Goal: Task Accomplishment & Management: Use online tool/utility

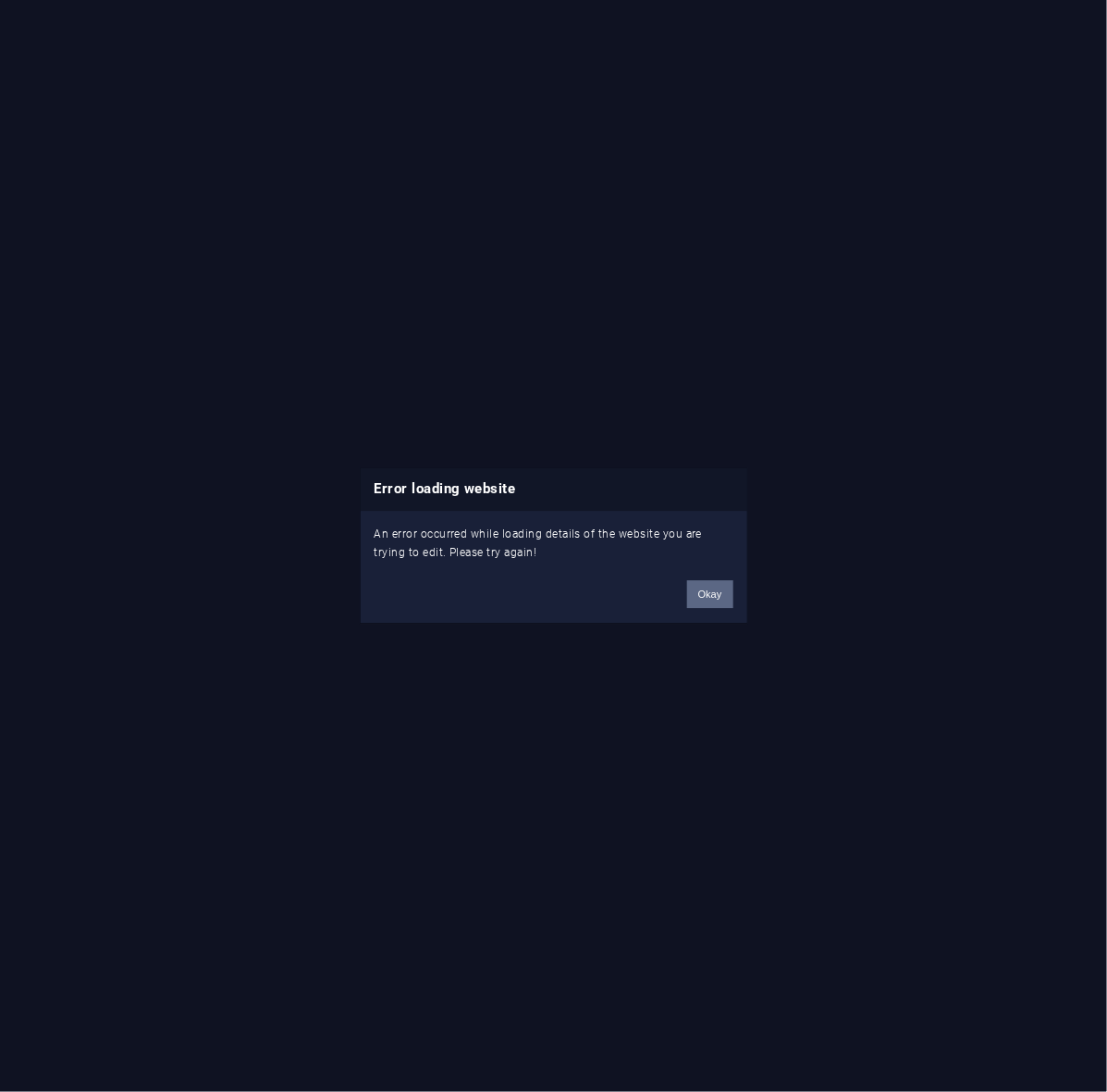
click at [708, 604] on button "Okay" at bounding box center [710, 594] width 46 height 27
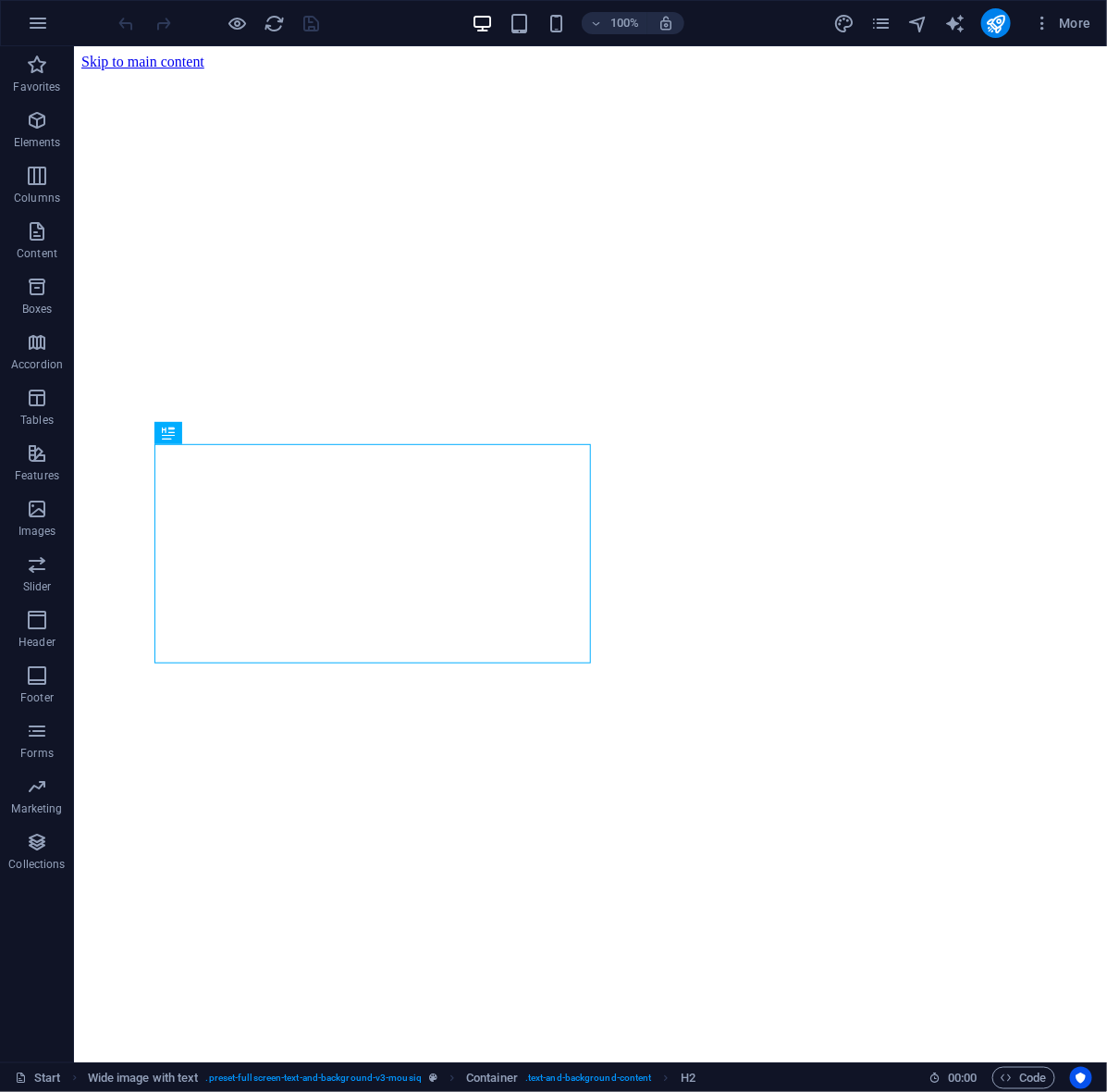
scroll to position [691, 0]
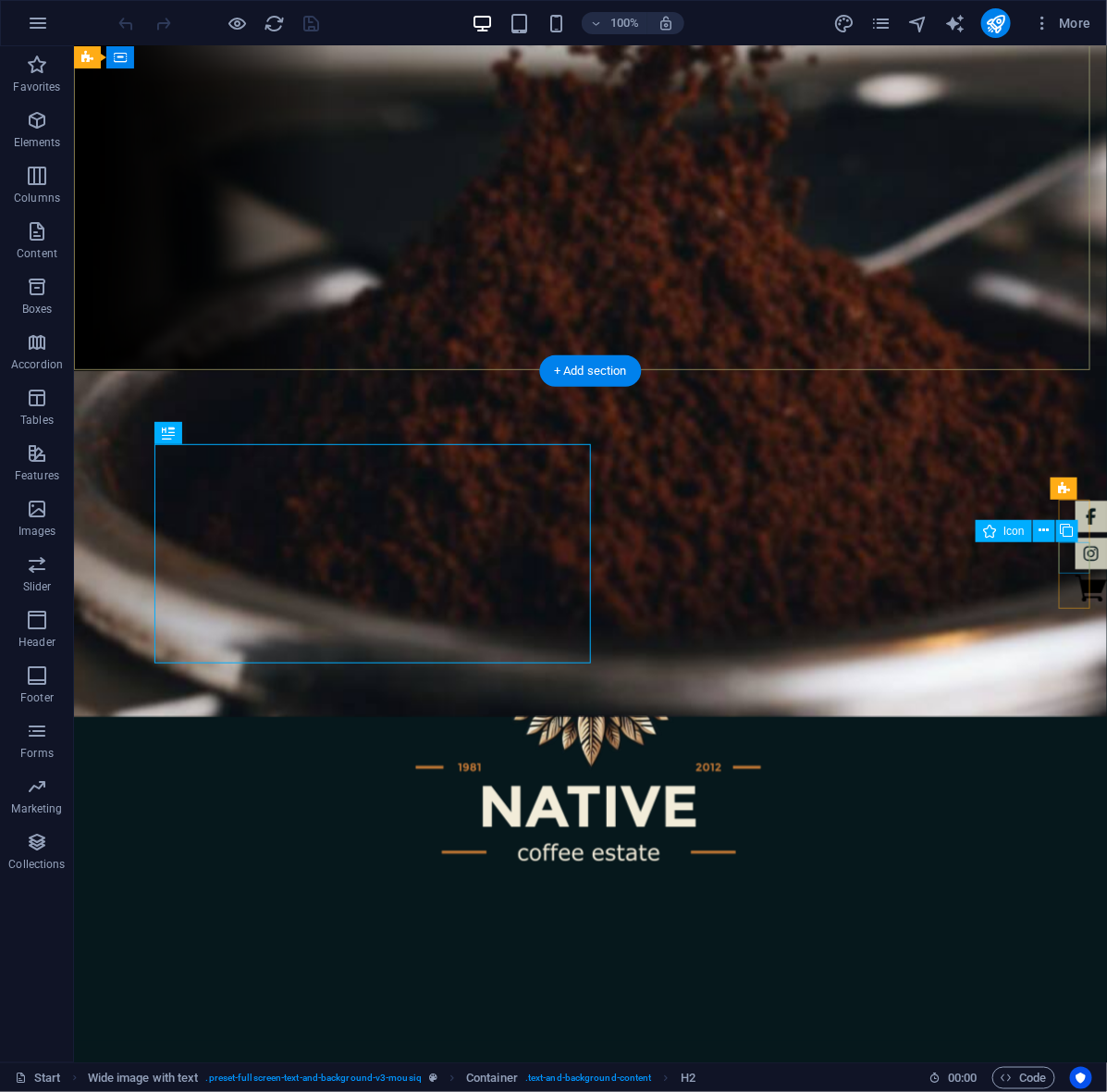
click at [1075, 553] on figure at bounding box center [1090, 552] width 31 height 31
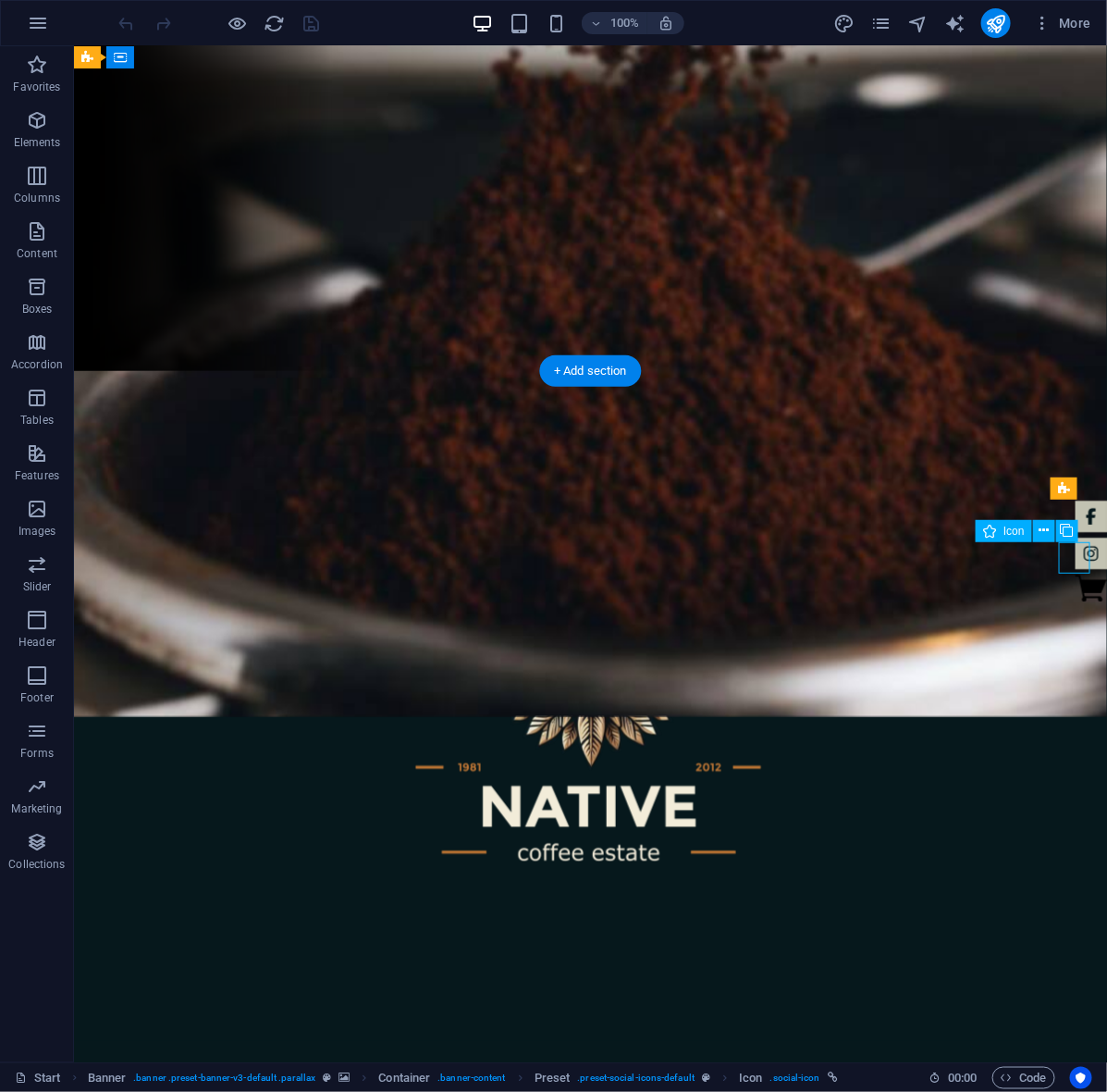
click at [1075, 553] on figure at bounding box center [1090, 552] width 31 height 31
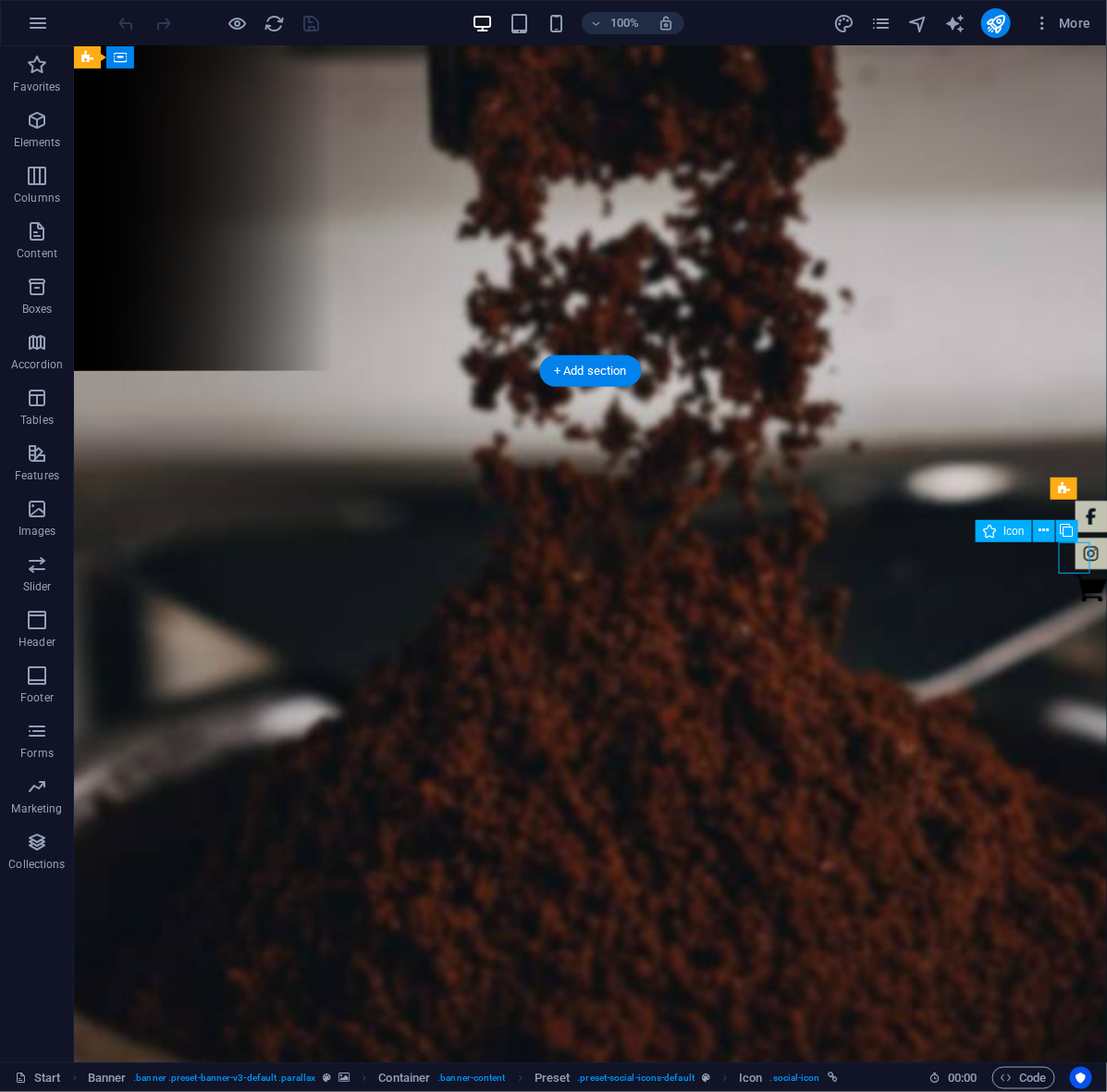
select select "xMidYMid"
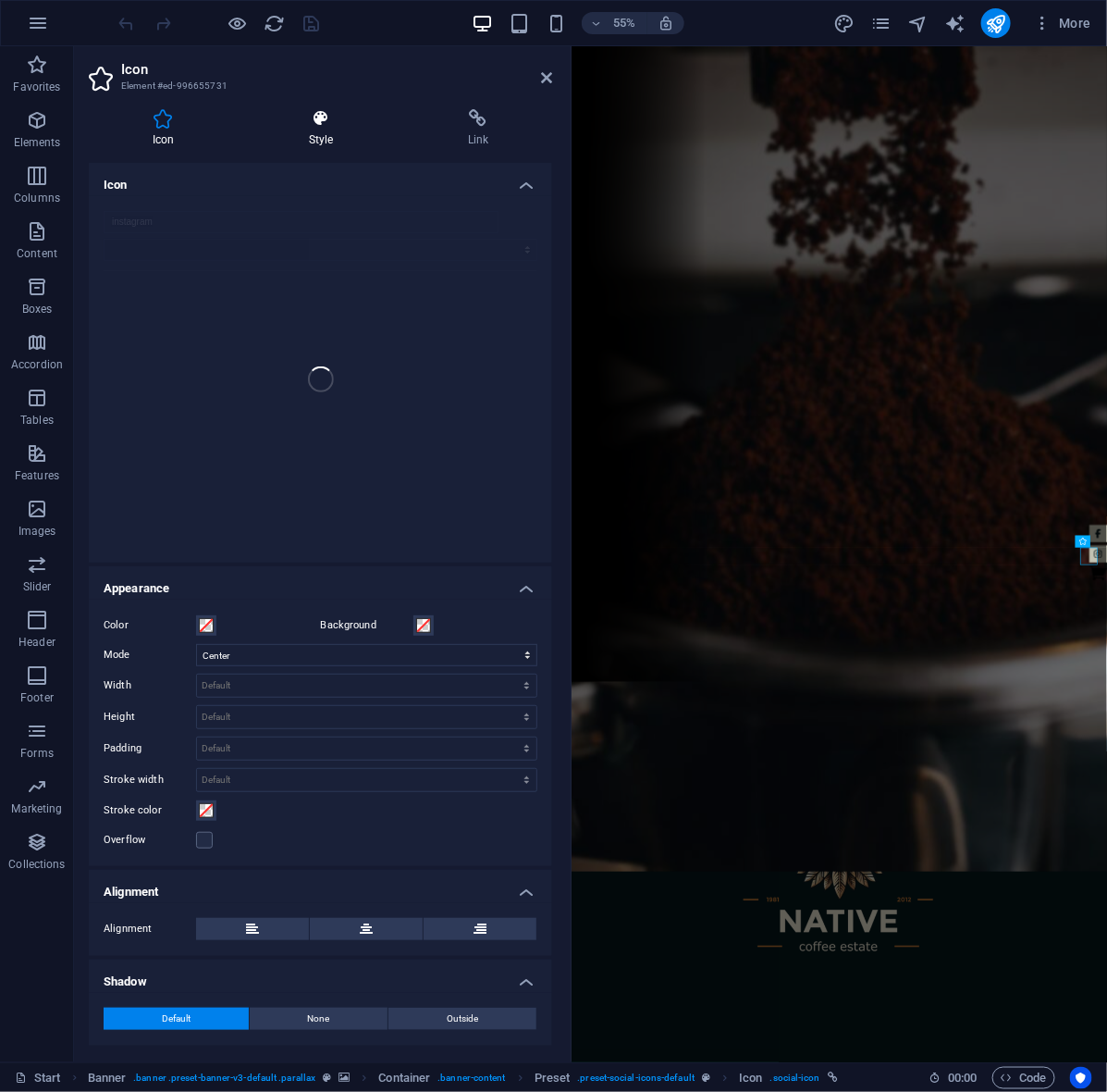
click at [347, 121] on icon at bounding box center [321, 119] width 152 height 19
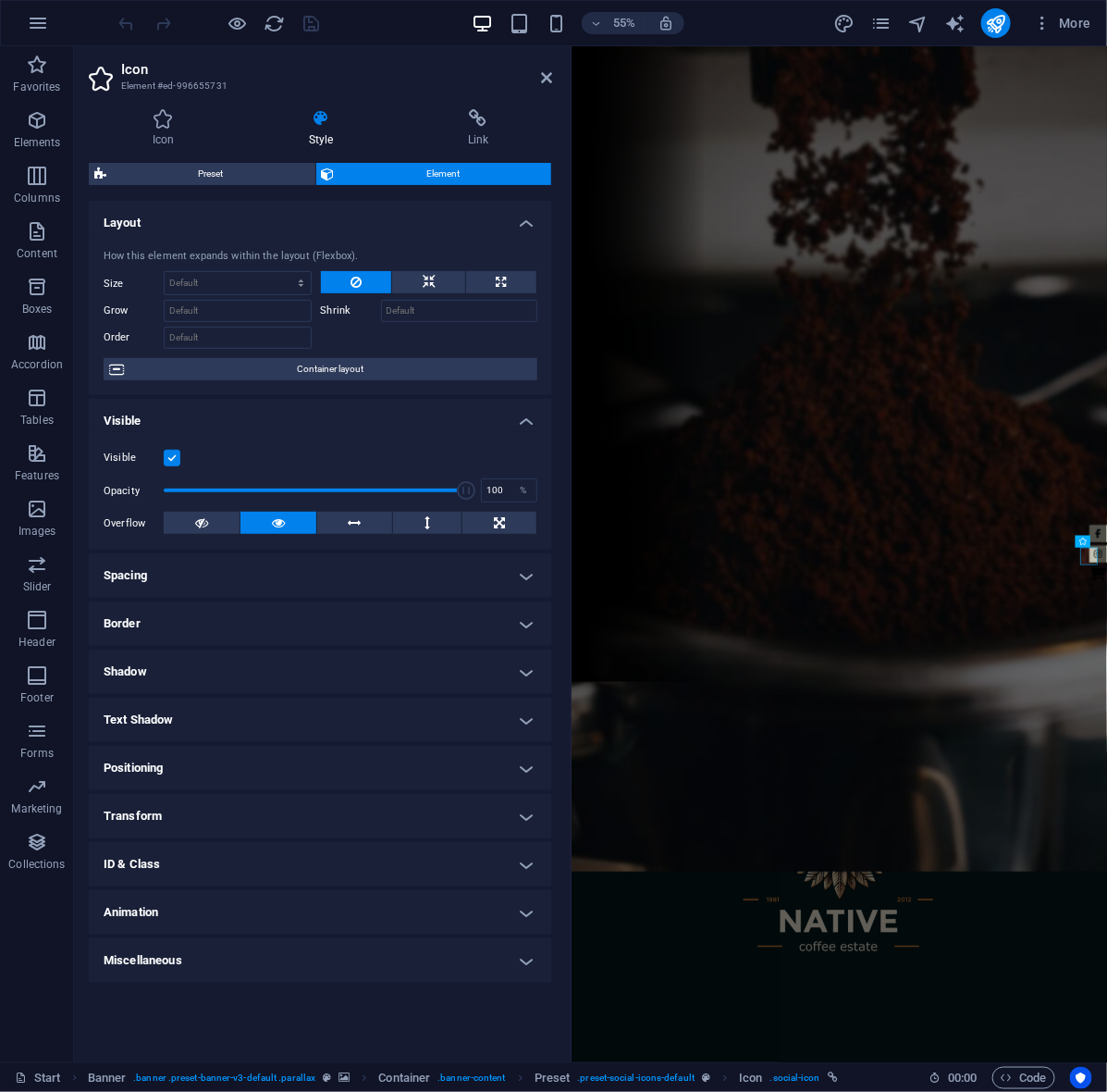
click at [195, 719] on h4 "Text Shadow" at bounding box center [320, 720] width 463 height 44
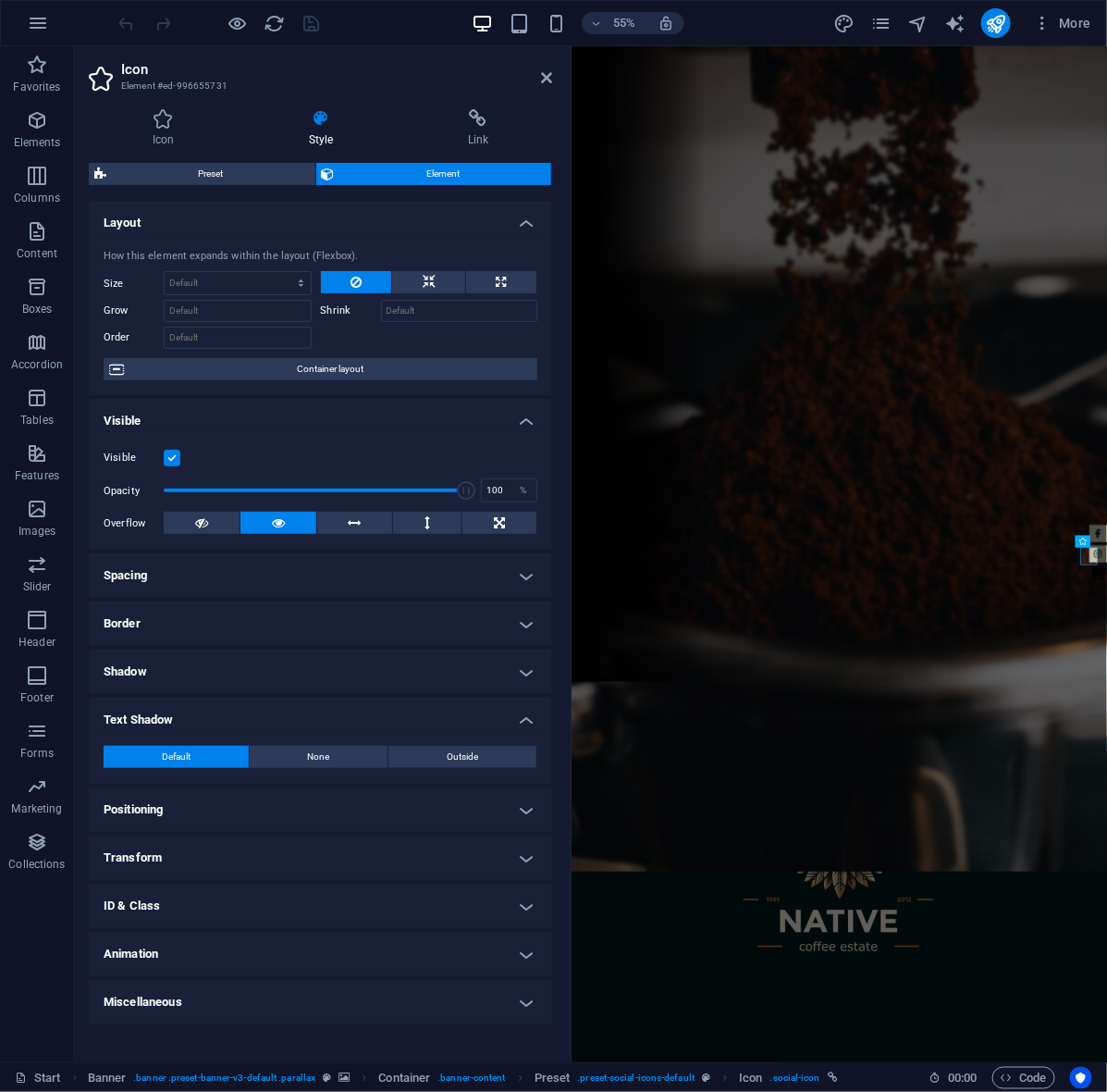
click at [195, 719] on h4 "Text Shadow" at bounding box center [320, 714] width 463 height 33
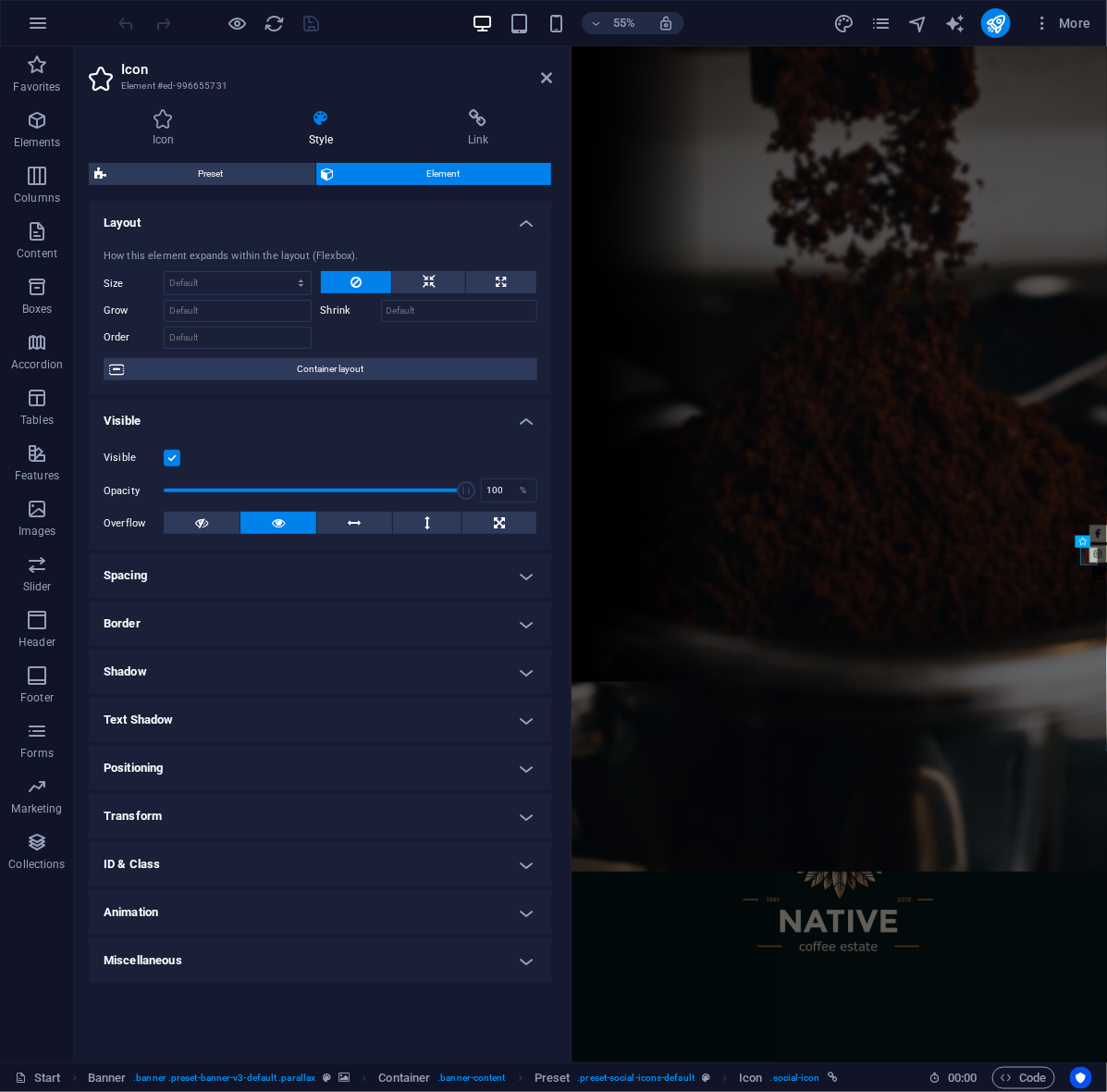
click at [185, 810] on h4 "Transform" at bounding box center [320, 816] width 463 height 44
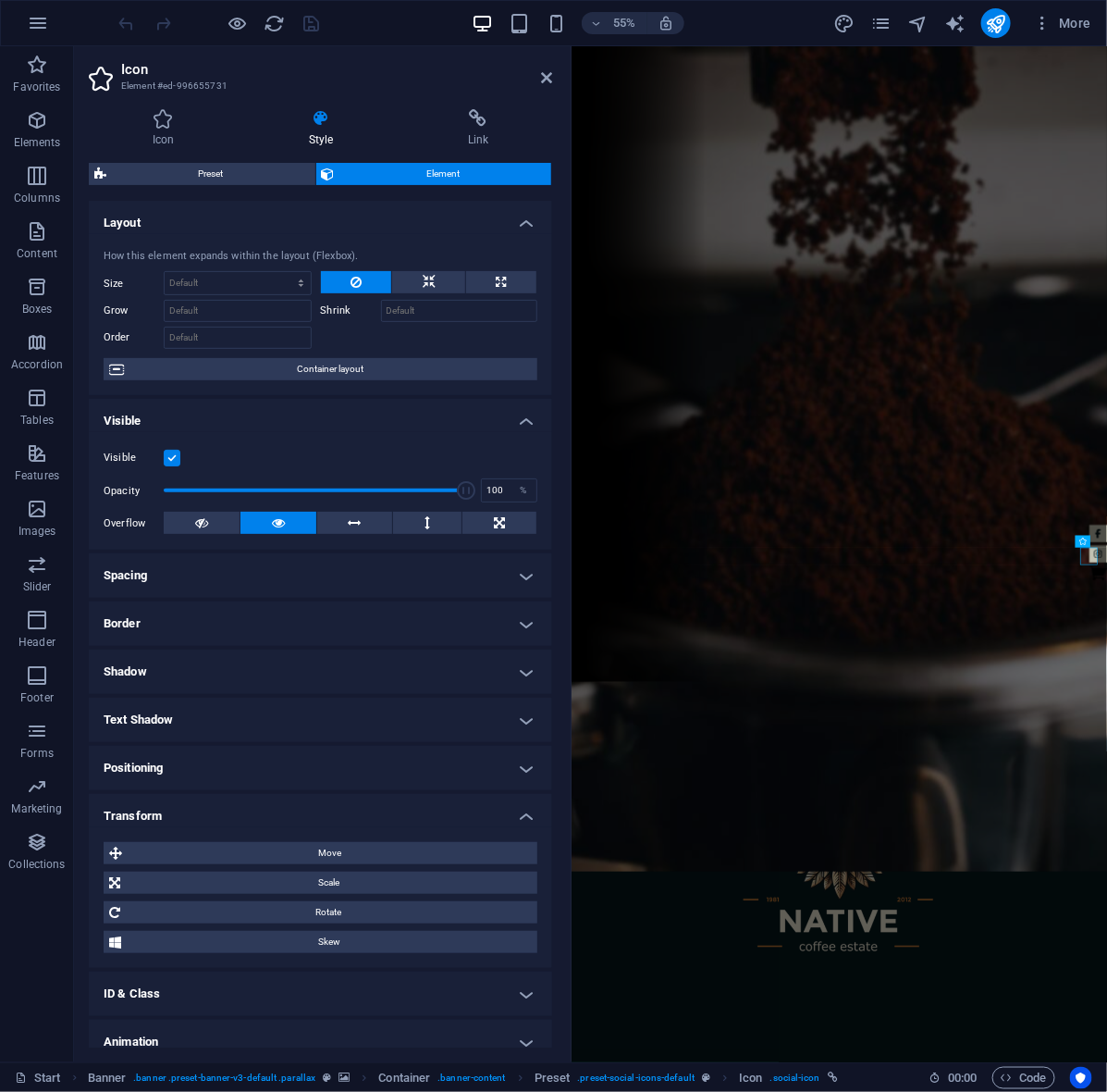
click at [185, 810] on h4 "Transform" at bounding box center [320, 810] width 463 height 33
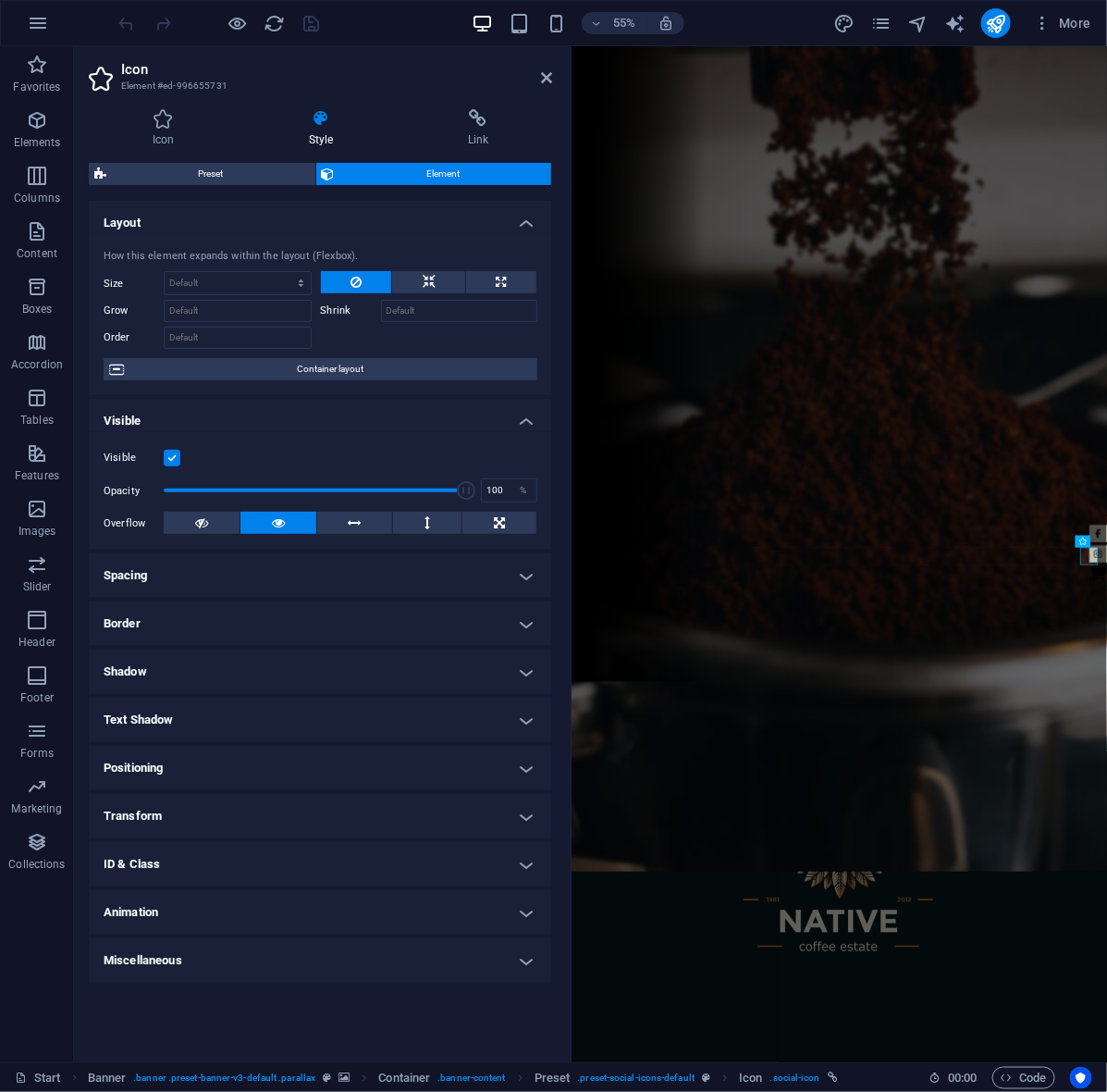
click at [187, 583] on h4 "Spacing" at bounding box center [320, 575] width 463 height 44
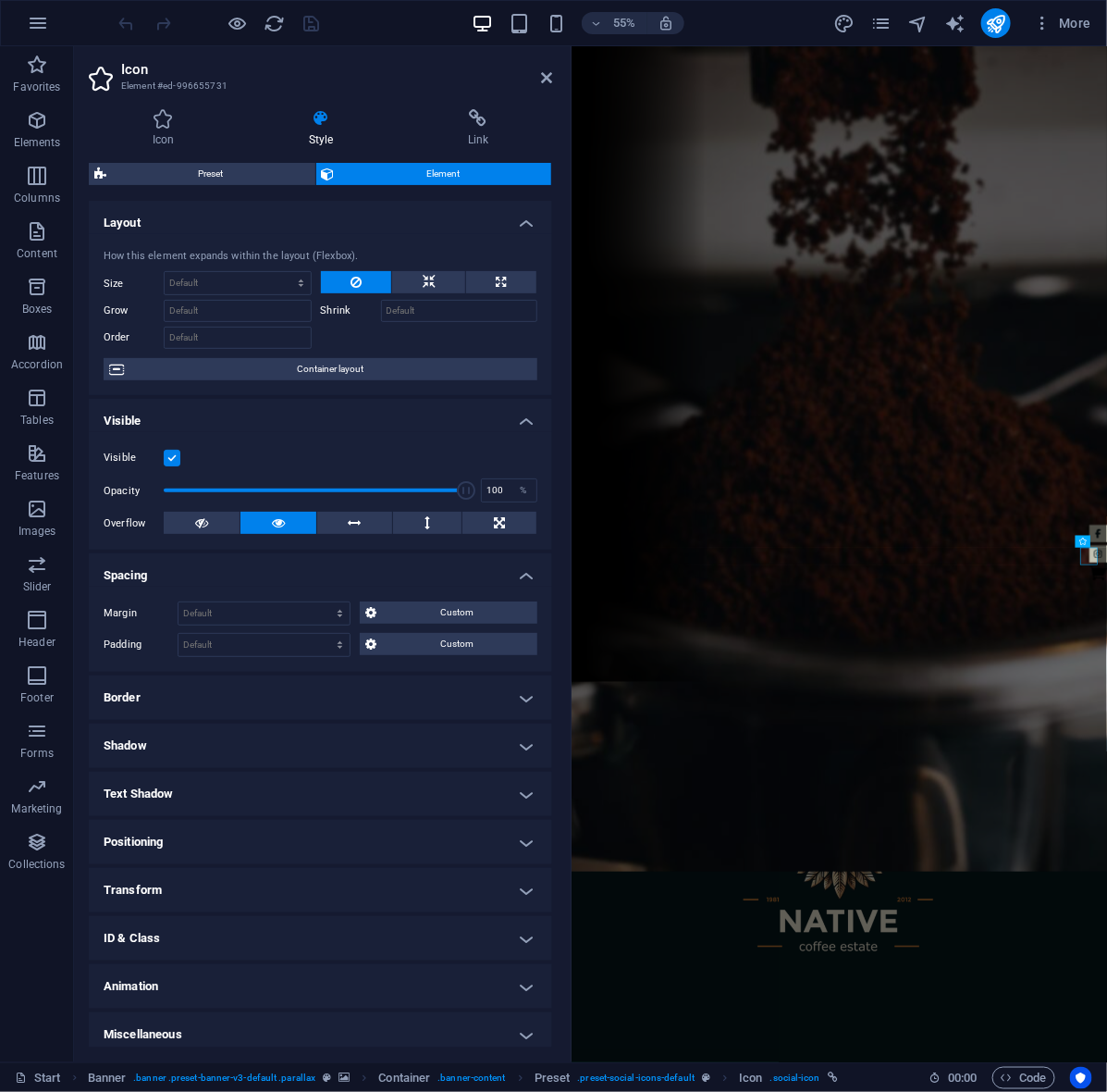
click at [187, 567] on h4 "Spacing" at bounding box center [320, 570] width 463 height 33
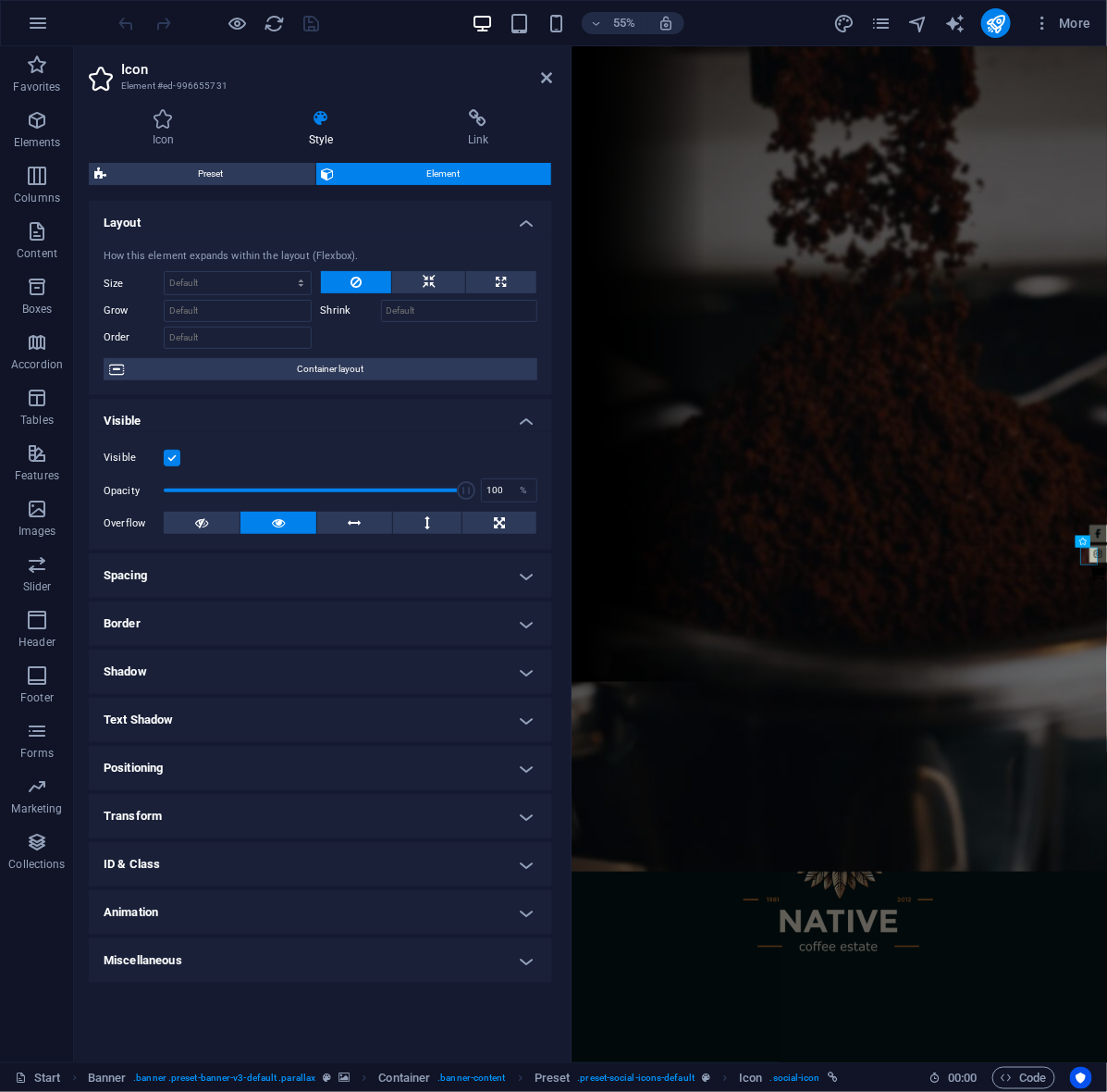
click at [384, 423] on h4 "Visible" at bounding box center [320, 415] width 463 height 33
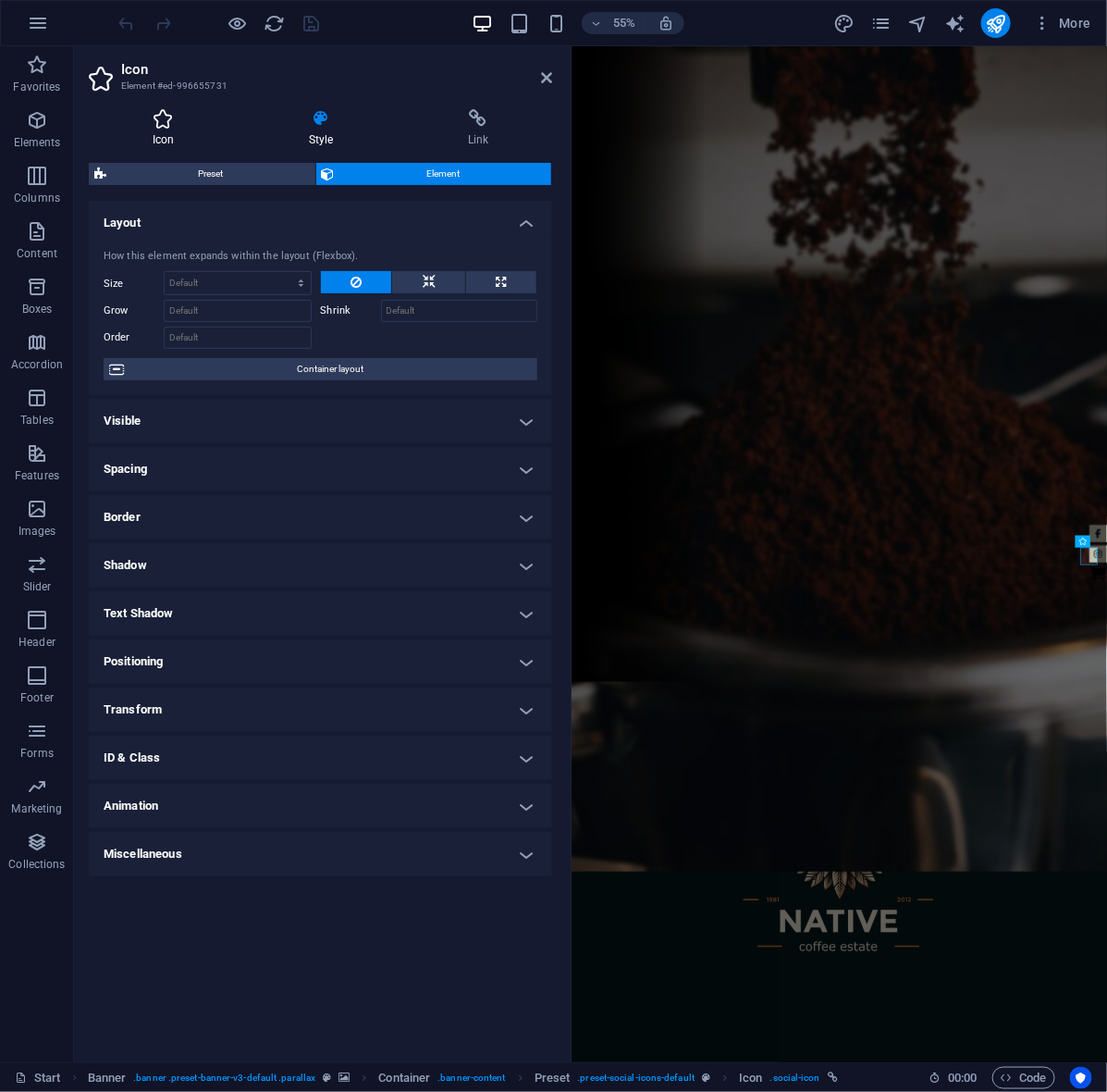
click at [159, 123] on icon at bounding box center [163, 119] width 149 height 19
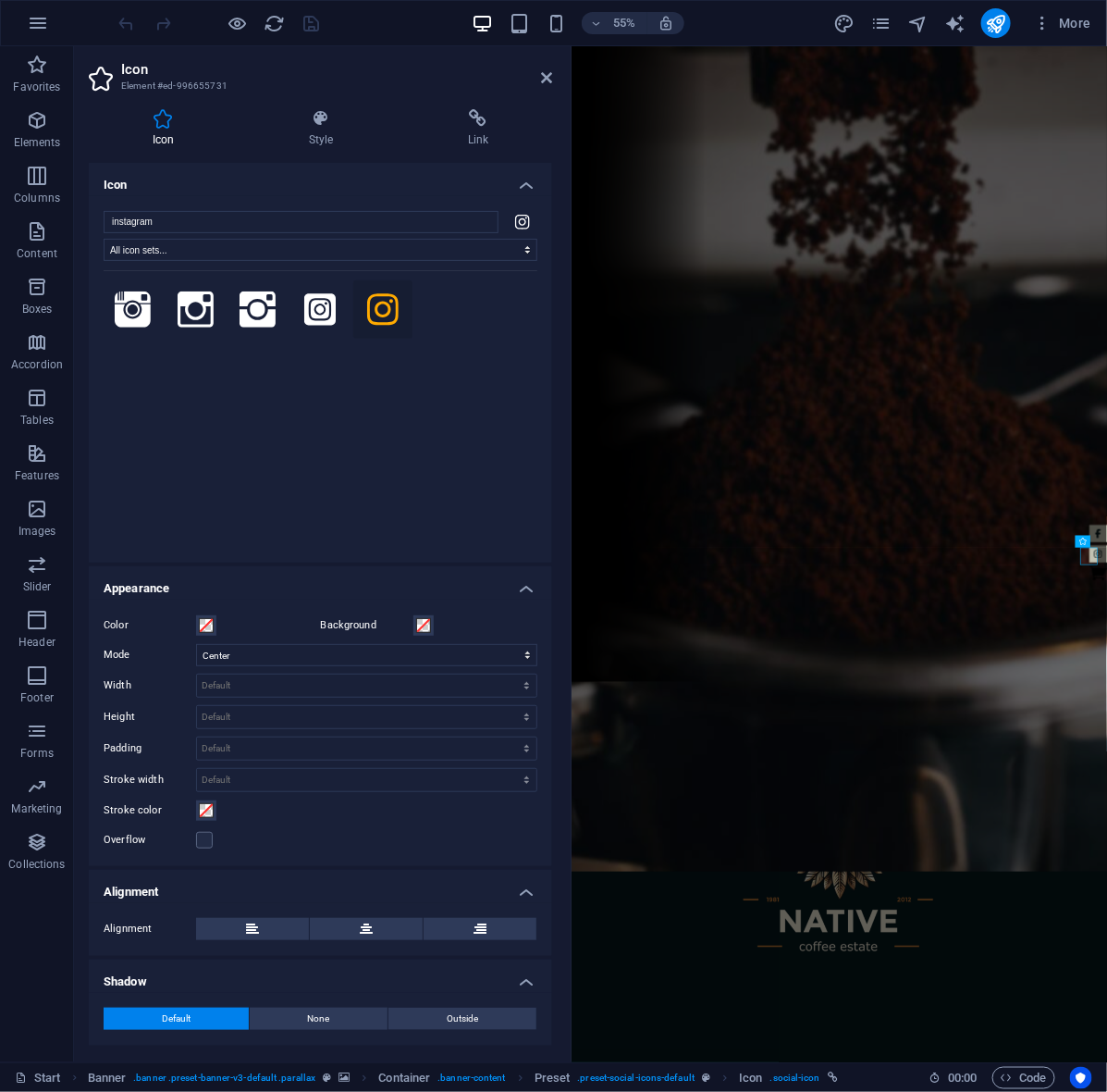
click at [218, 584] on h4 "Appearance" at bounding box center [320, 582] width 463 height 33
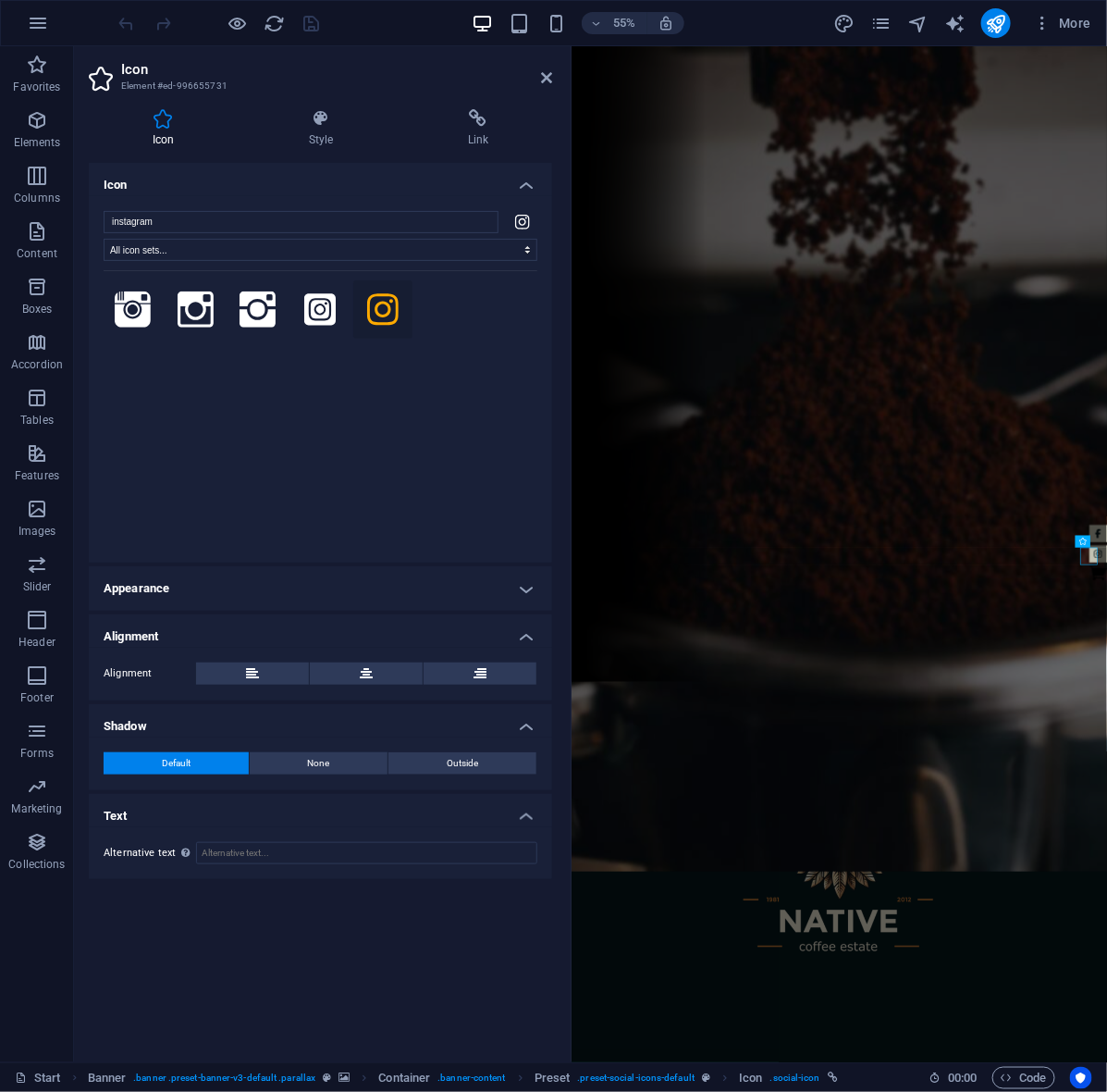
click at [218, 584] on h4 "Appearance" at bounding box center [320, 587] width 463 height 44
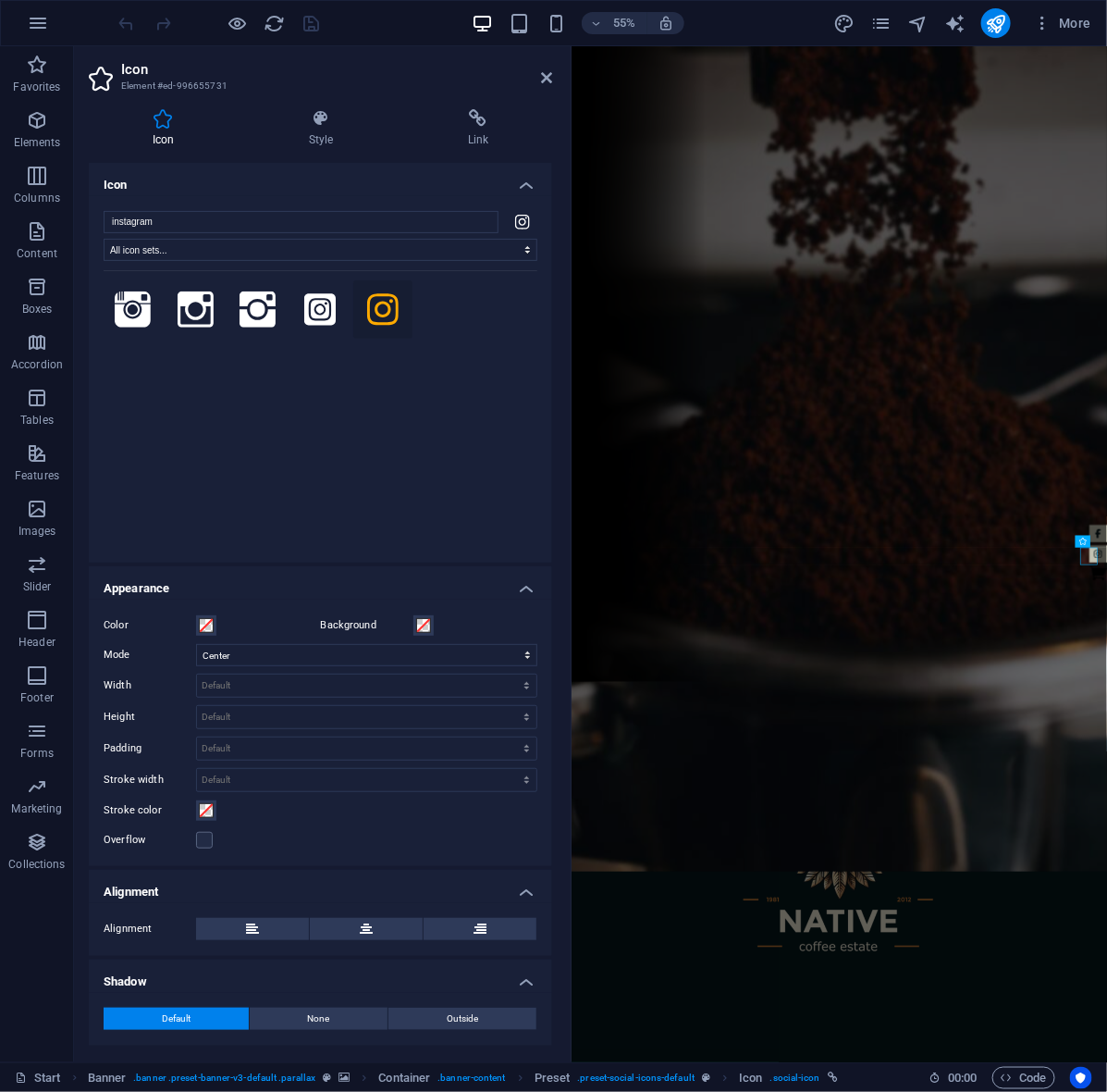
click at [218, 584] on h4 "Appearance" at bounding box center [320, 582] width 463 height 33
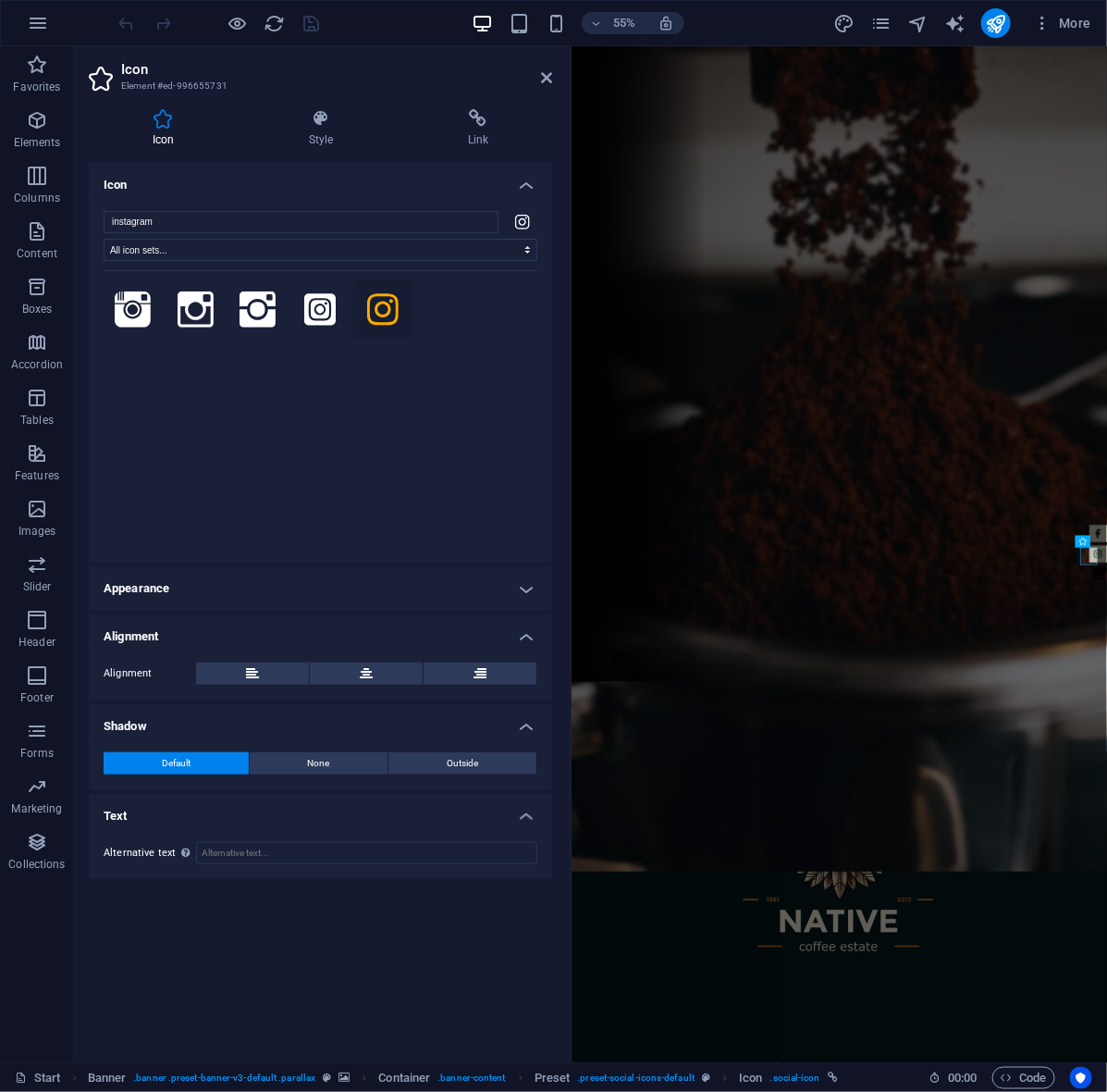
click at [261, 171] on h4 "Icon" at bounding box center [320, 179] width 463 height 33
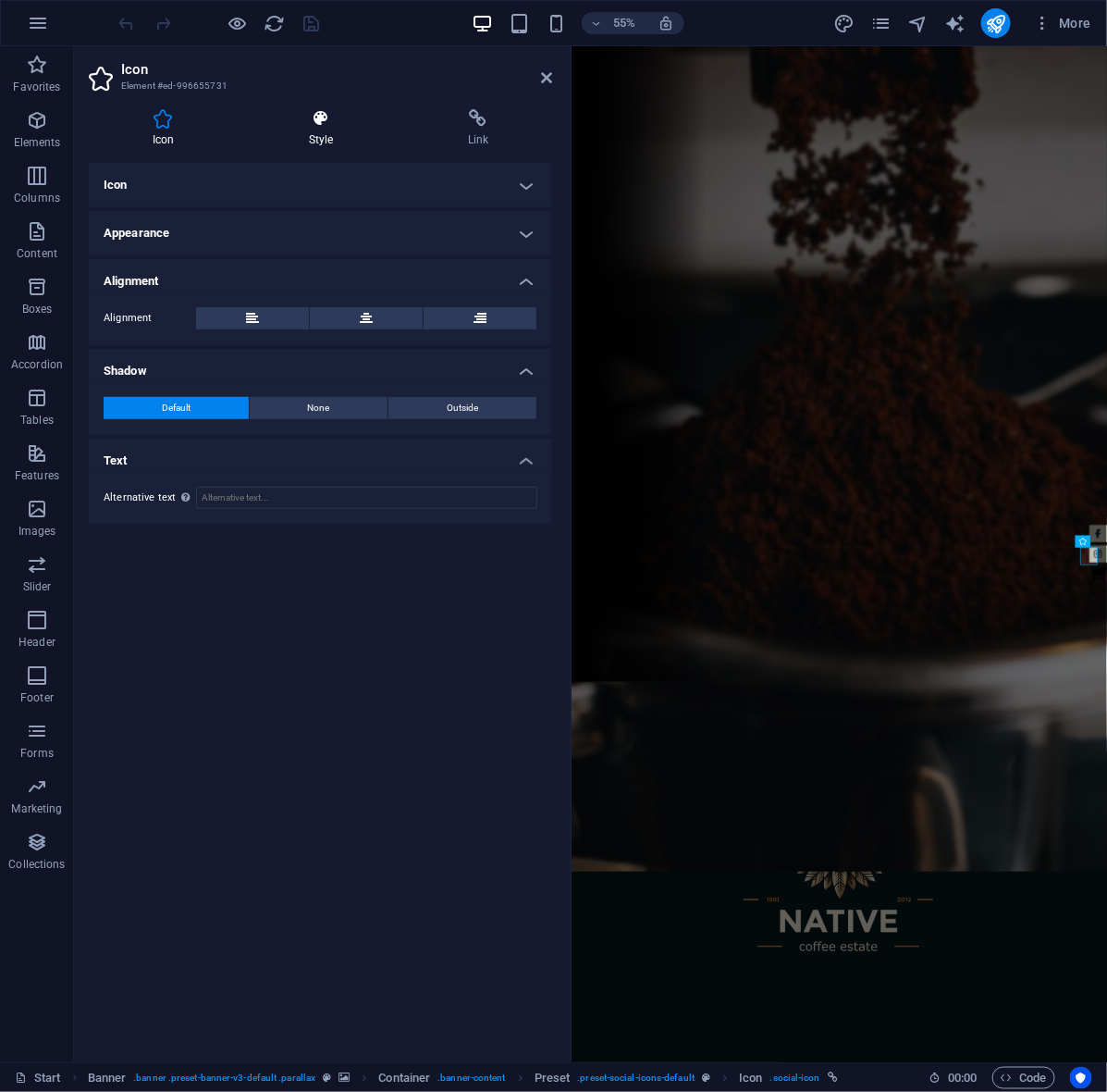
click at [331, 113] on icon at bounding box center [321, 119] width 152 height 19
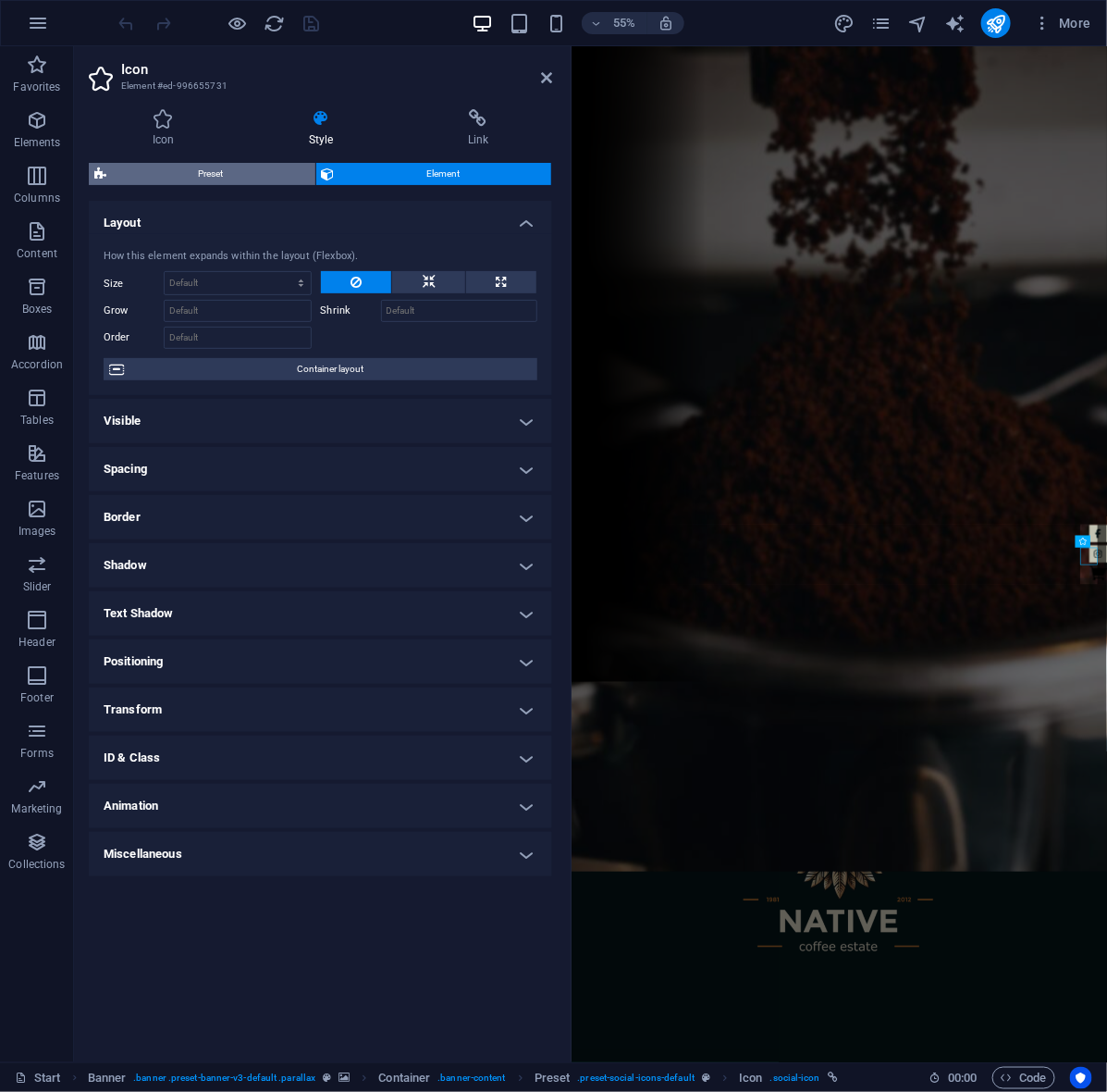
click at [251, 178] on span "Preset" at bounding box center [211, 174] width 198 height 23
select select "px"
select select "rem"
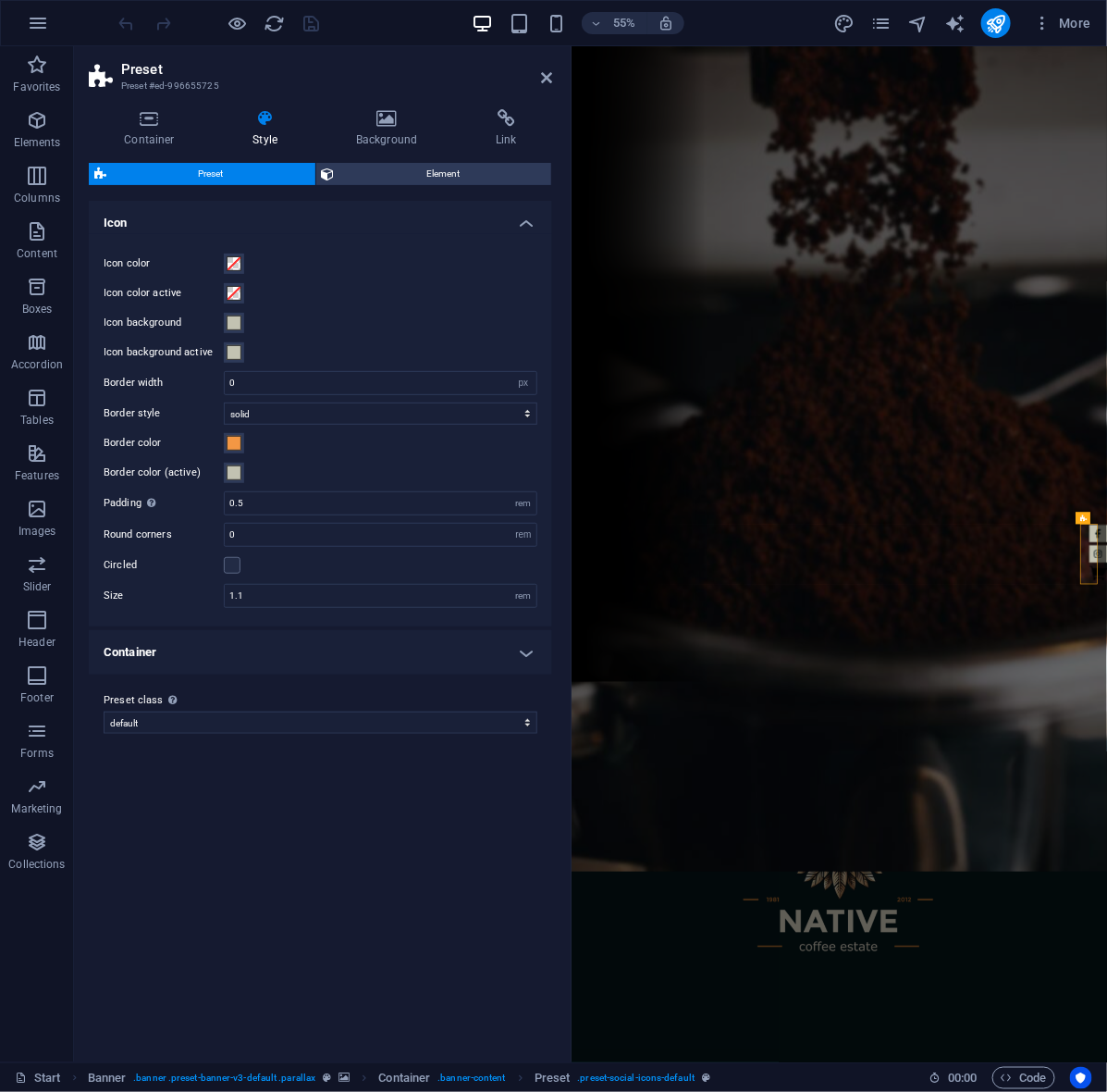
click at [257, 662] on h4 "Container" at bounding box center [320, 652] width 463 height 44
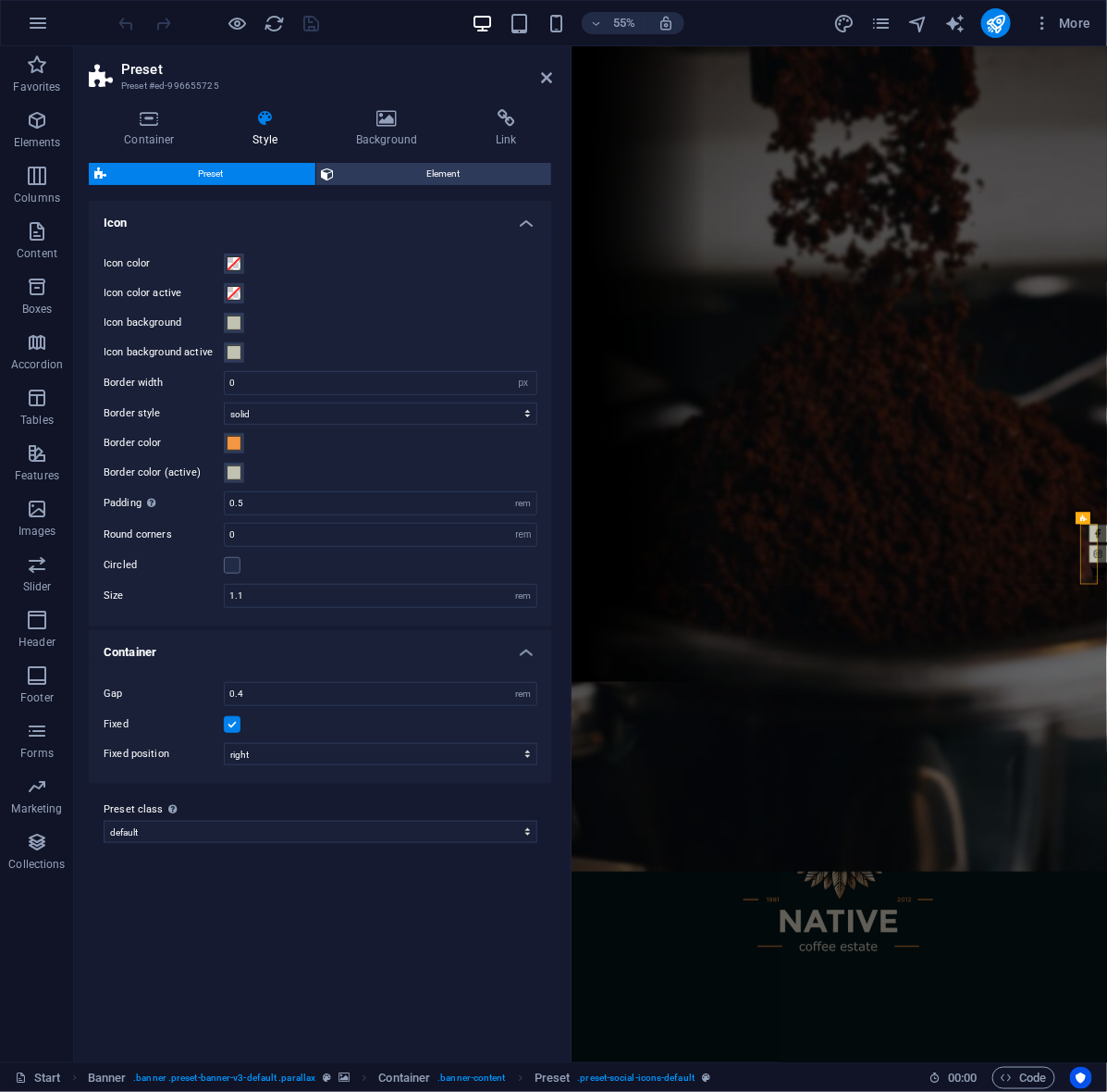
click at [398, 219] on h4 "Icon" at bounding box center [320, 217] width 463 height 33
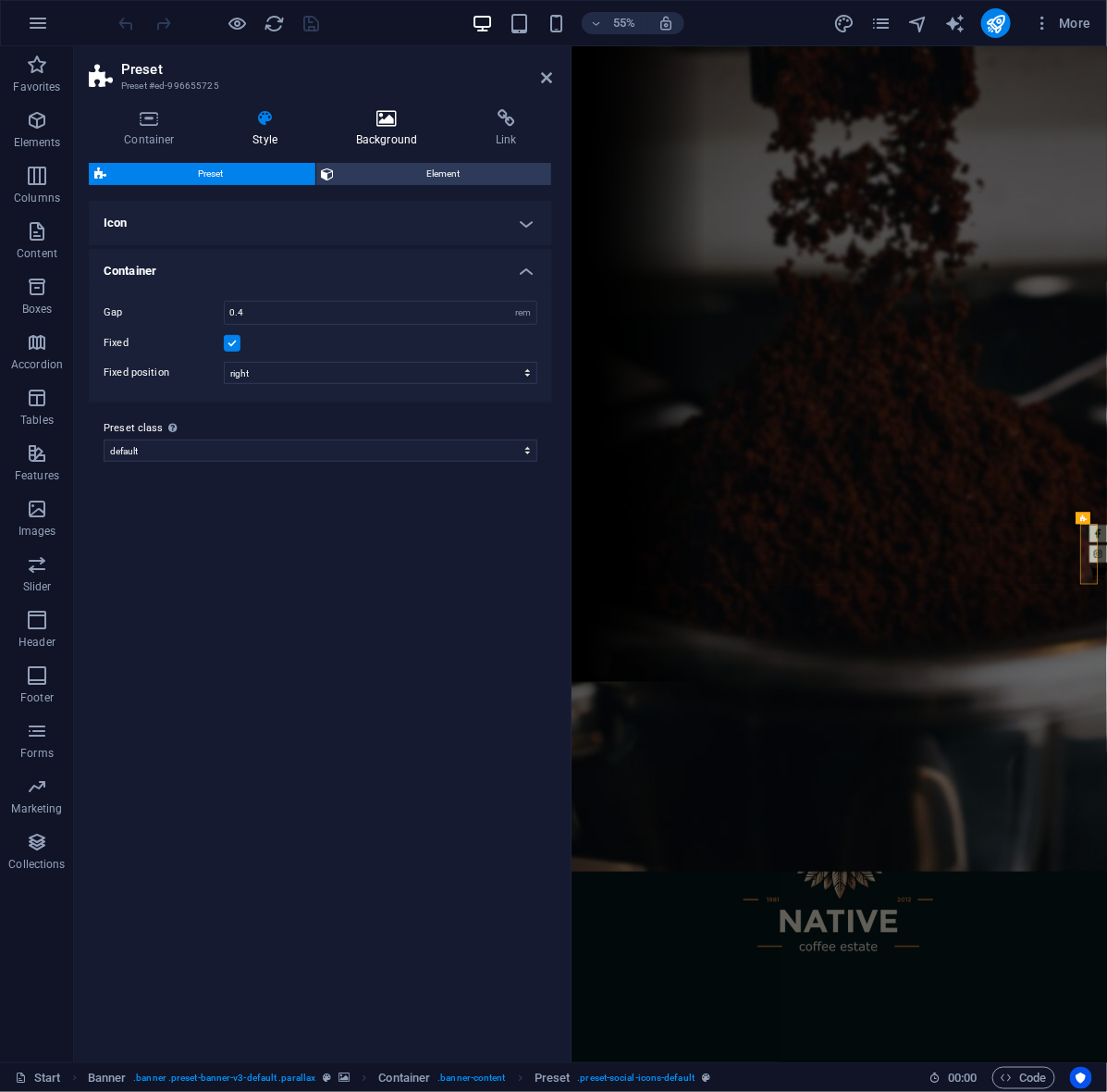
click at [387, 117] on icon at bounding box center [387, 119] width 132 height 19
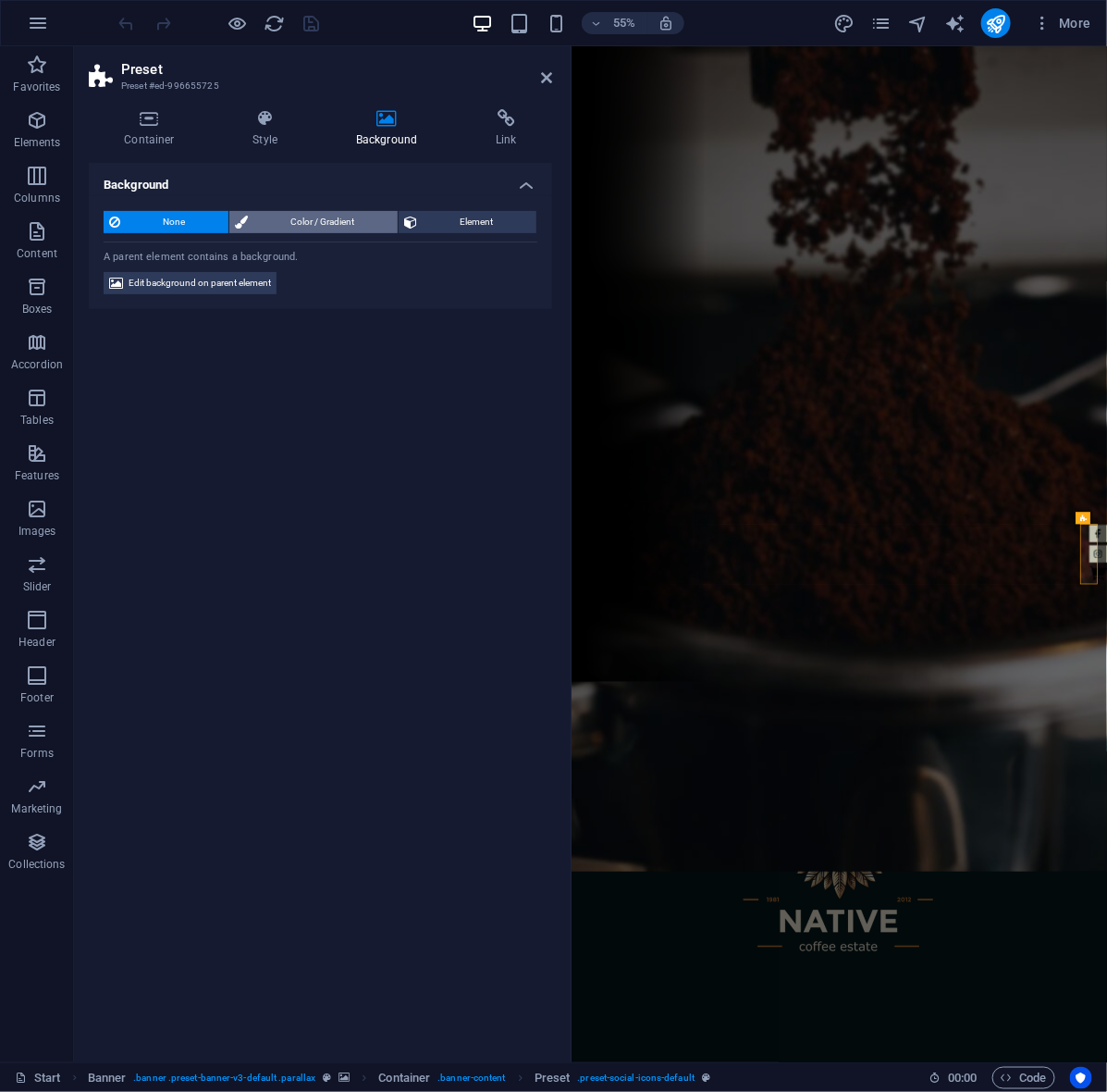
click at [334, 223] on span "Color / Gradient" at bounding box center [322, 223] width 139 height 23
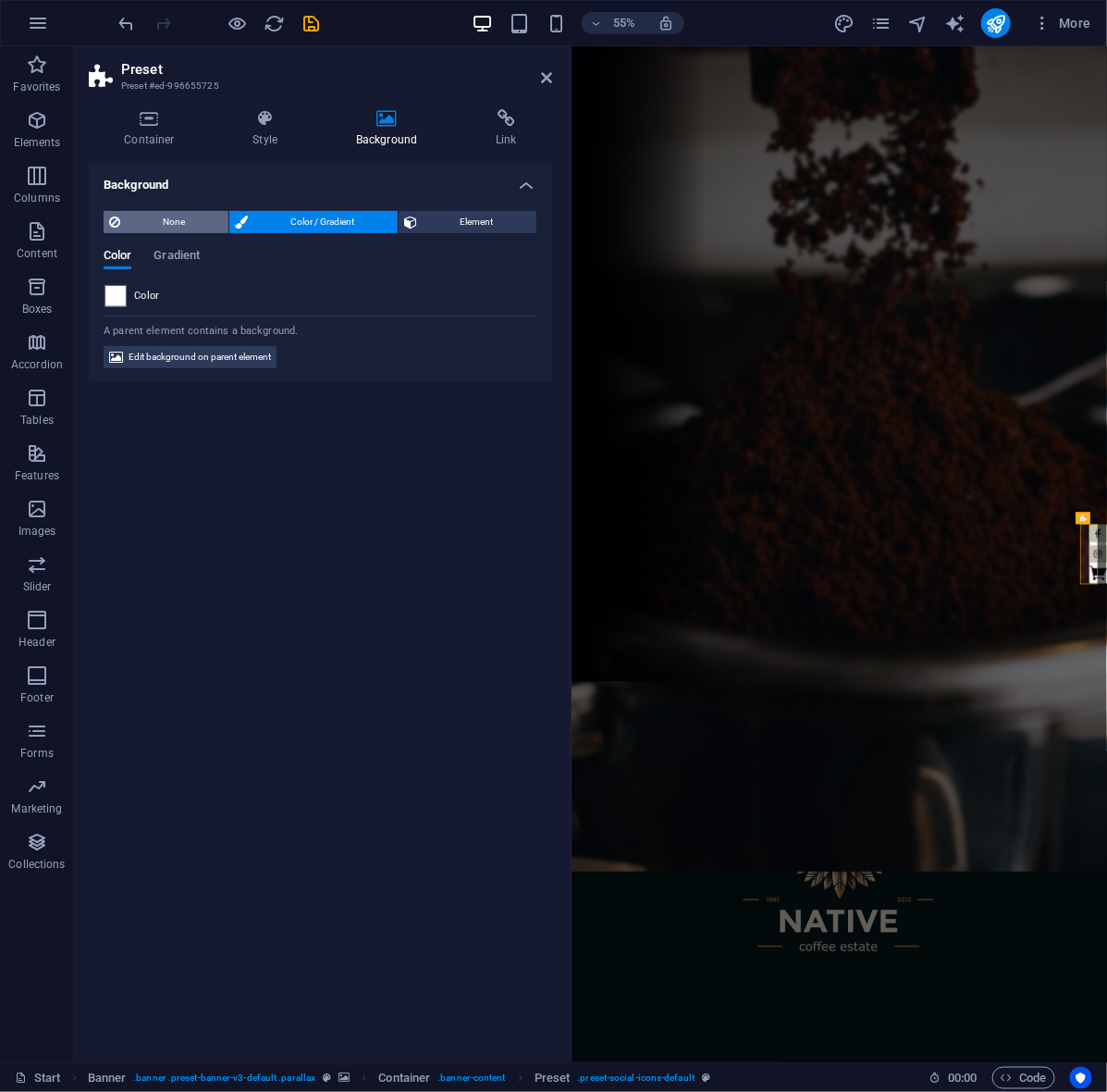
click at [140, 223] on span "None" at bounding box center [173, 223] width 97 height 23
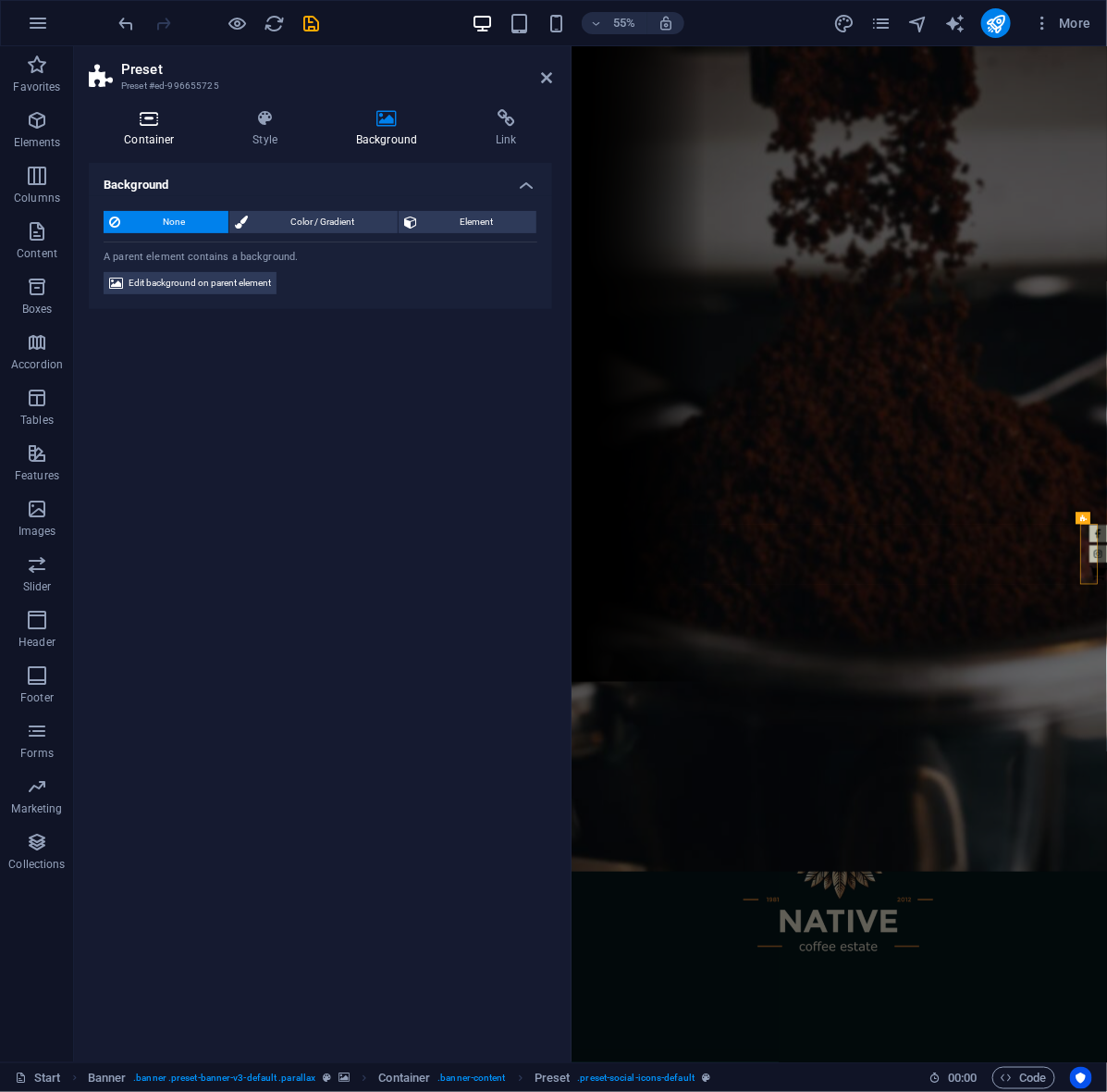
click at [162, 118] on icon at bounding box center [149, 119] width 122 height 19
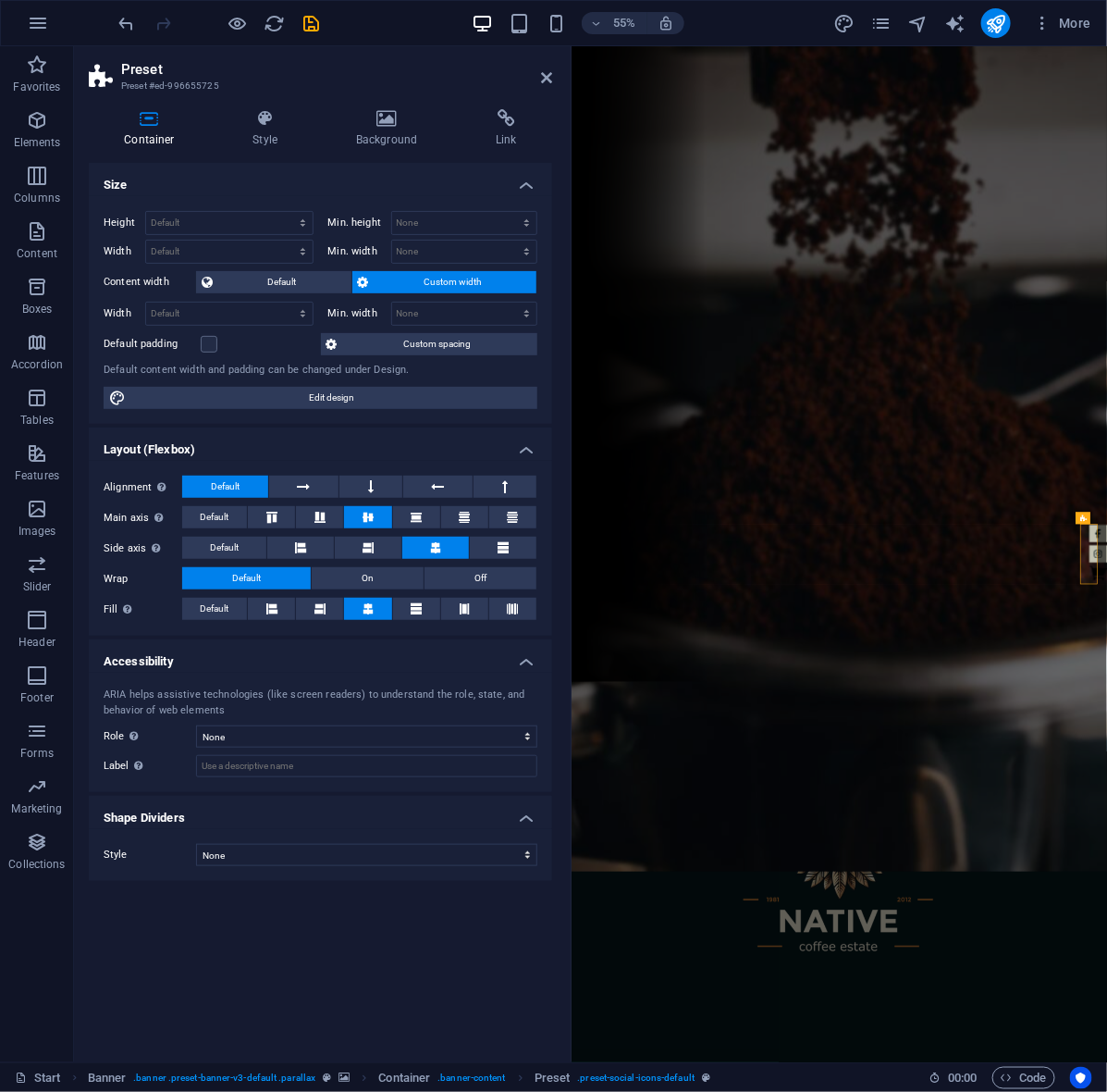
click at [538, 78] on header "Preset Preset #ed-996655725" at bounding box center [320, 70] width 463 height 48
click at [269, 125] on icon at bounding box center [265, 119] width 95 height 19
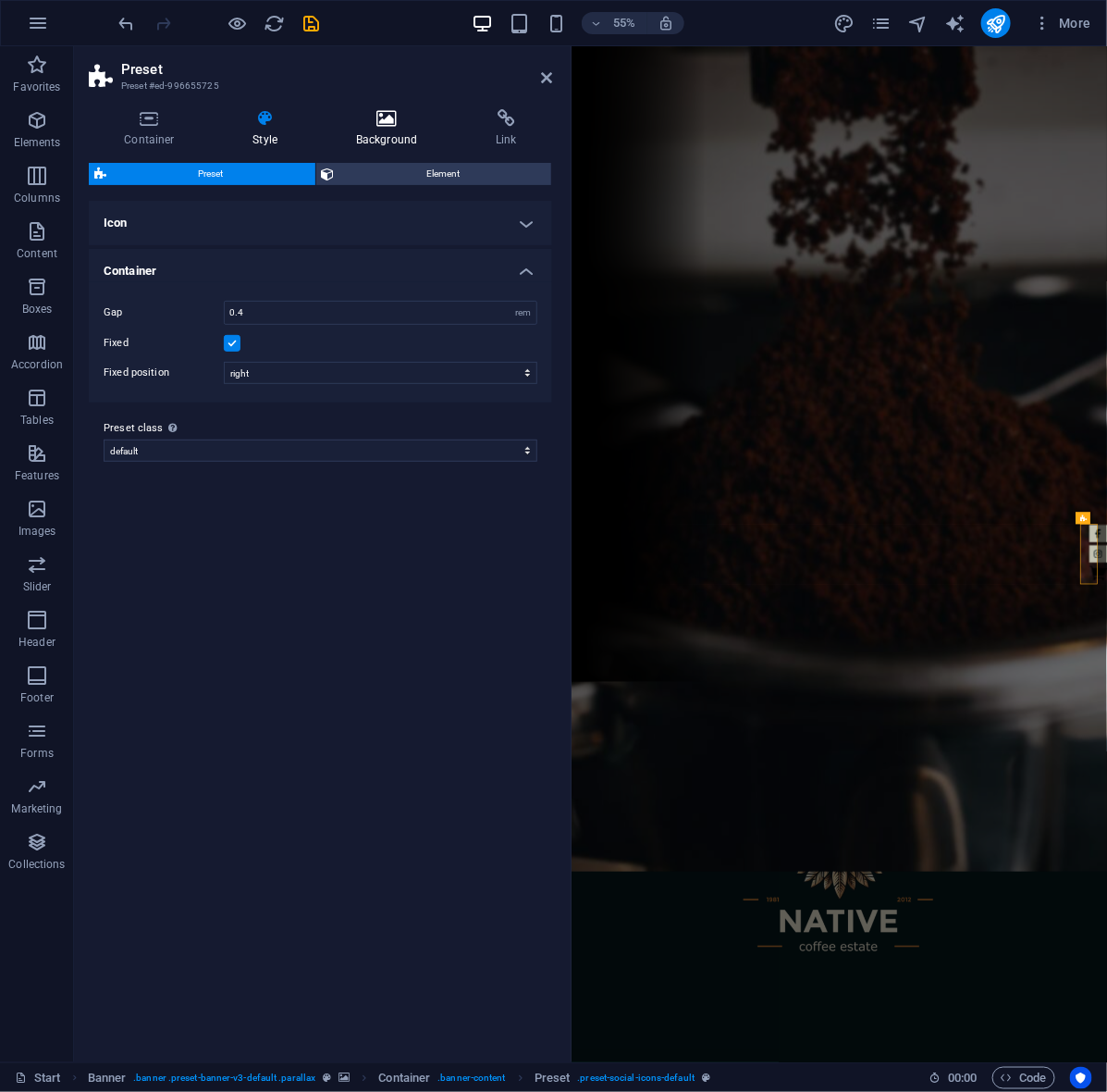
click at [391, 121] on icon at bounding box center [387, 119] width 132 height 19
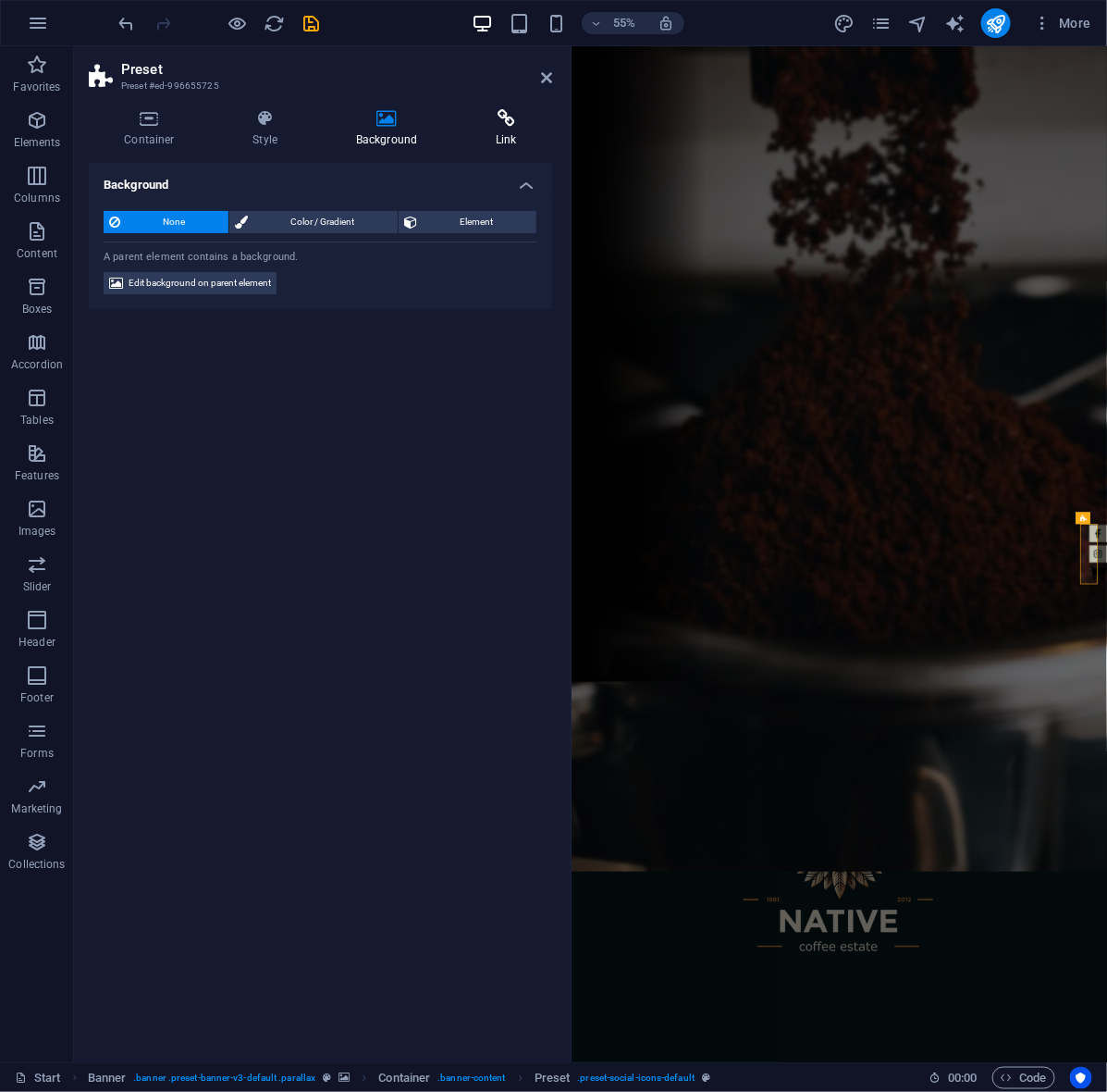
click at [503, 112] on icon at bounding box center [506, 119] width 91 height 19
click at [505, 129] on h4 "Link" at bounding box center [506, 128] width 91 height 39
click at [511, 126] on h4 "Link" at bounding box center [506, 128] width 91 height 39
click at [404, 126] on icon at bounding box center [387, 119] width 132 height 19
click at [500, 123] on icon at bounding box center [506, 119] width 91 height 19
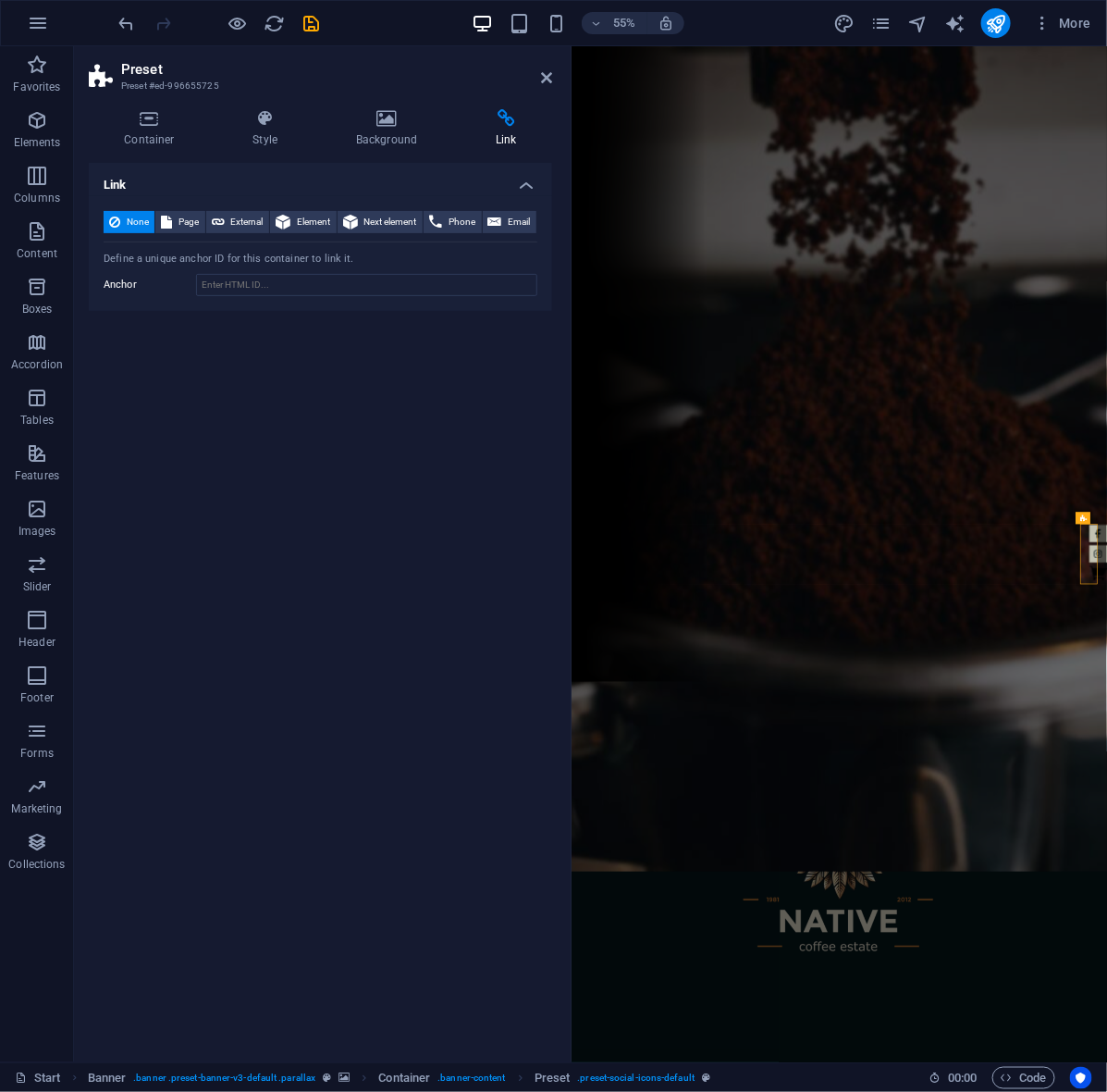
click at [502, 123] on icon at bounding box center [506, 119] width 91 height 19
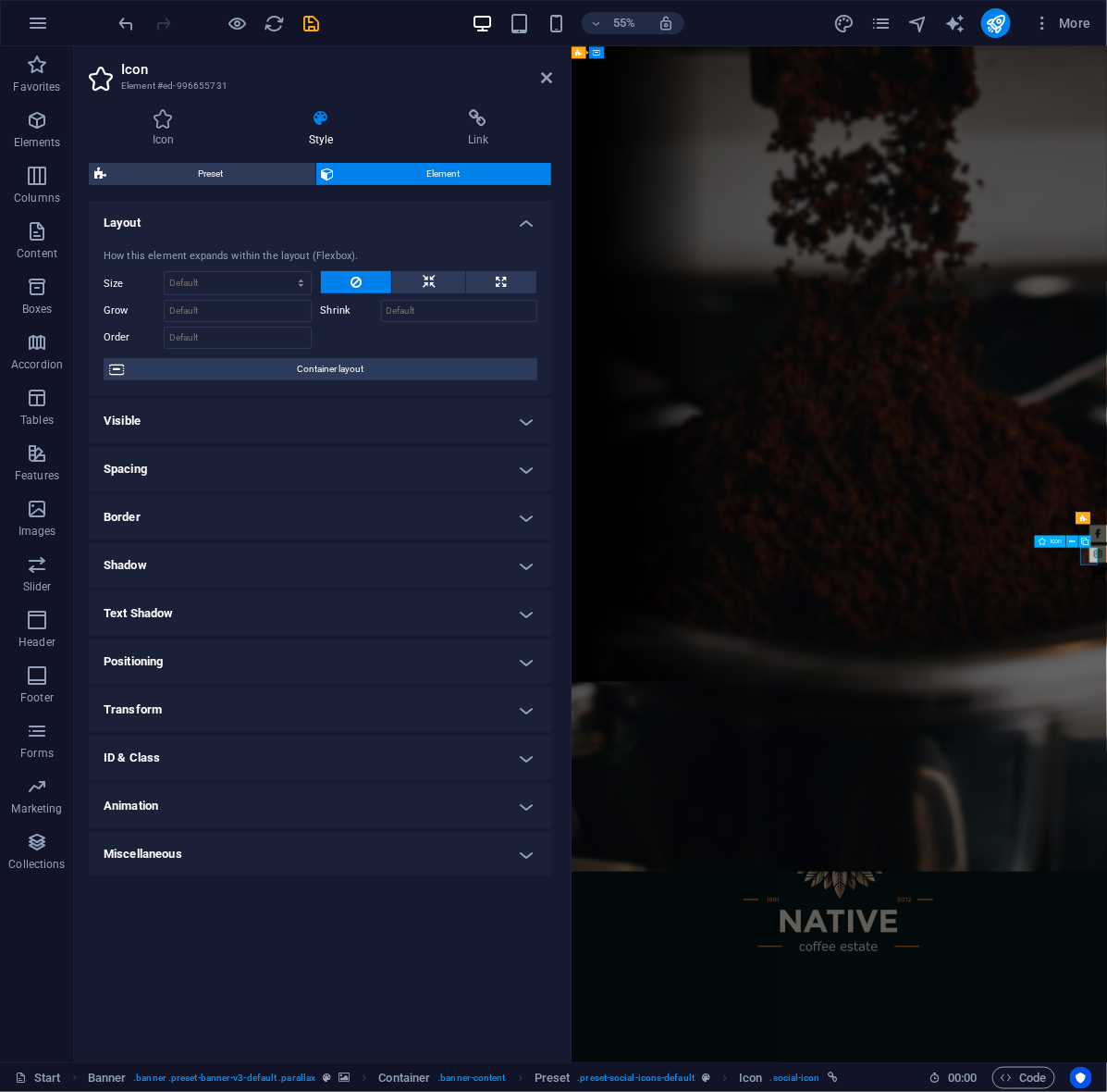
click at [482, 127] on h4 "Link" at bounding box center [478, 128] width 148 height 39
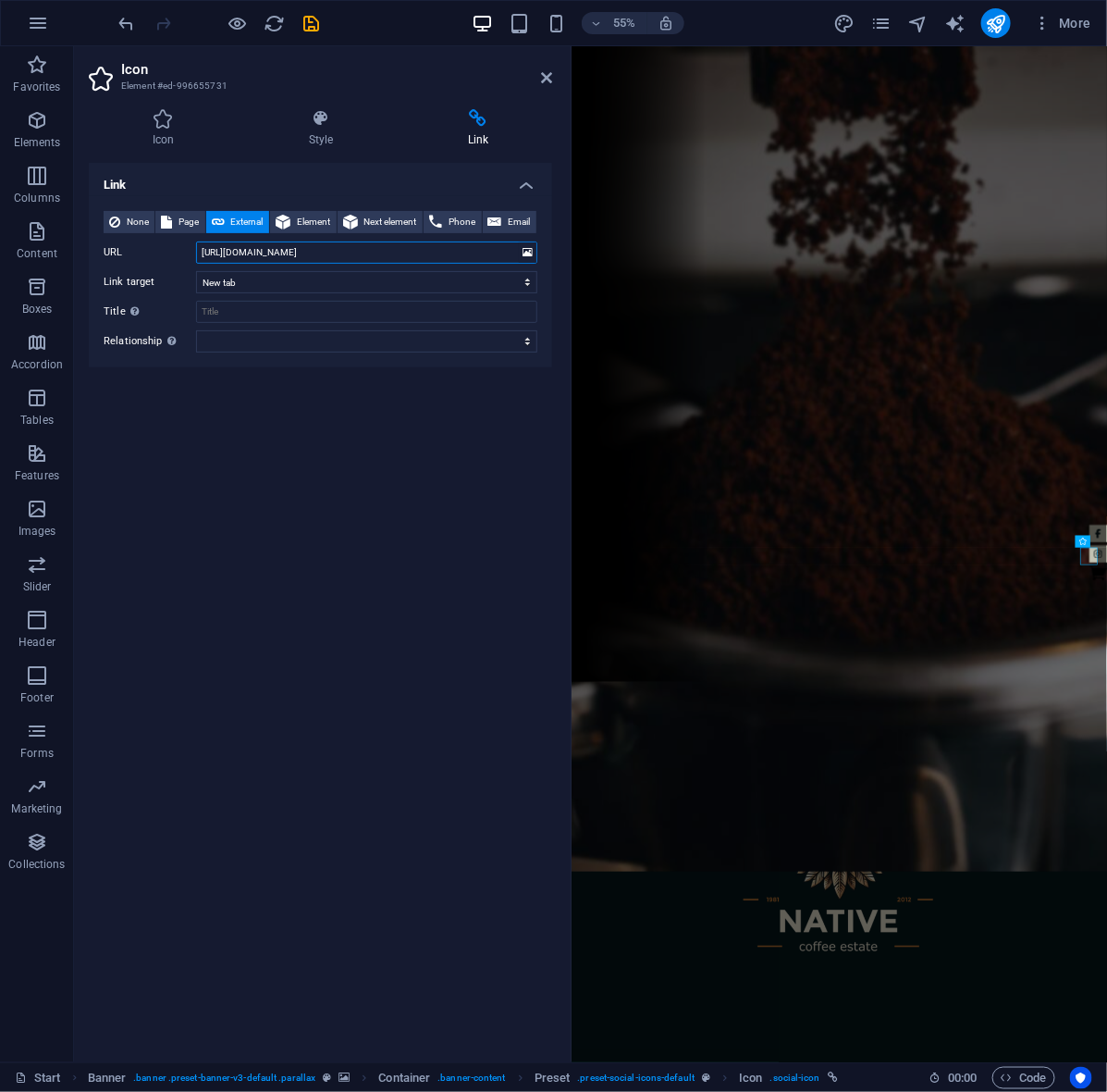
click at [504, 255] on input "[URL][DOMAIN_NAME]" at bounding box center [367, 253] width 341 height 23
click at [324, 136] on h4 "Style" at bounding box center [324, 128] width 159 height 39
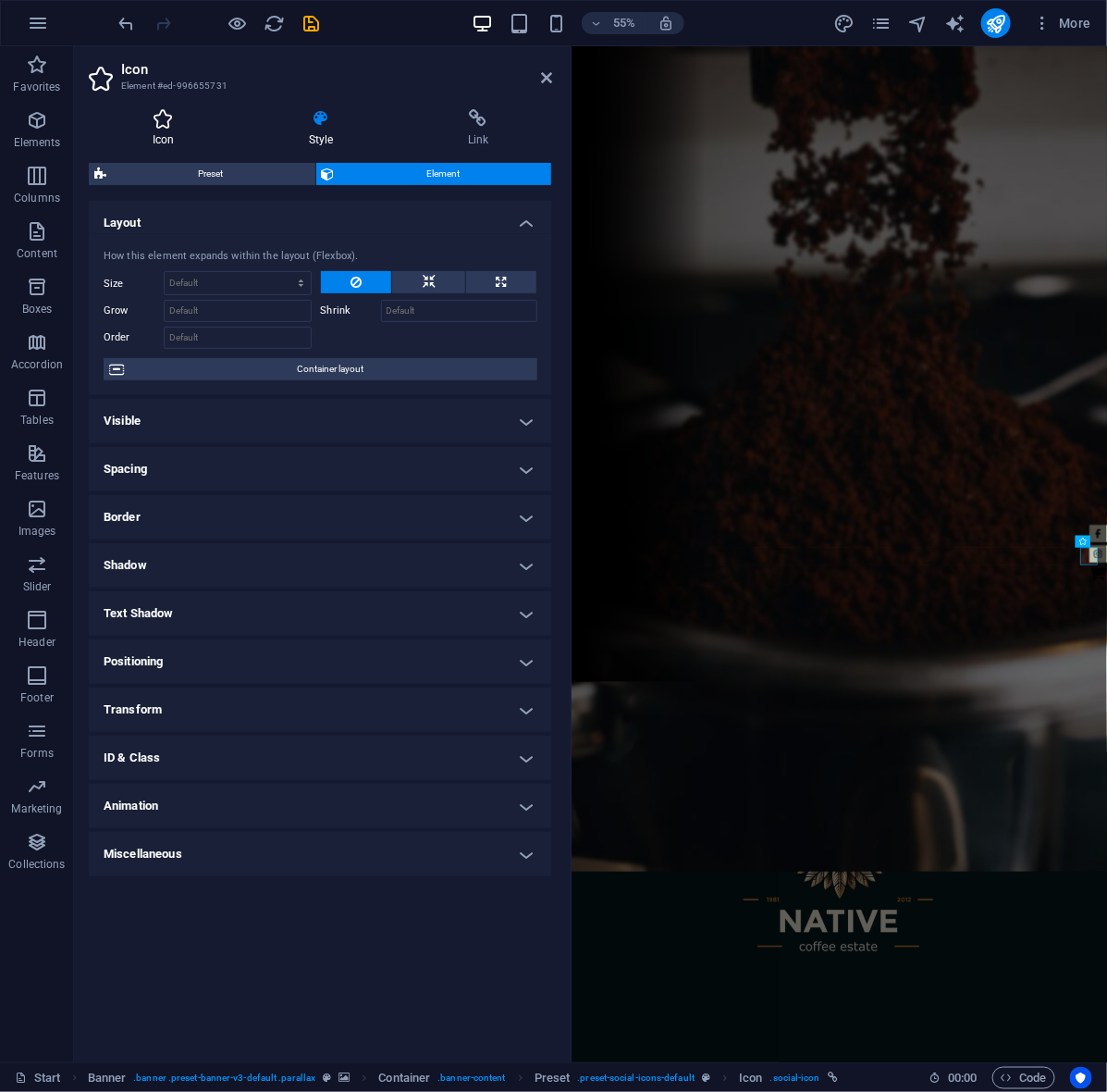
click at [171, 141] on h4 "Icon" at bounding box center [167, 128] width 157 height 39
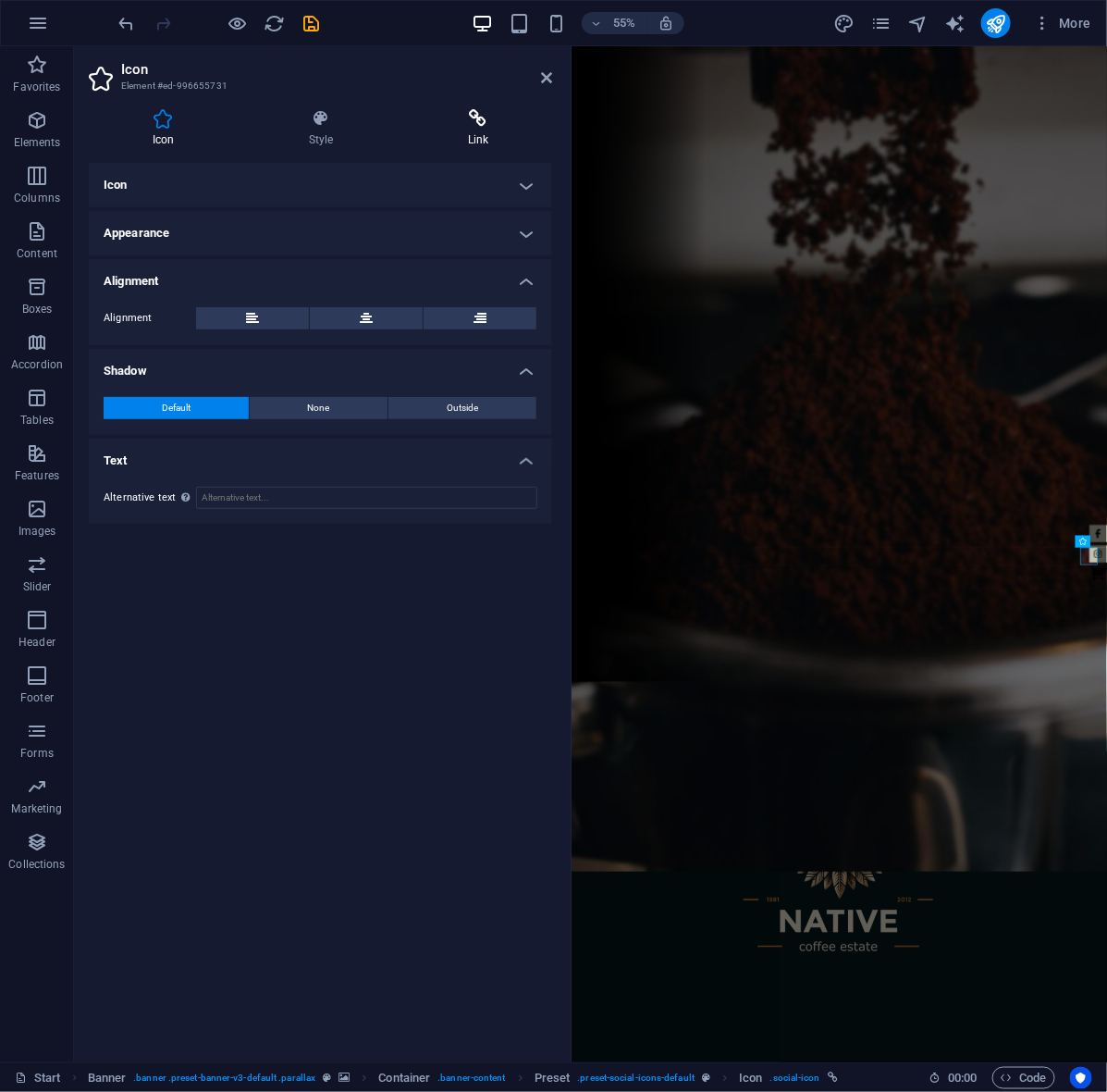
click at [459, 141] on h4 "Link" at bounding box center [478, 128] width 148 height 39
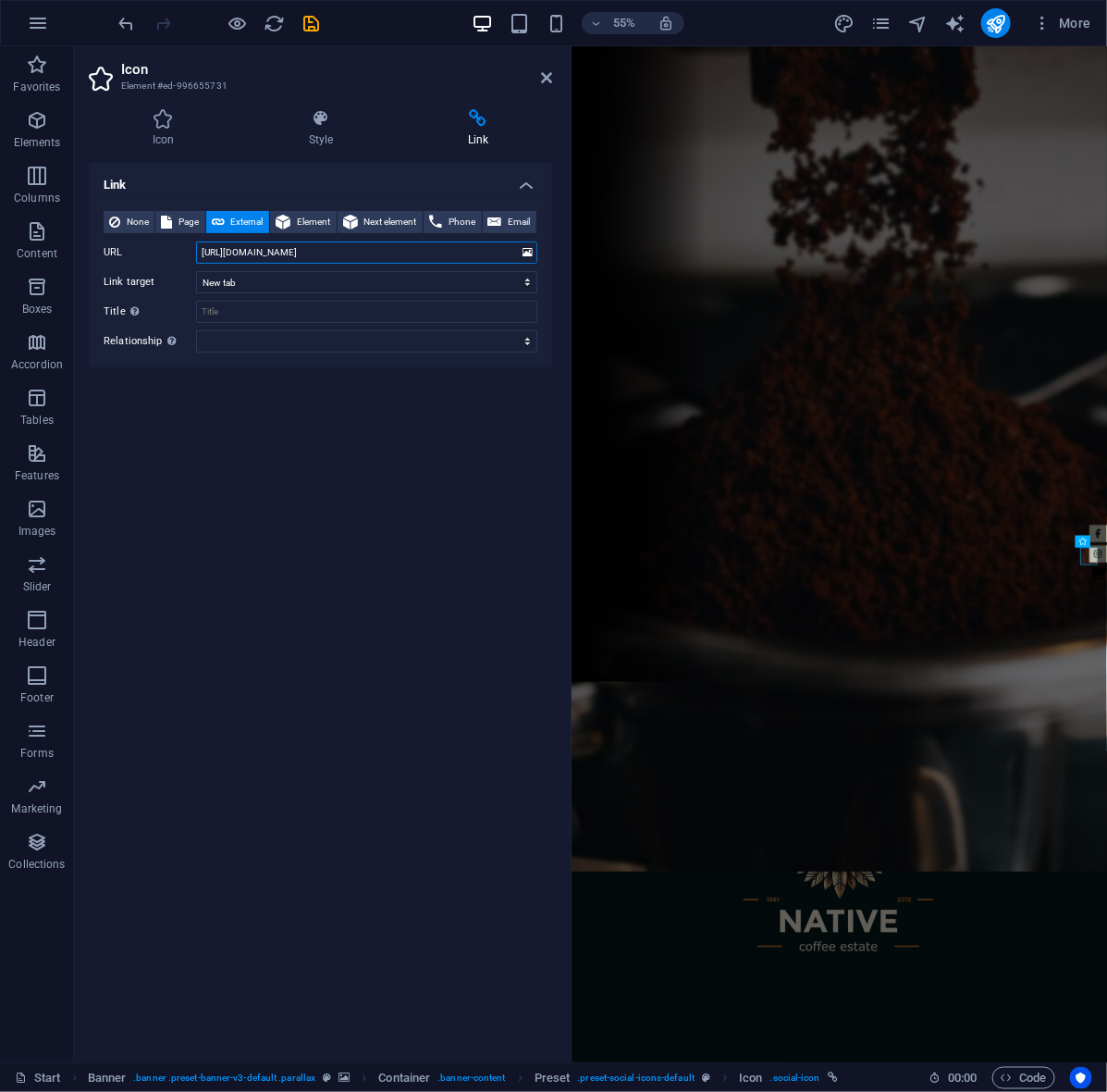
drag, startPoint x: 506, startPoint y: 252, endPoint x: 172, endPoint y: 260, distance: 334.1
click at [172, 260] on div "URL [URL][DOMAIN_NAME]" at bounding box center [321, 253] width 434 height 23
drag, startPoint x: 1019, startPoint y: 1731, endPoint x: 811, endPoint y: 1830, distance: 230.4
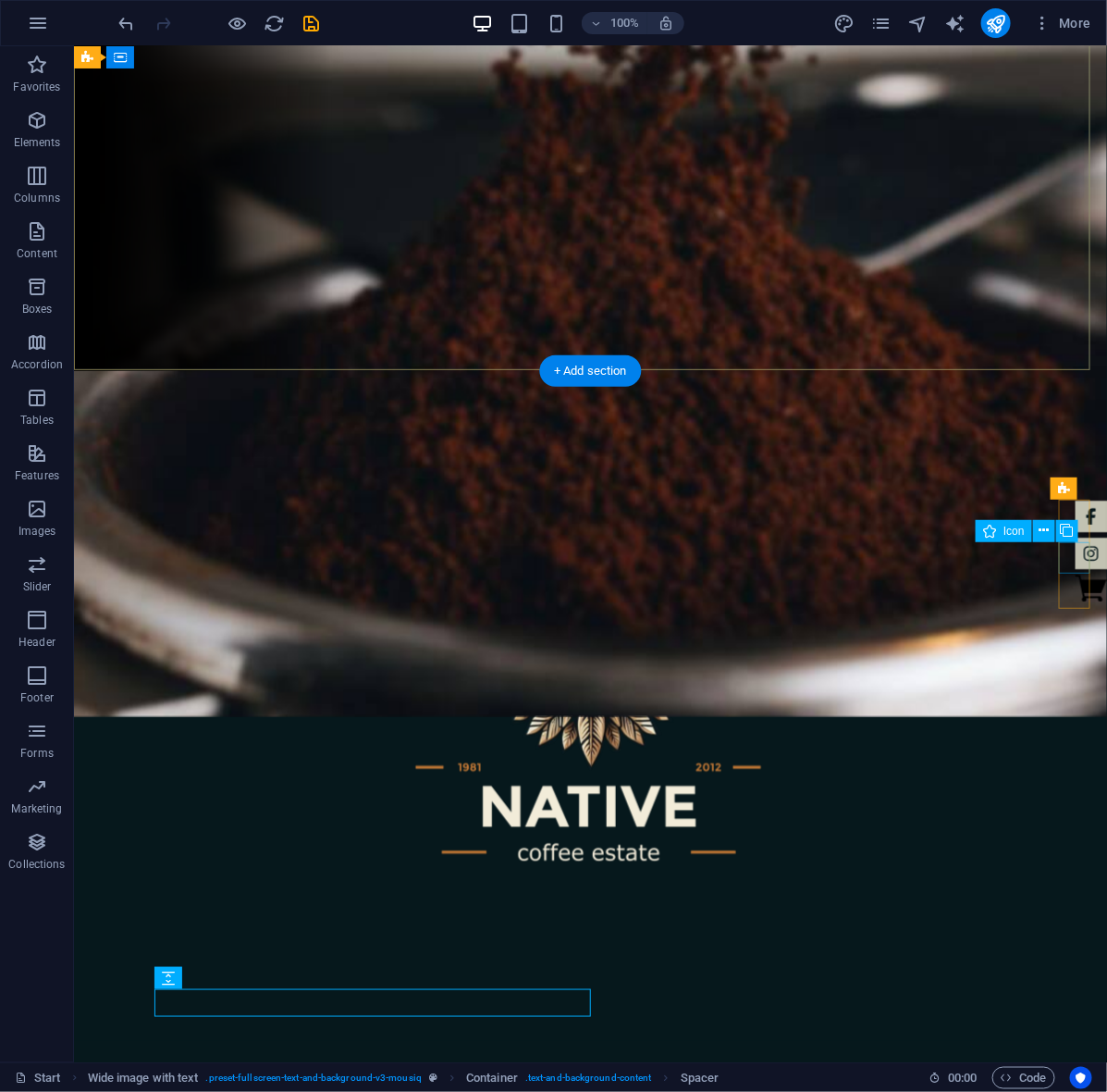
click at [1078, 553] on figure at bounding box center [1090, 552] width 31 height 31
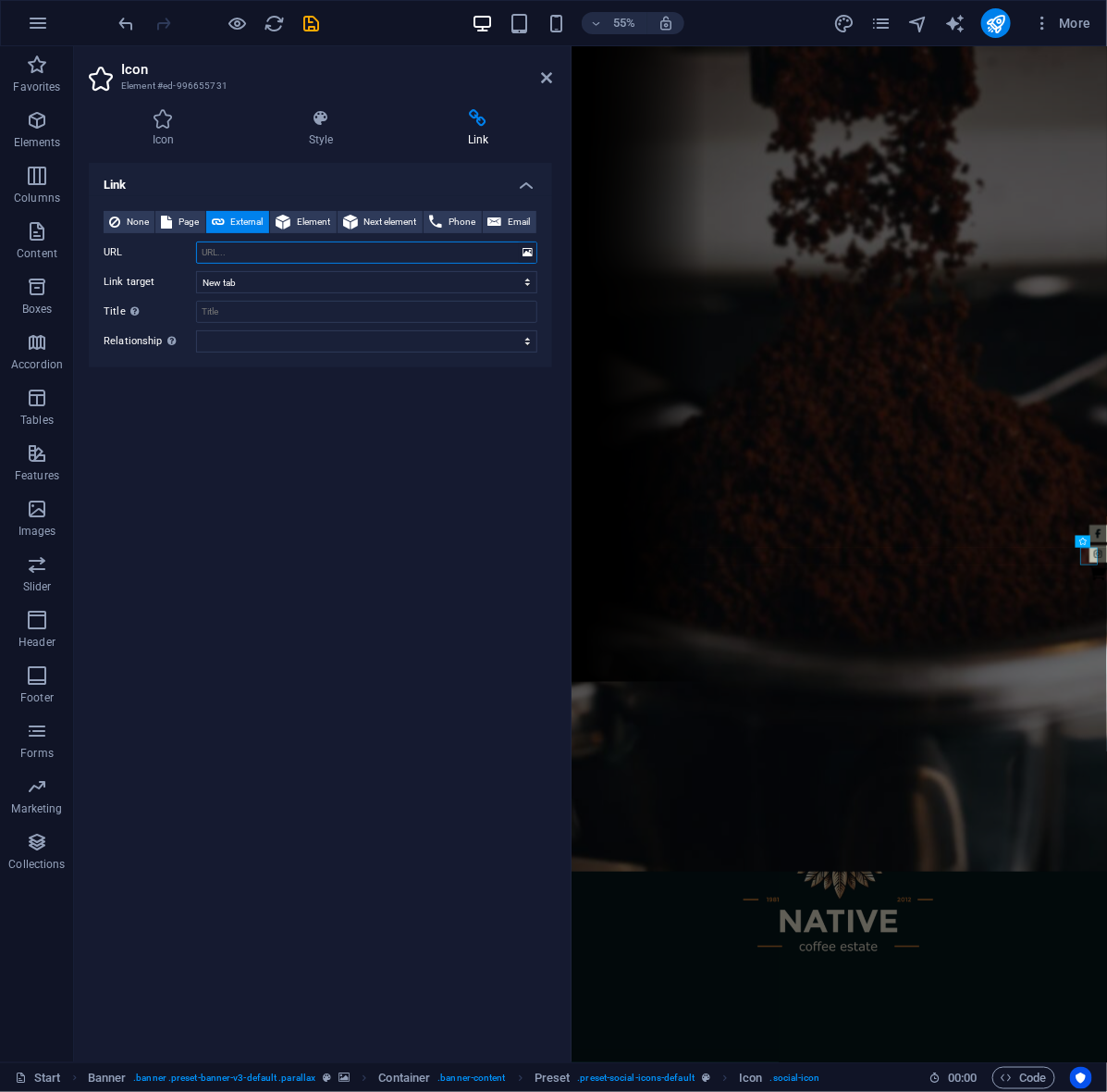
click at [400, 245] on input "URL" at bounding box center [367, 253] width 341 height 23
click at [248, 252] on input "URL" at bounding box center [367, 253] width 341 height 23
paste input "[URL][DOMAIN_NAME]"
type input "[URL][DOMAIN_NAME]"
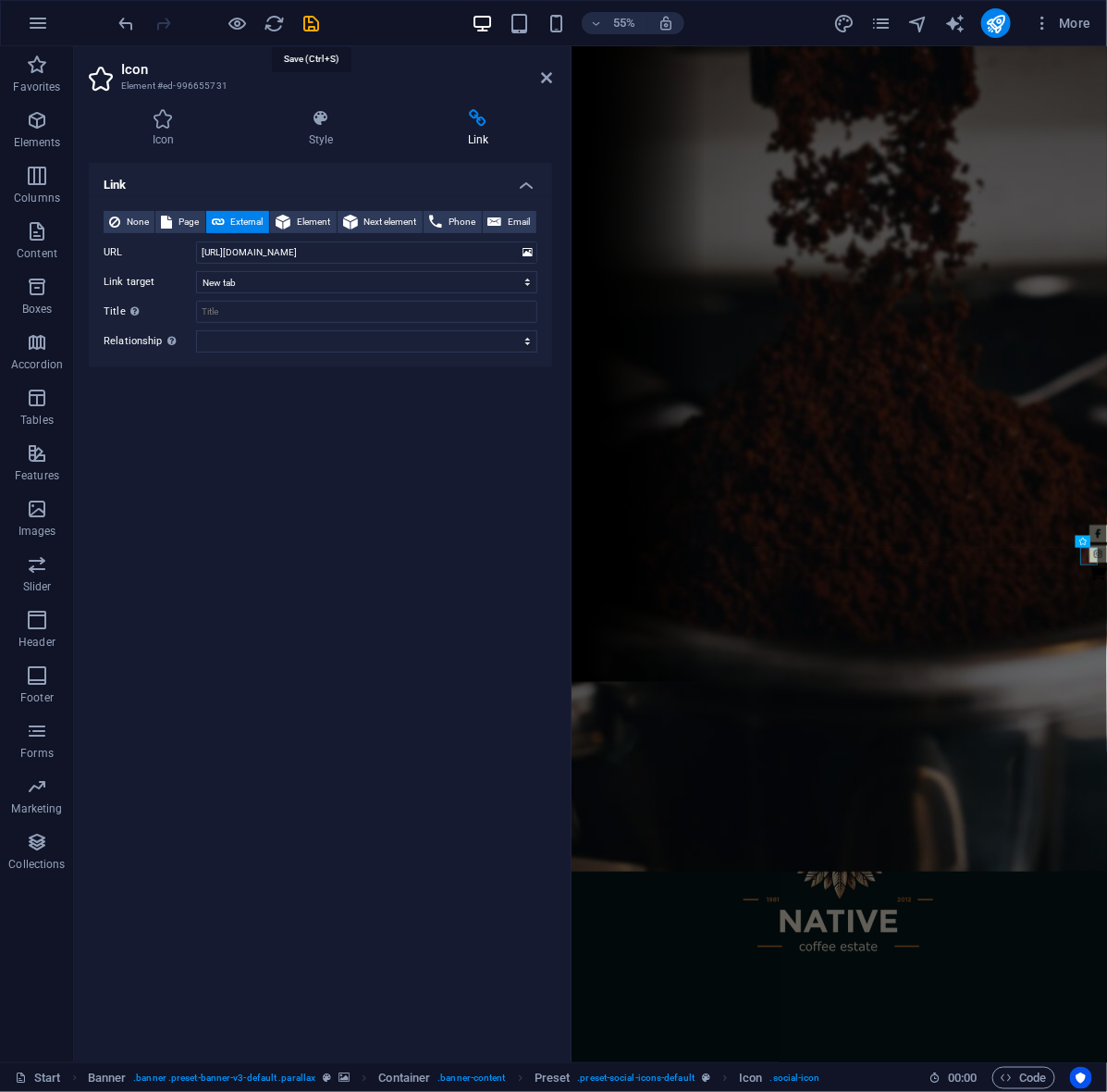
click at [306, 22] on icon "save" at bounding box center [312, 24] width 22 height 22
checkbox input "false"
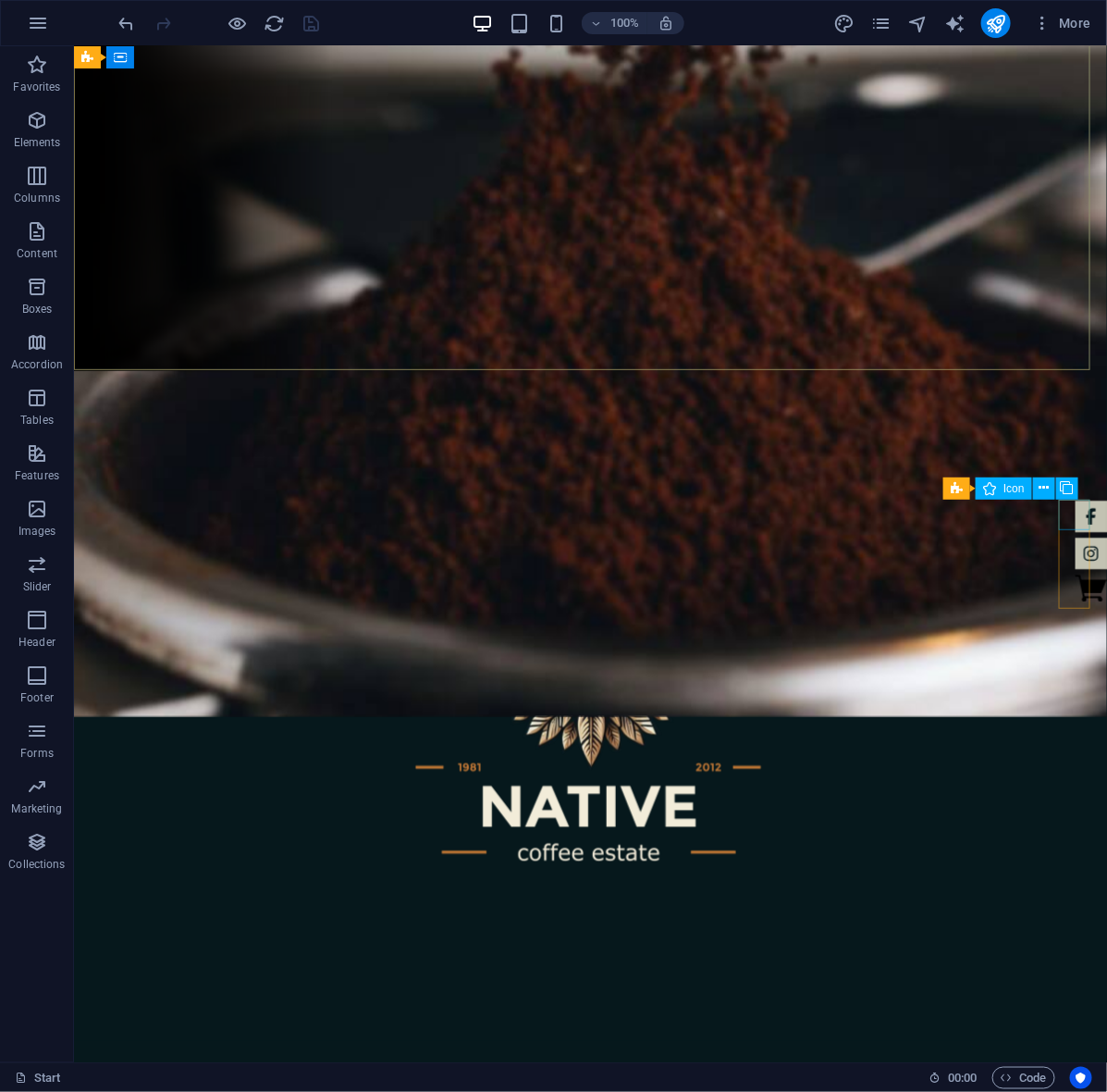
click at [1022, 487] on span "Icon" at bounding box center [1014, 488] width 22 height 11
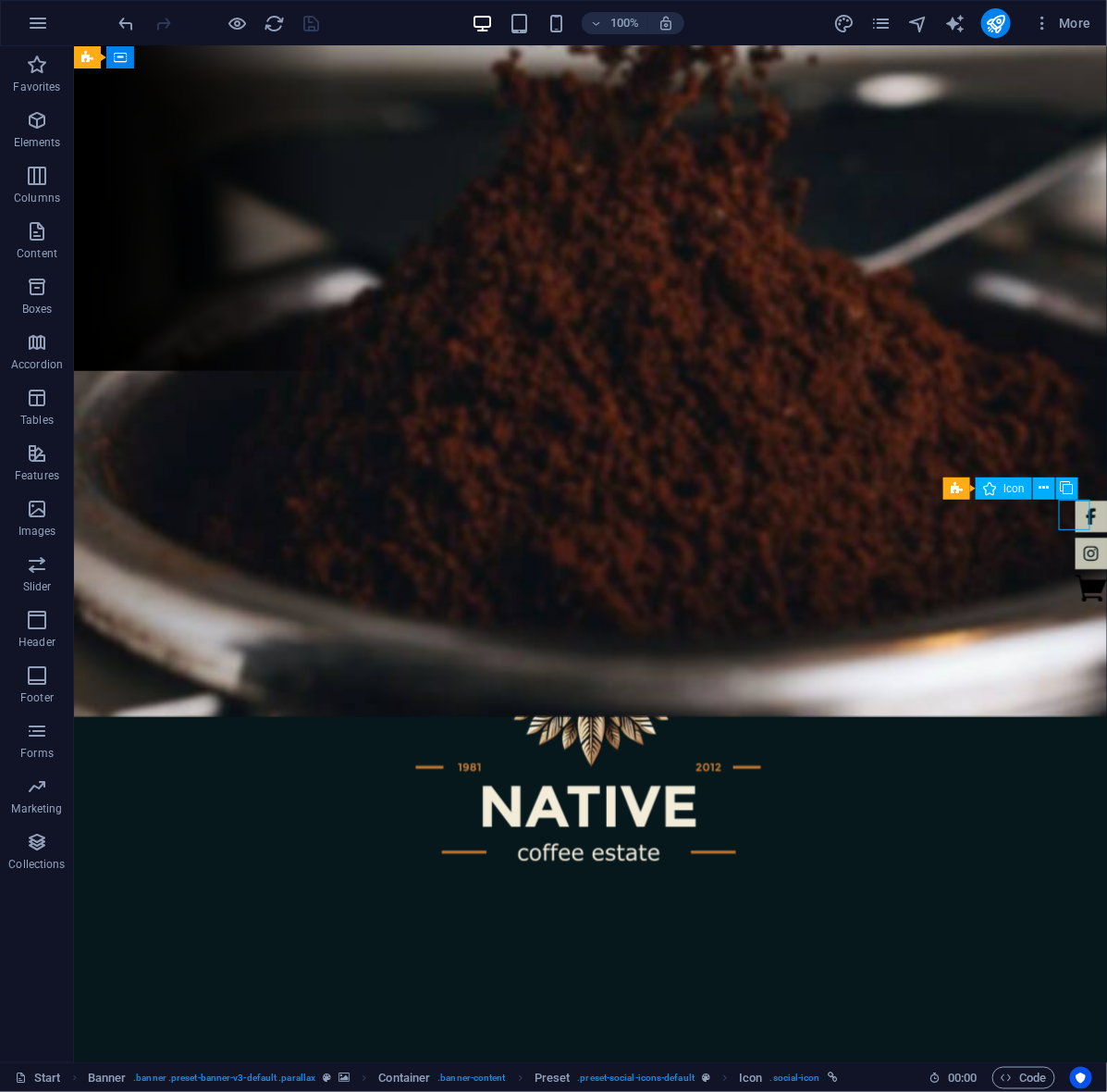
click at [1022, 487] on span "Icon" at bounding box center [1014, 488] width 22 height 11
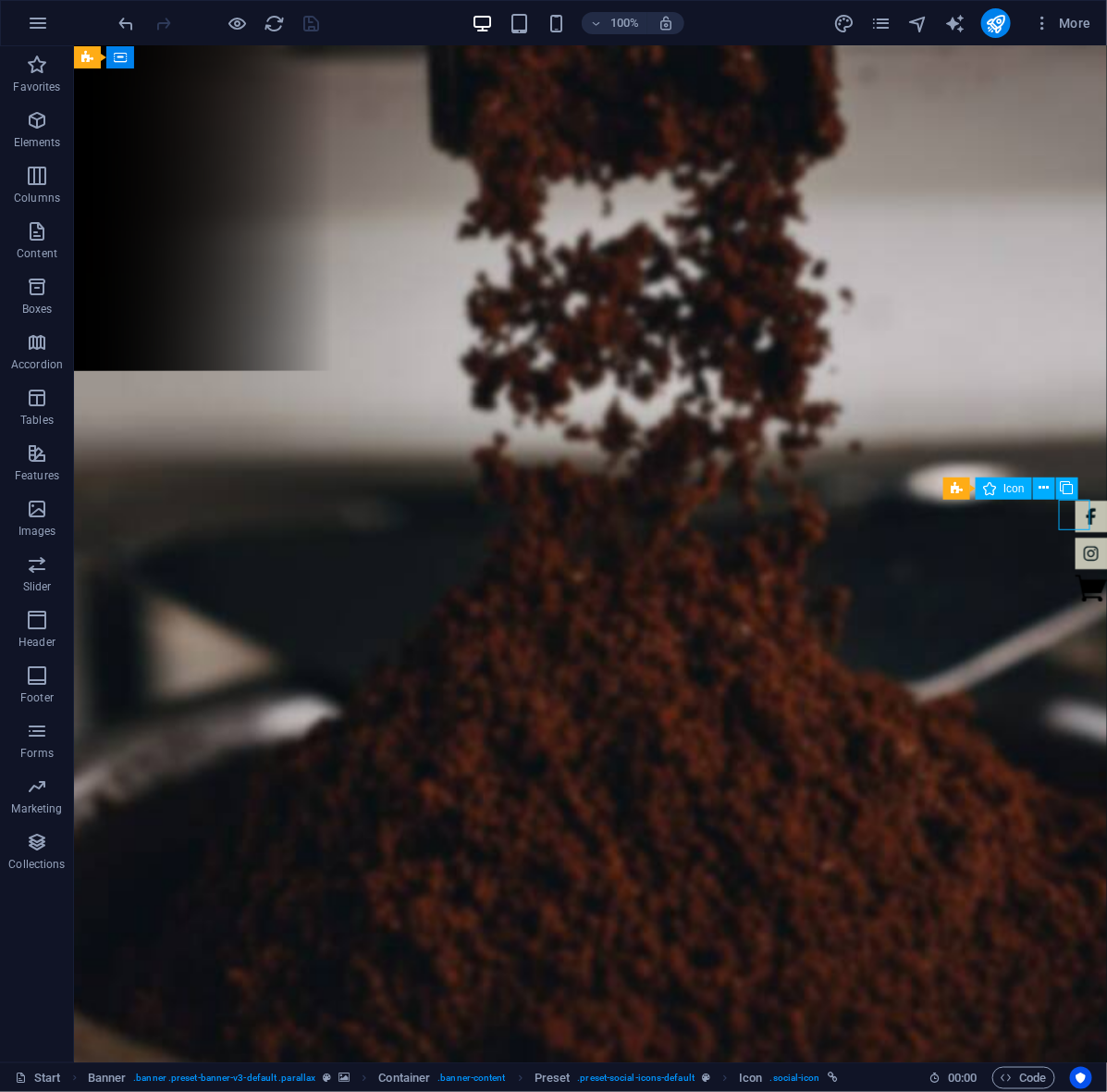
select select "xMidYMid"
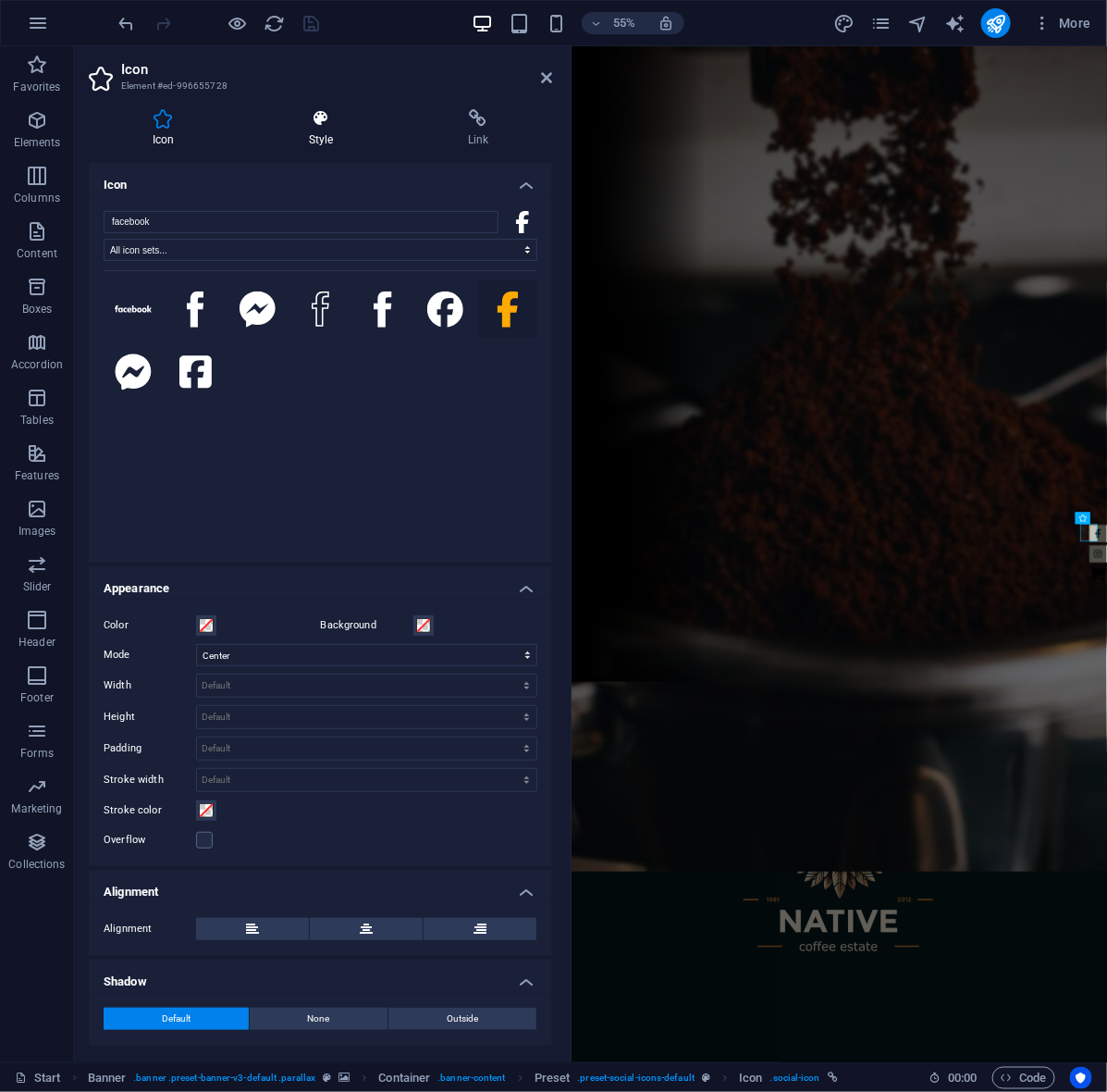
click at [331, 117] on icon at bounding box center [321, 119] width 152 height 19
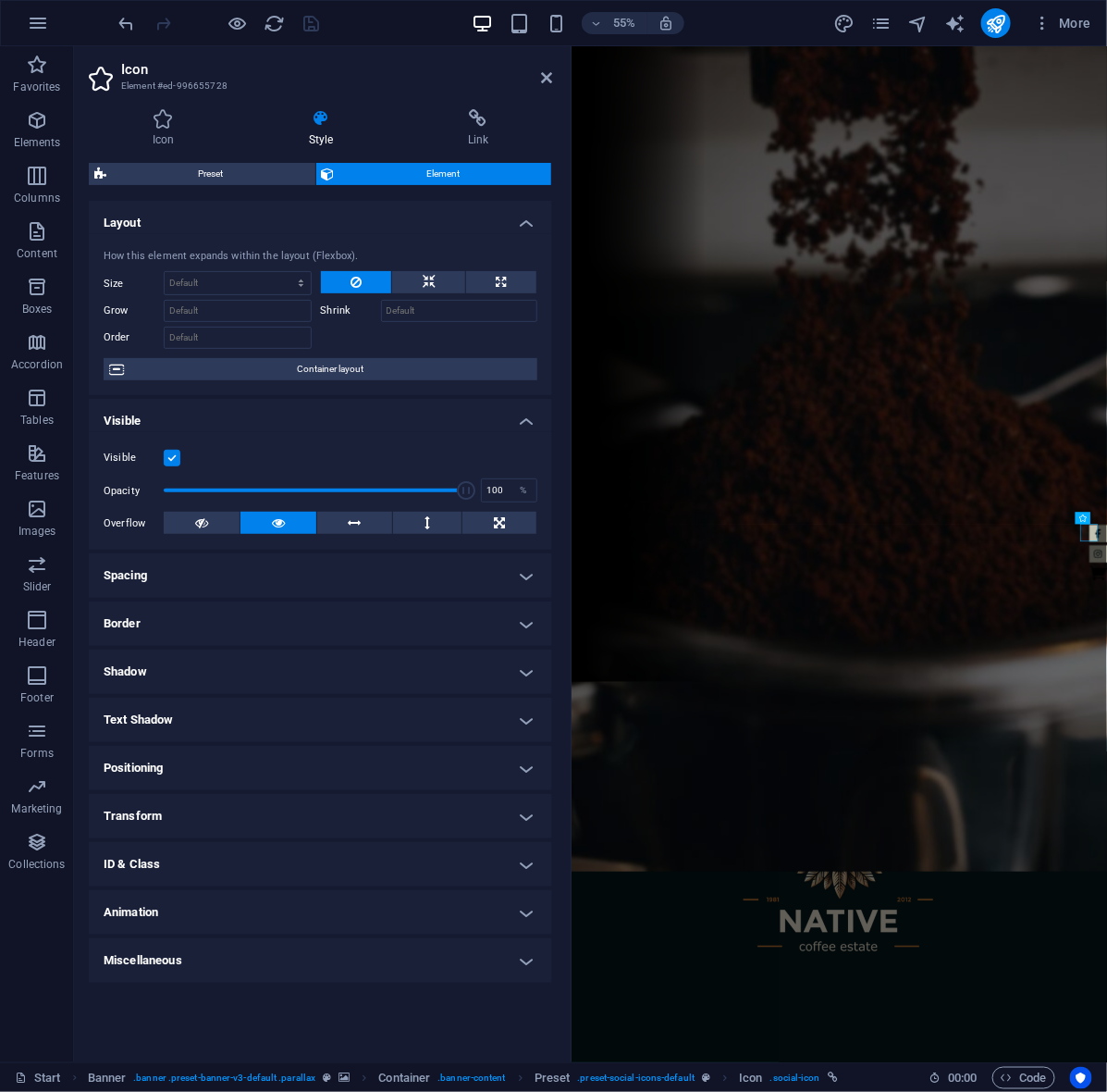
click at [307, 442] on div "Visible Opacity 100 % Overflow" at bounding box center [320, 490] width 463 height 118
click at [358, 422] on h4 "Visible" at bounding box center [320, 415] width 463 height 33
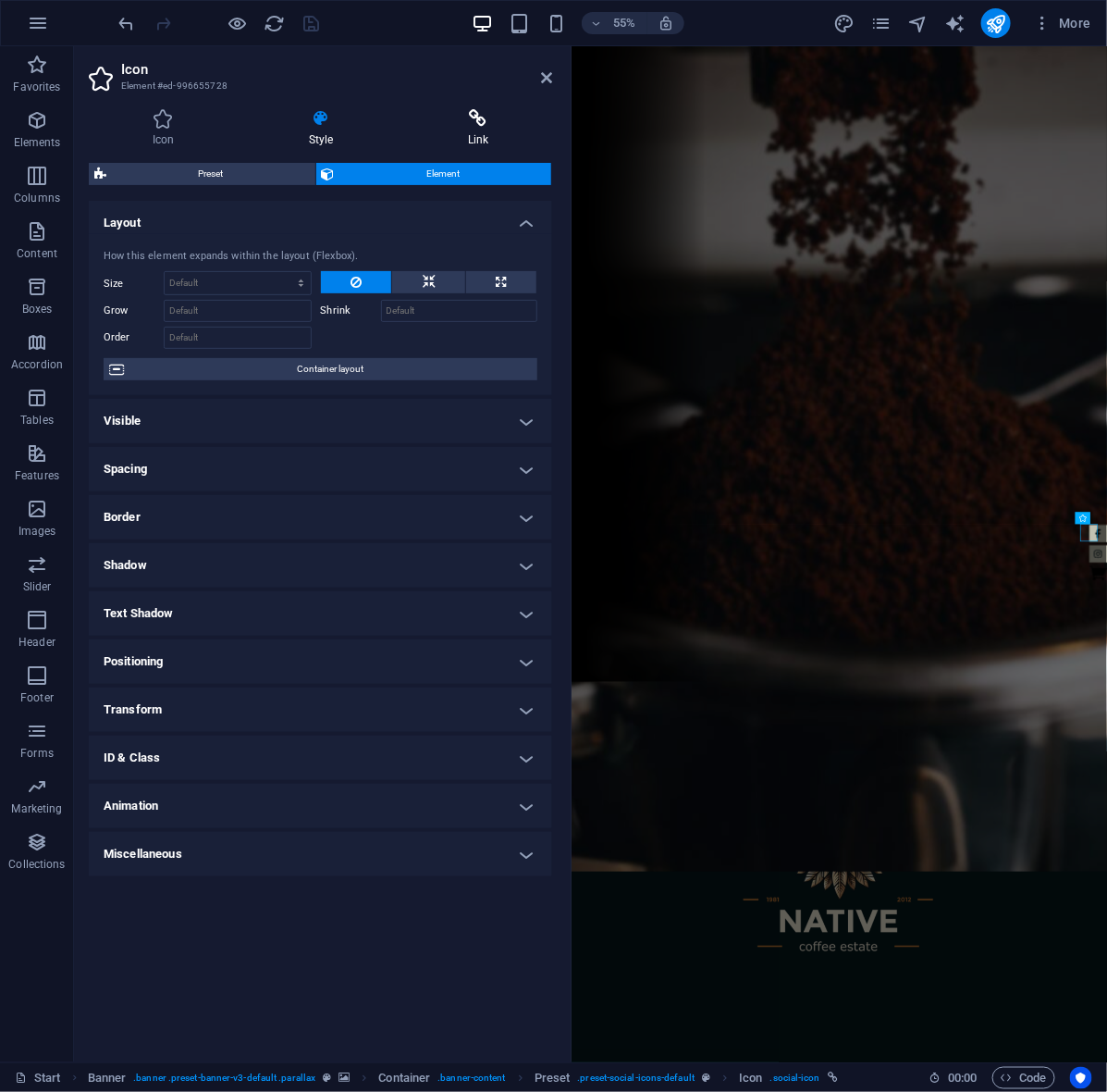
click at [413, 118] on icon at bounding box center [478, 119] width 148 height 19
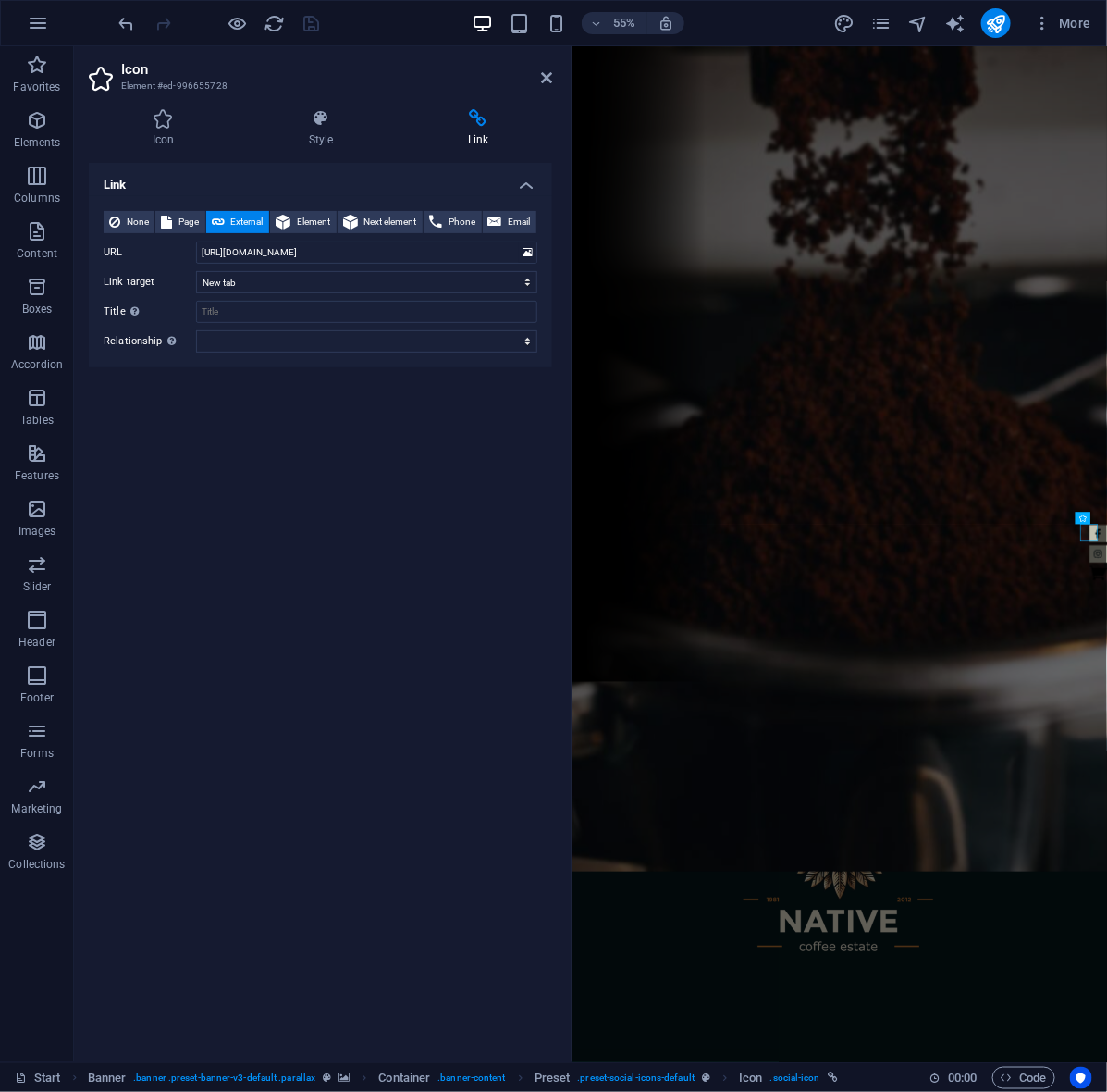
click at [493, 112] on icon at bounding box center [478, 119] width 148 height 19
click at [159, 122] on icon at bounding box center [163, 119] width 149 height 19
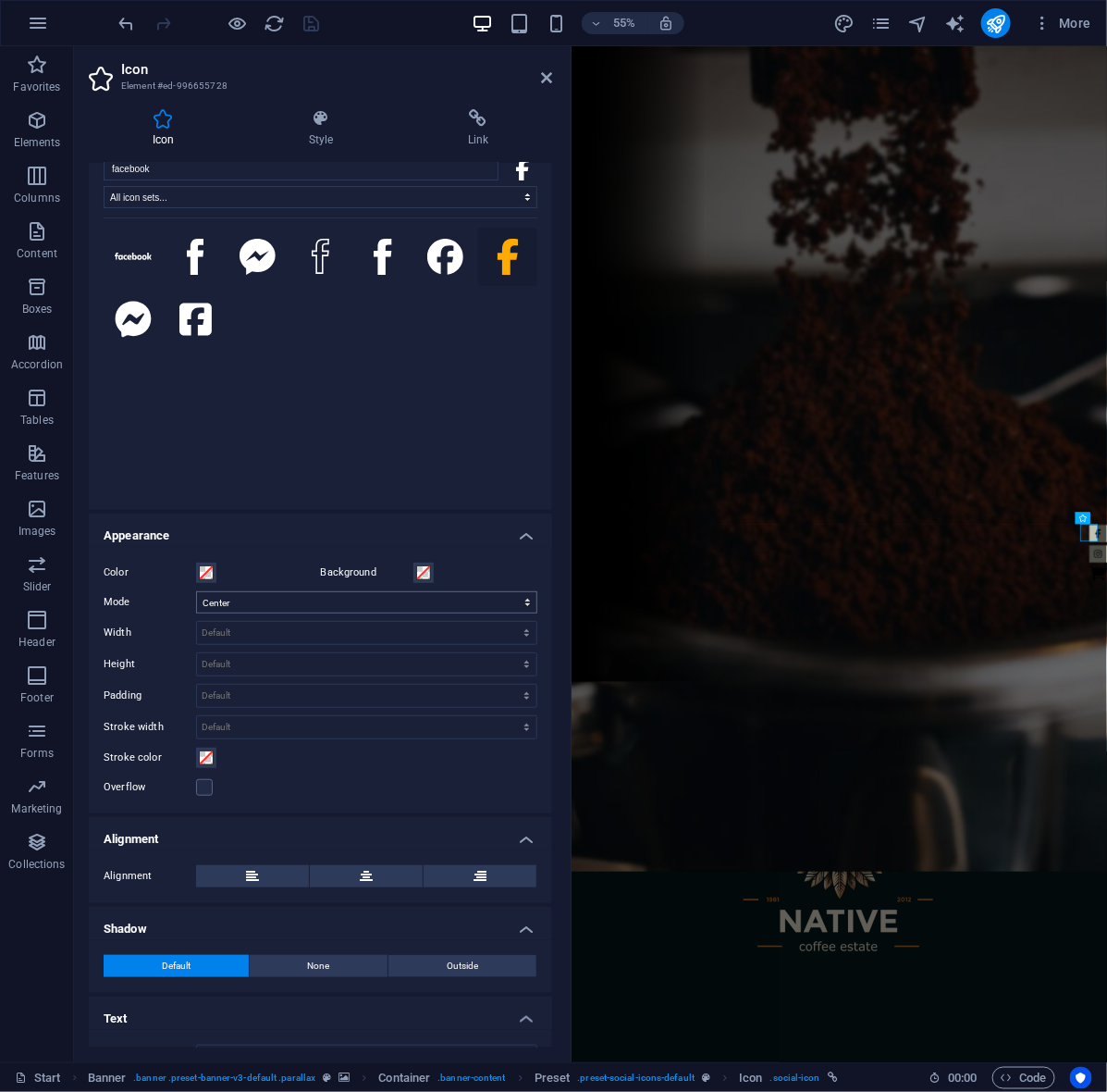
scroll to position [88, 0]
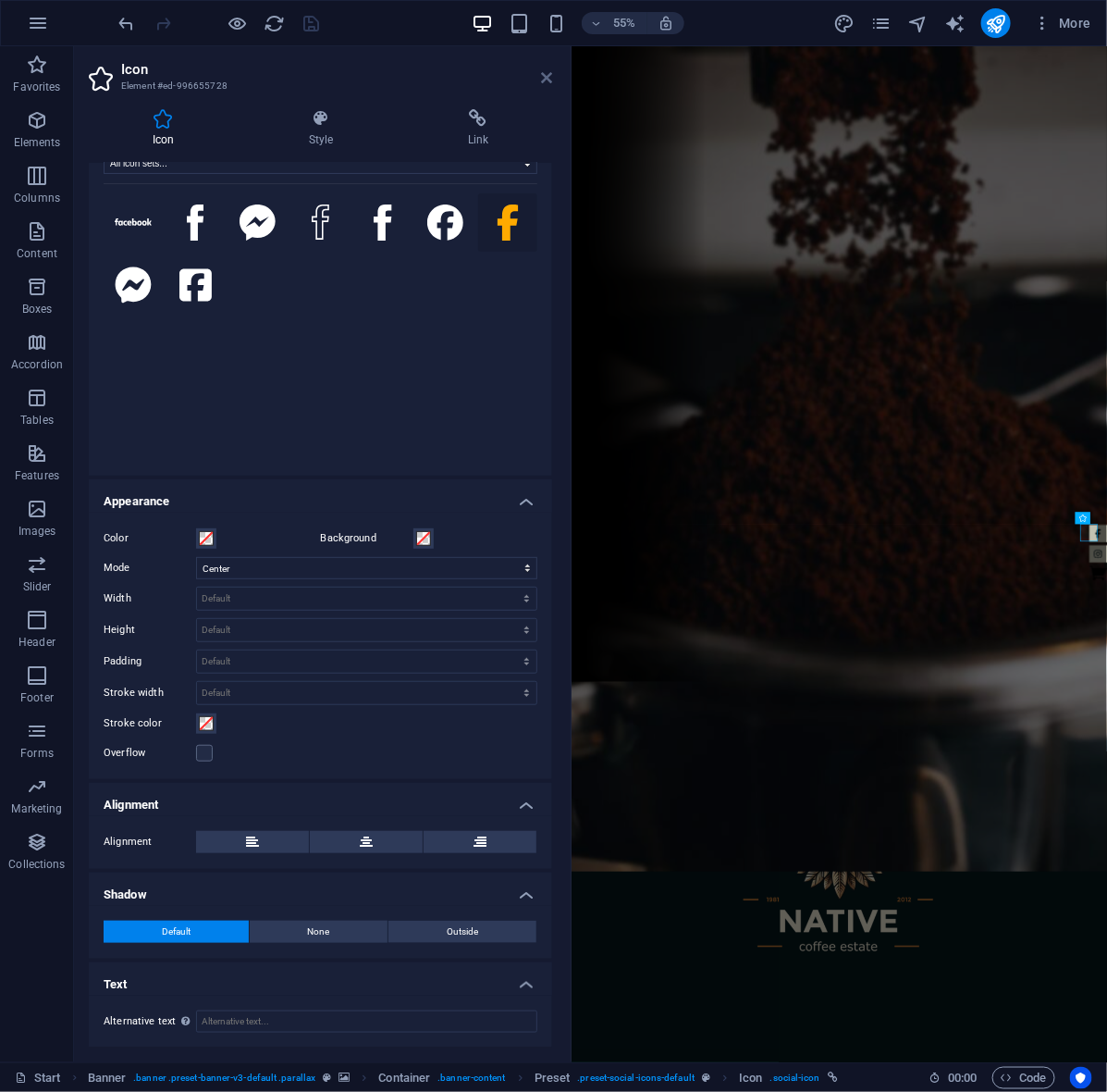
click at [546, 75] on icon at bounding box center [547, 78] width 11 height 15
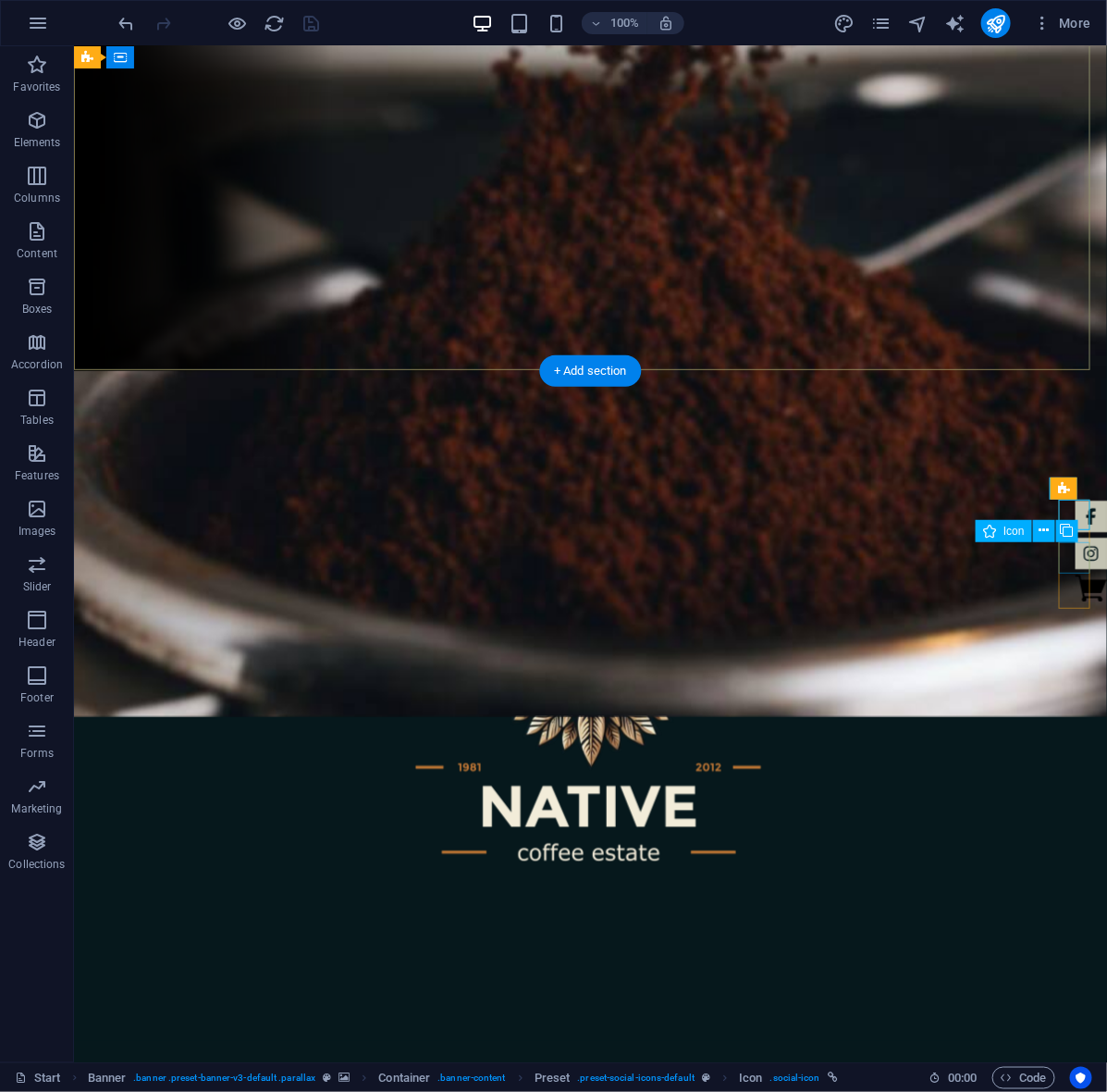
click at [1077, 550] on figure at bounding box center [1090, 552] width 31 height 31
click at [1083, 512] on figure at bounding box center [1090, 515] width 31 height 31
click at [1062, 488] on icon at bounding box center [1066, 488] width 10 height 20
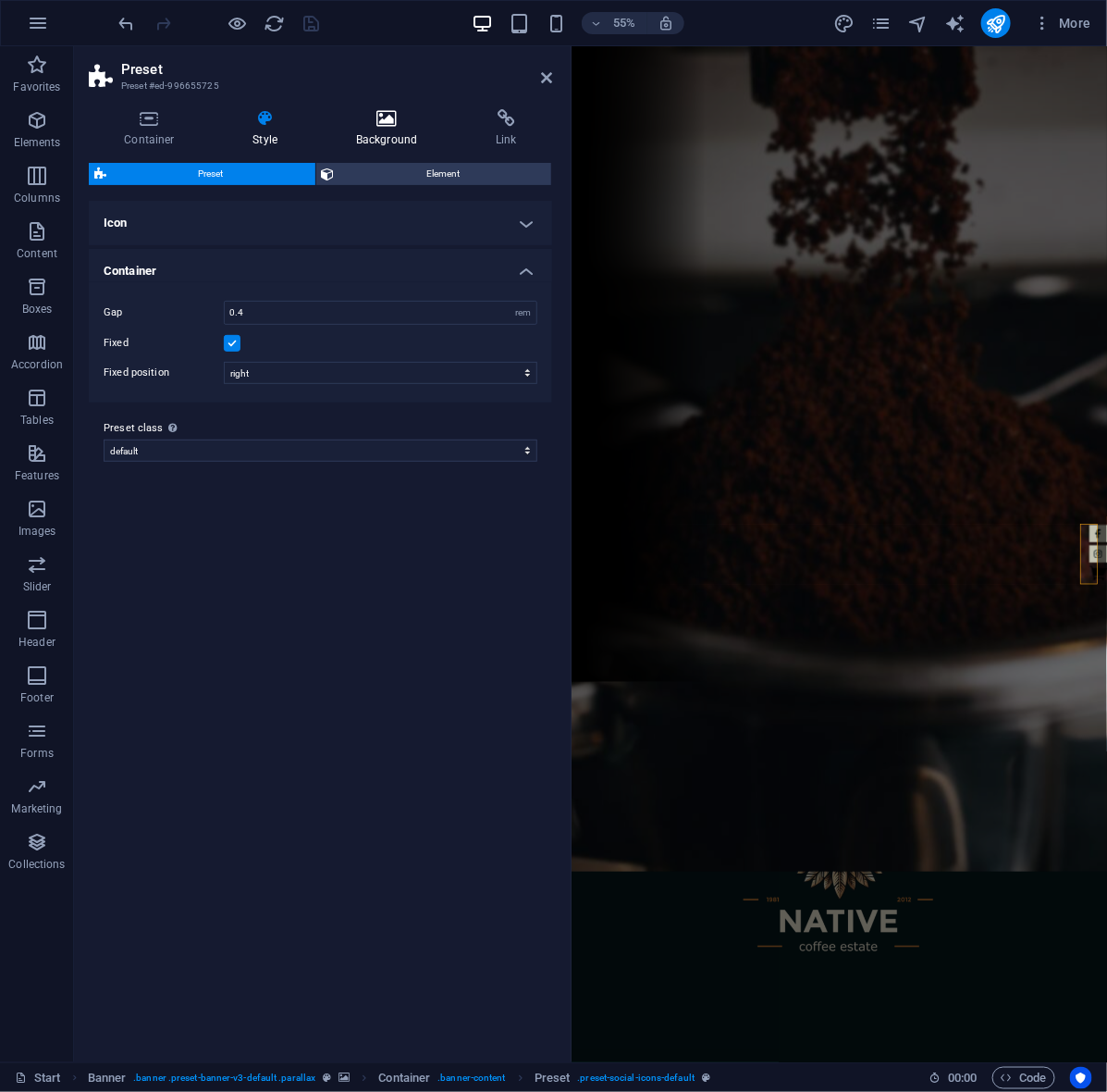
click at [353, 119] on icon at bounding box center [387, 119] width 132 height 19
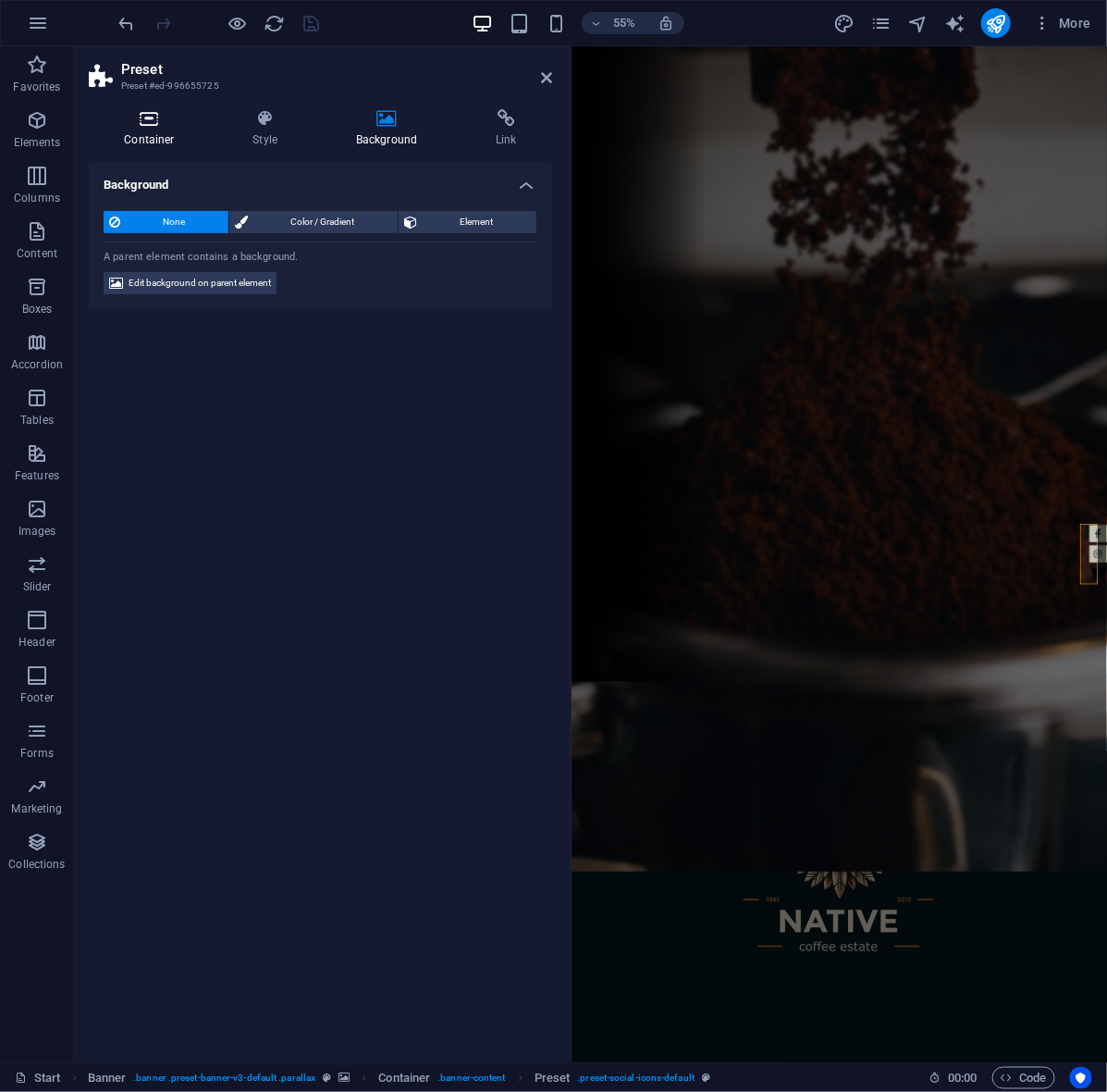
click at [145, 125] on icon at bounding box center [149, 119] width 122 height 19
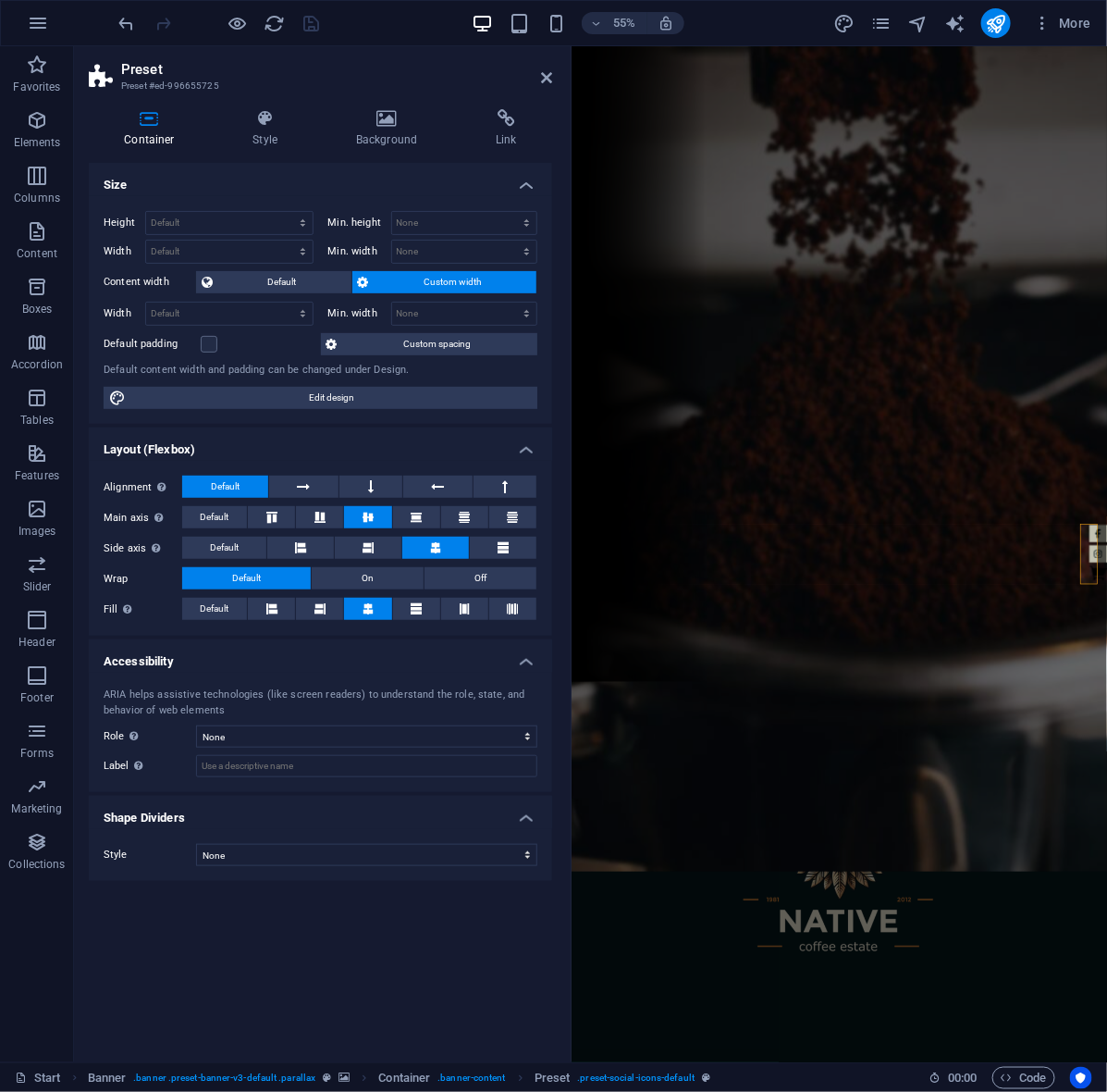
click at [548, 85] on header "Preset Preset #ed-996655725" at bounding box center [320, 70] width 463 height 48
click at [548, 74] on icon at bounding box center [547, 78] width 11 height 15
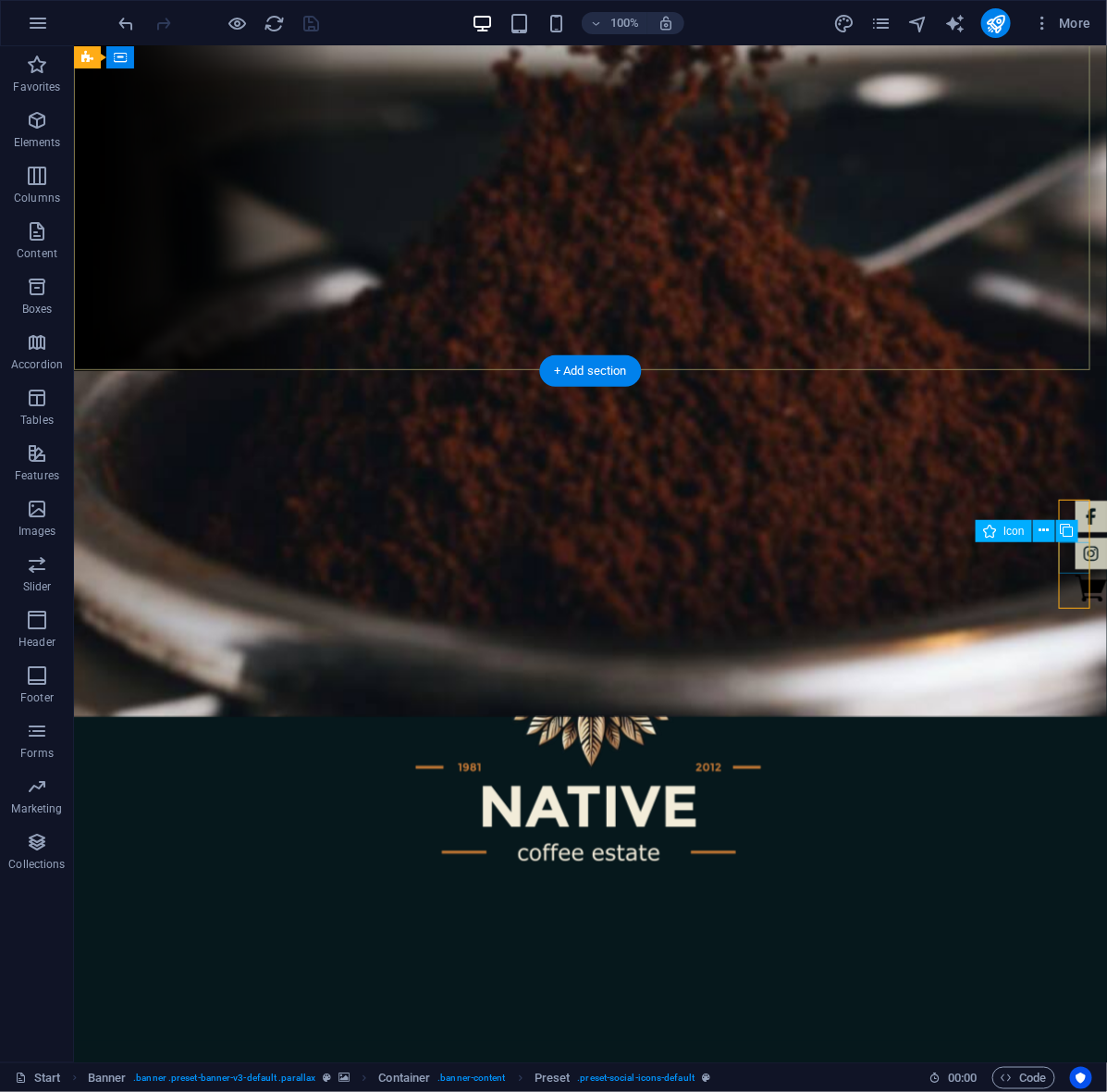
click at [1075, 555] on figure at bounding box center [1090, 552] width 31 height 31
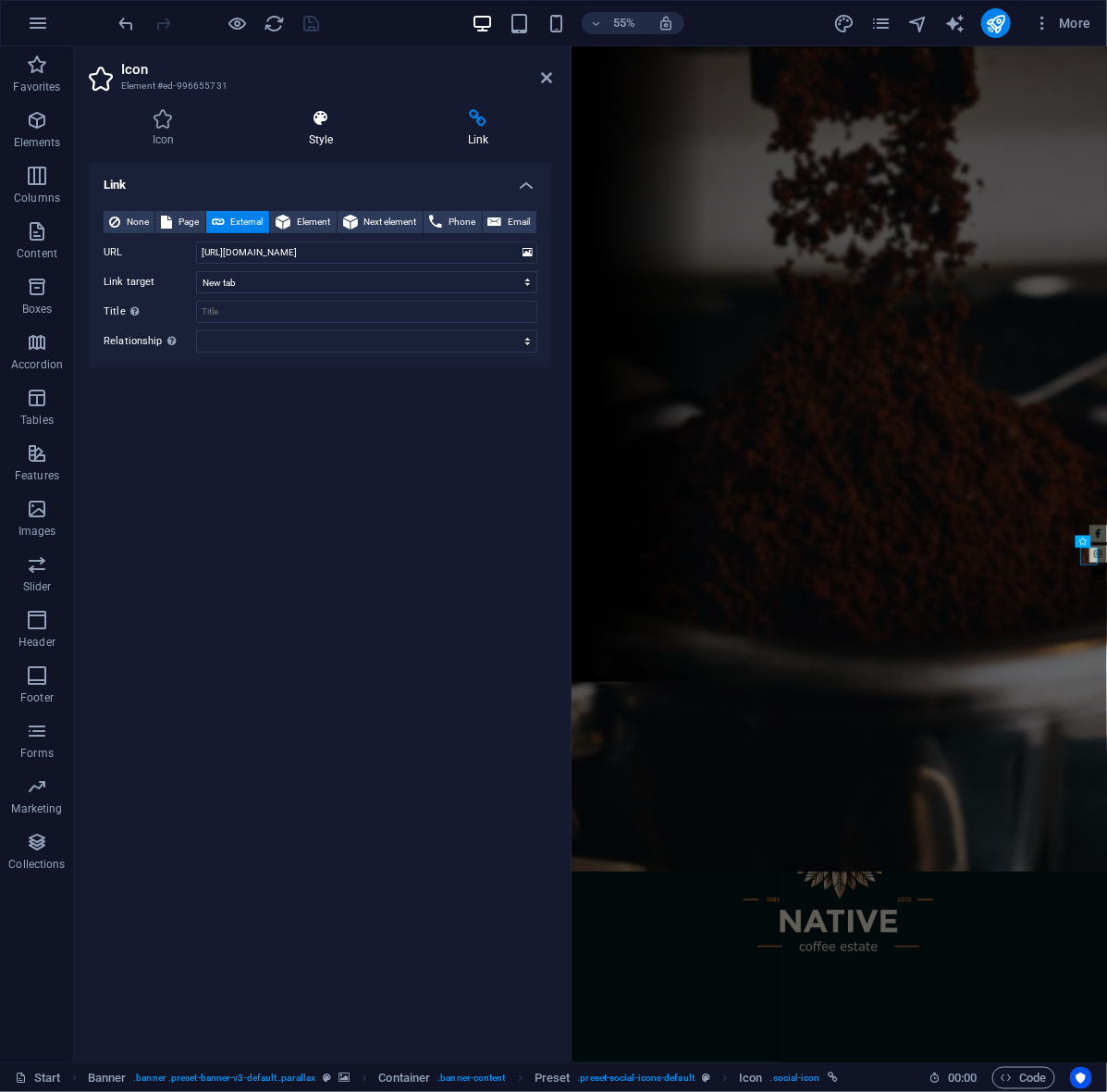
click at [313, 119] on icon at bounding box center [321, 119] width 152 height 19
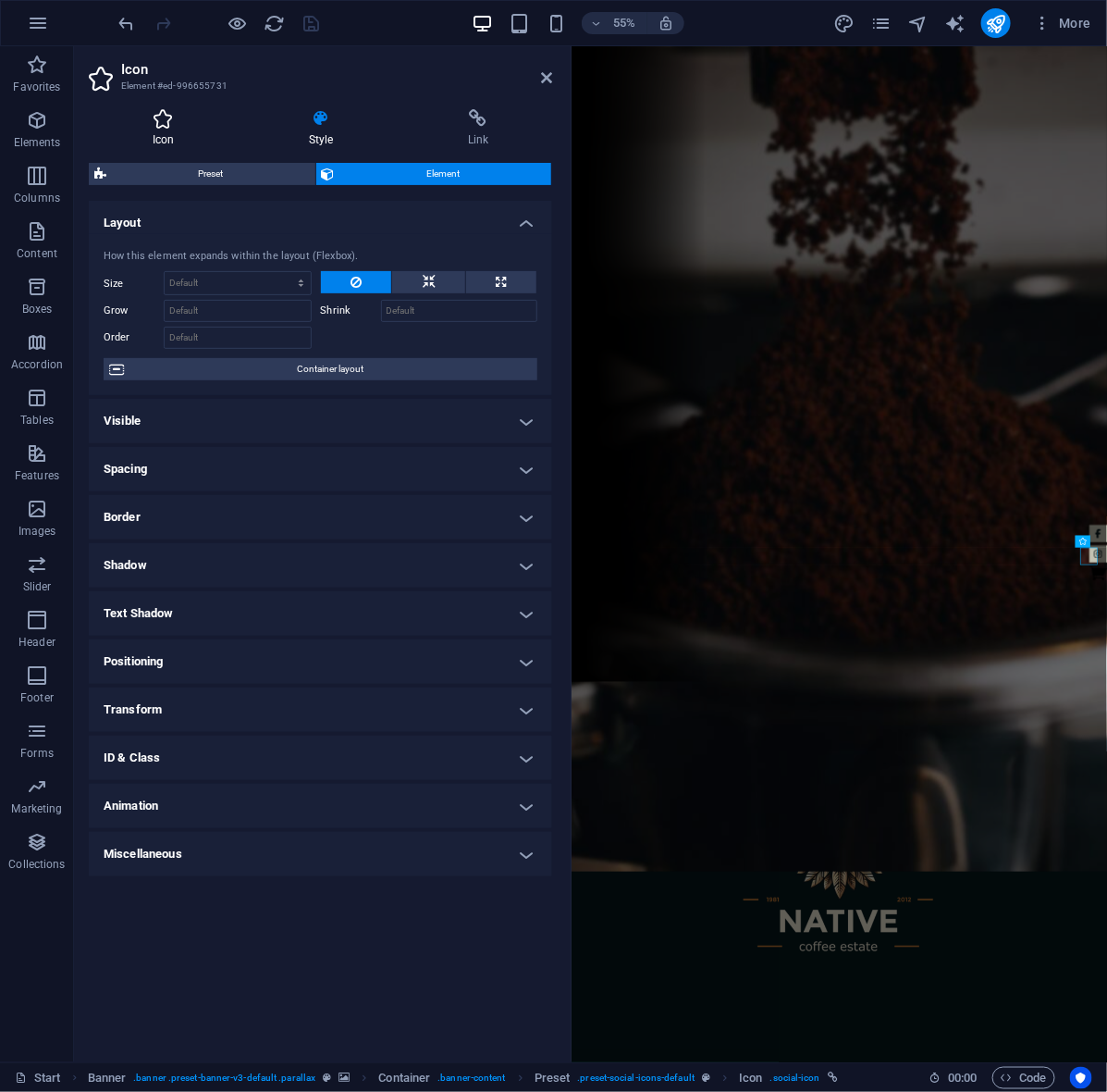
click at [167, 119] on icon at bounding box center [163, 119] width 149 height 19
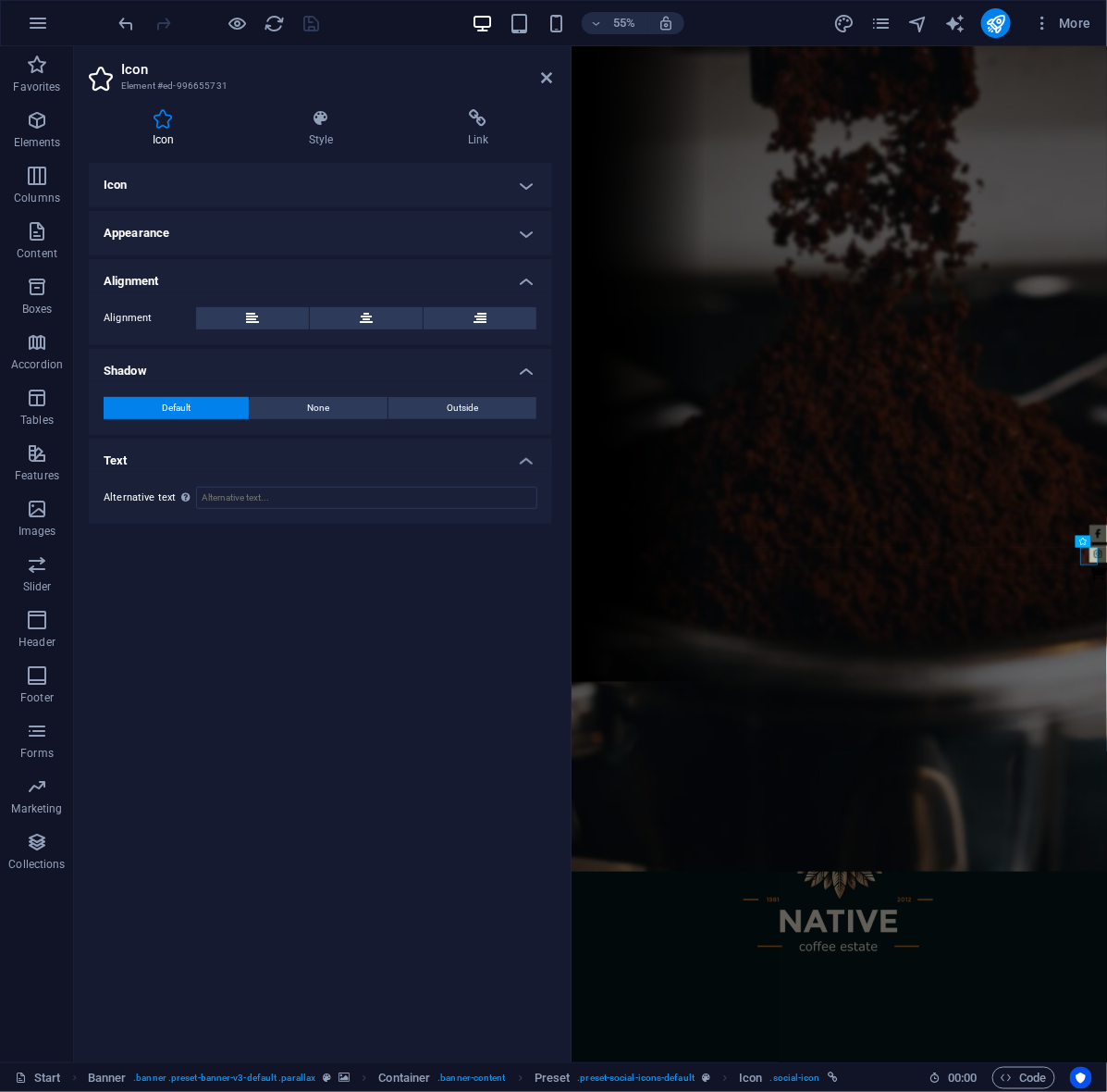
click at [554, 71] on aside "Icon Element #ed-996655731 Icon Style Link Icon instagram All icon sets... IcoF…" at bounding box center [322, 554] width 498 height 1016
click at [553, 73] on aside "Icon Element #ed-996655731 Icon Style Link Icon instagram All icon sets... IcoF…" at bounding box center [322, 554] width 498 height 1016
click at [542, 75] on icon at bounding box center [547, 78] width 11 height 15
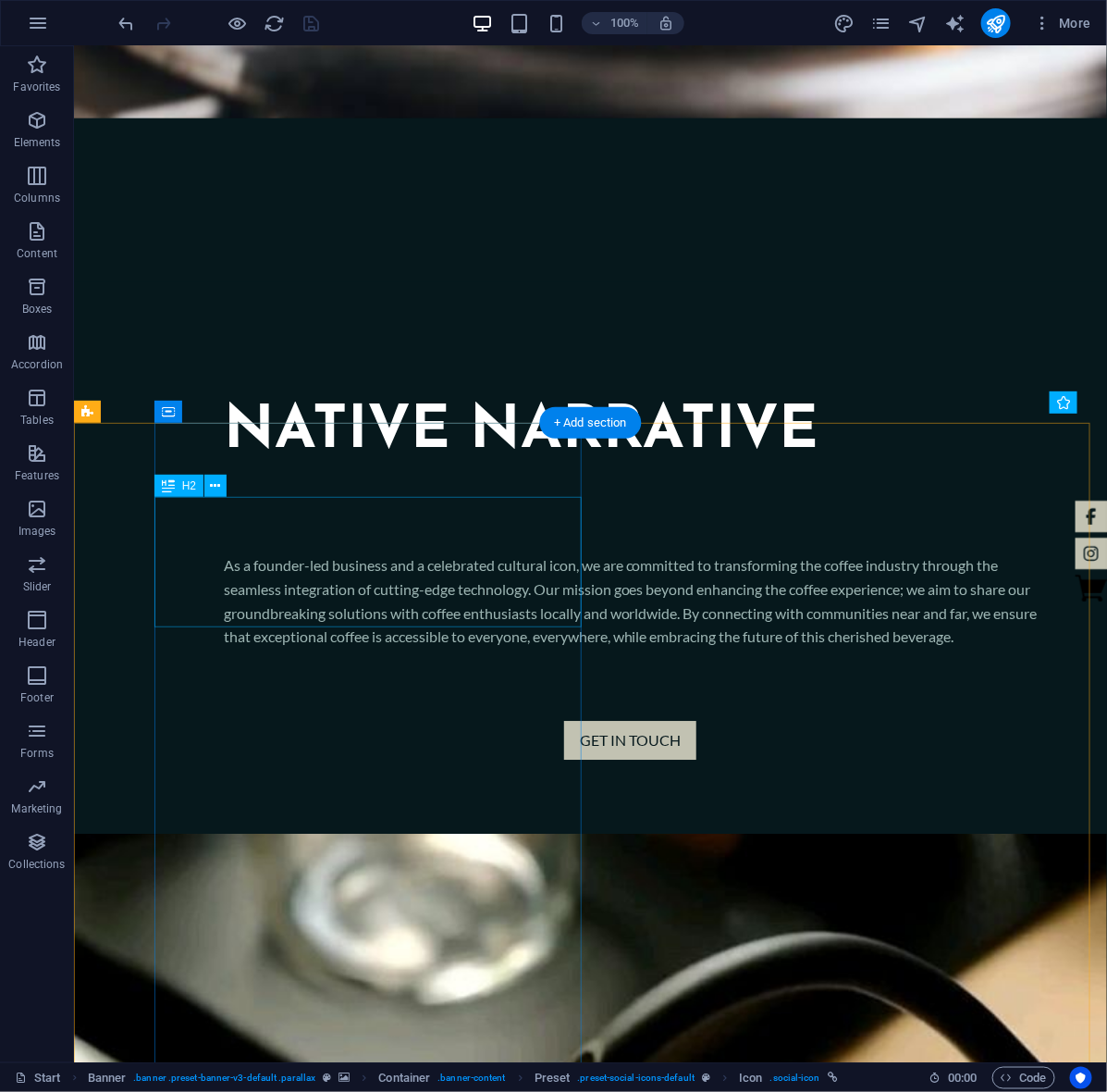
scroll to position [1810, 0]
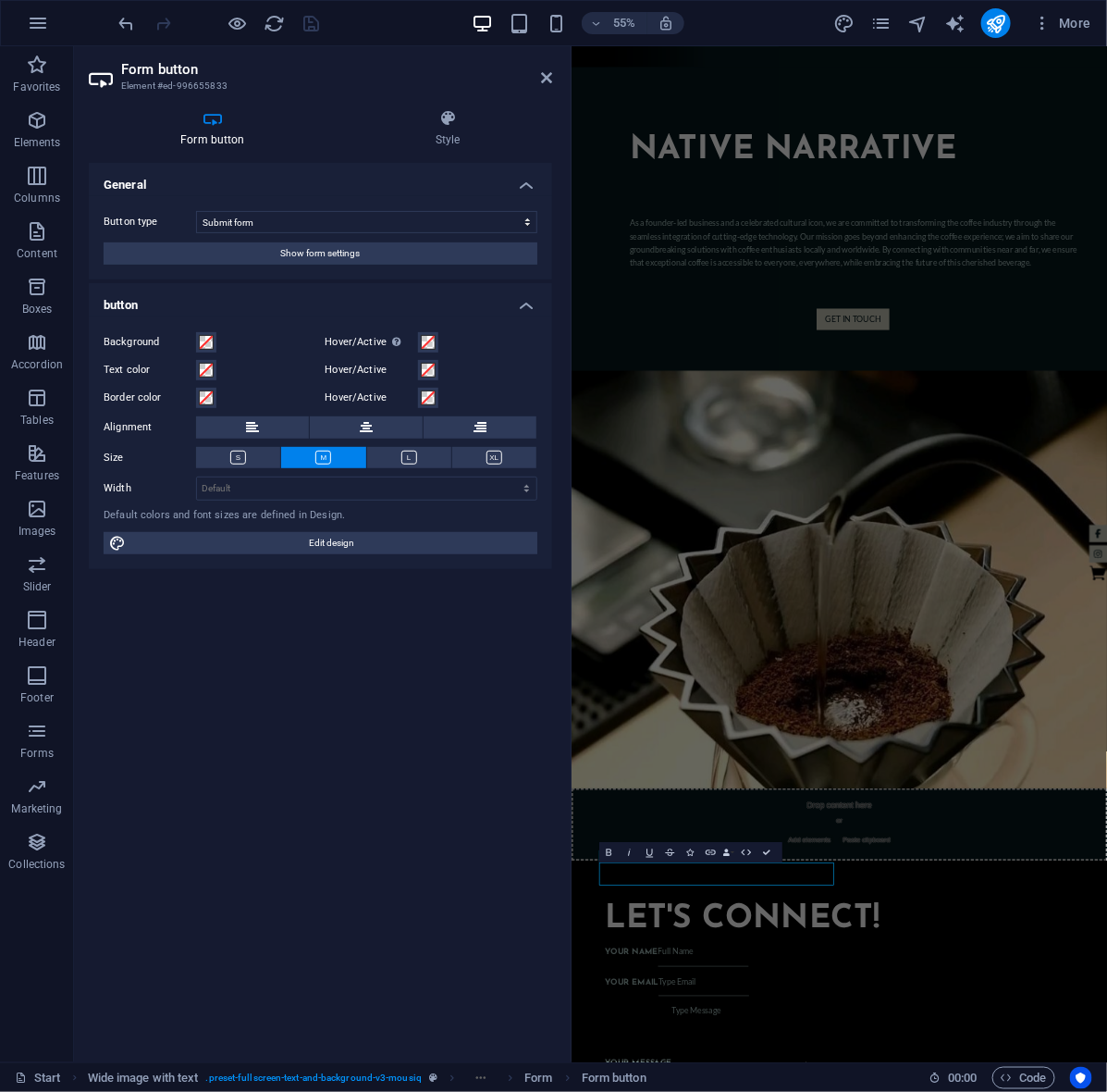
scroll to position [1769, 0]
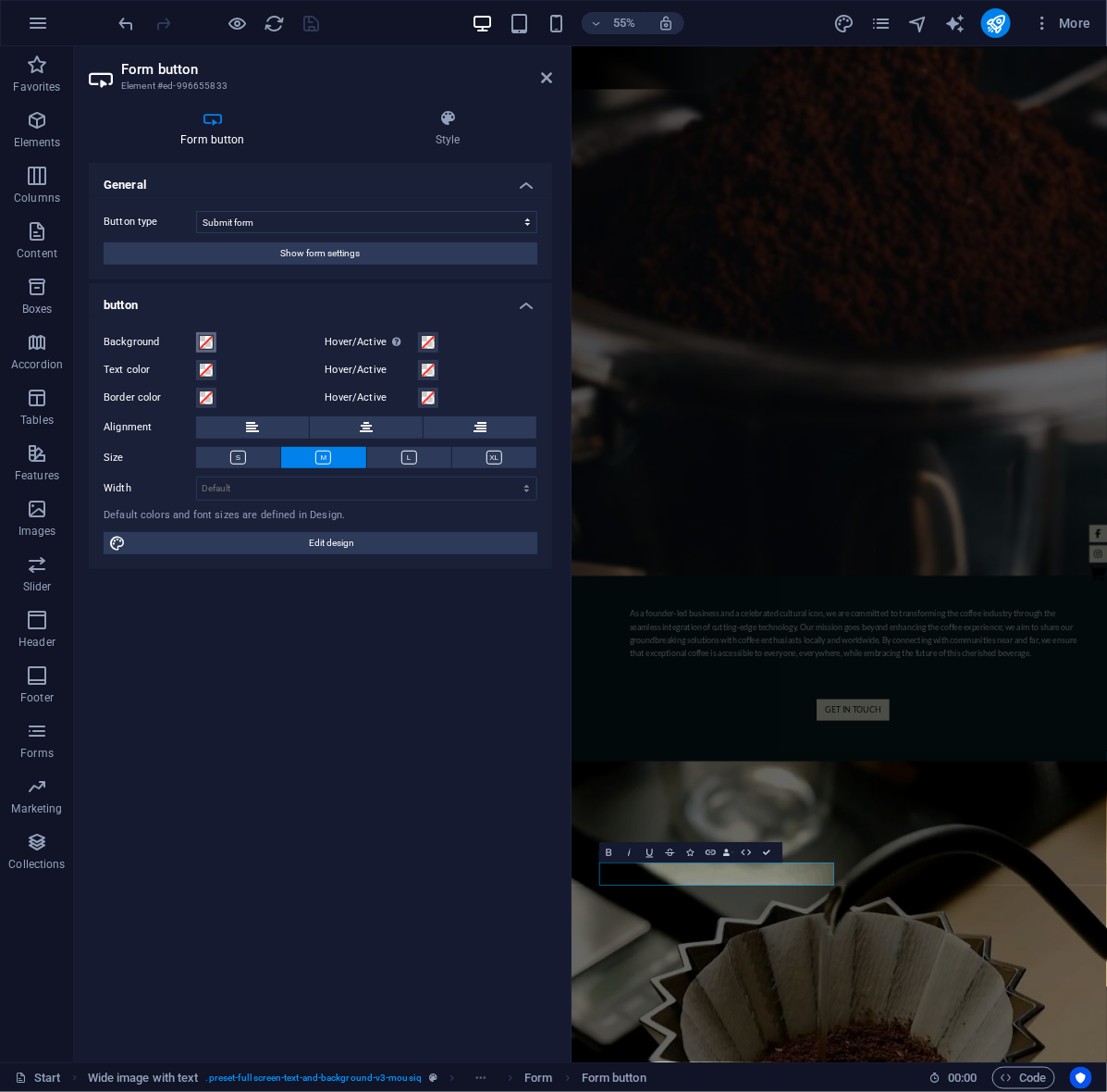
click at [211, 342] on span at bounding box center [207, 342] width 15 height 15
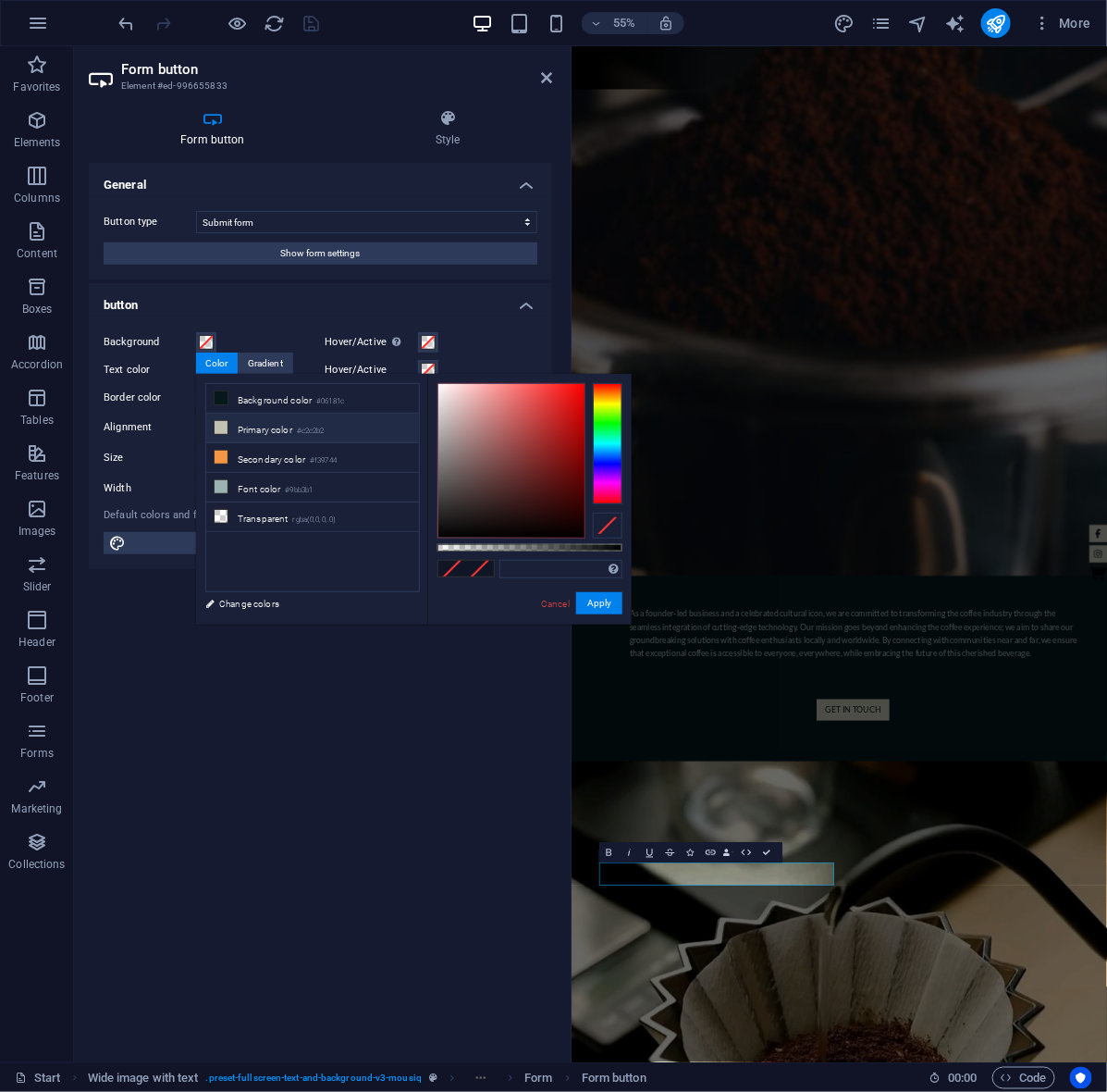
click at [296, 427] on li "Primary color #c2c2b2" at bounding box center [313, 428] width 213 height 29
type input "#c2c2b2"
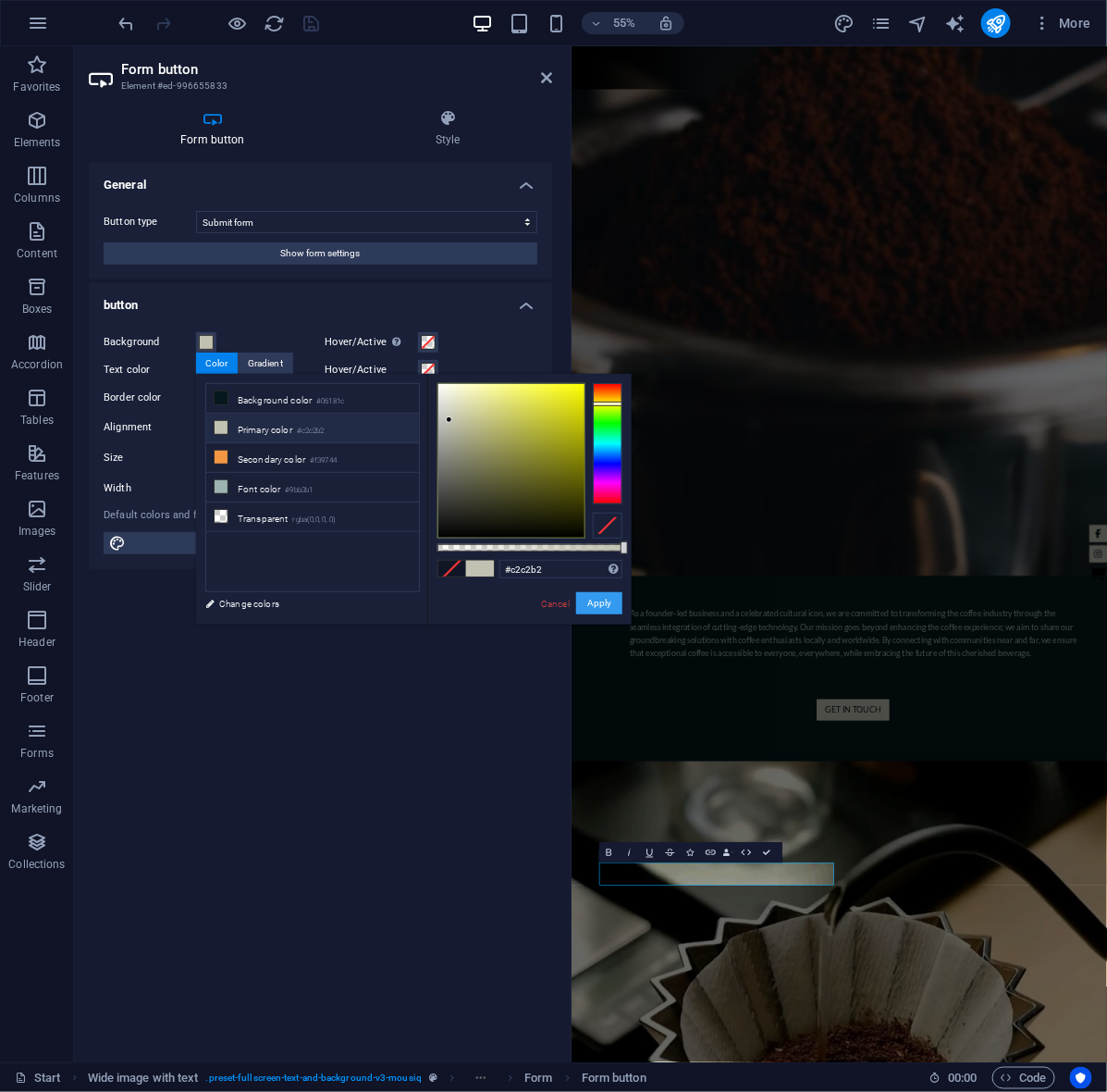
click at [595, 604] on button "Apply" at bounding box center [599, 604] width 46 height 23
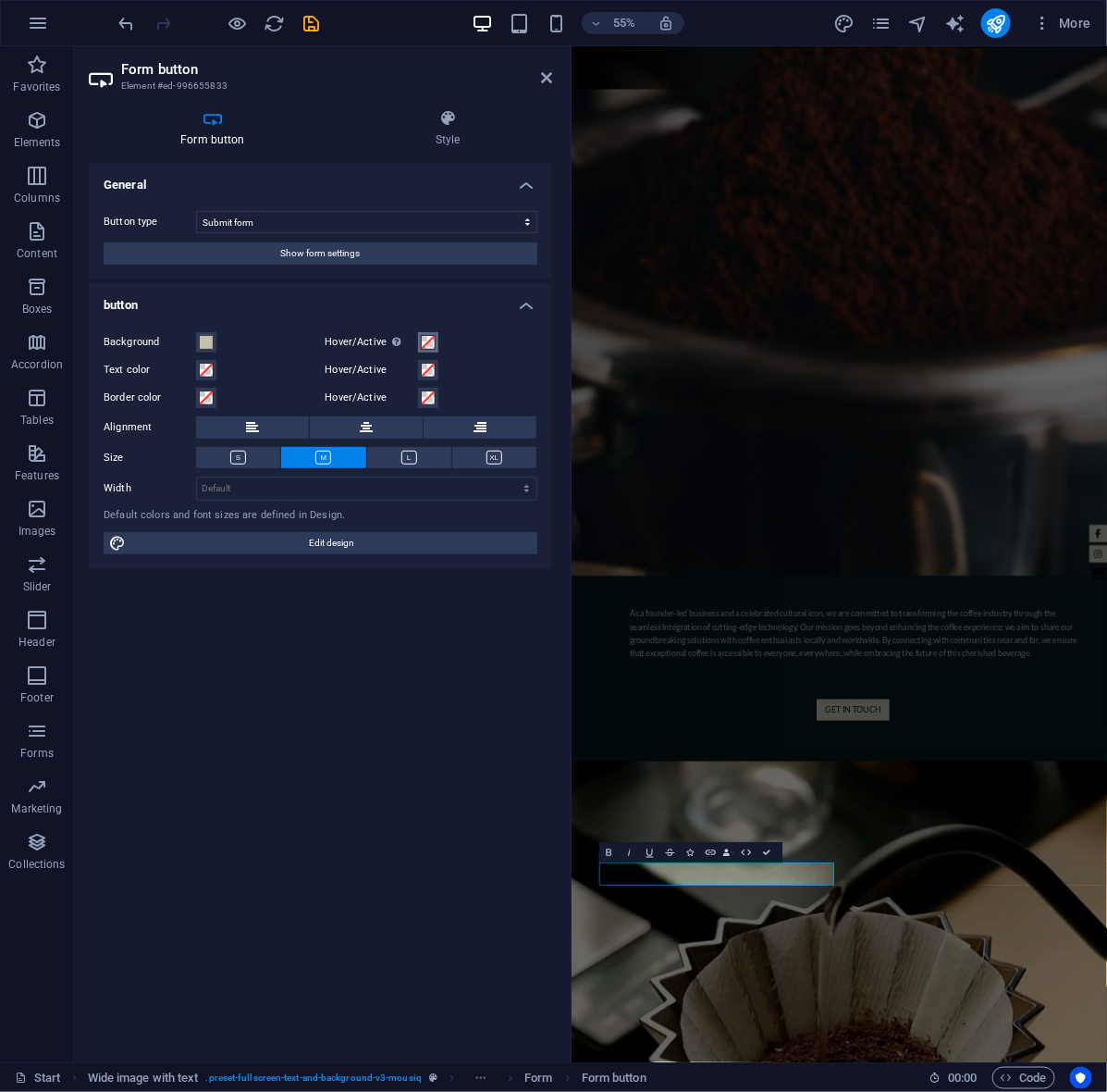
click at [426, 342] on span at bounding box center [428, 342] width 15 height 15
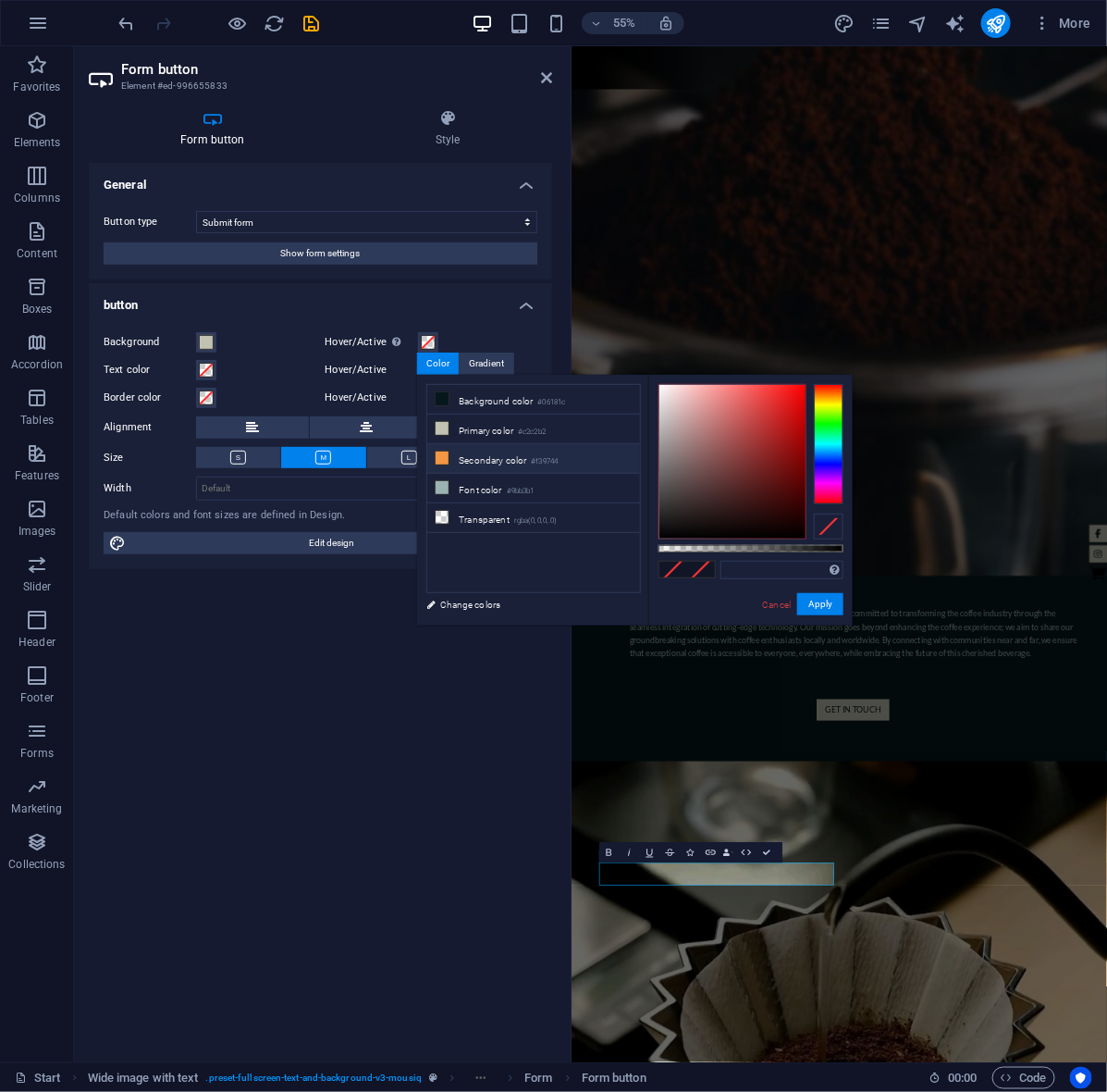
click at [496, 463] on li "Secondary color #f39744" at bounding box center [534, 458] width 213 height 29
type input "#f39744"
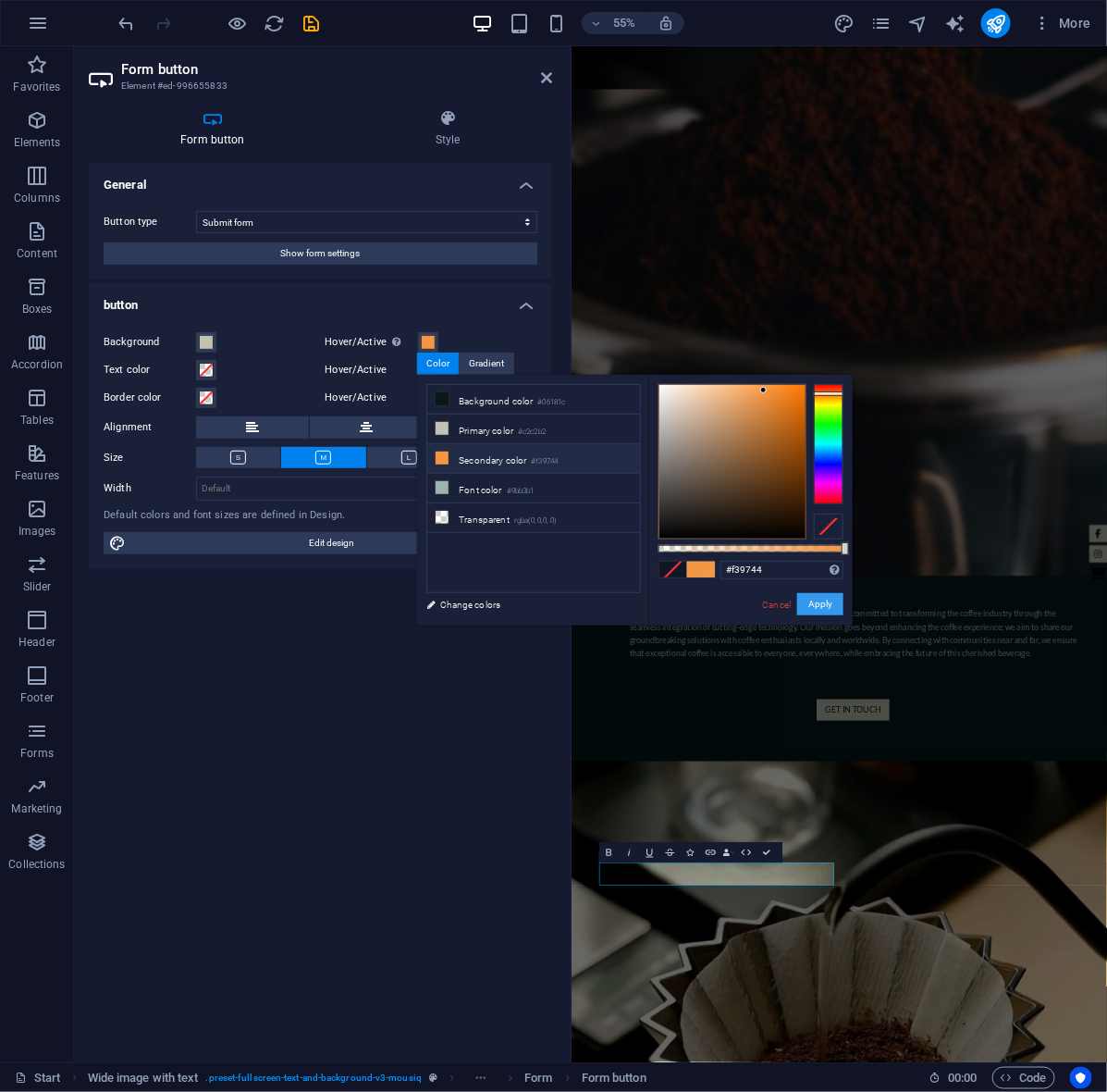
click at [817, 604] on button "Apply" at bounding box center [820, 604] width 46 height 23
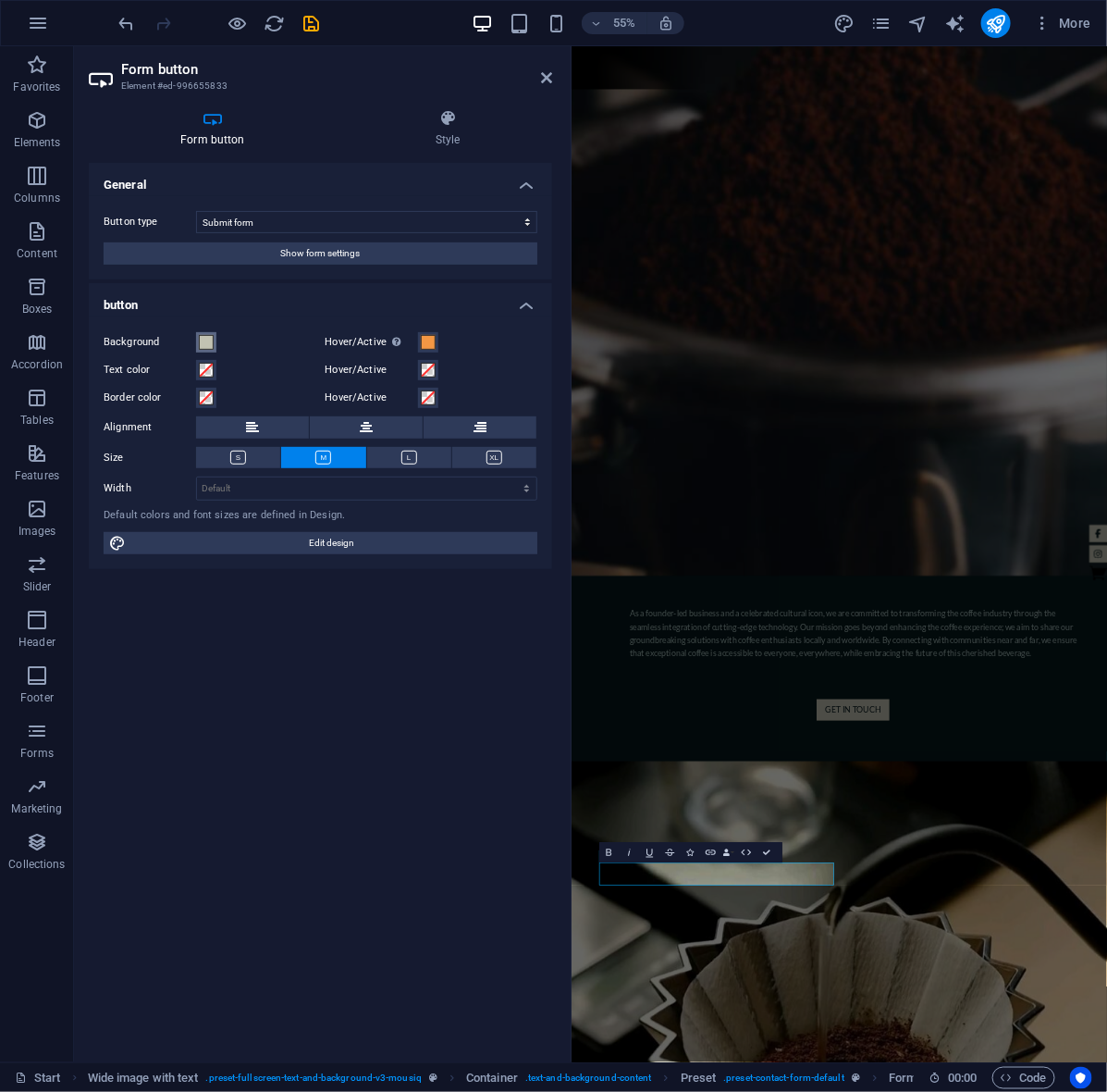
click at [209, 340] on span at bounding box center [207, 342] width 15 height 15
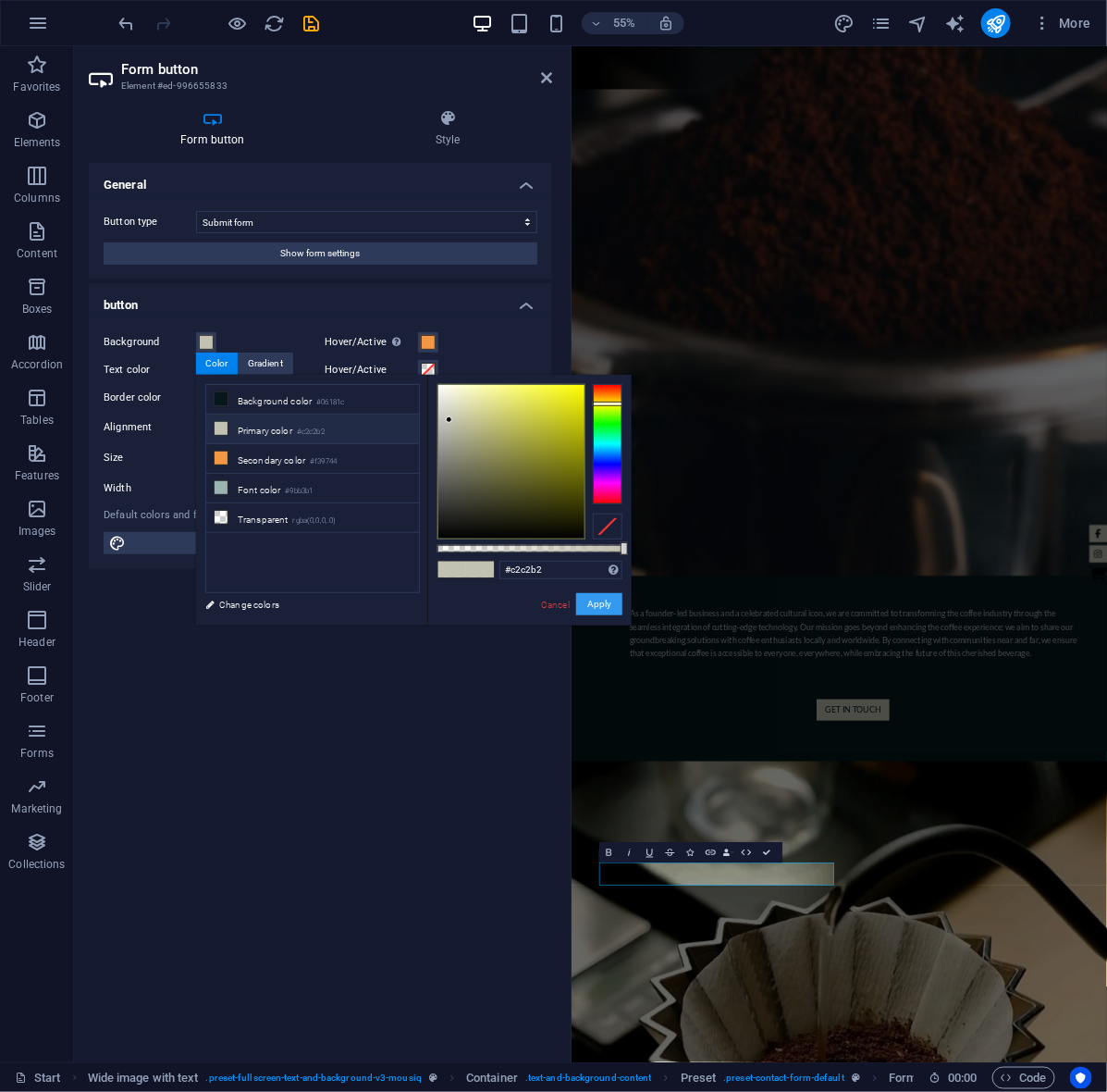
click at [603, 600] on button "Apply" at bounding box center [599, 604] width 46 height 23
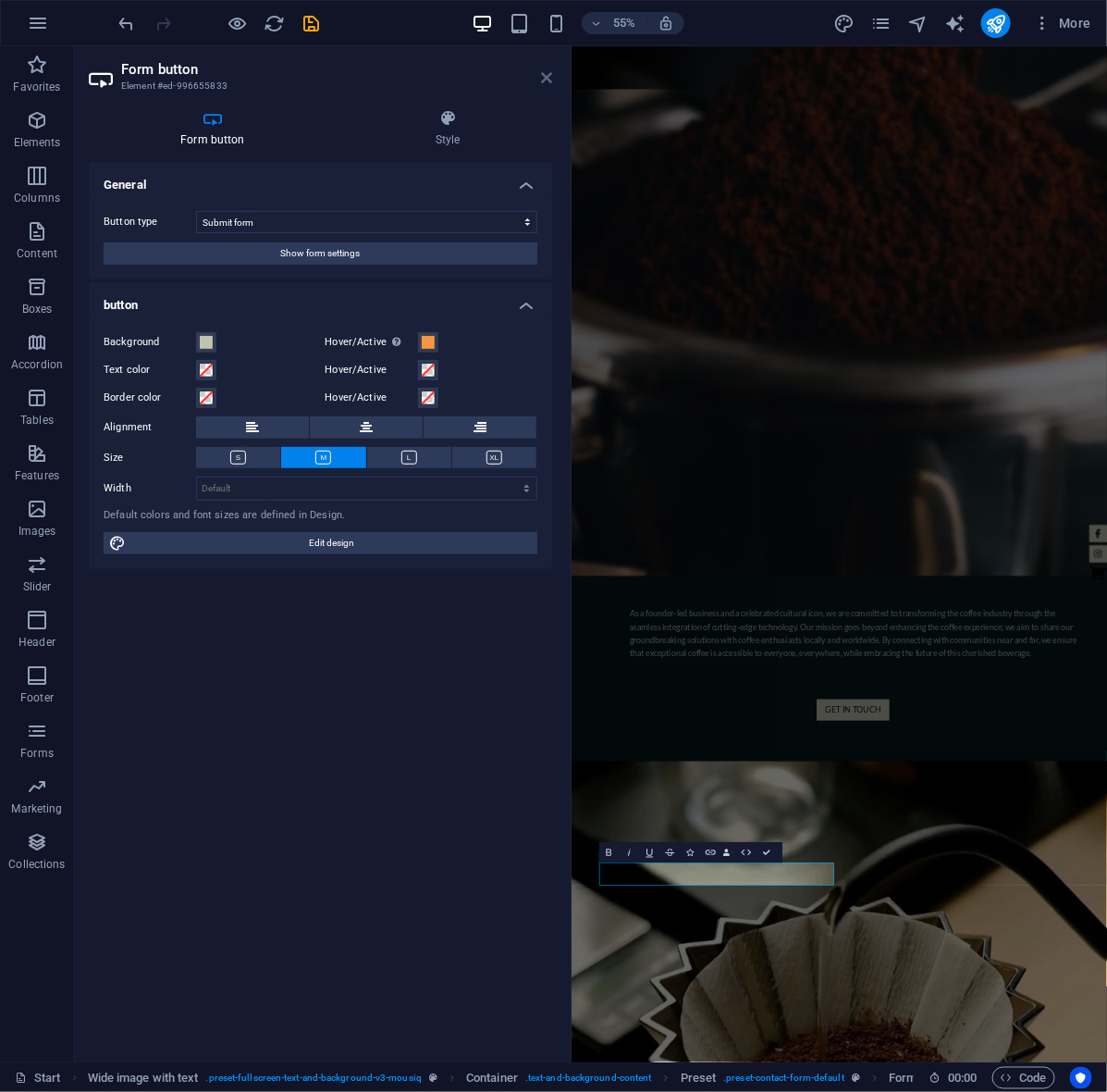
drag, startPoint x: 541, startPoint y: 73, endPoint x: 465, endPoint y: 25, distance: 89.9
click at [541, 73] on icon at bounding box center [547, 78] width 11 height 15
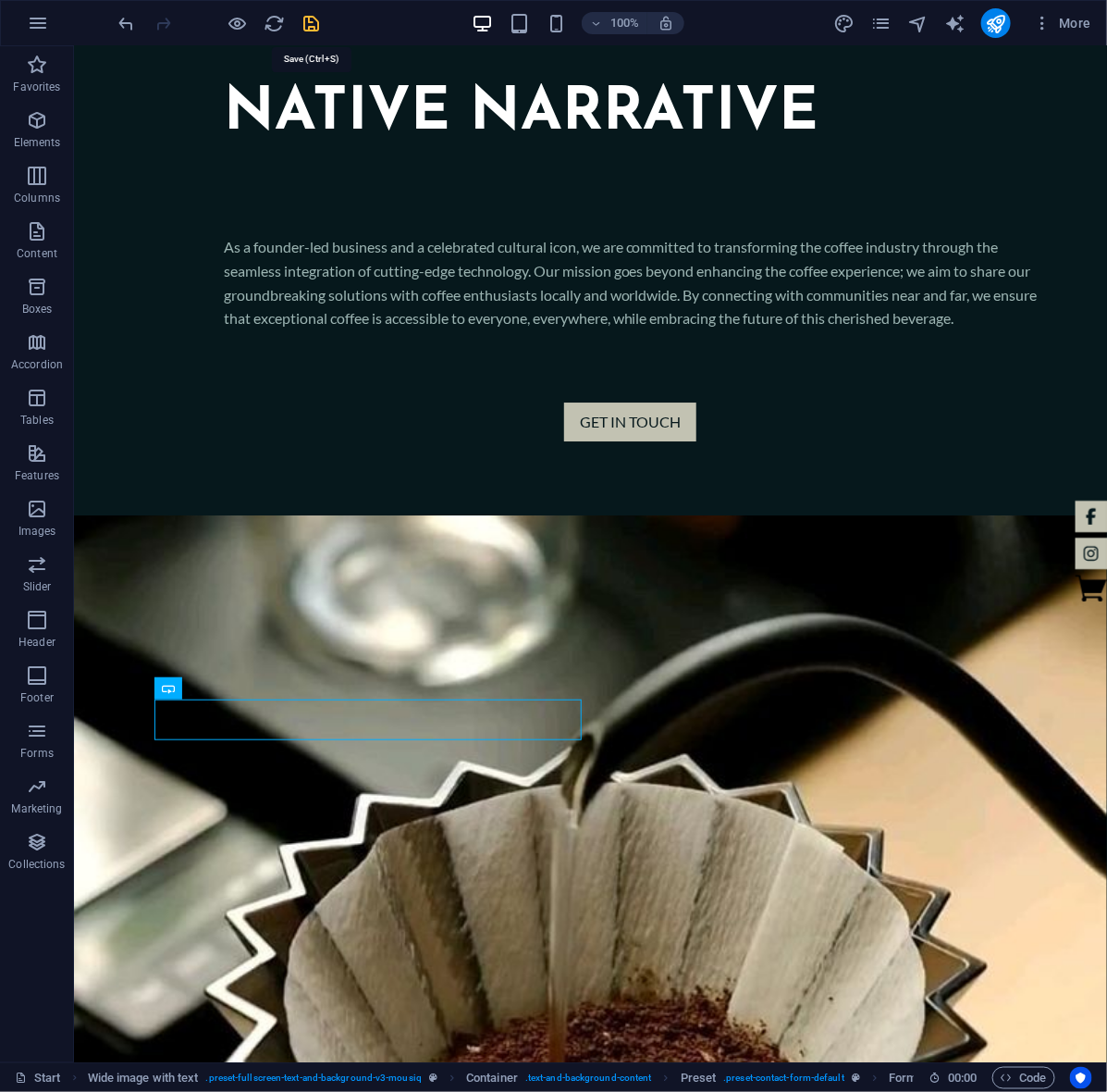
click at [312, 24] on icon "save" at bounding box center [312, 24] width 22 height 22
checkbox input "false"
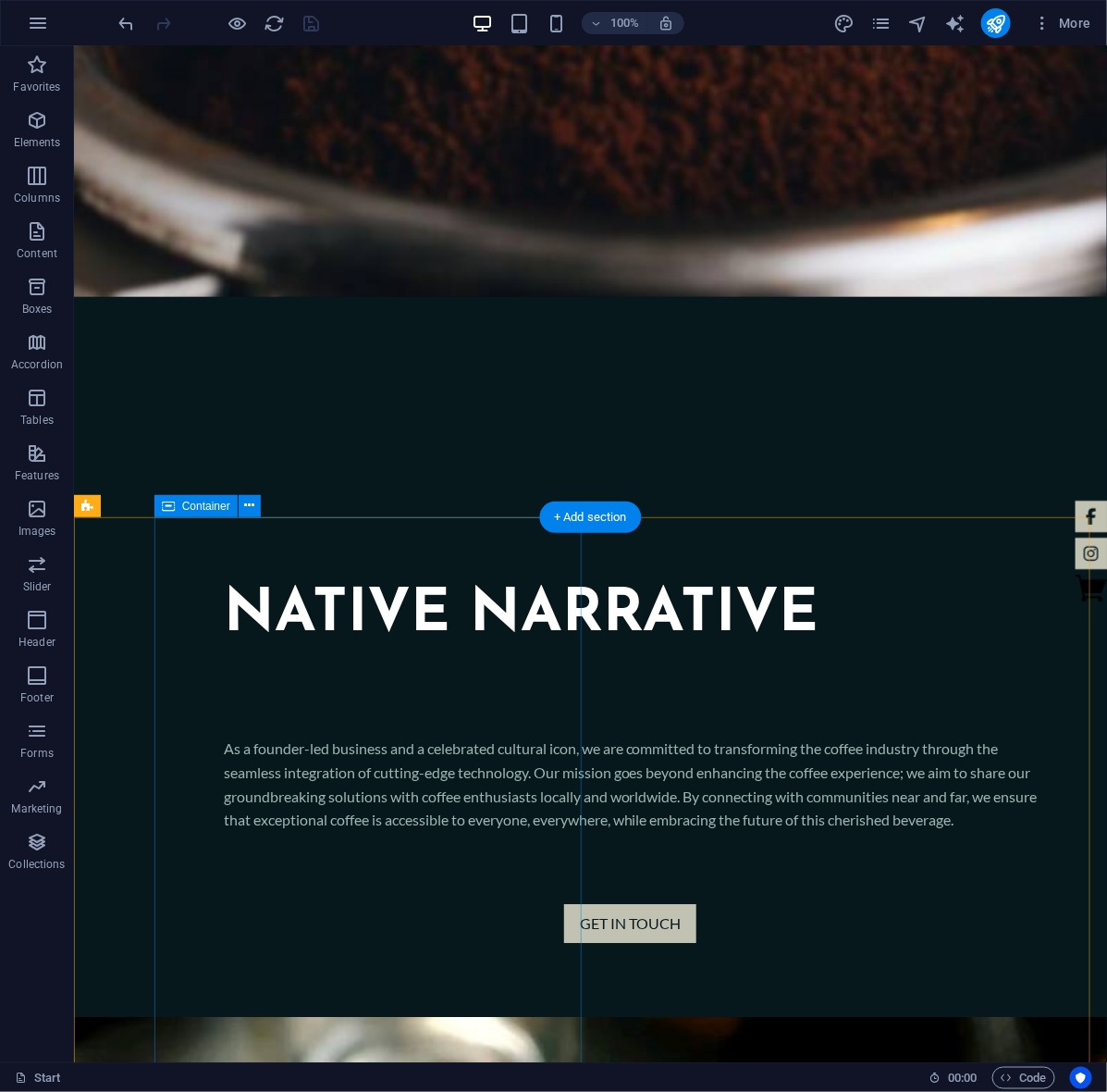
scroll to position [1306, 0]
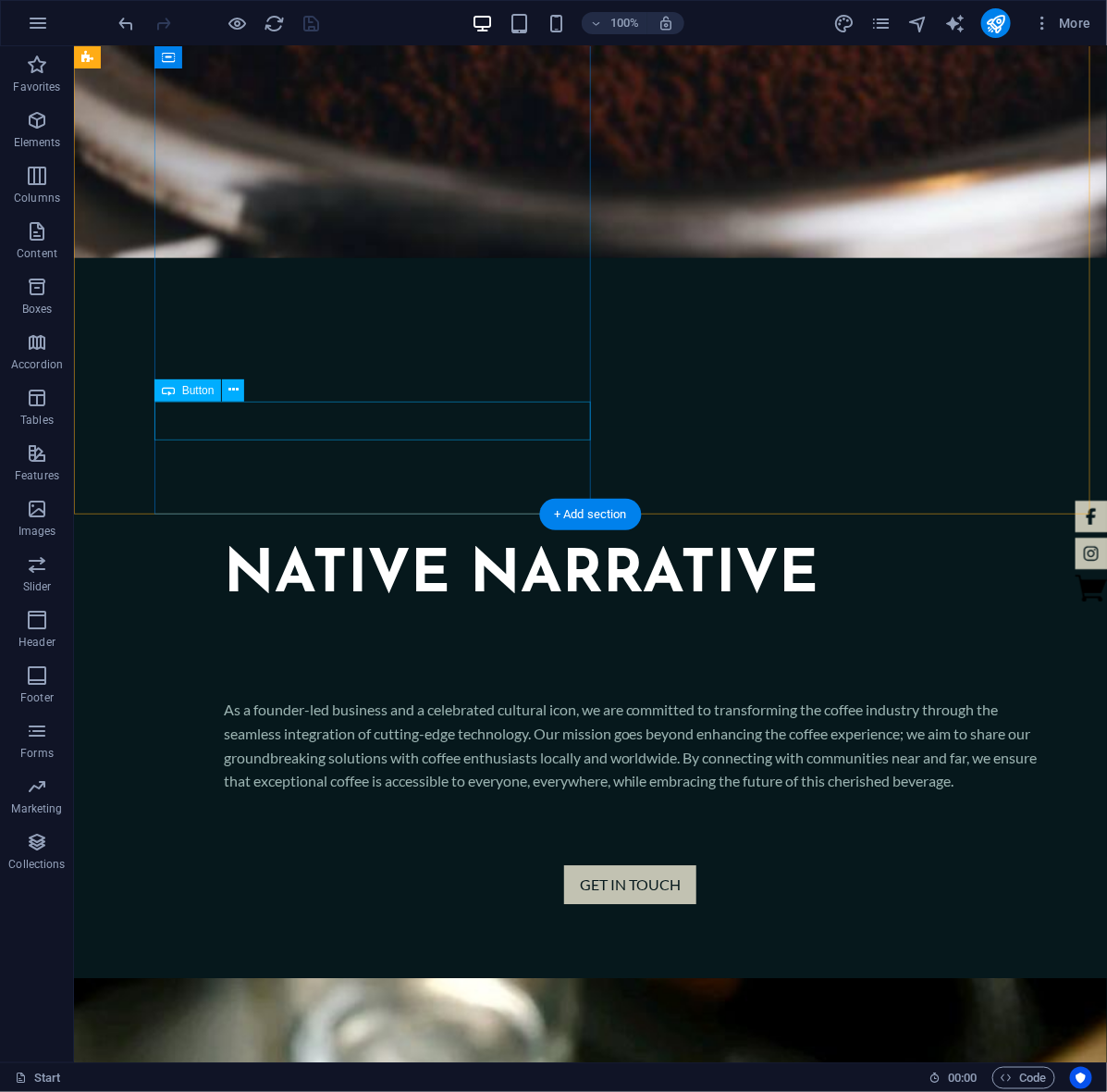
click at [334, 864] on div "Get in touch" at bounding box center [629, 883] width 902 height 39
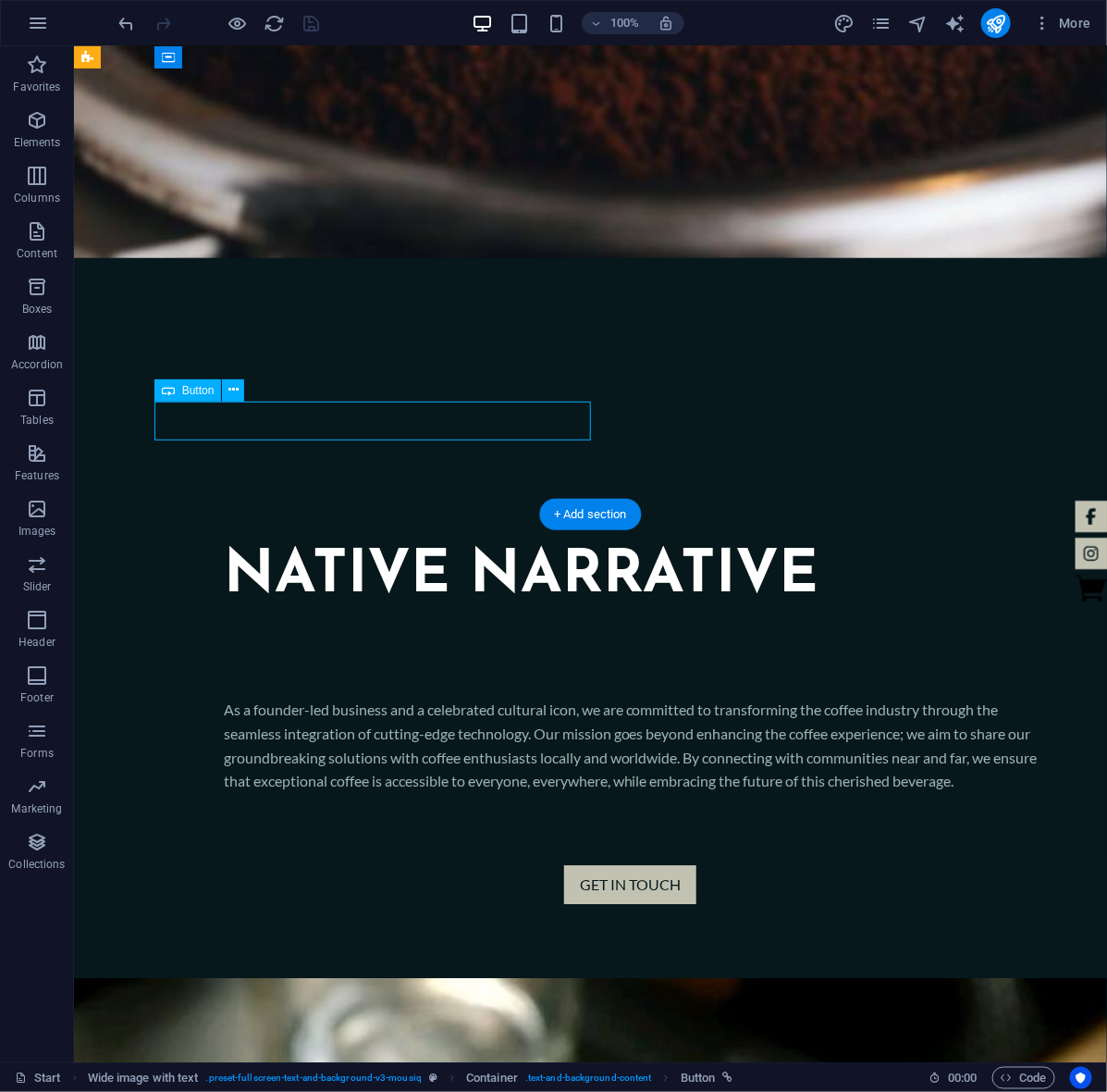
click at [334, 864] on div "Get in touch" at bounding box center [629, 883] width 902 height 39
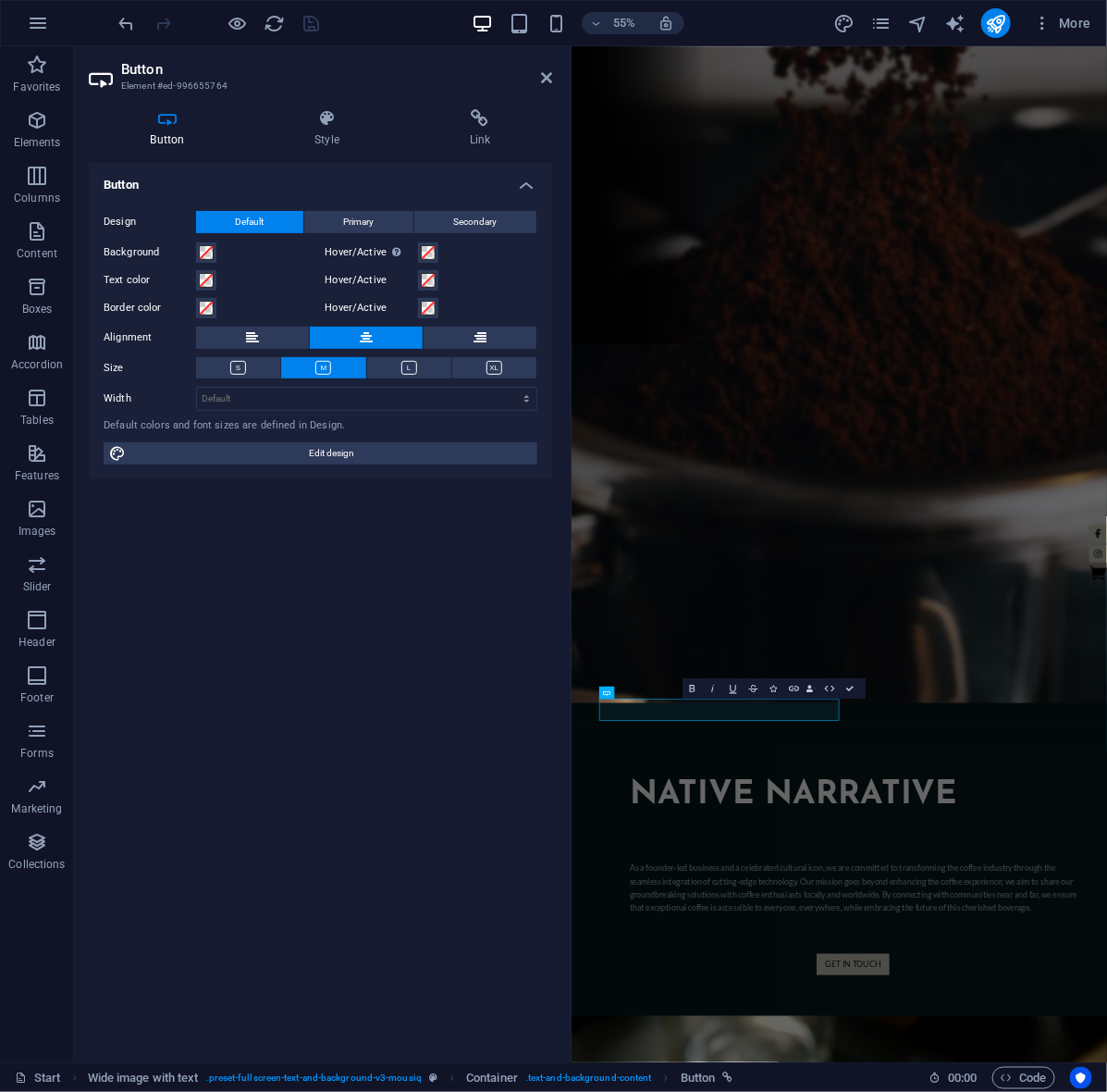
click at [201, 239] on div "Design Default Primary Secondary Background Hover/Active Switch to preview mode…" at bounding box center [320, 338] width 463 height 284
click at [209, 257] on span at bounding box center [207, 253] width 15 height 15
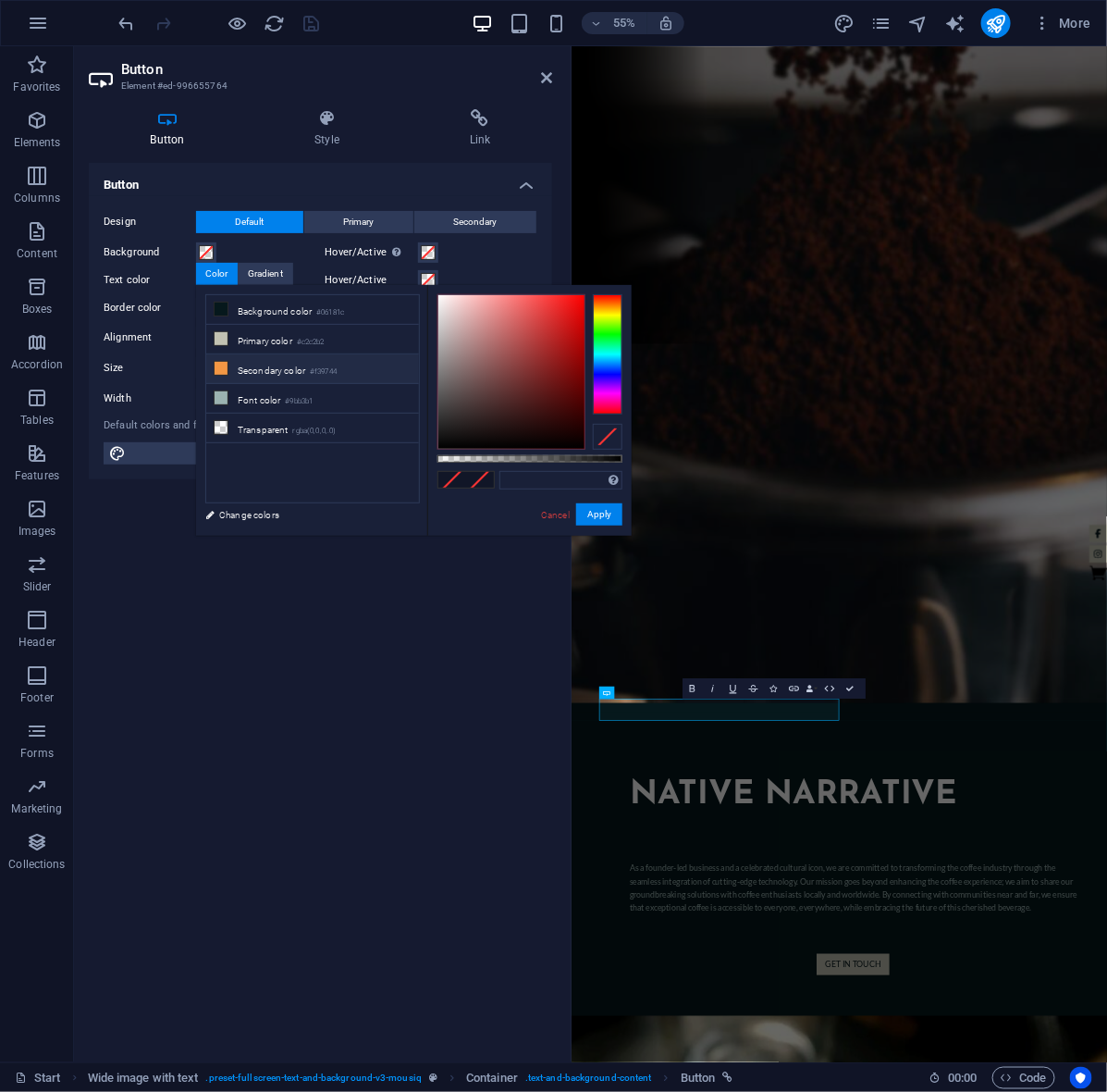
click at [259, 367] on li "Secondary color #f39744" at bounding box center [313, 369] width 213 height 29
type input "#f39744"
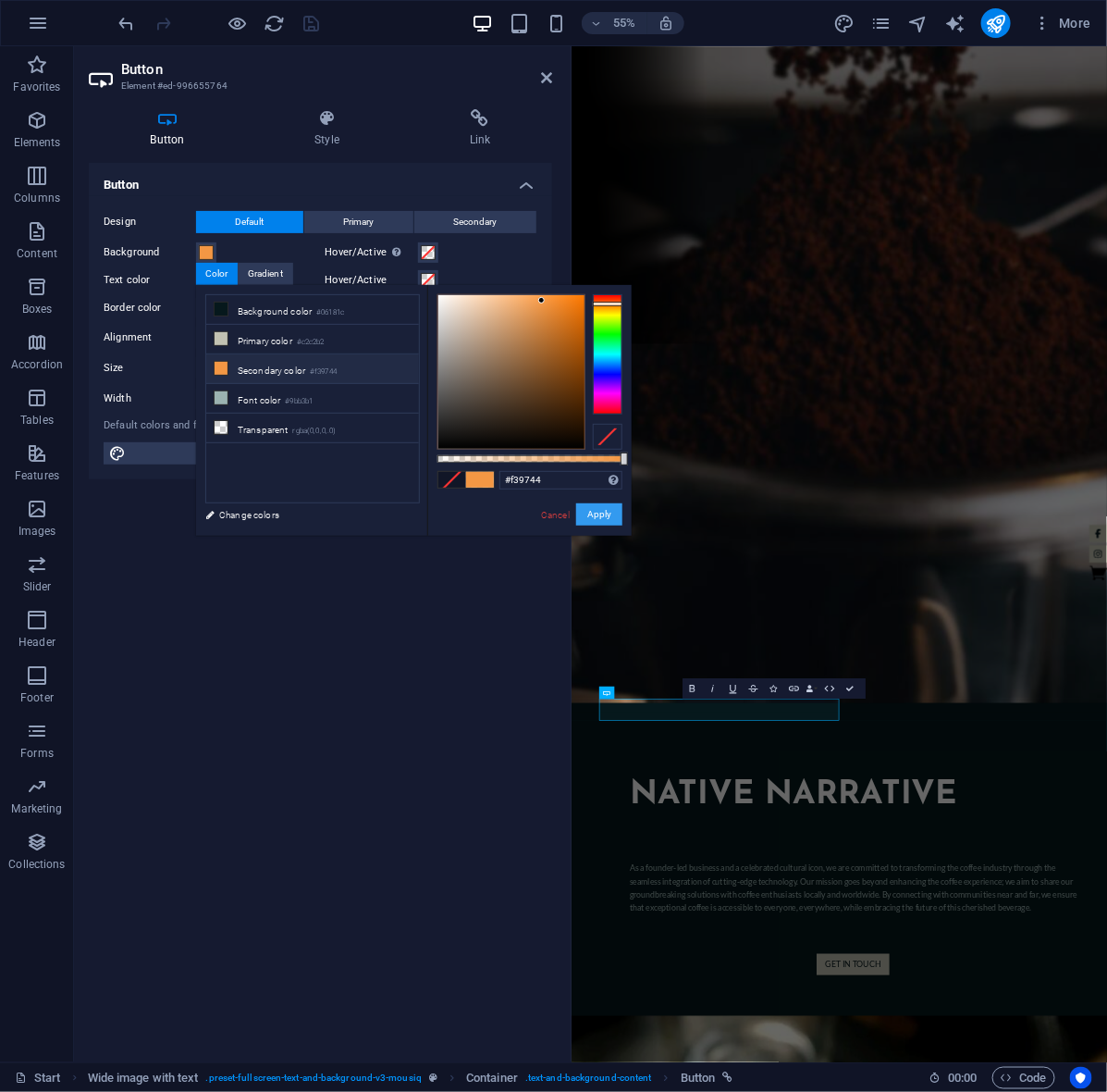
click at [597, 511] on button "Apply" at bounding box center [599, 515] width 46 height 23
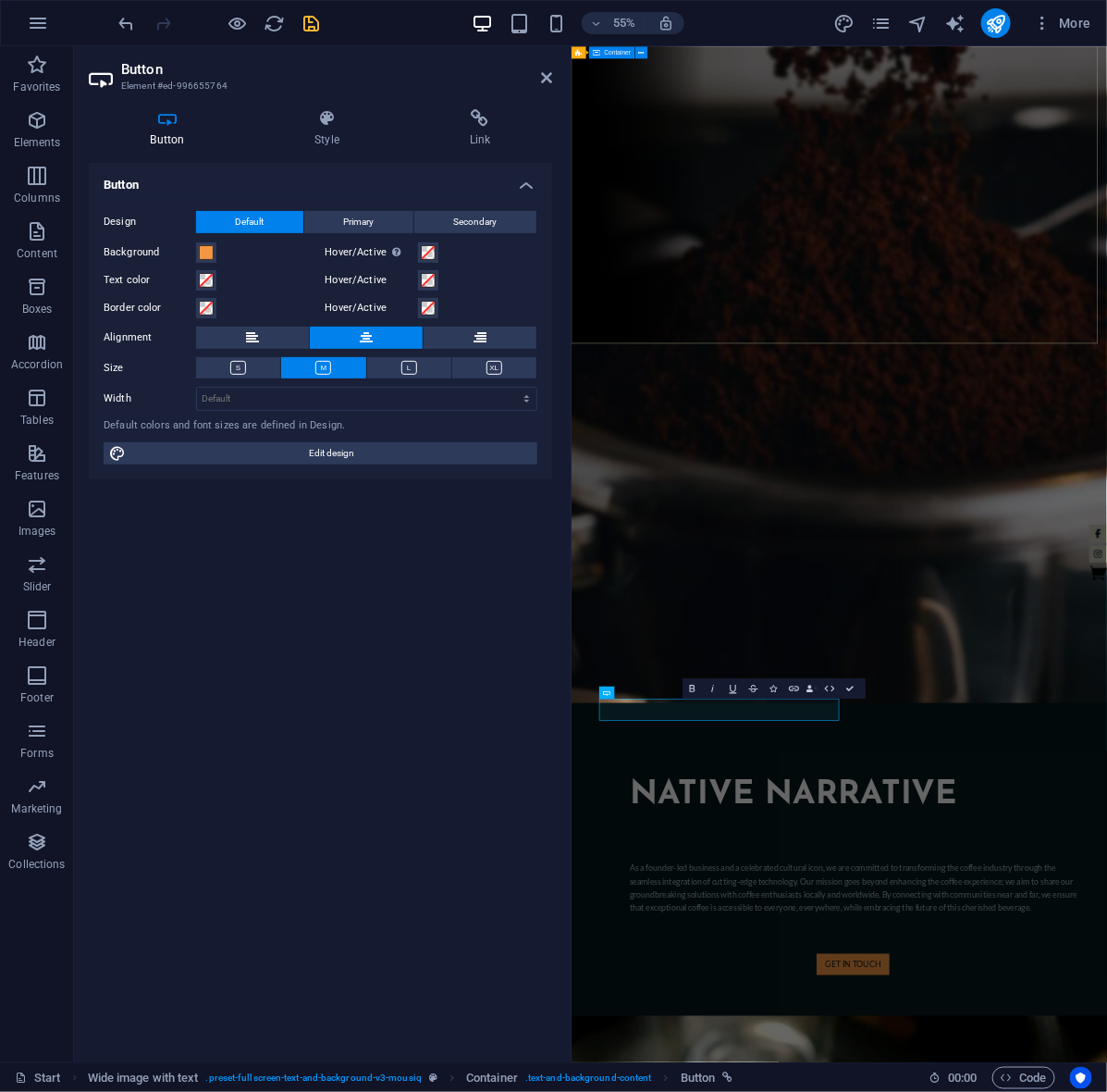
click at [801, 587] on div at bounding box center [1057, 921] width 974 height 670
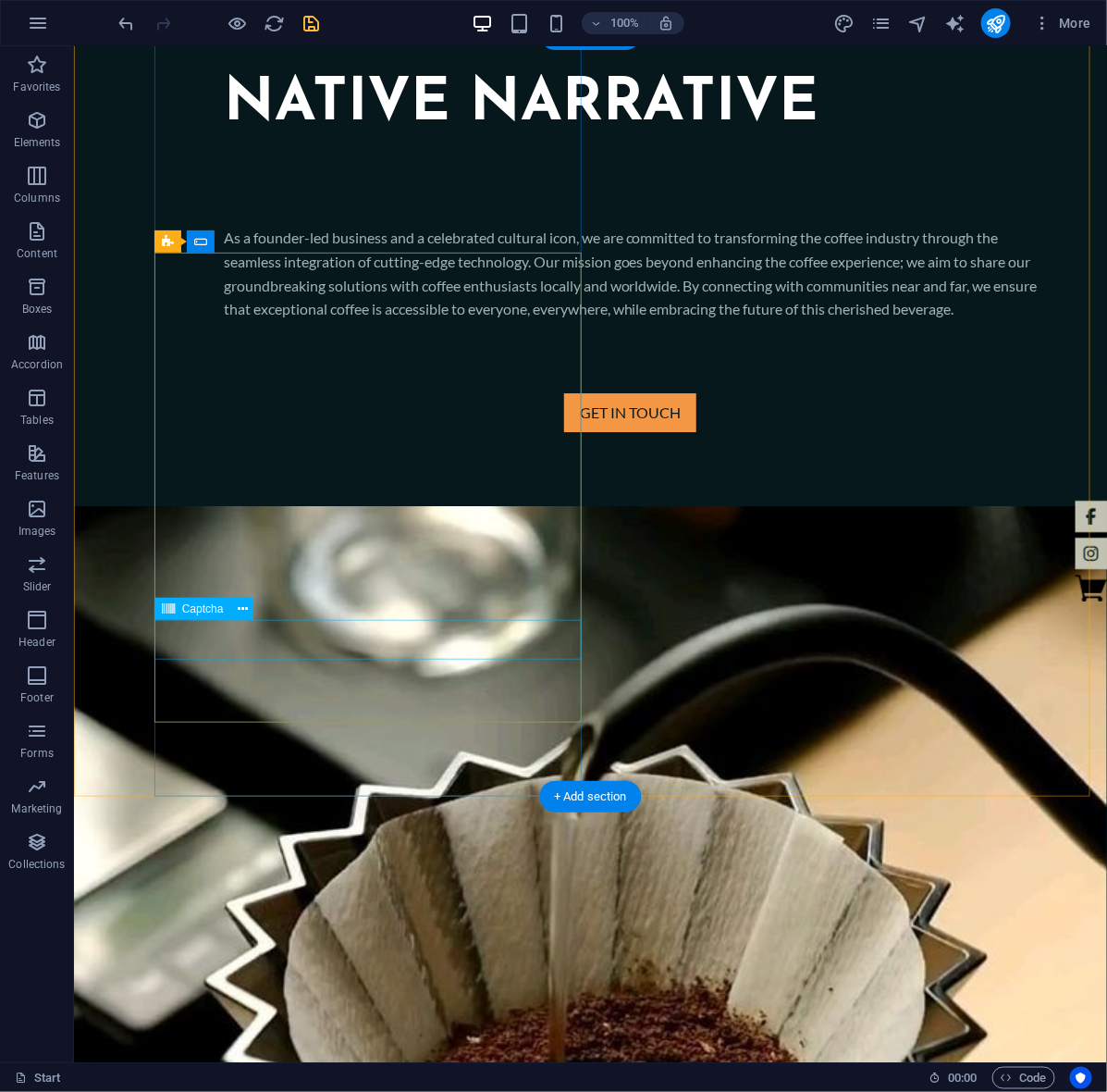
scroll to position [1810, 0]
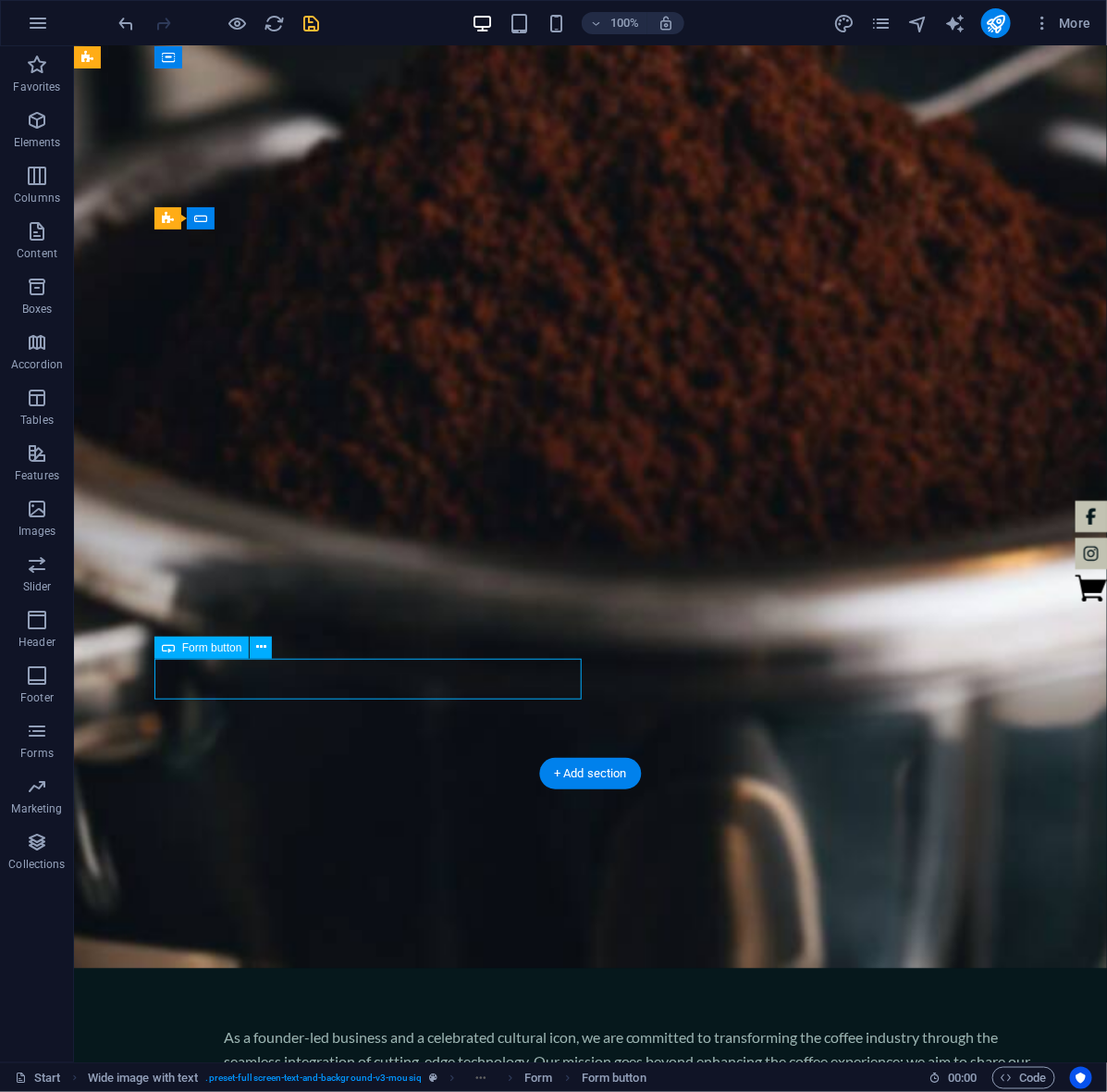
scroll to position [1769, 0]
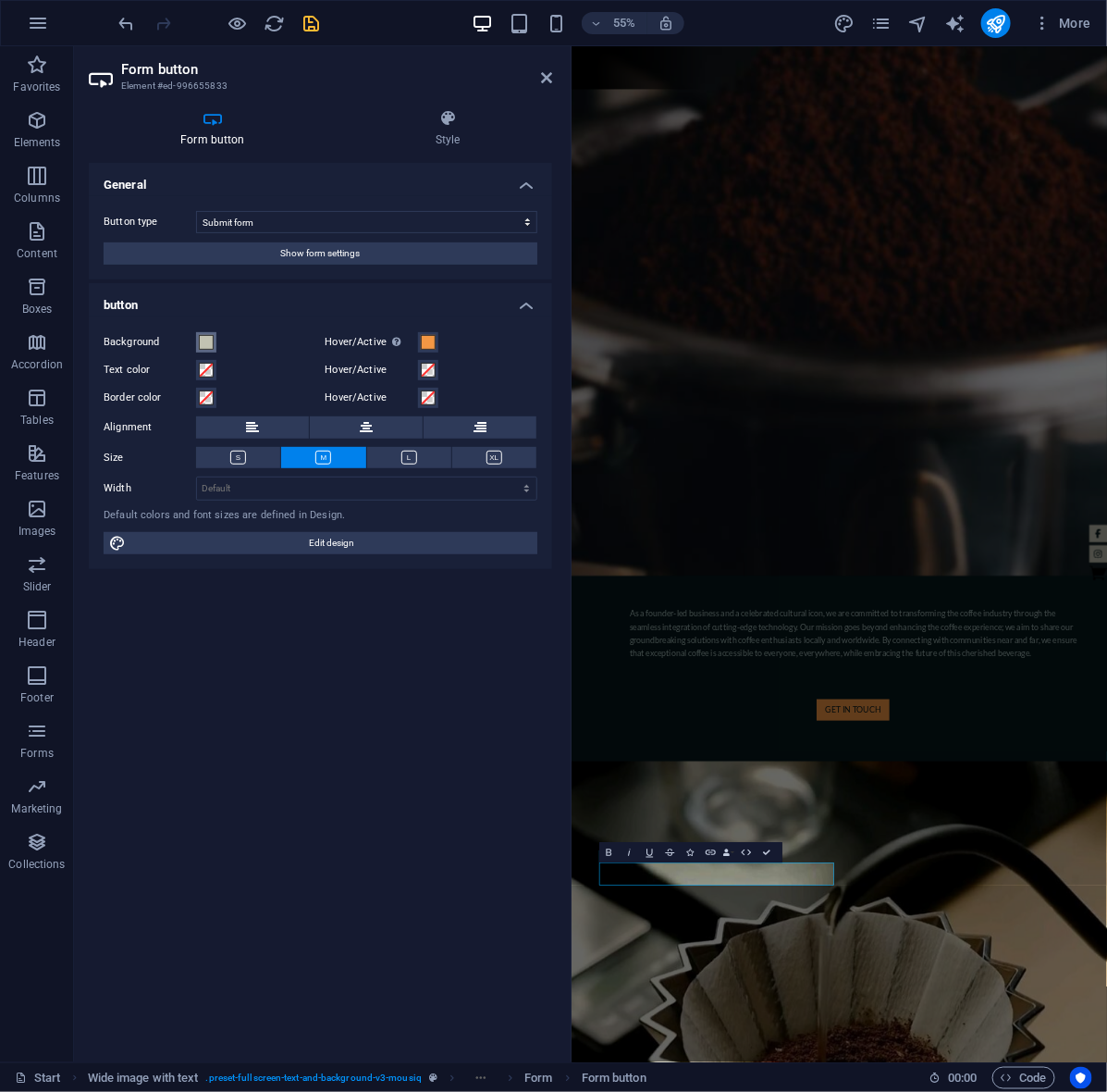
click at [200, 338] on span at bounding box center [207, 342] width 15 height 15
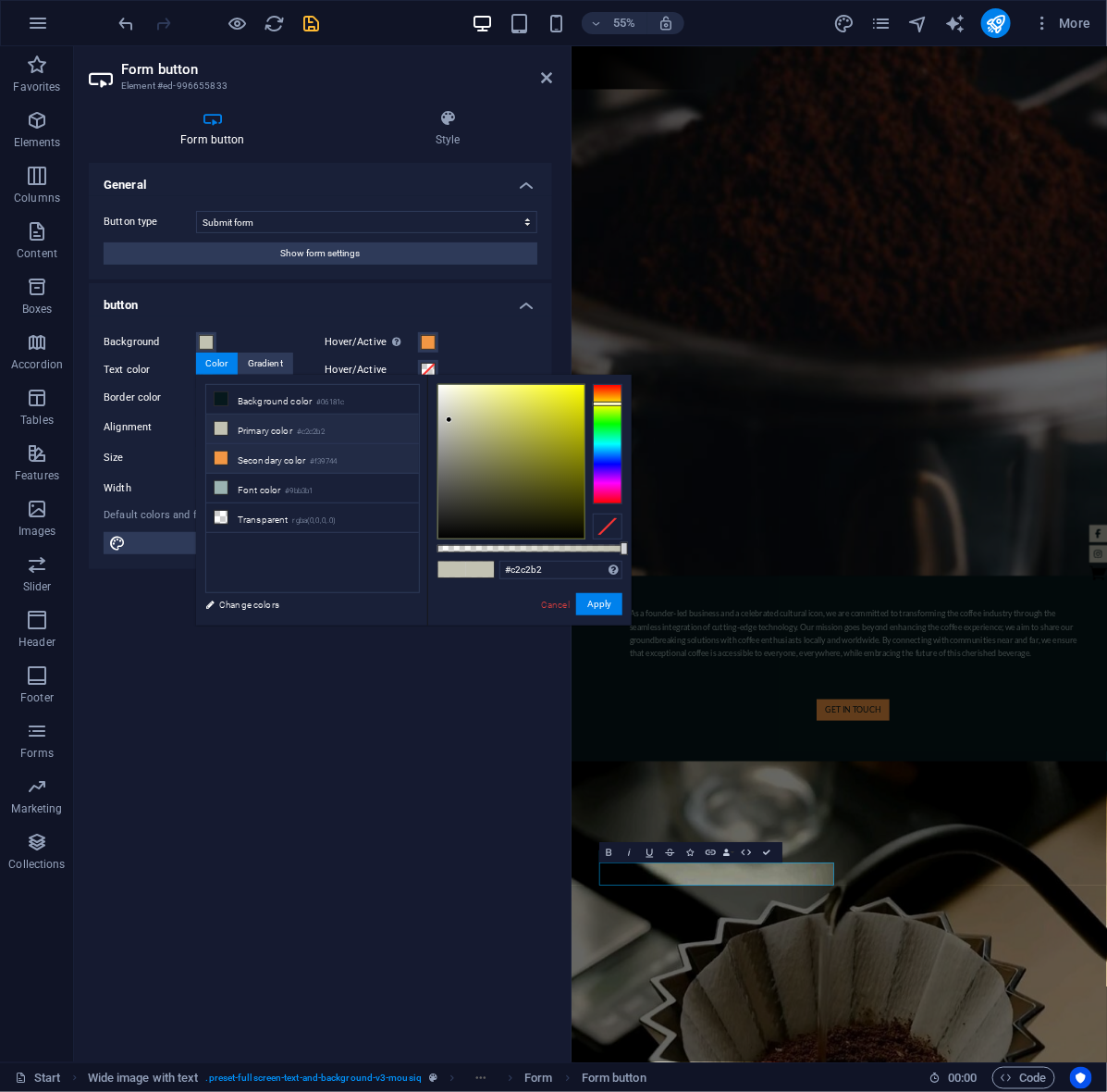
click at [273, 463] on li "Secondary color #f39744" at bounding box center [313, 458] width 213 height 29
type input "#f39744"
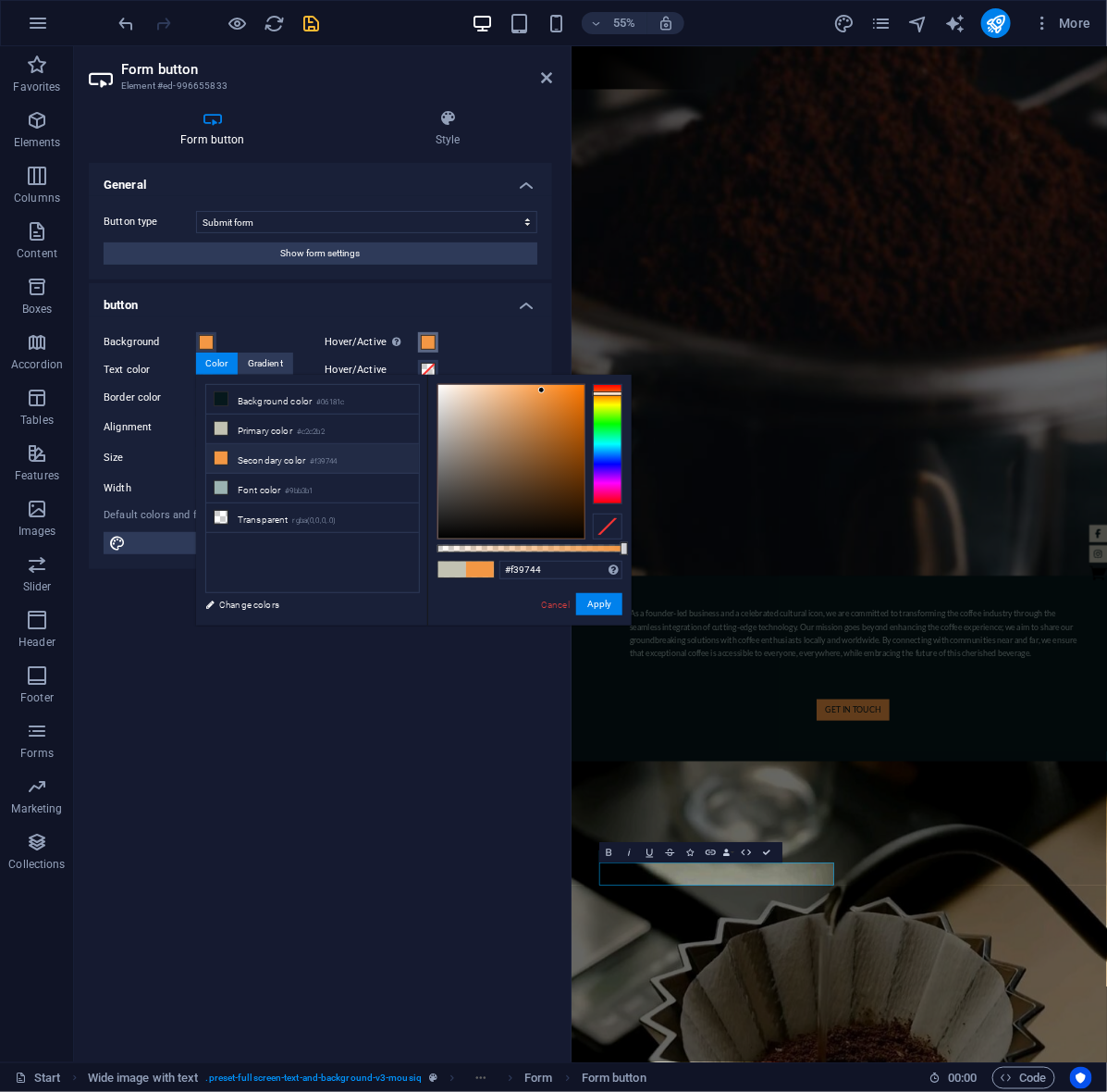
click at [422, 339] on span at bounding box center [428, 342] width 15 height 15
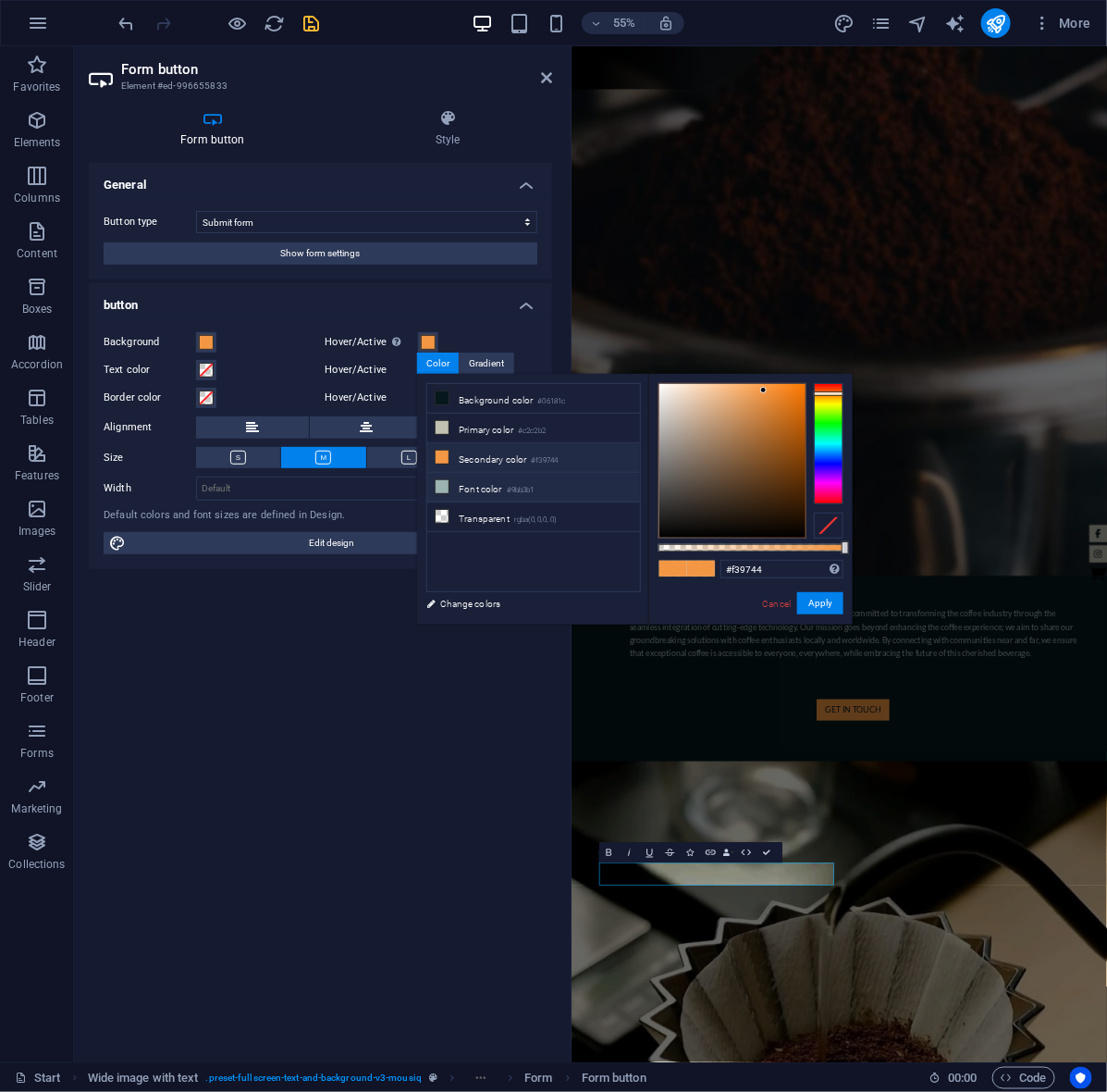
click at [511, 497] on small "#9bb3b1" at bounding box center [520, 490] width 27 height 13
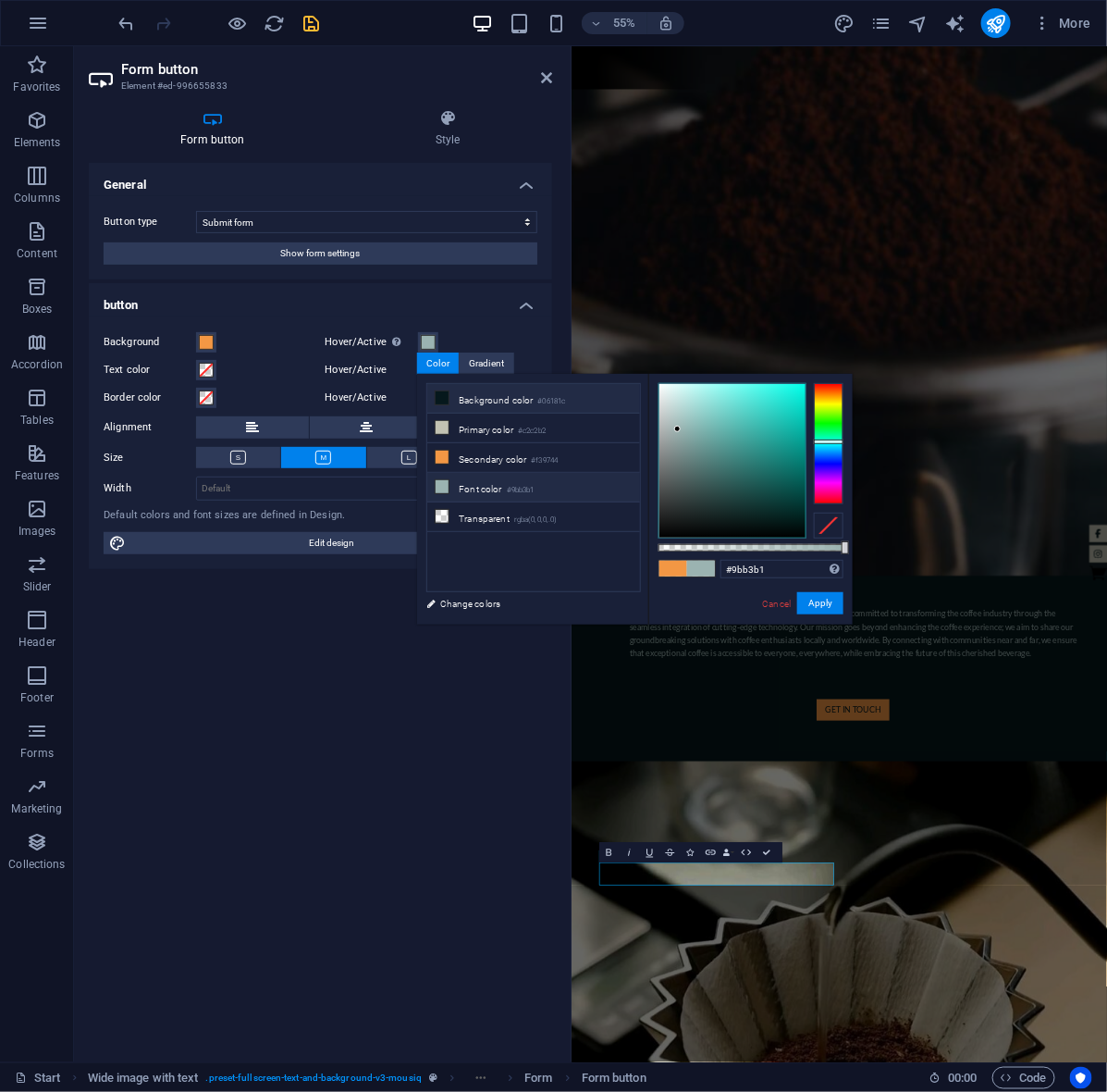
click at [495, 401] on li "Background color #06181c" at bounding box center [534, 398] width 213 height 29
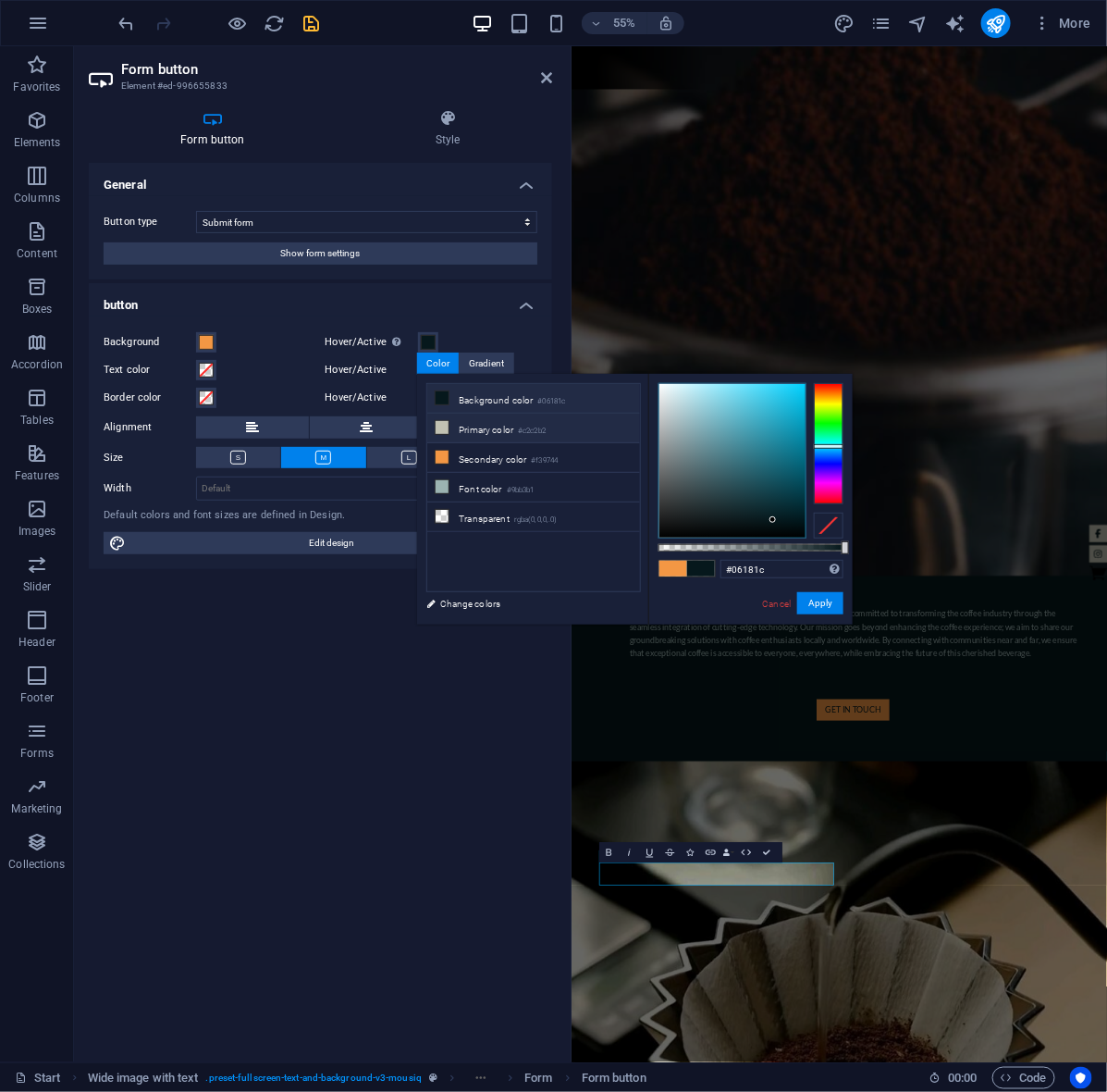
click at [500, 427] on li "Primary color #c2c2b2" at bounding box center [534, 428] width 213 height 29
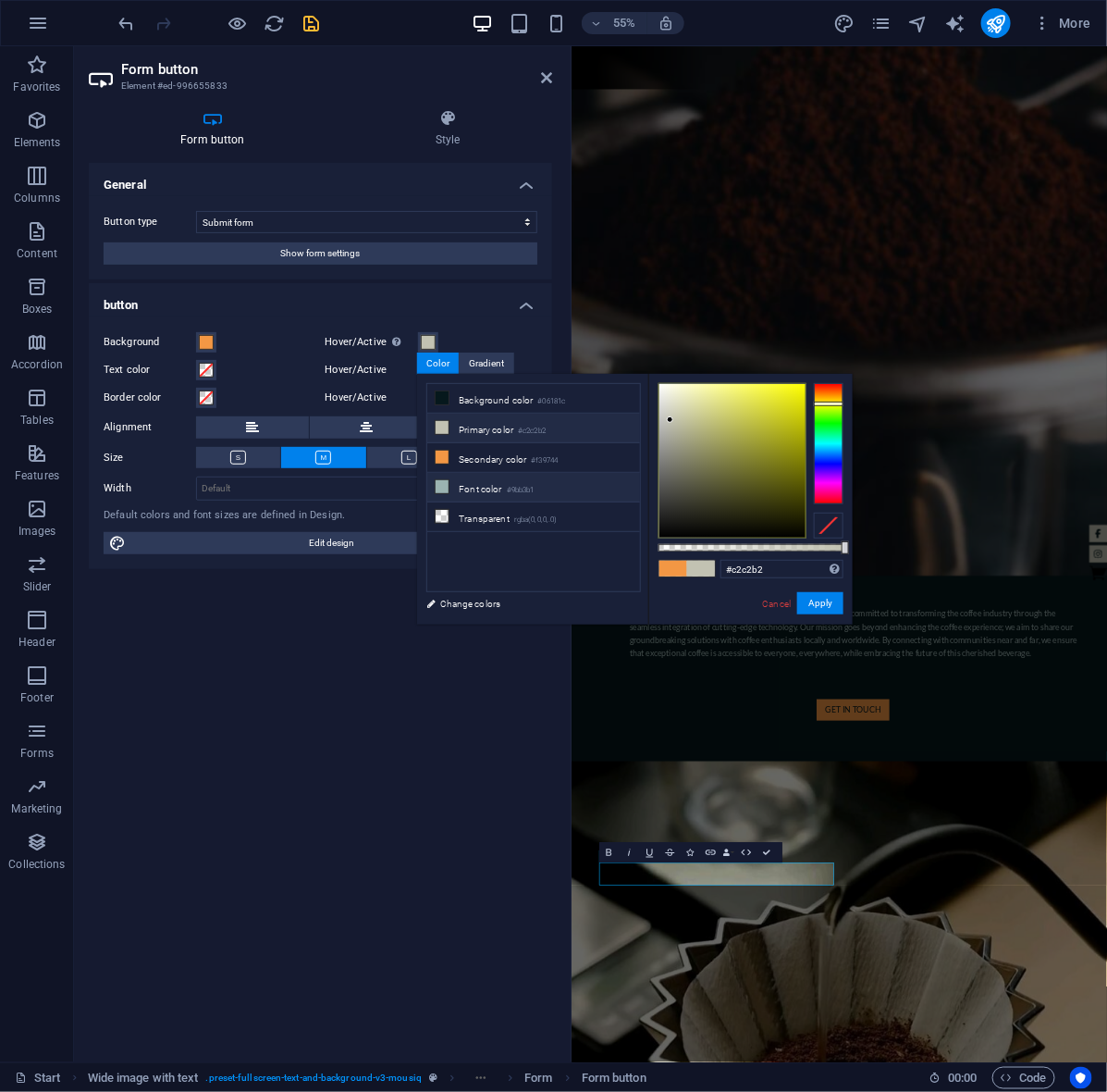
click at [510, 498] on li "Font color #9bb3b1" at bounding box center [534, 487] width 213 height 29
type input "#9bb3b1"
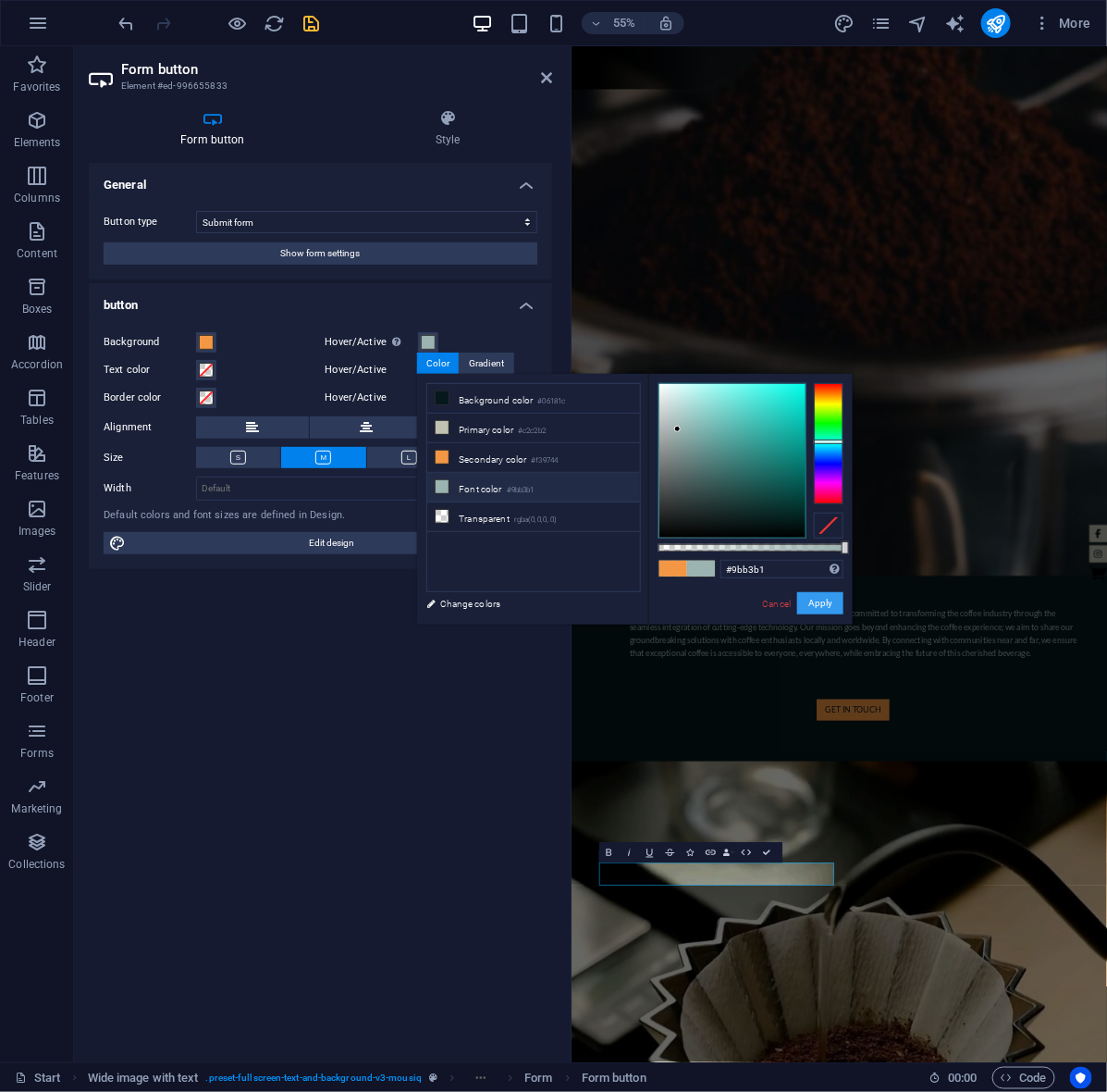
click at [840, 604] on button "Apply" at bounding box center [820, 604] width 46 height 23
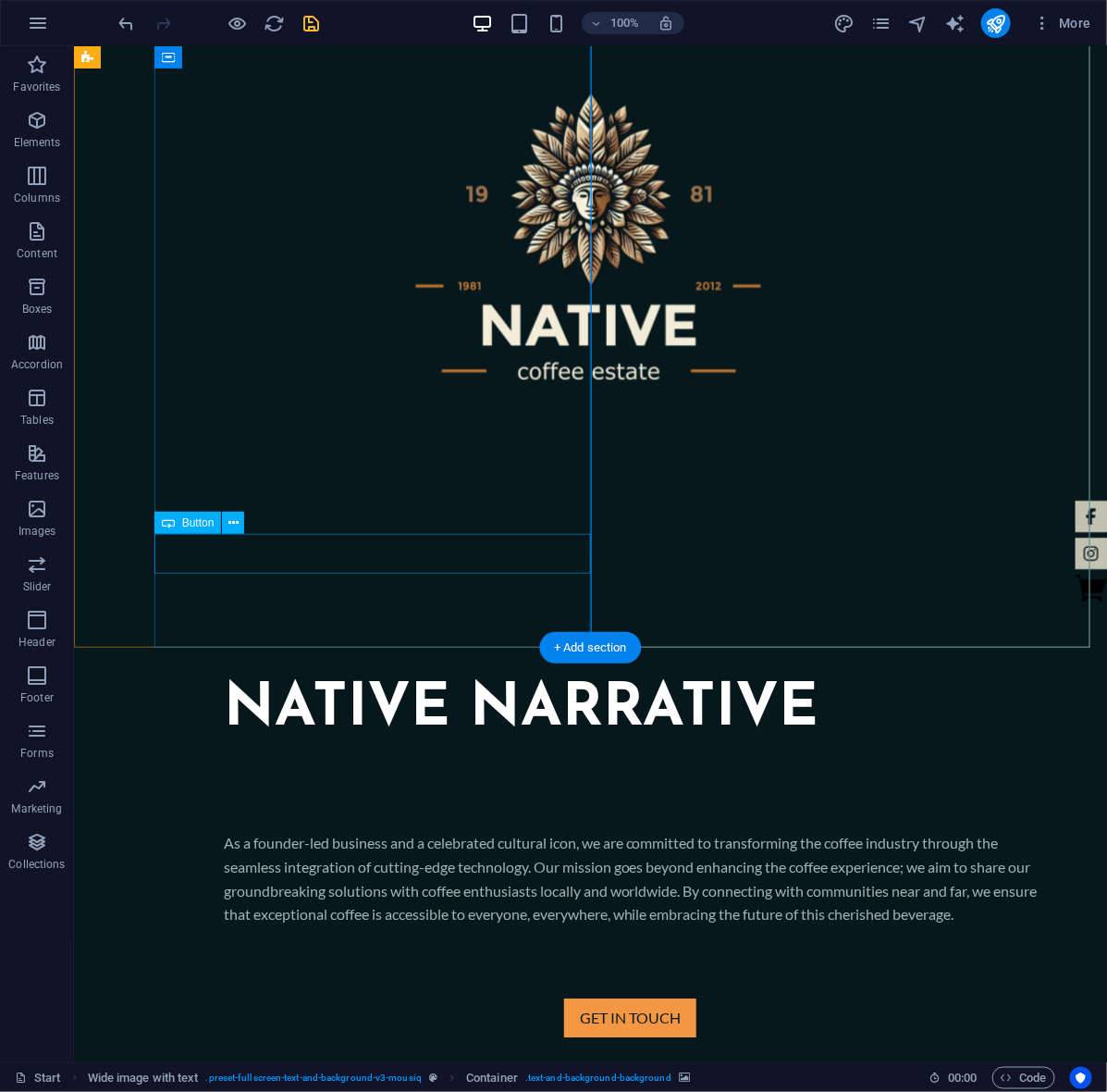
click at [362, 998] on div "Get in touch" at bounding box center [629, 1017] width 902 height 39
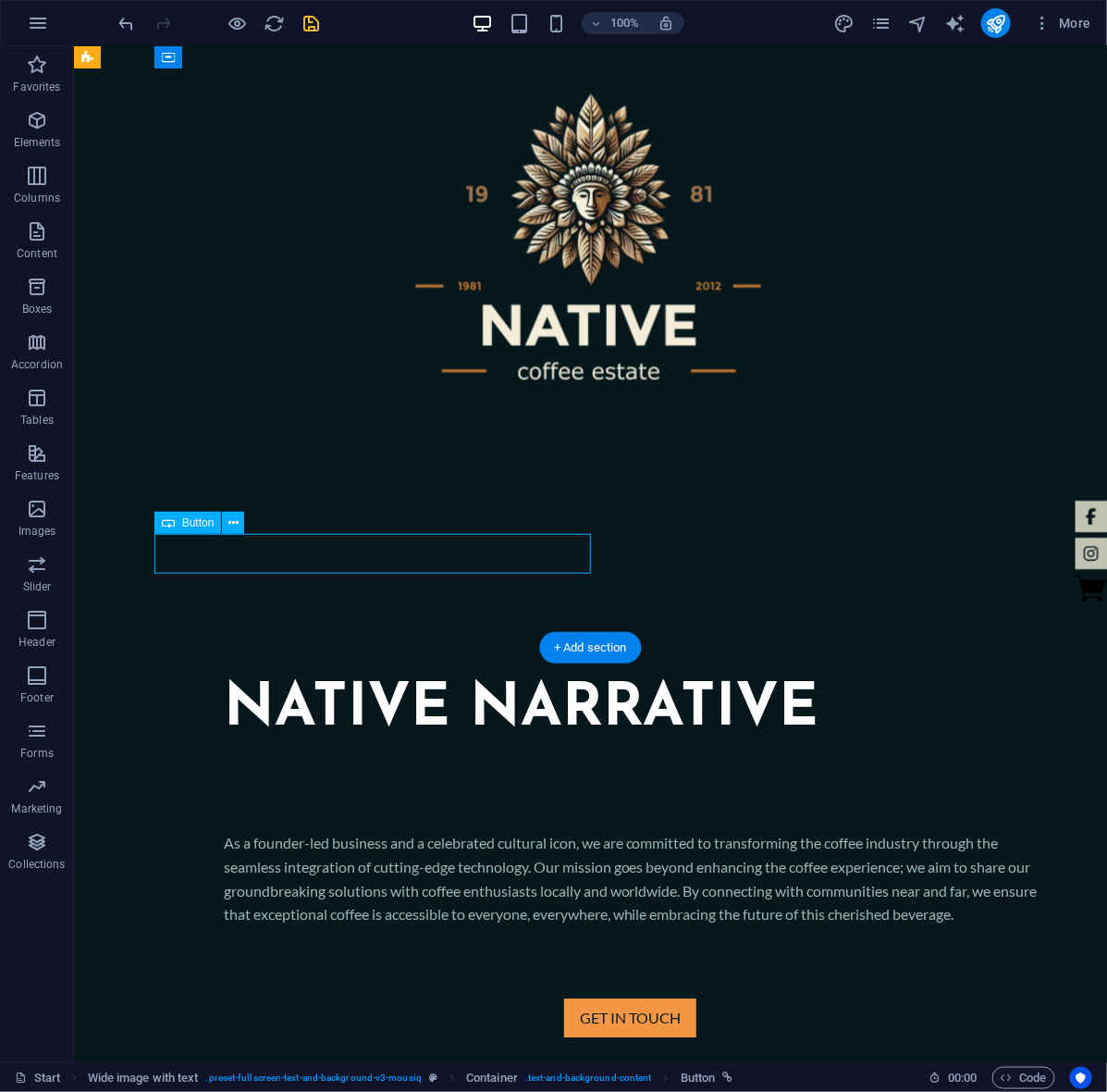
click at [362, 998] on div "Get in touch" at bounding box center [629, 1017] width 902 height 39
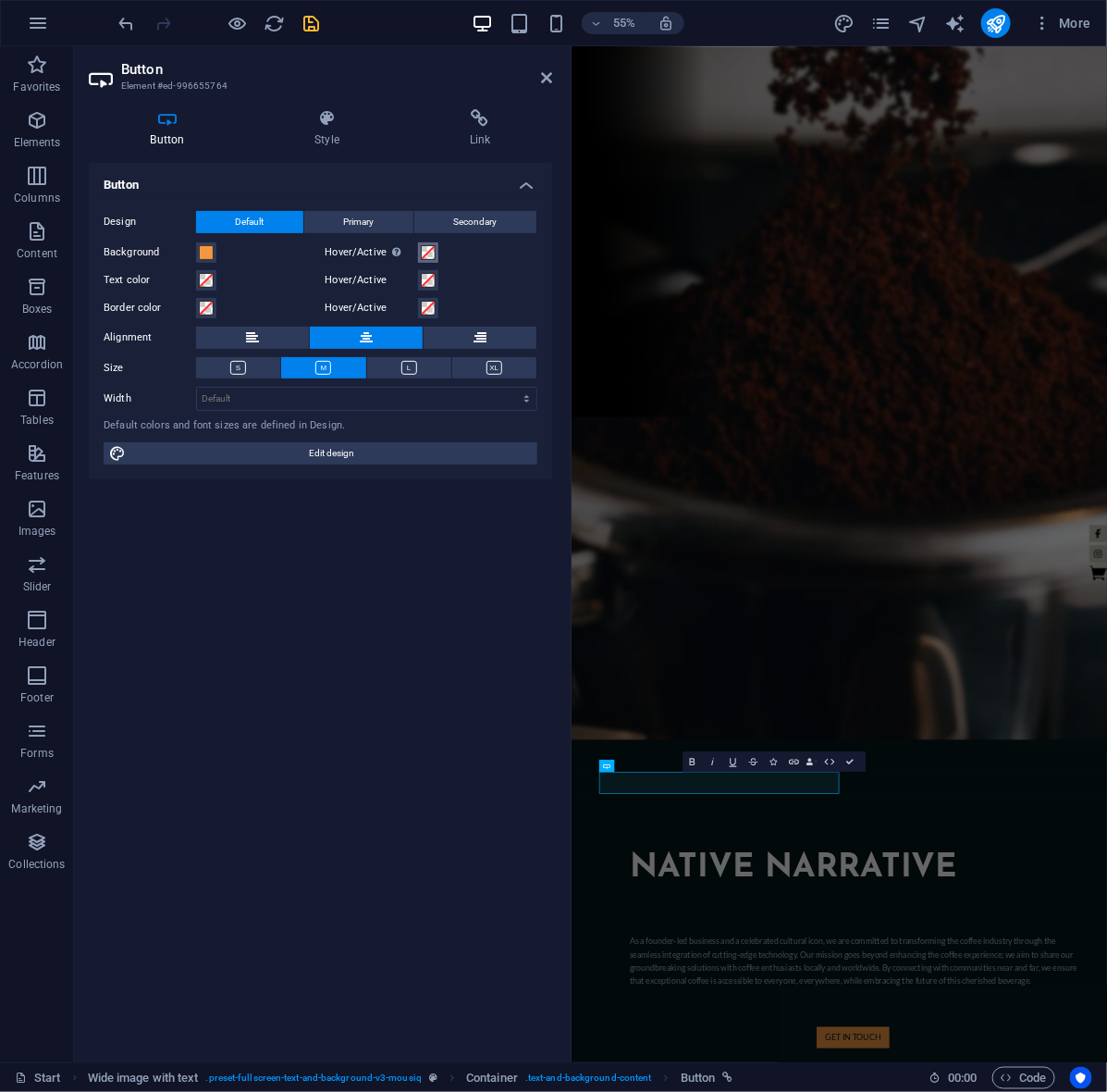
click at [433, 253] on span at bounding box center [428, 253] width 15 height 15
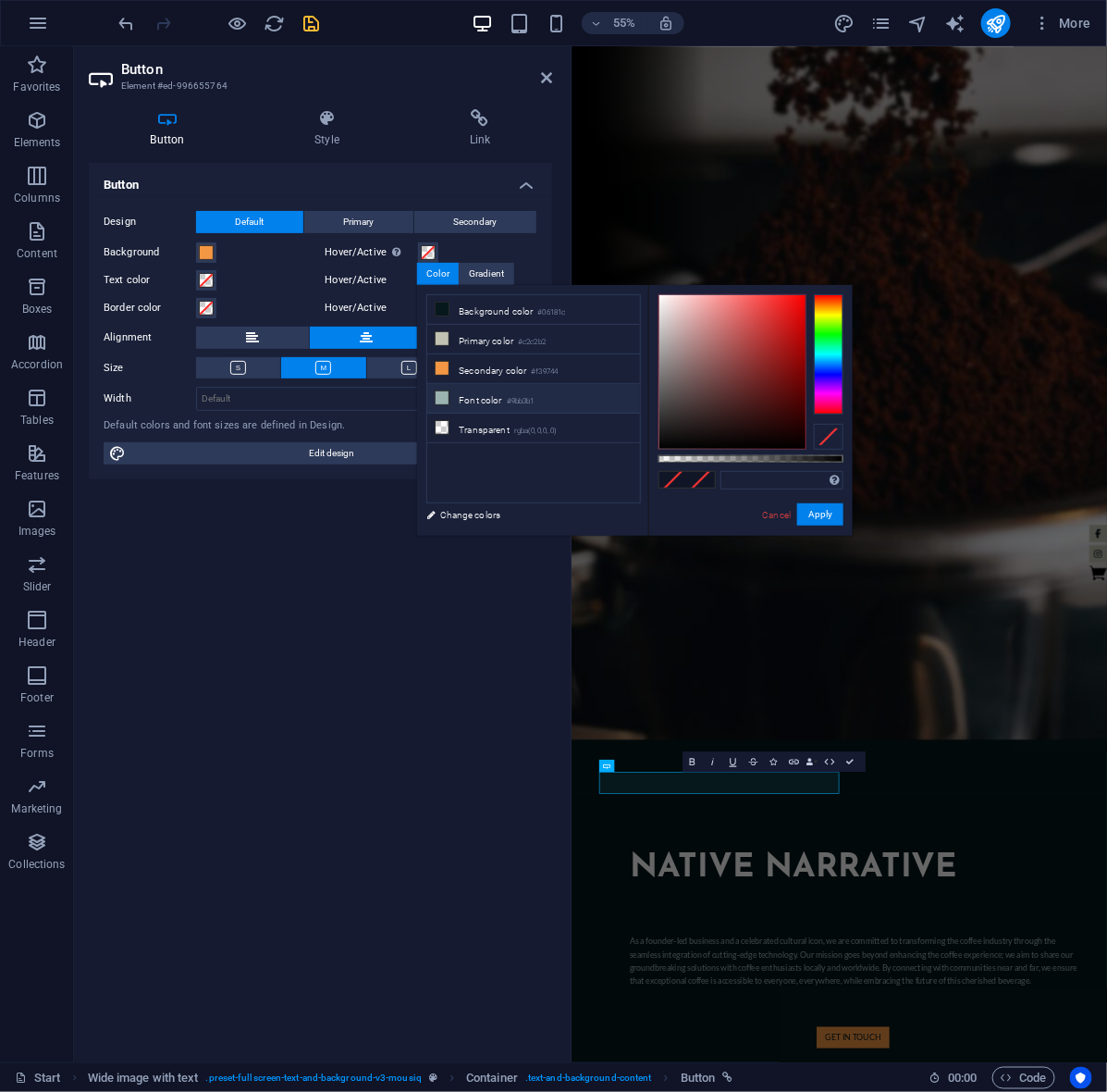
click at [507, 407] on li "Font color #9bb3b1" at bounding box center [534, 398] width 213 height 29
type input "#9bb3b1"
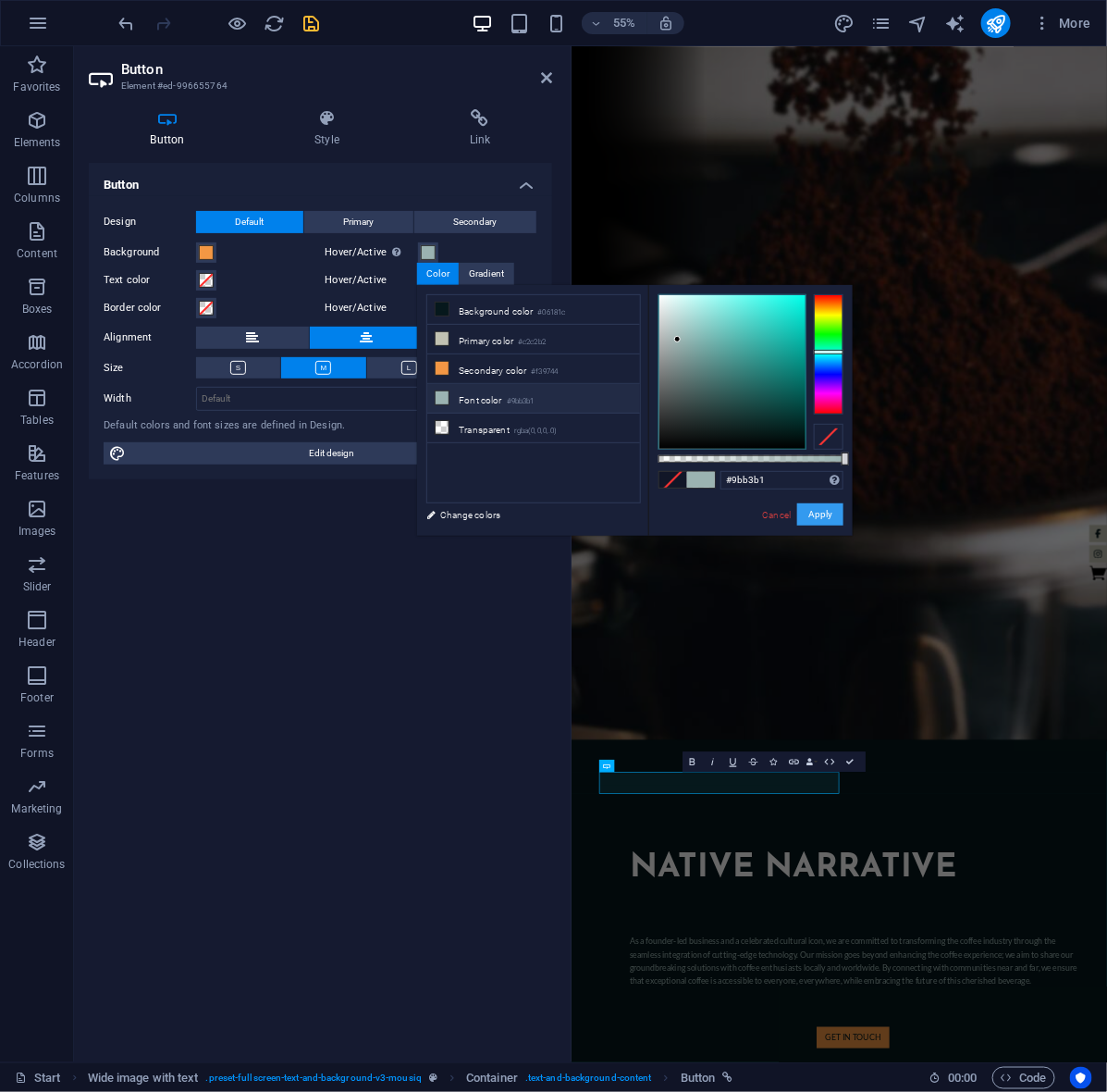
click at [825, 511] on button "Apply" at bounding box center [820, 515] width 46 height 23
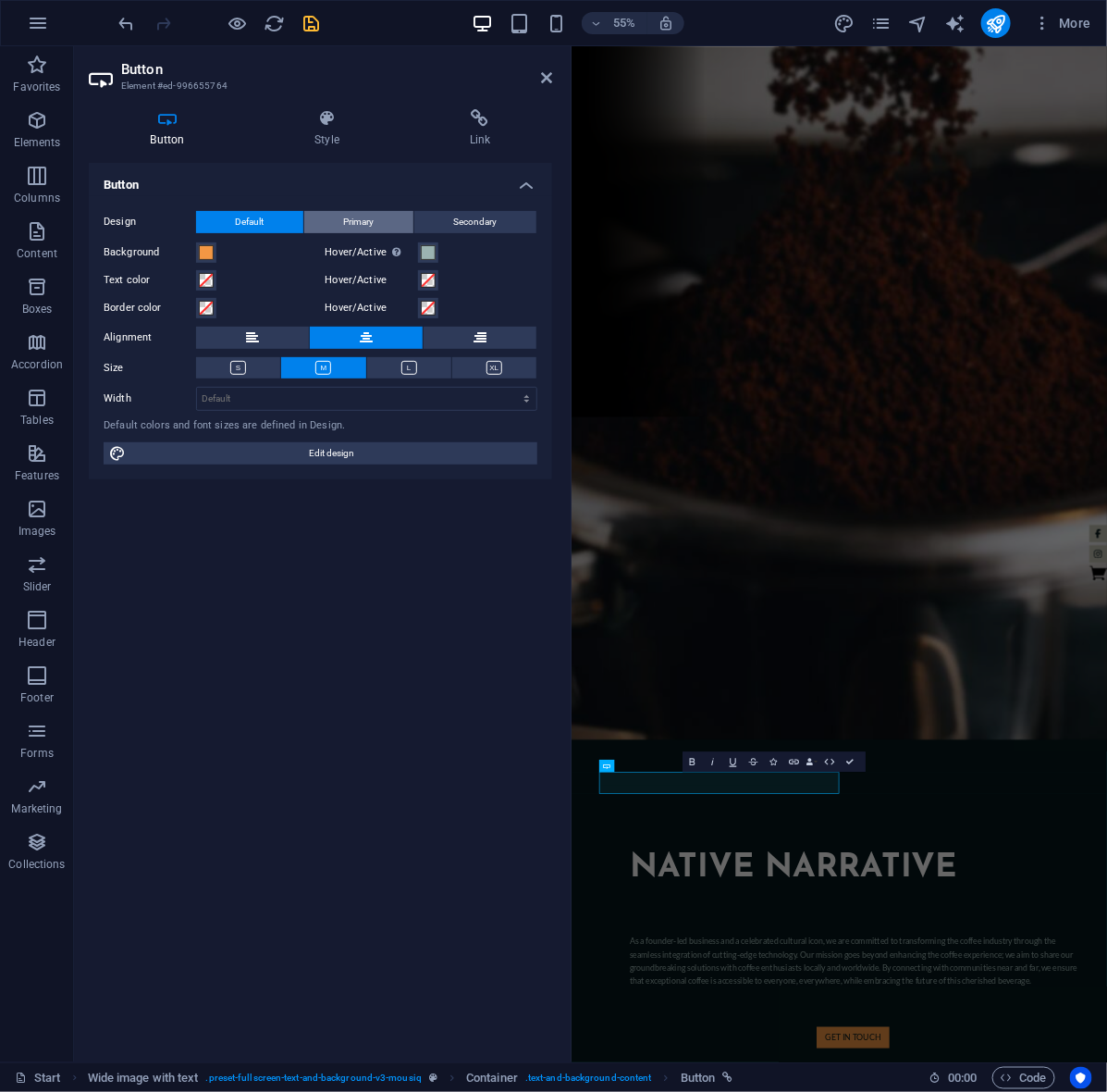
click at [352, 222] on span "Primary" at bounding box center [359, 223] width 30 height 23
click at [282, 222] on button "Default" at bounding box center [250, 223] width 107 height 23
click at [312, 28] on icon "save" at bounding box center [312, 24] width 22 height 22
checkbox input "false"
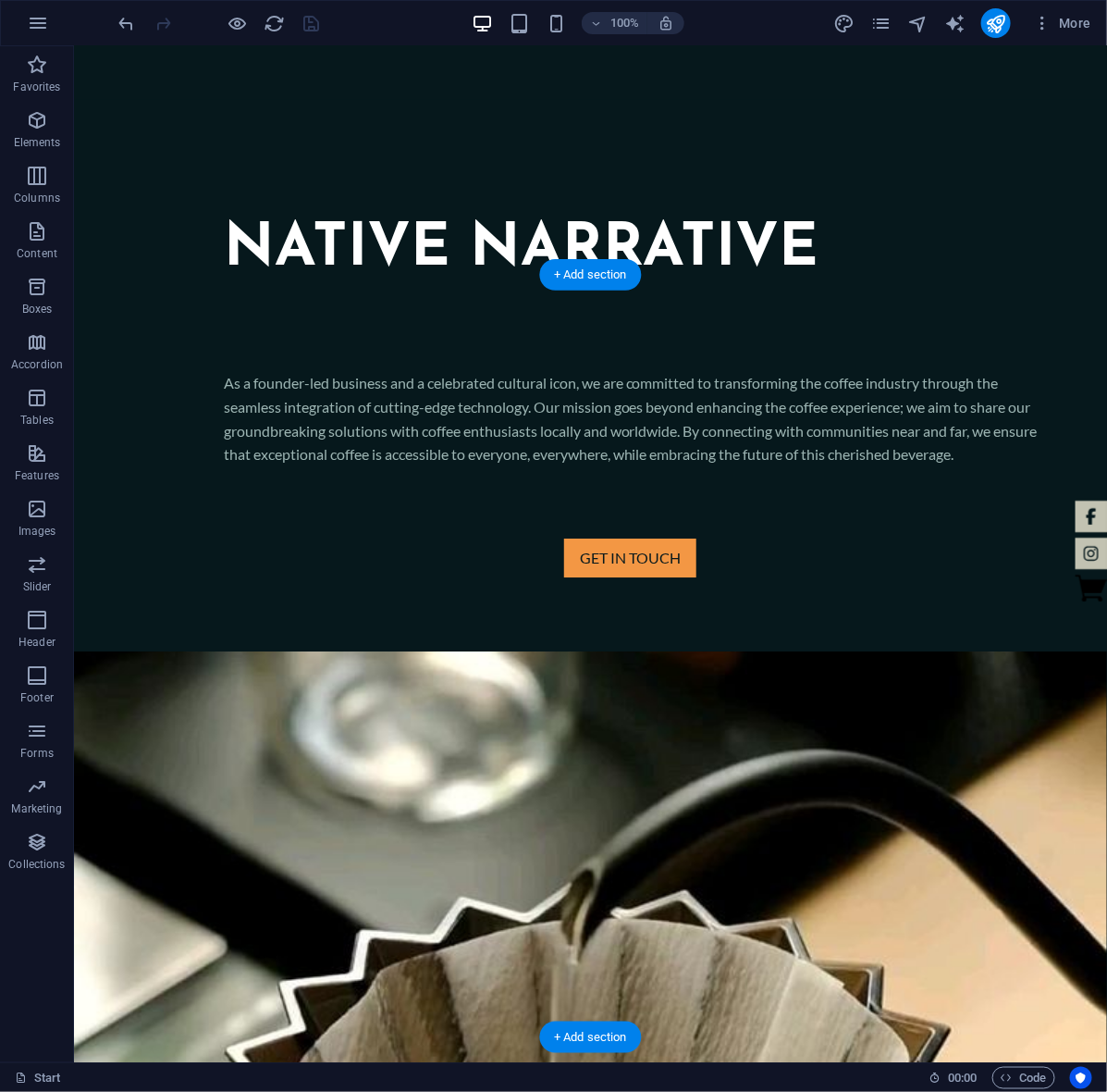
scroll to position [1810, 0]
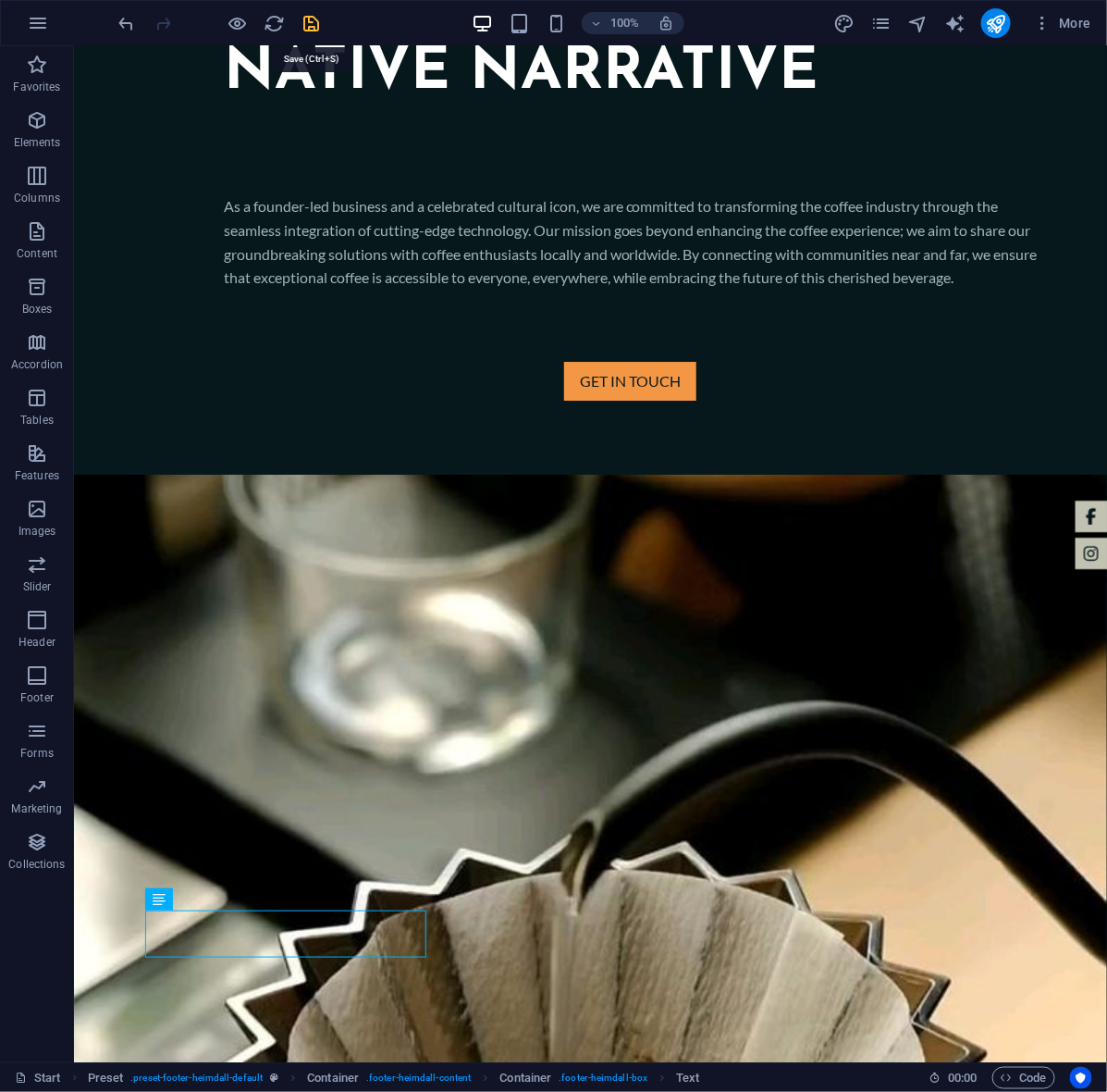
click at [315, 22] on icon "save" at bounding box center [312, 24] width 22 height 22
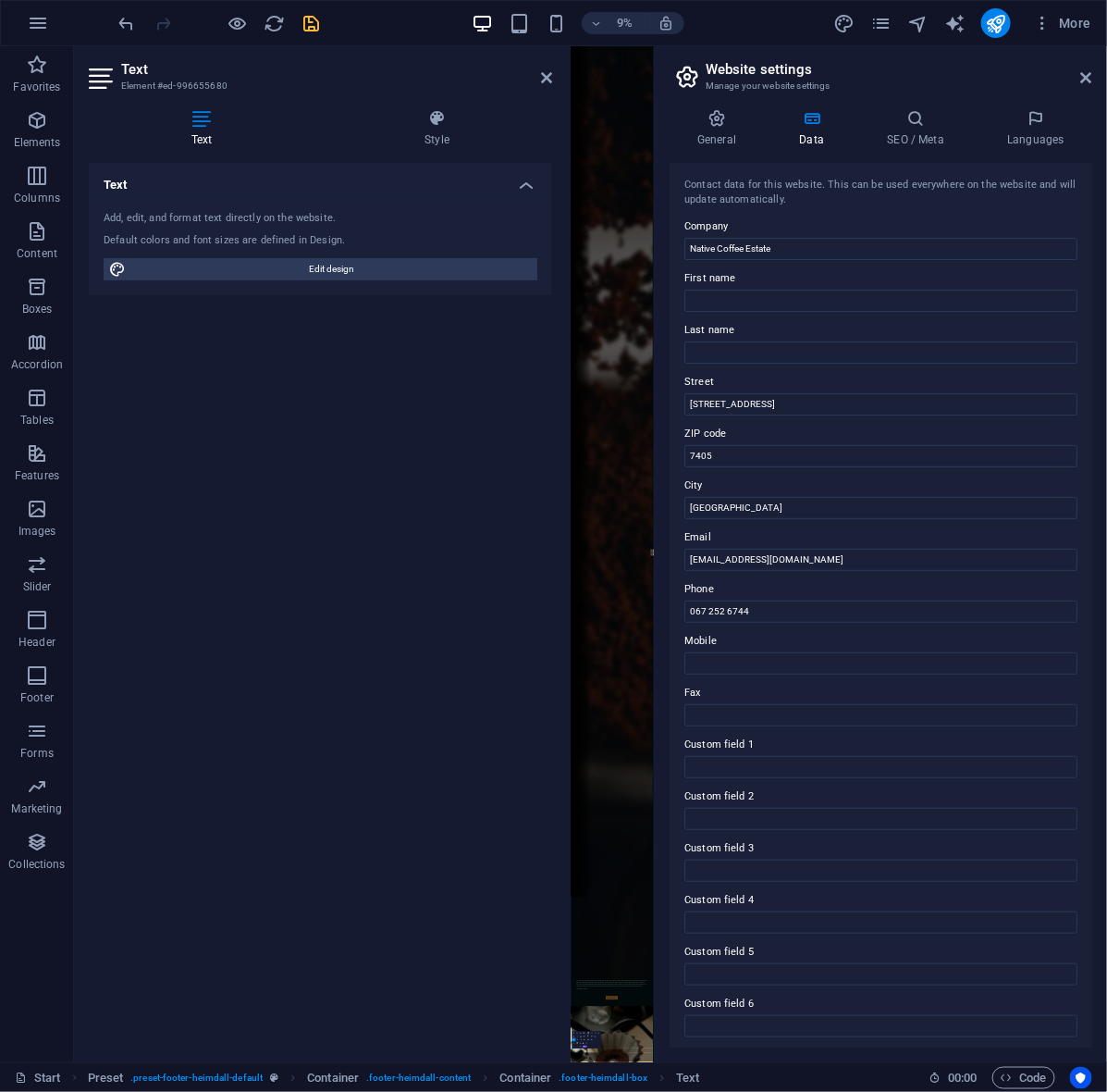
click at [1085, 68] on h2 "Website settings" at bounding box center [899, 70] width 387 height 17
click at [1084, 75] on icon at bounding box center [1087, 78] width 11 height 15
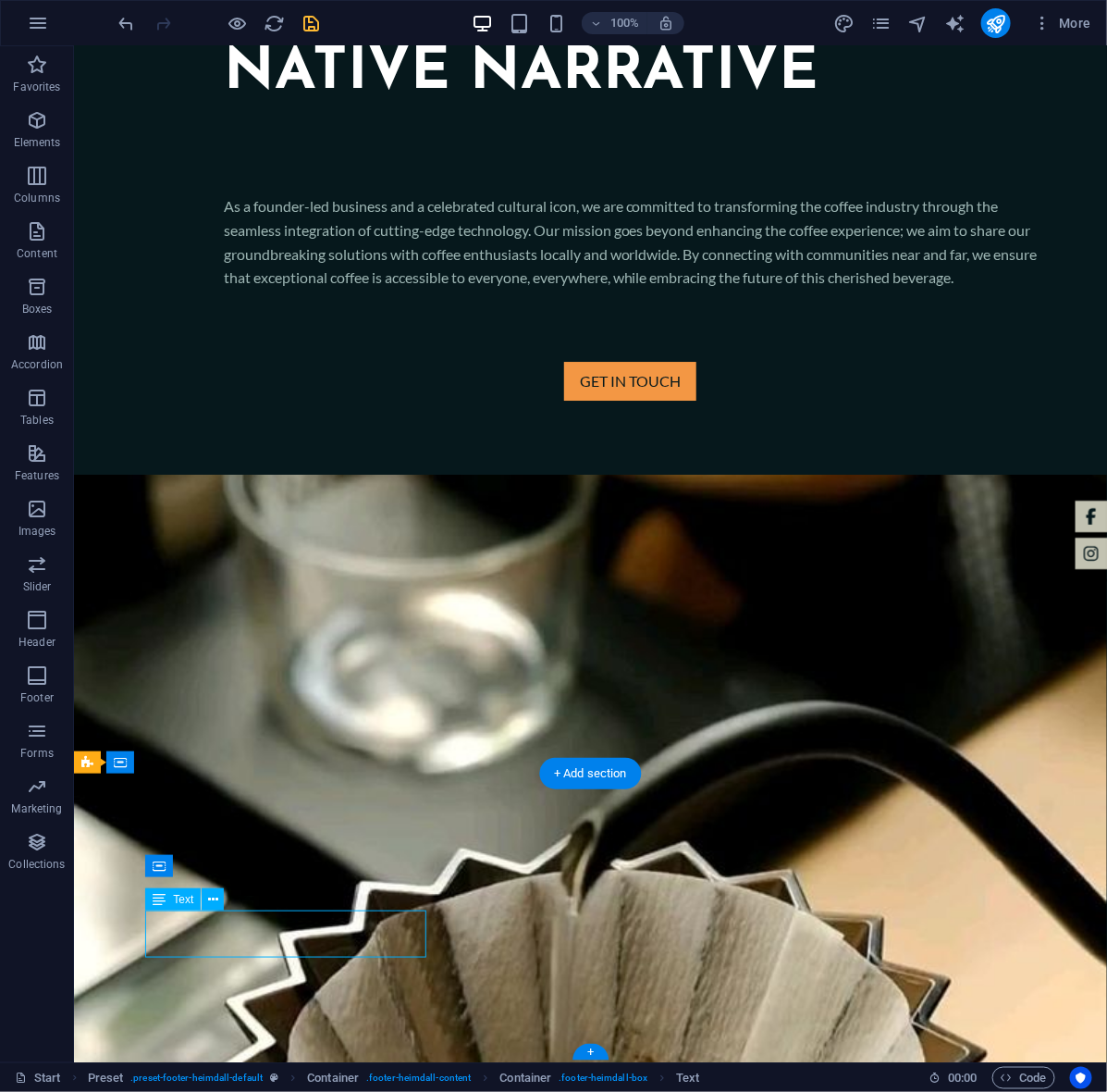
click at [303, 21] on icon "save" at bounding box center [312, 24] width 22 height 22
checkbox input "false"
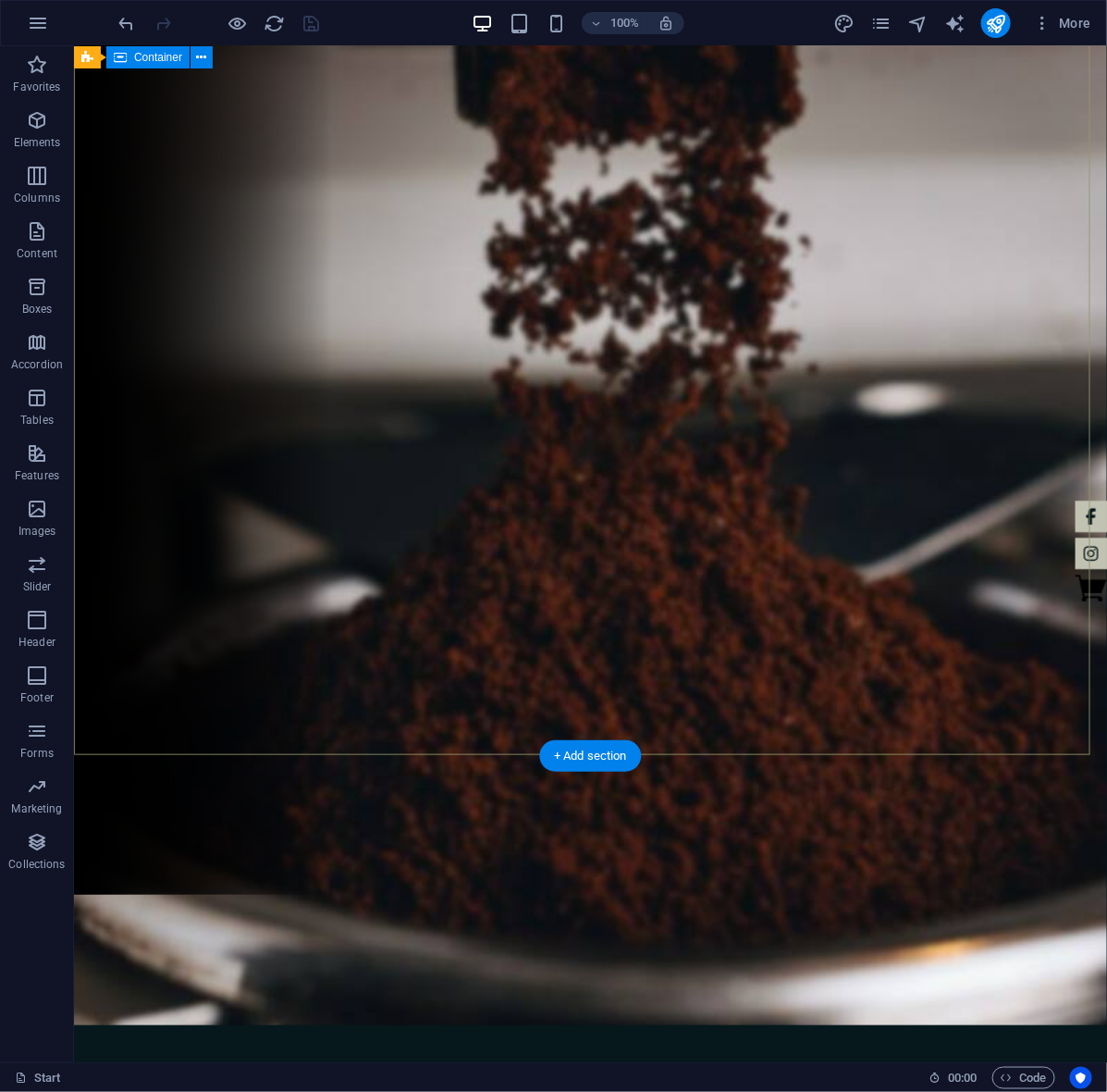
scroll to position [0, 0]
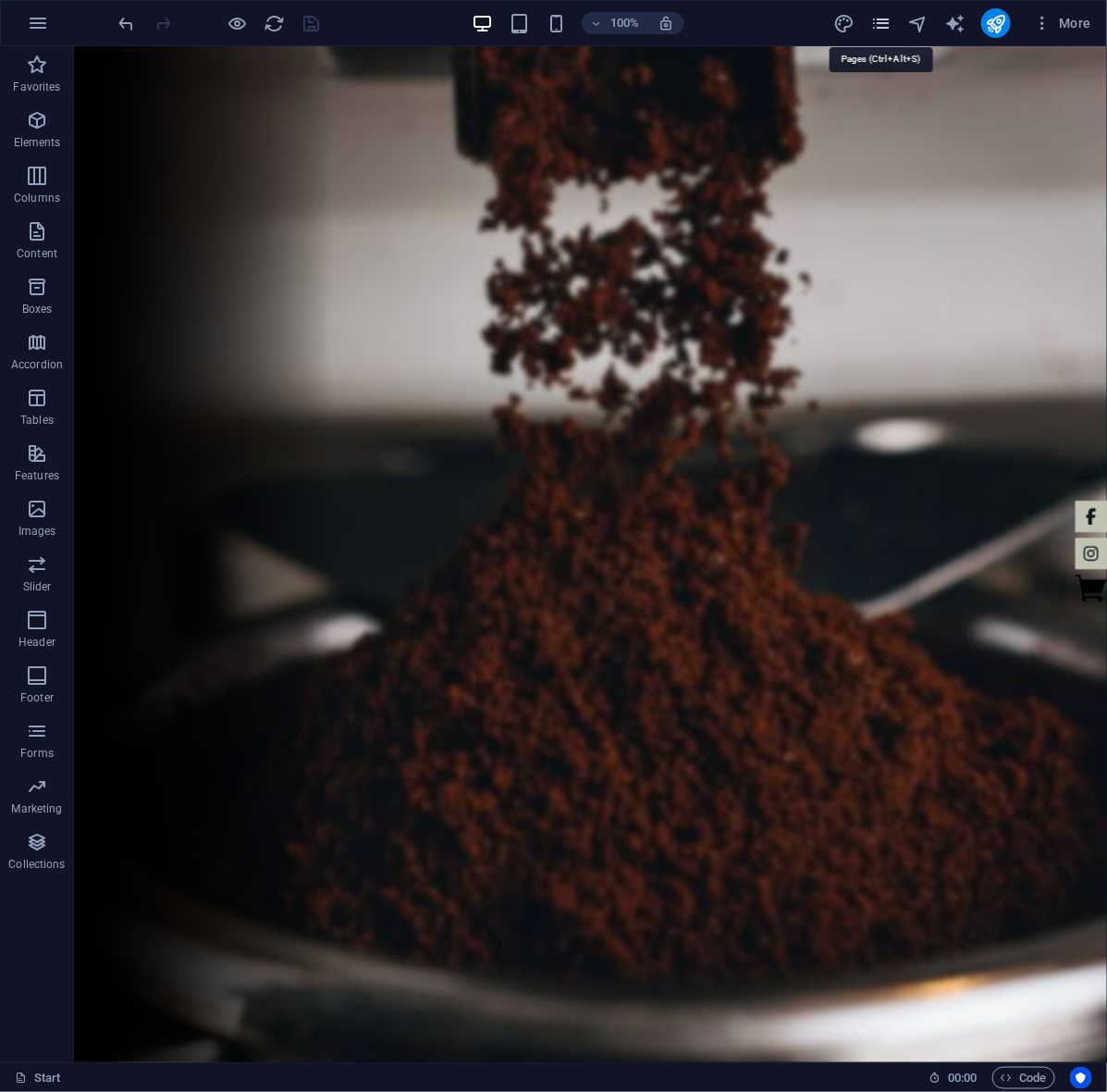
click at [885, 17] on icon "pages" at bounding box center [881, 24] width 22 height 22
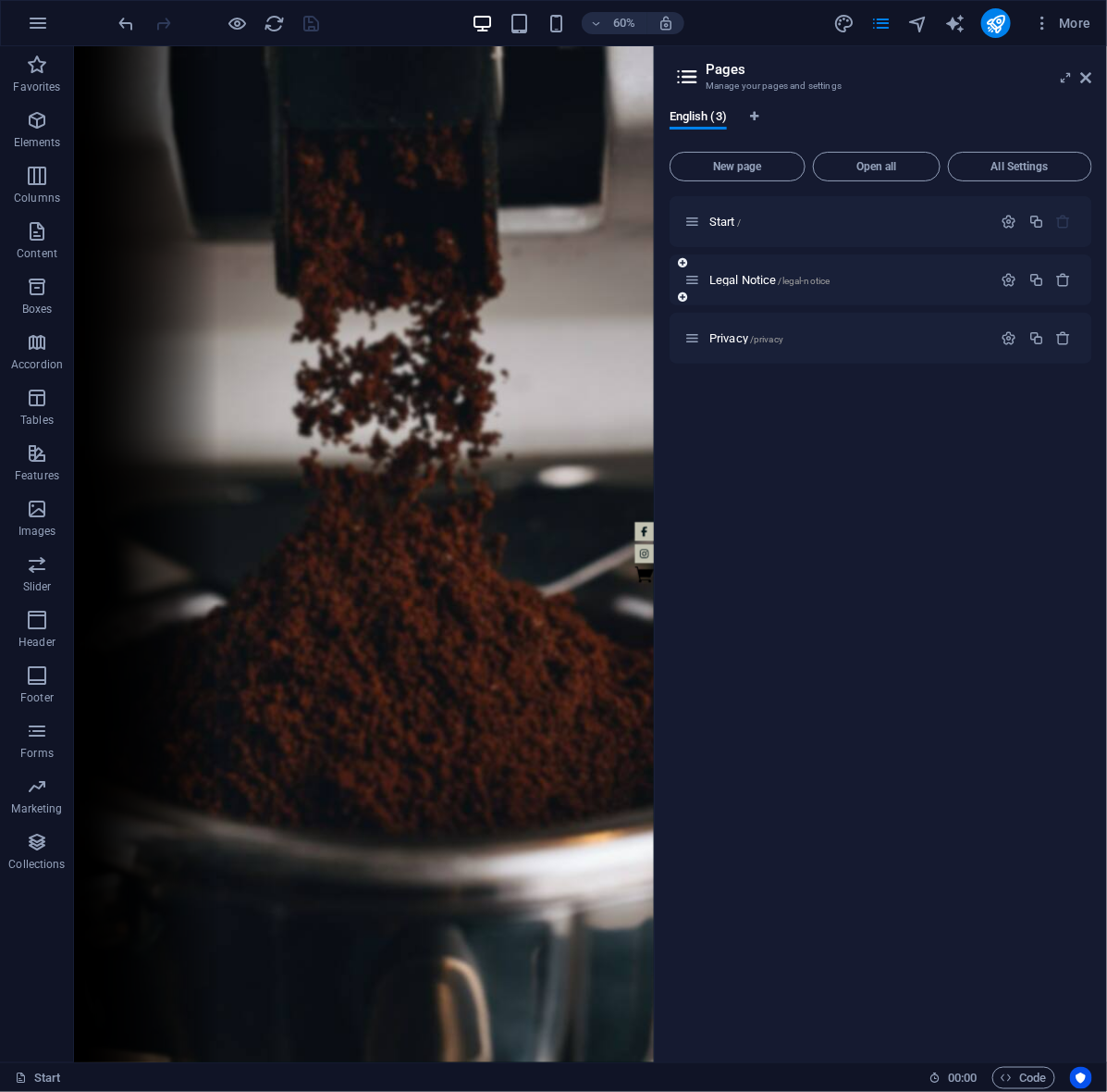
click at [759, 255] on div "Legal Notice /legal-notice" at bounding box center [881, 280] width 422 height 51
click at [752, 282] on span "Legal Notice /legal-notice" at bounding box center [769, 279] width 121 height 14
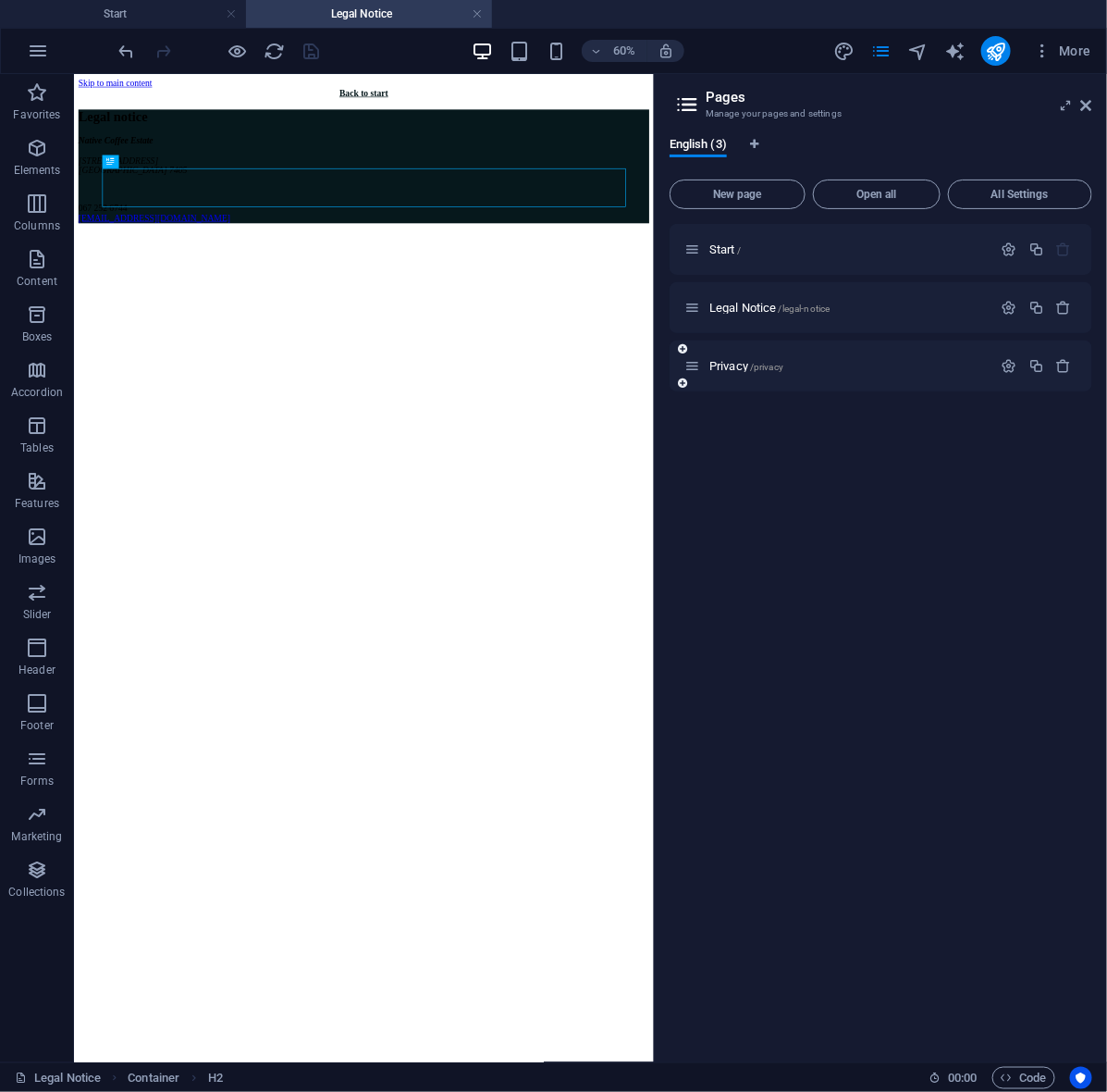
click at [731, 357] on div "Privacy /privacy" at bounding box center [838, 366] width 308 height 22
click at [745, 365] on span "Privacy /privacy" at bounding box center [746, 366] width 74 height 14
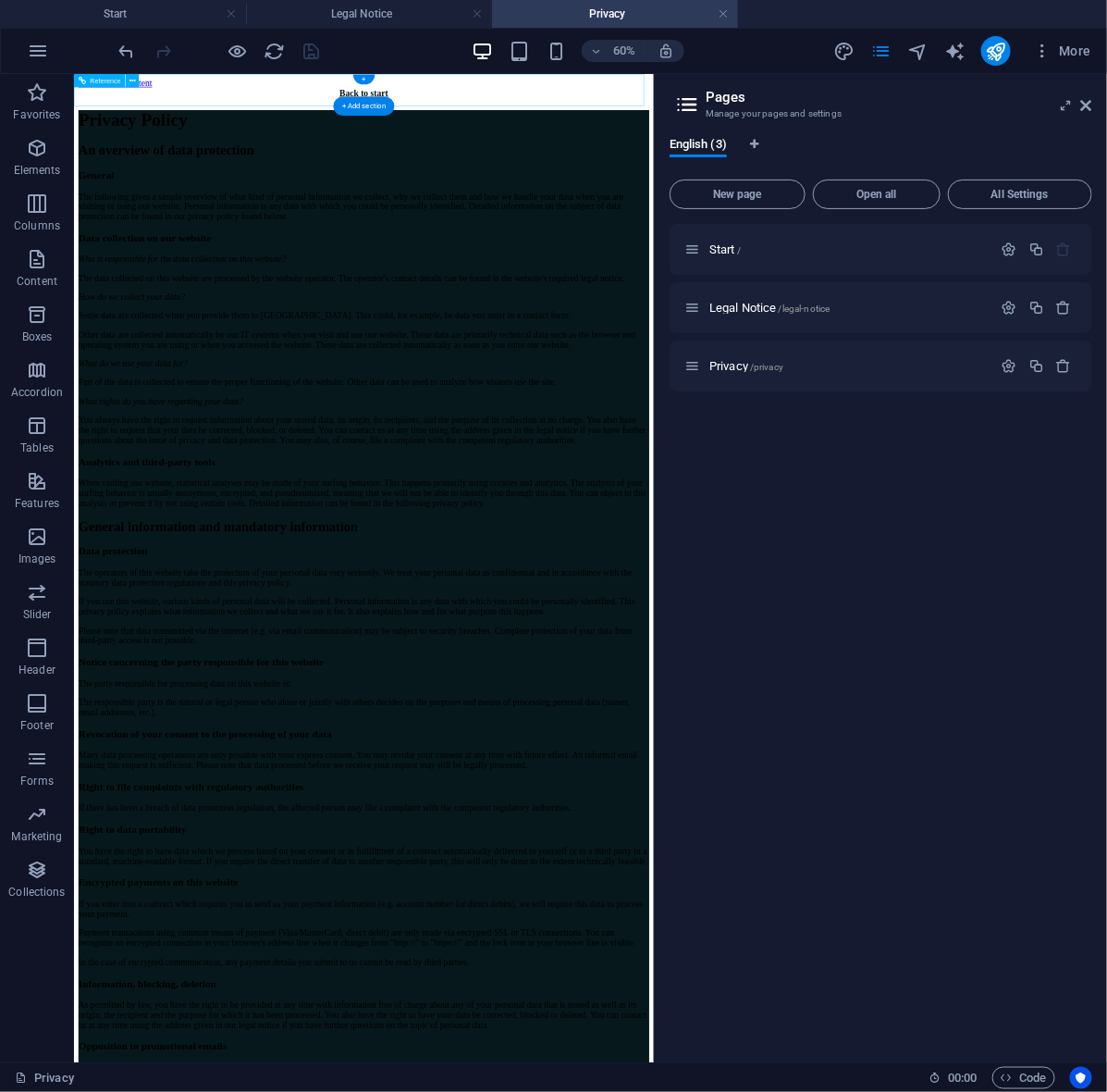
click at [440, 97] on div "Back to start" at bounding box center [555, 106] width 951 height 17
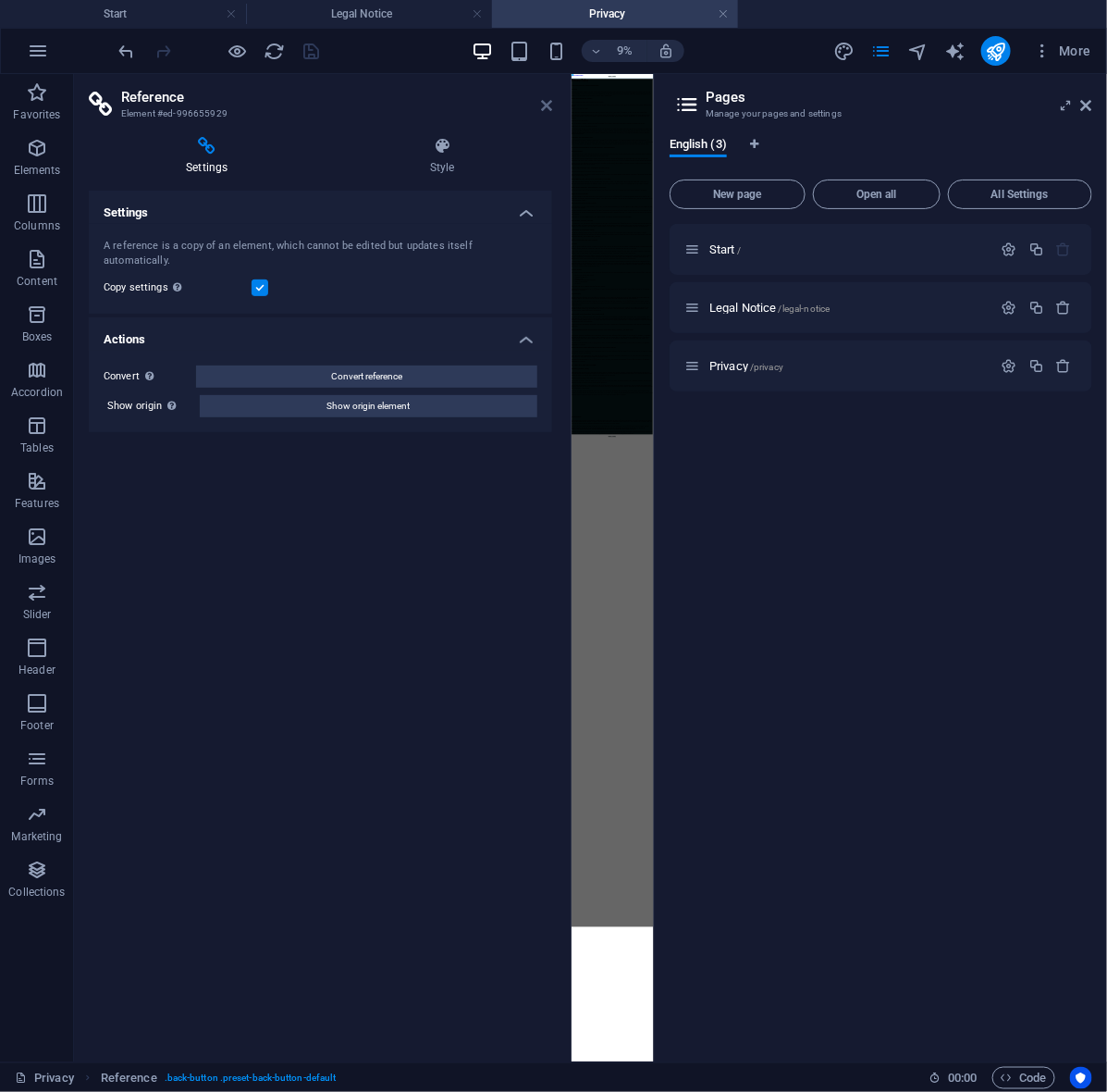
click at [546, 109] on icon at bounding box center [547, 106] width 11 height 15
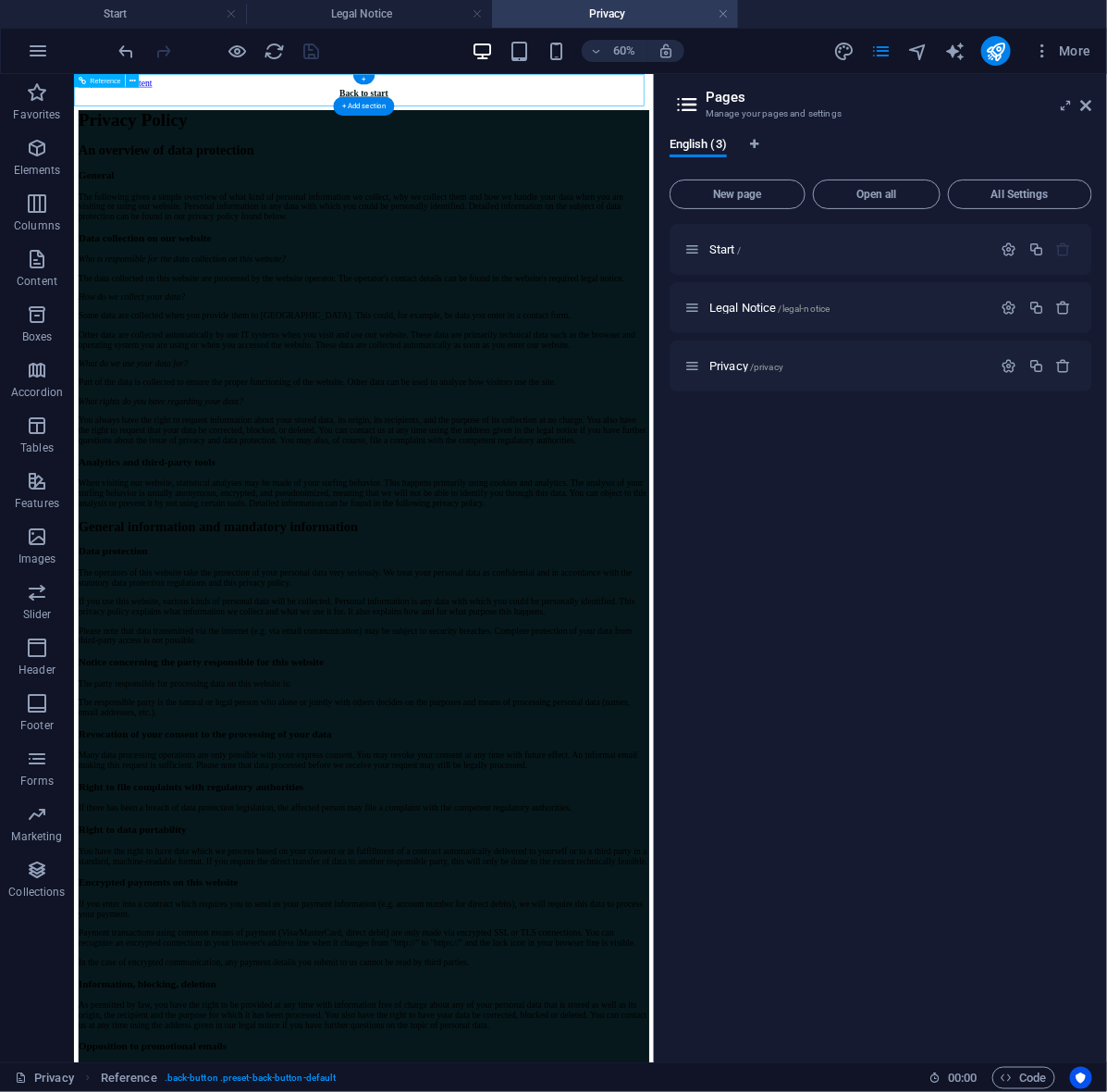
click at [719, 108] on div "Back to start" at bounding box center [555, 106] width 951 height 17
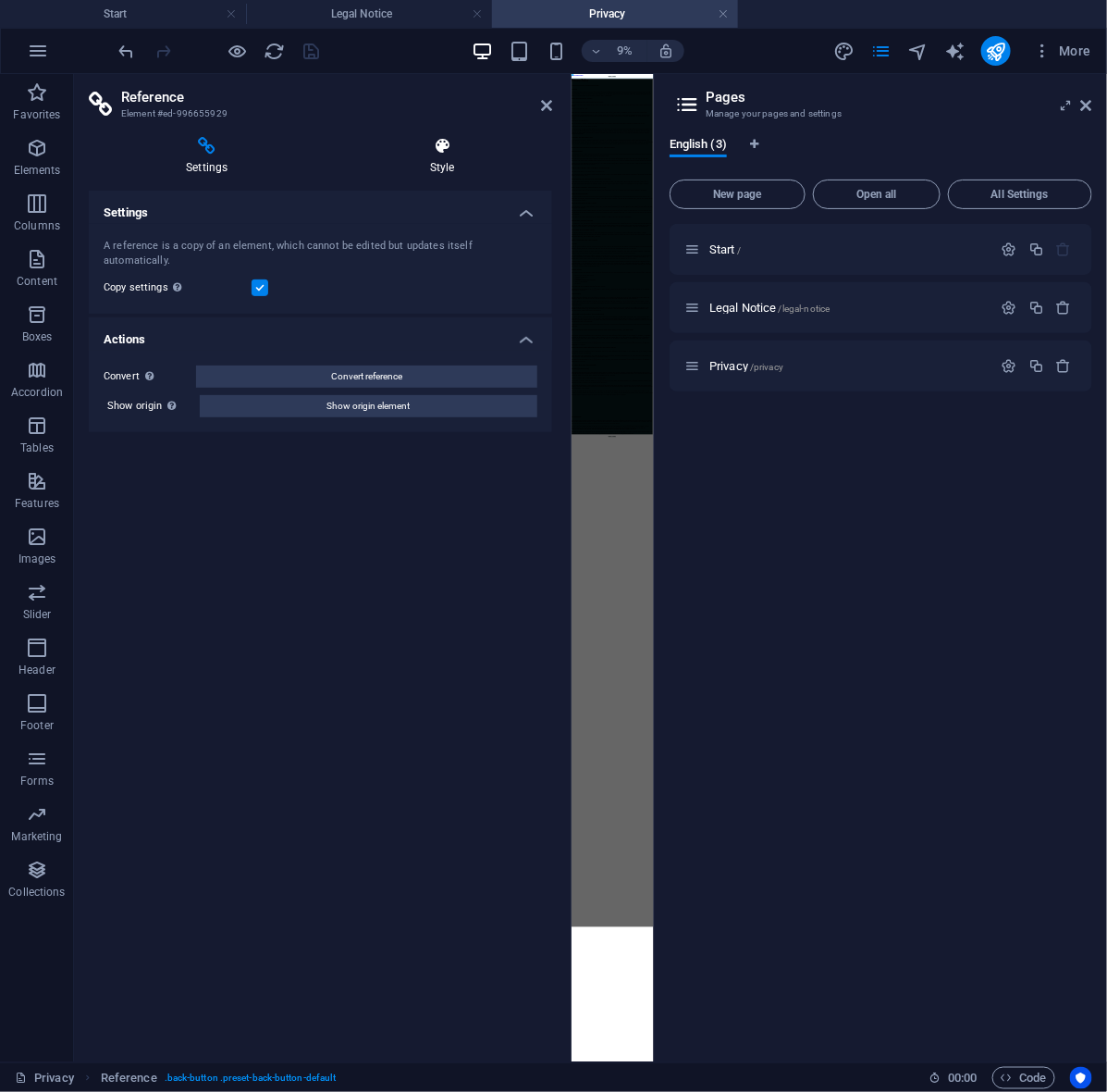
click at [447, 156] on h4 "Style" at bounding box center [442, 156] width 219 height 39
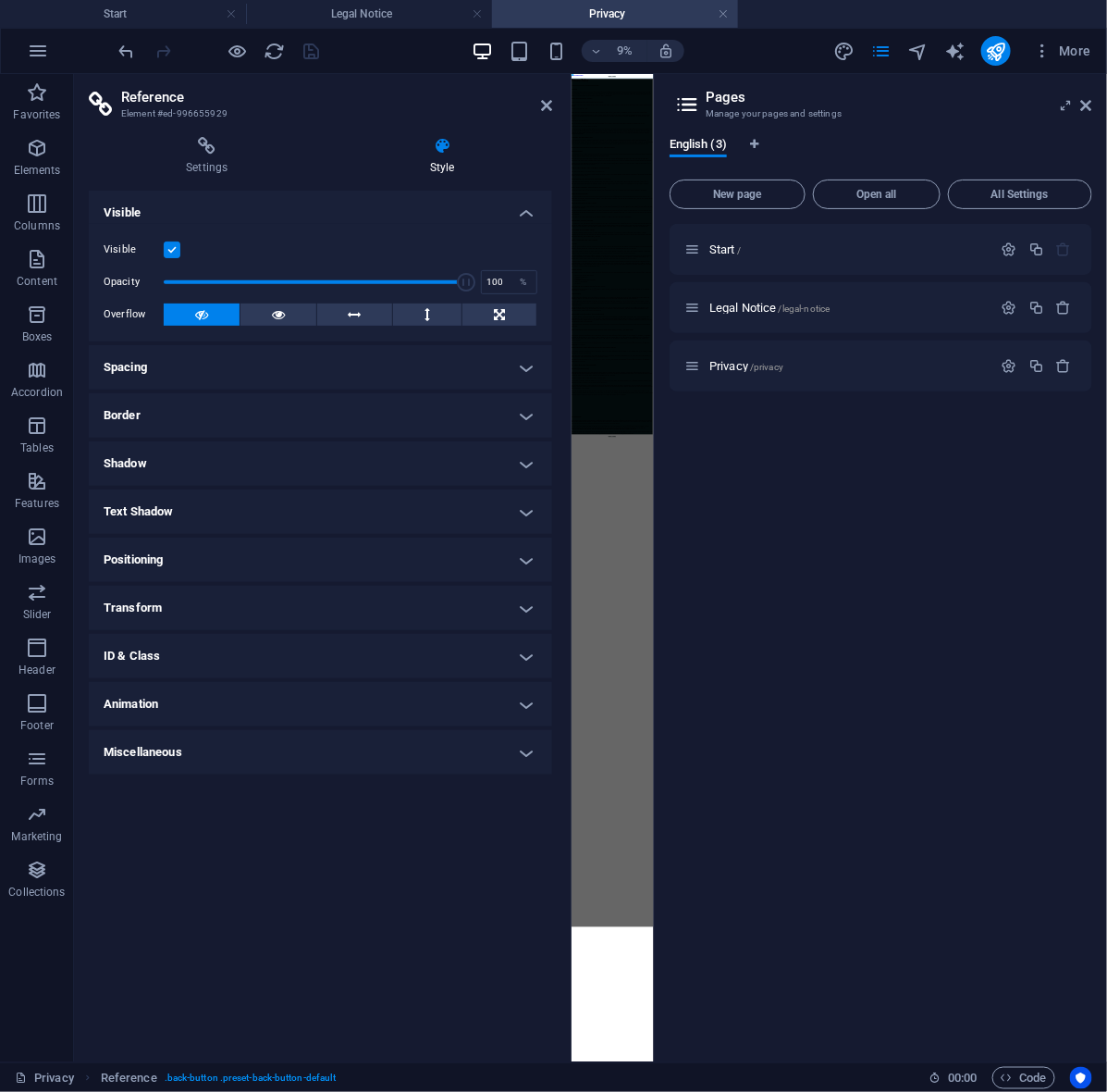
click at [330, 371] on h4 "Spacing" at bounding box center [320, 367] width 463 height 44
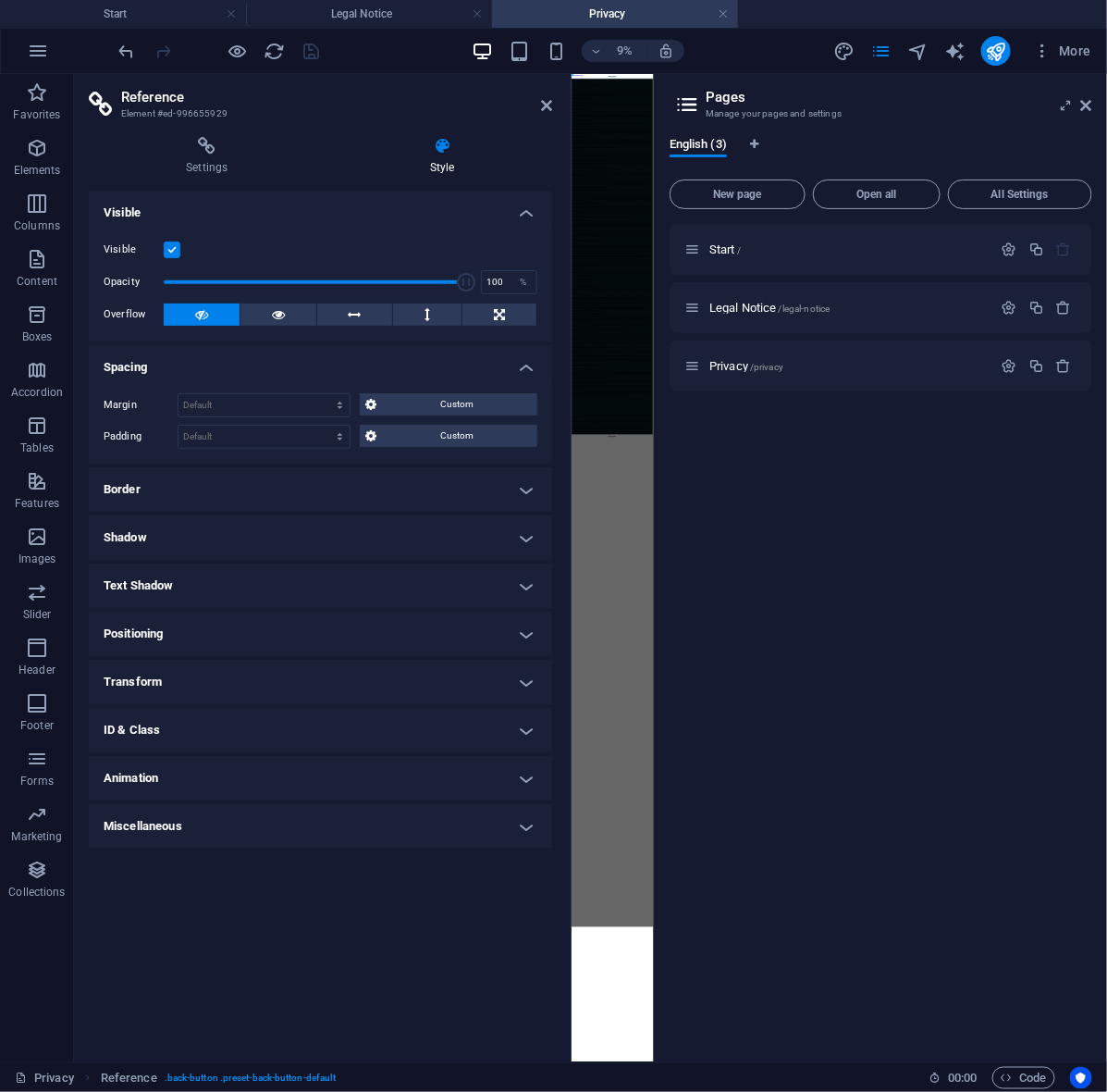
click at [340, 359] on h4 "Spacing" at bounding box center [320, 361] width 463 height 33
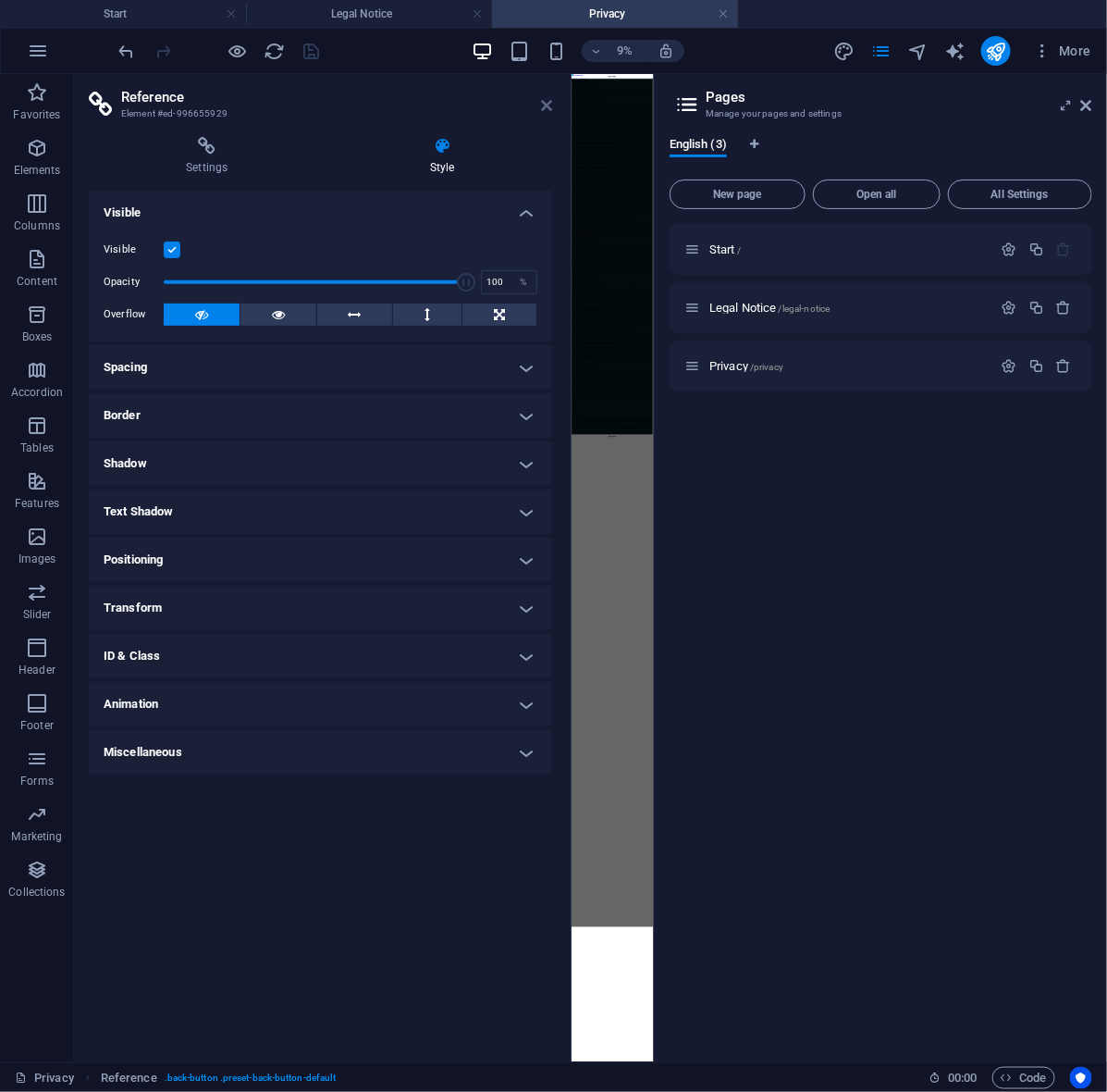
click at [551, 98] on icon at bounding box center [547, 106] width 11 height 15
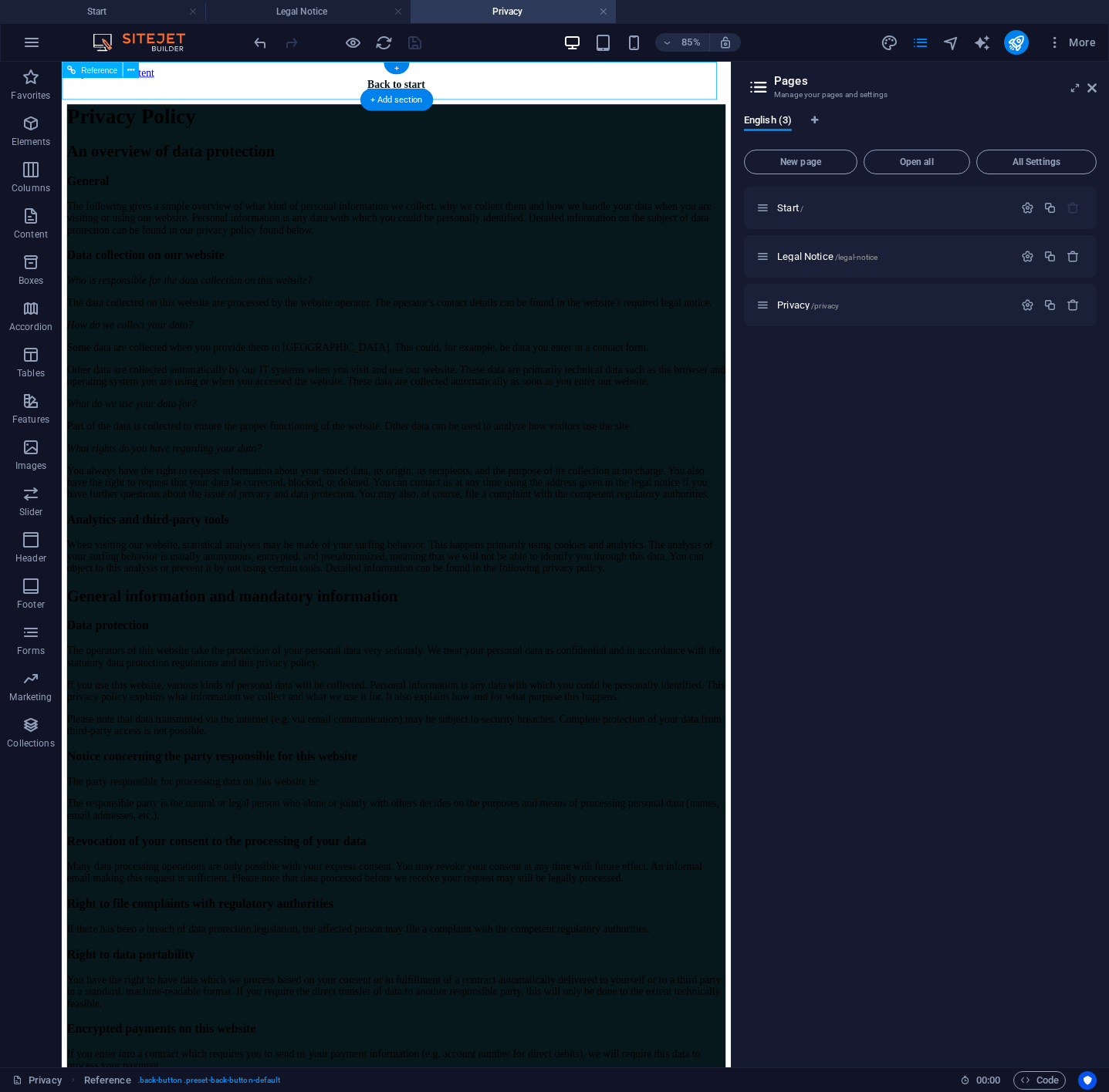
click at [422, 84] on div "Back to start" at bounding box center [455, 89] width 775 height 14
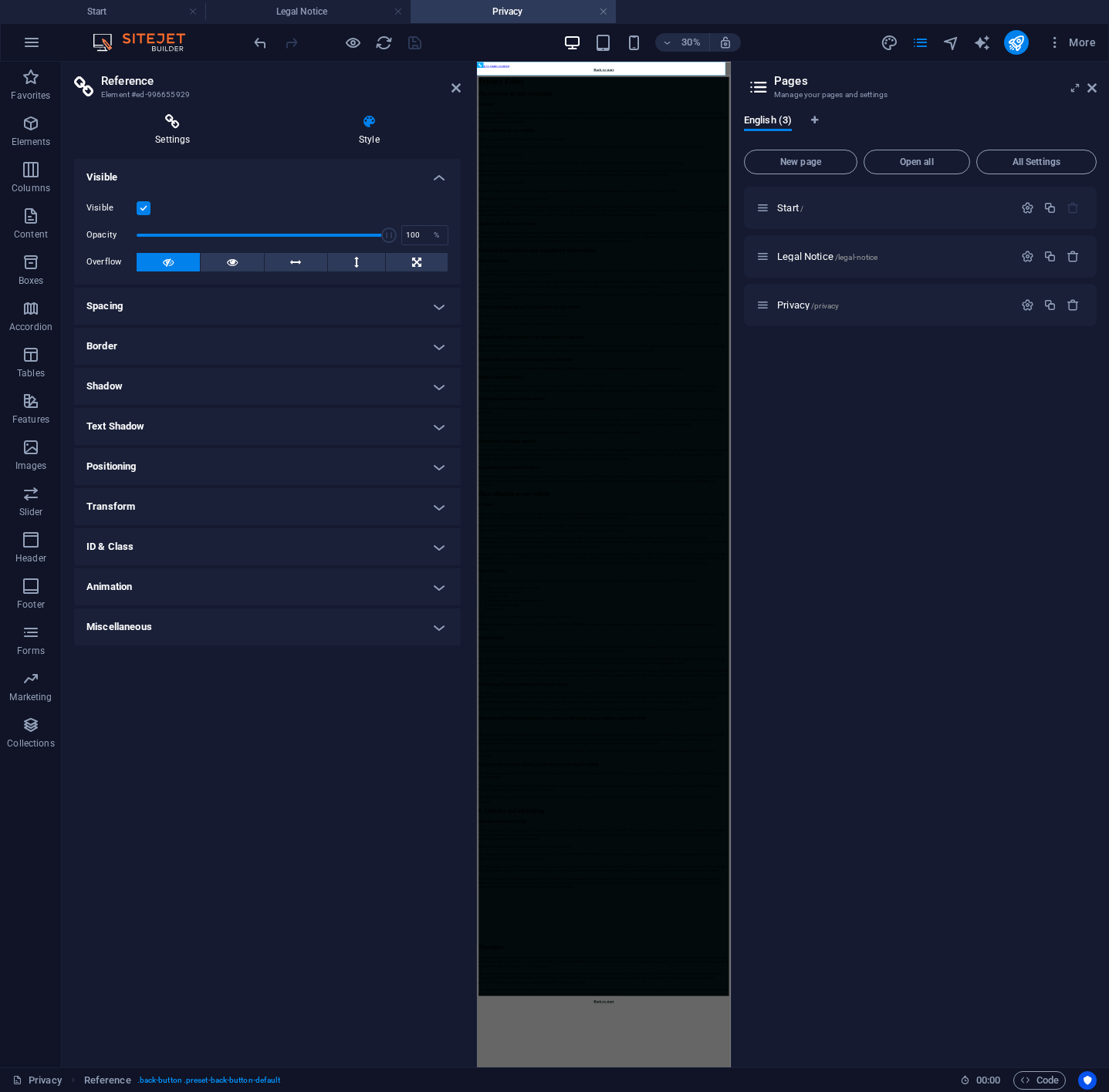
click at [190, 130] on h4 "Settings" at bounding box center [175, 130] width 204 height 32
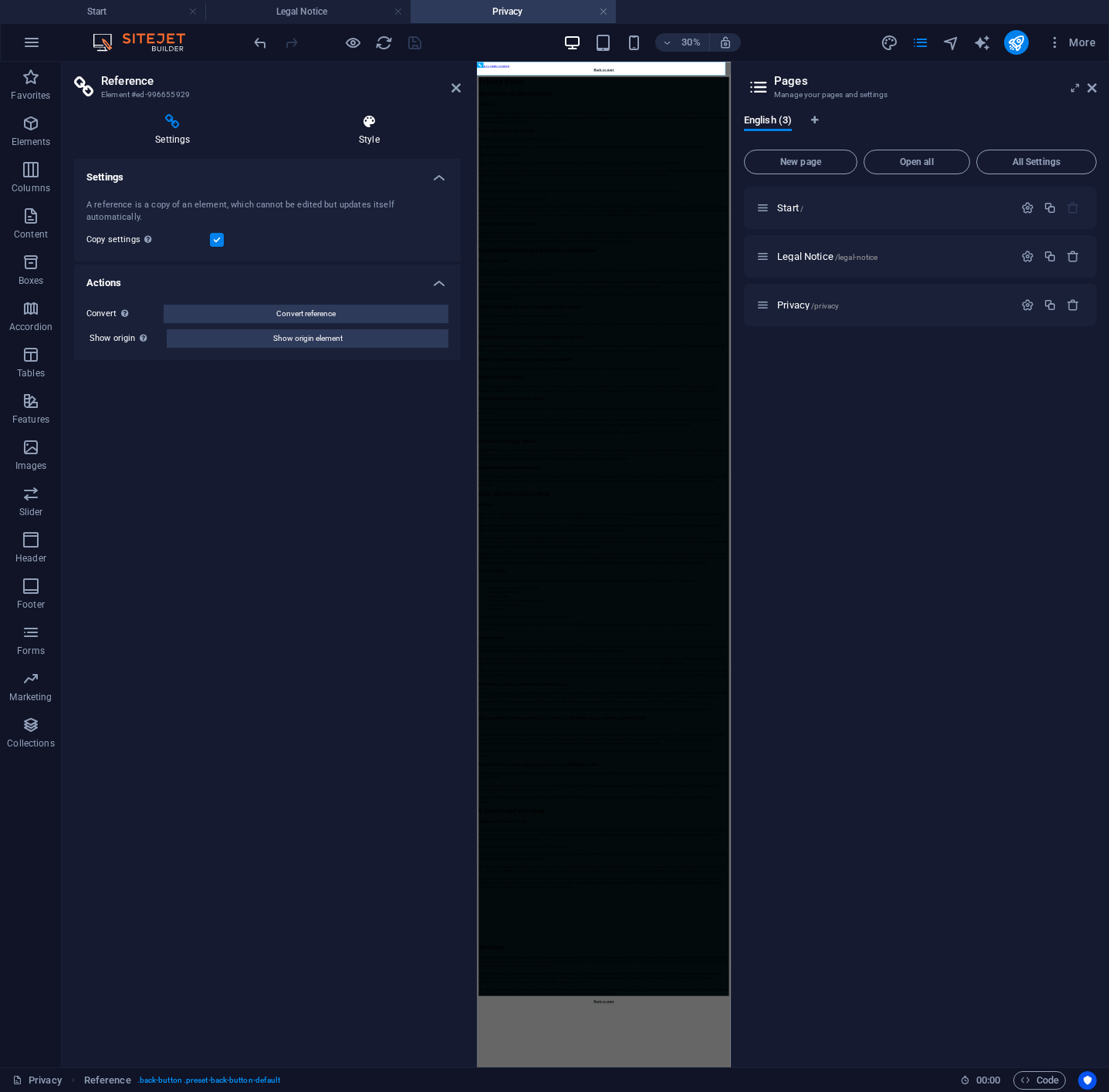
click at [378, 137] on h4 "Style" at bounding box center [369, 130] width 182 height 32
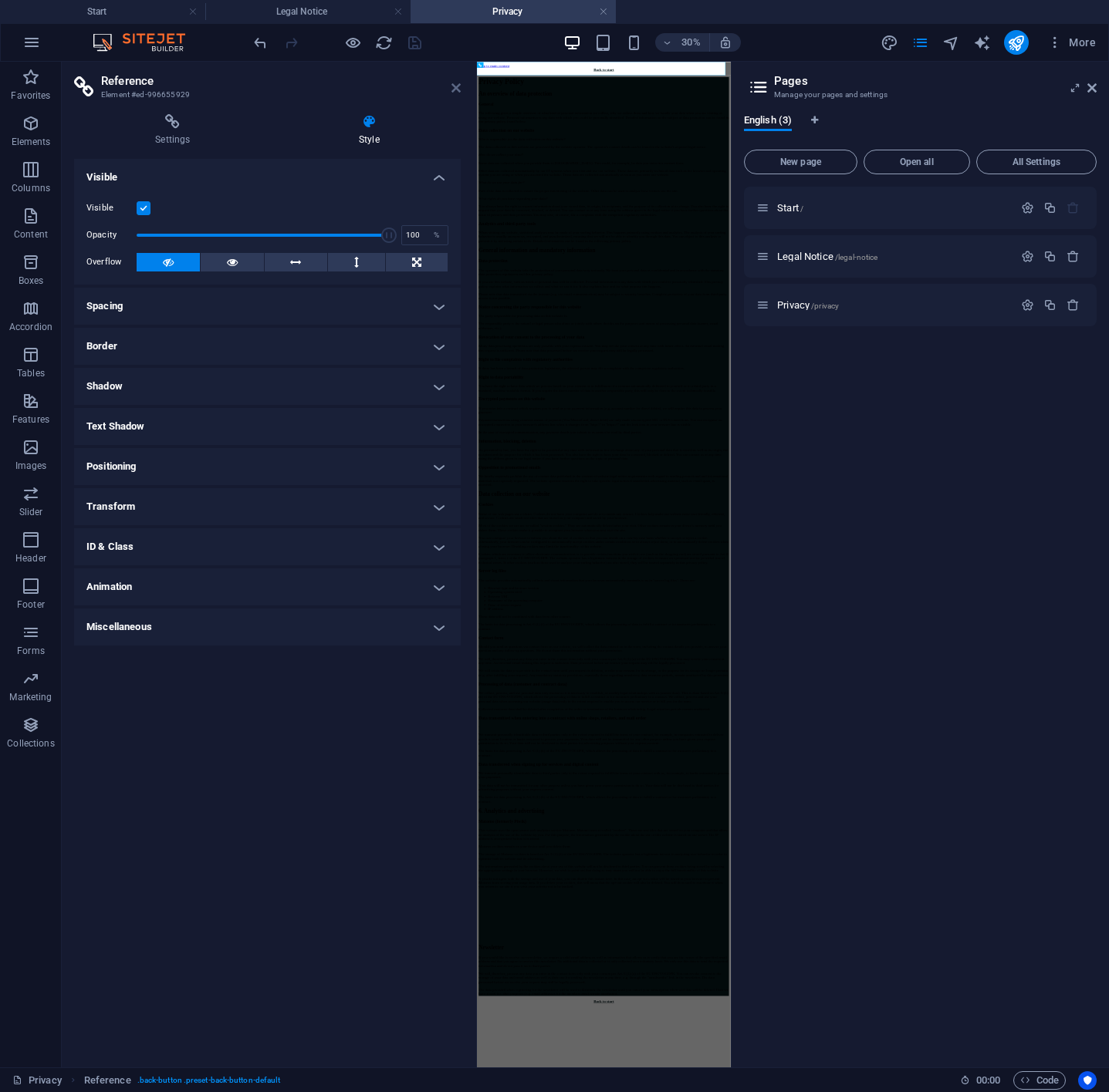
click at [455, 89] on icon at bounding box center [456, 88] width 9 height 13
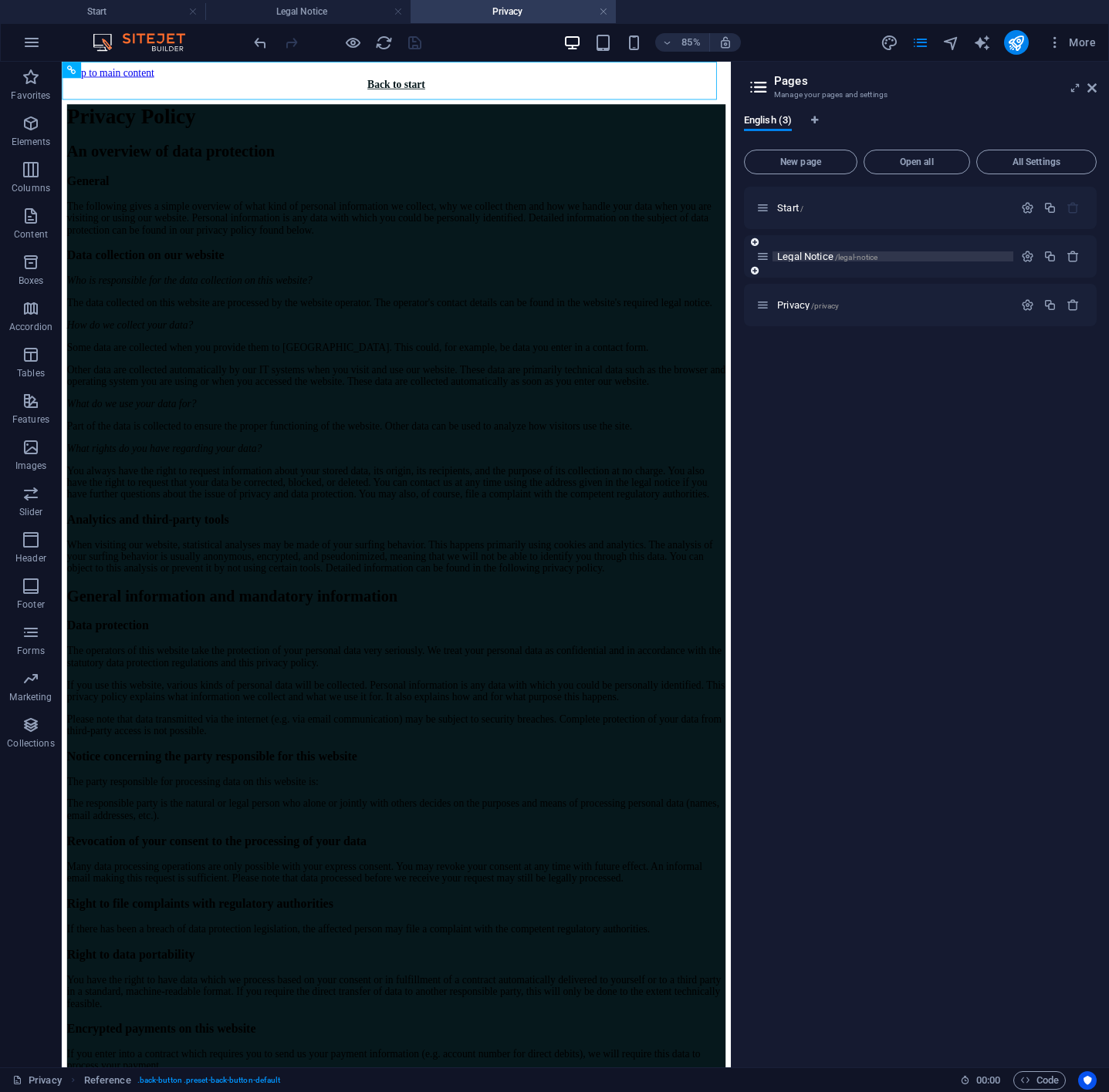
click at [792, 251] on span "Legal Notice /legal-notice" at bounding box center [827, 256] width 101 height 12
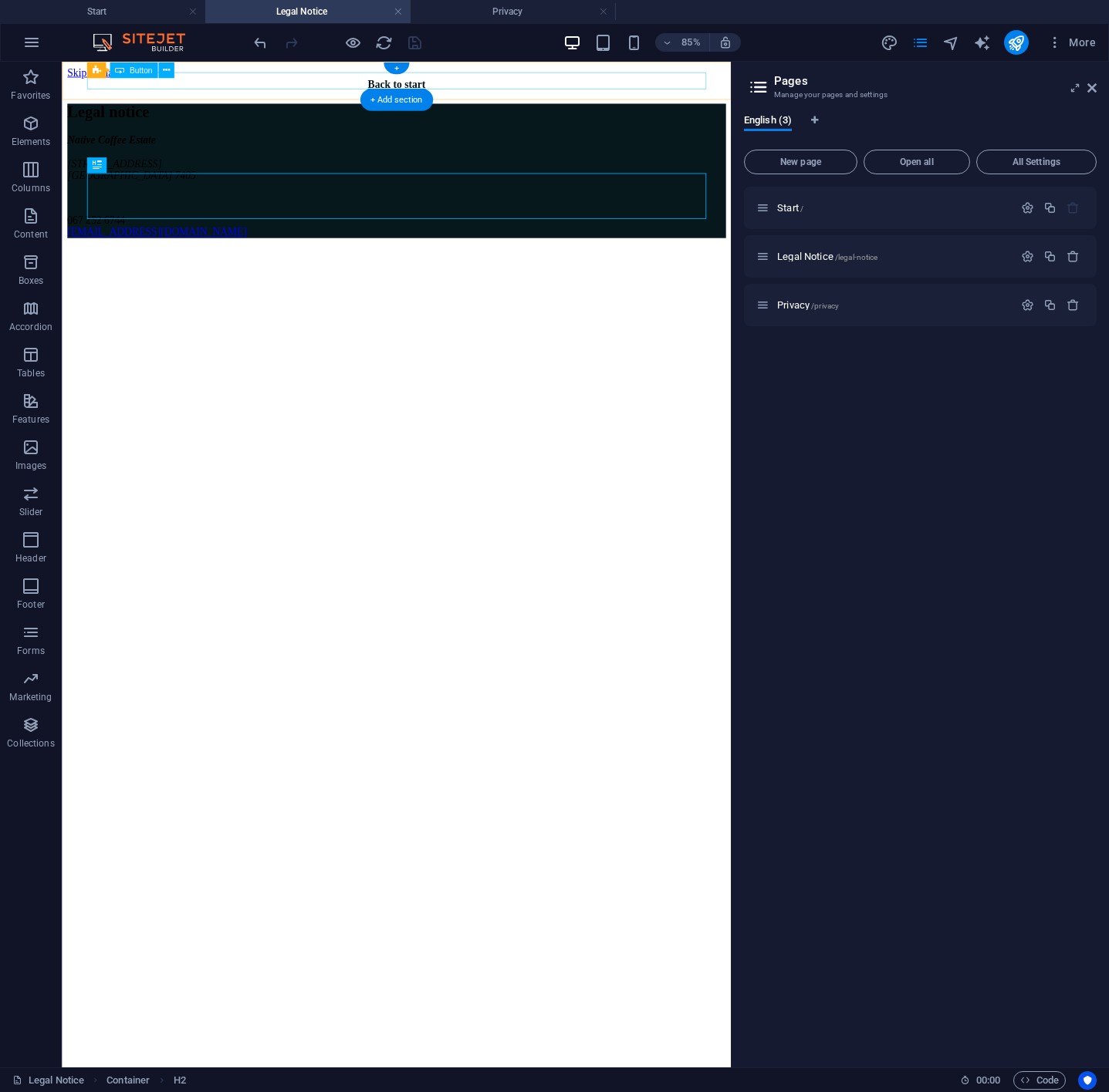
click at [477, 82] on div "Back to start" at bounding box center [455, 89] width 775 height 14
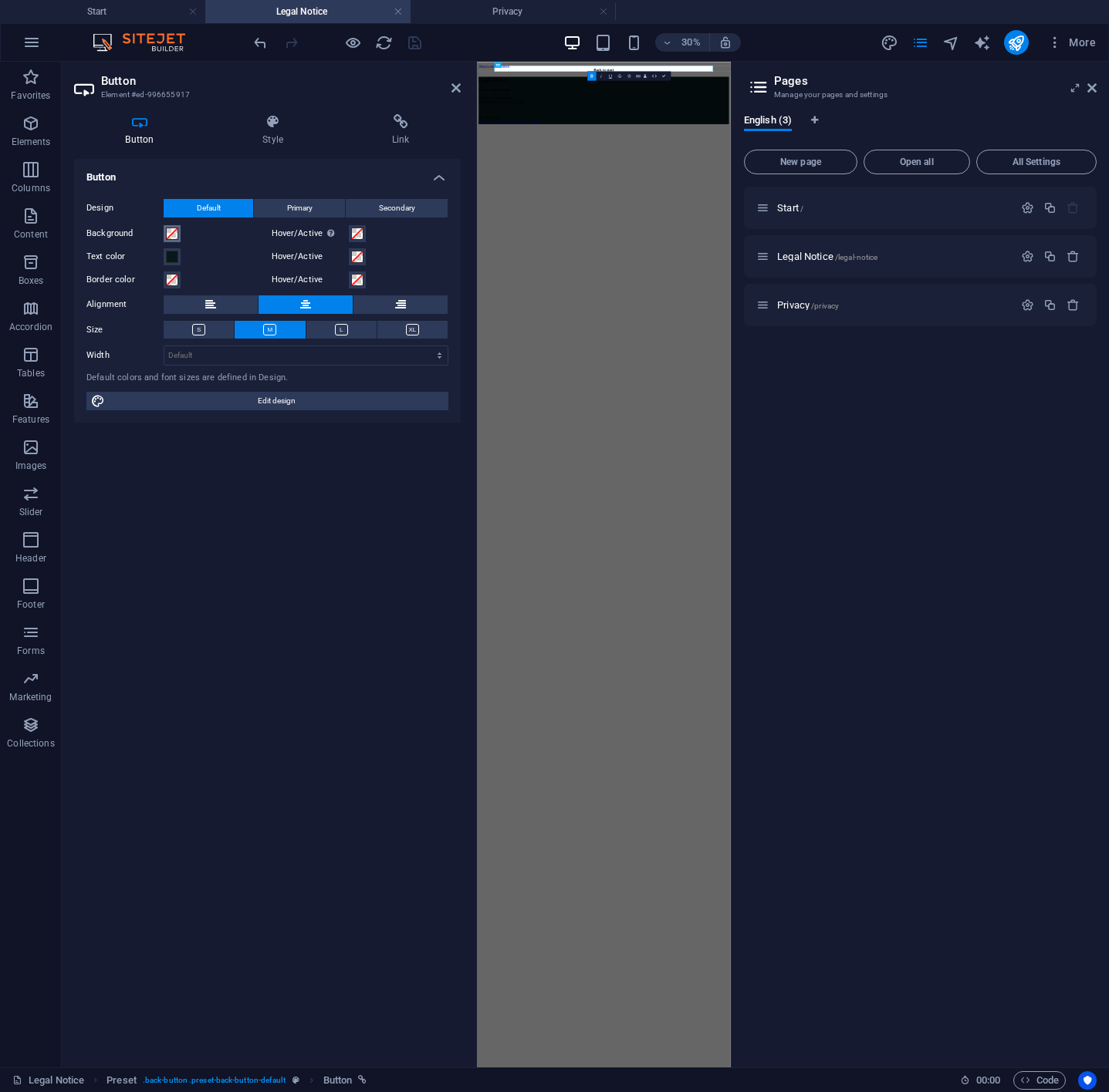
click at [176, 234] on span at bounding box center [172, 233] width 13 height 13
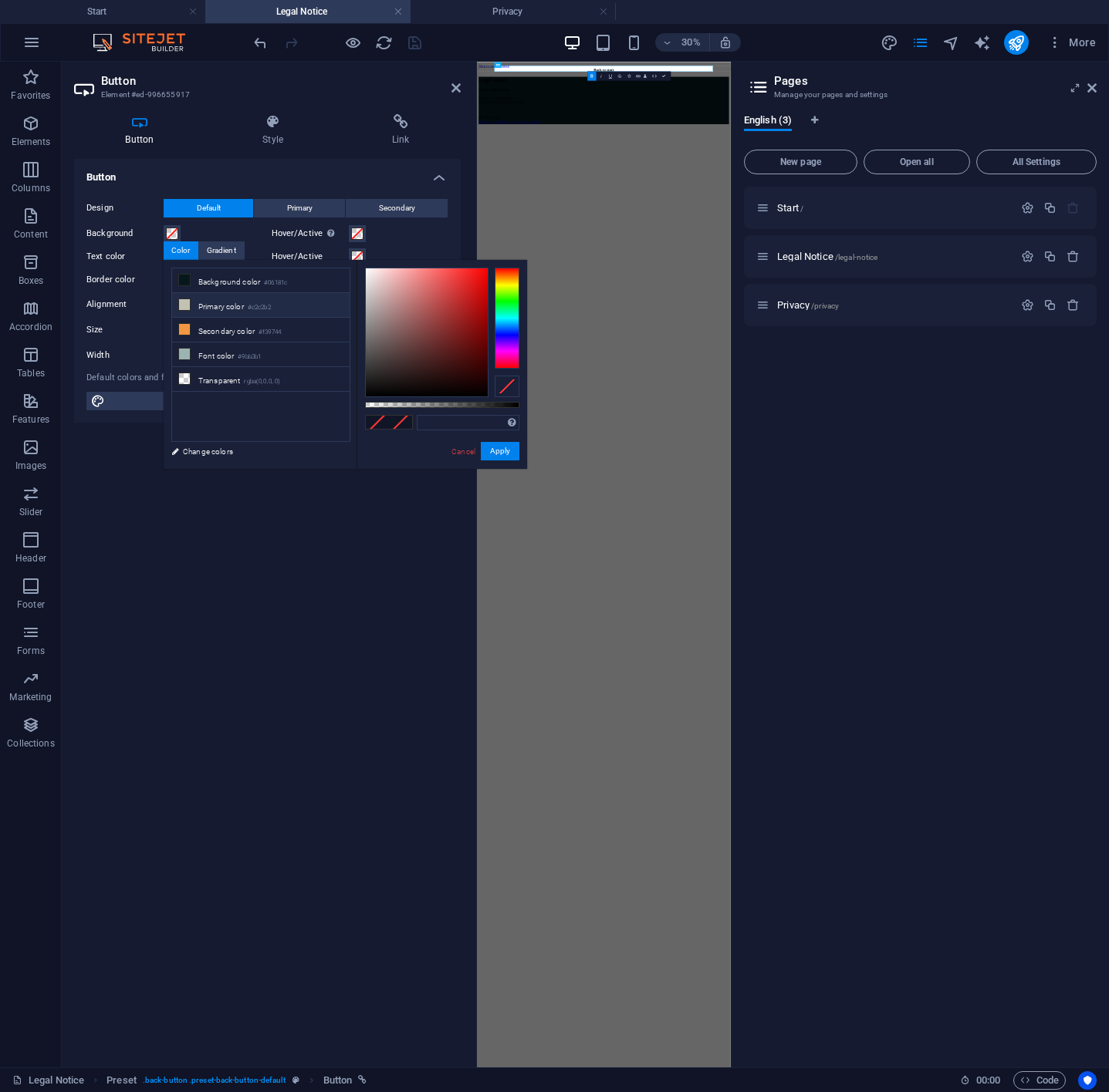
click at [248, 310] on li "Primary color #c2c2b2" at bounding box center [261, 305] width 178 height 24
type input "#c2c2b2"
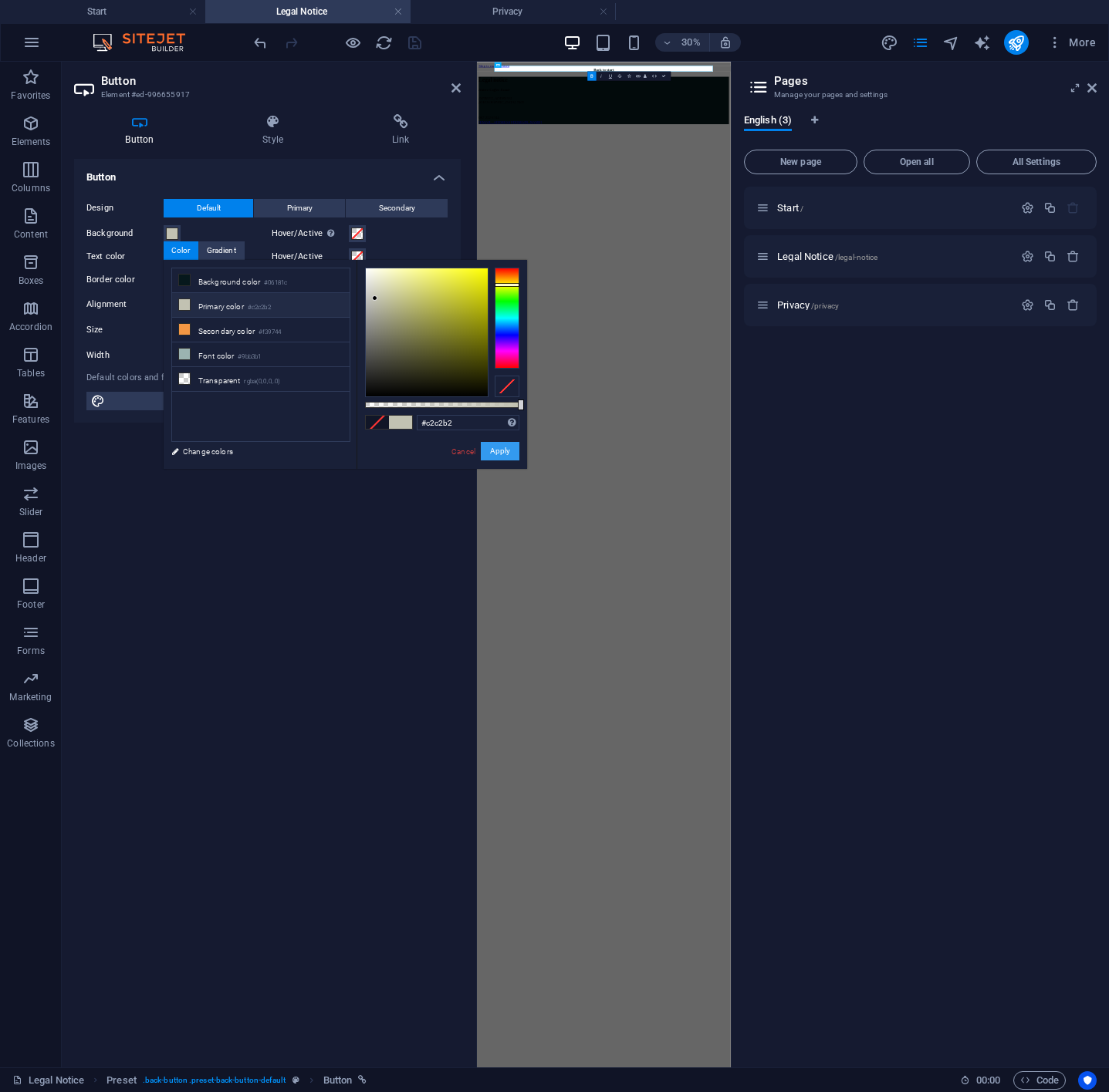
click at [507, 450] on button "Apply" at bounding box center [499, 451] width 39 height 19
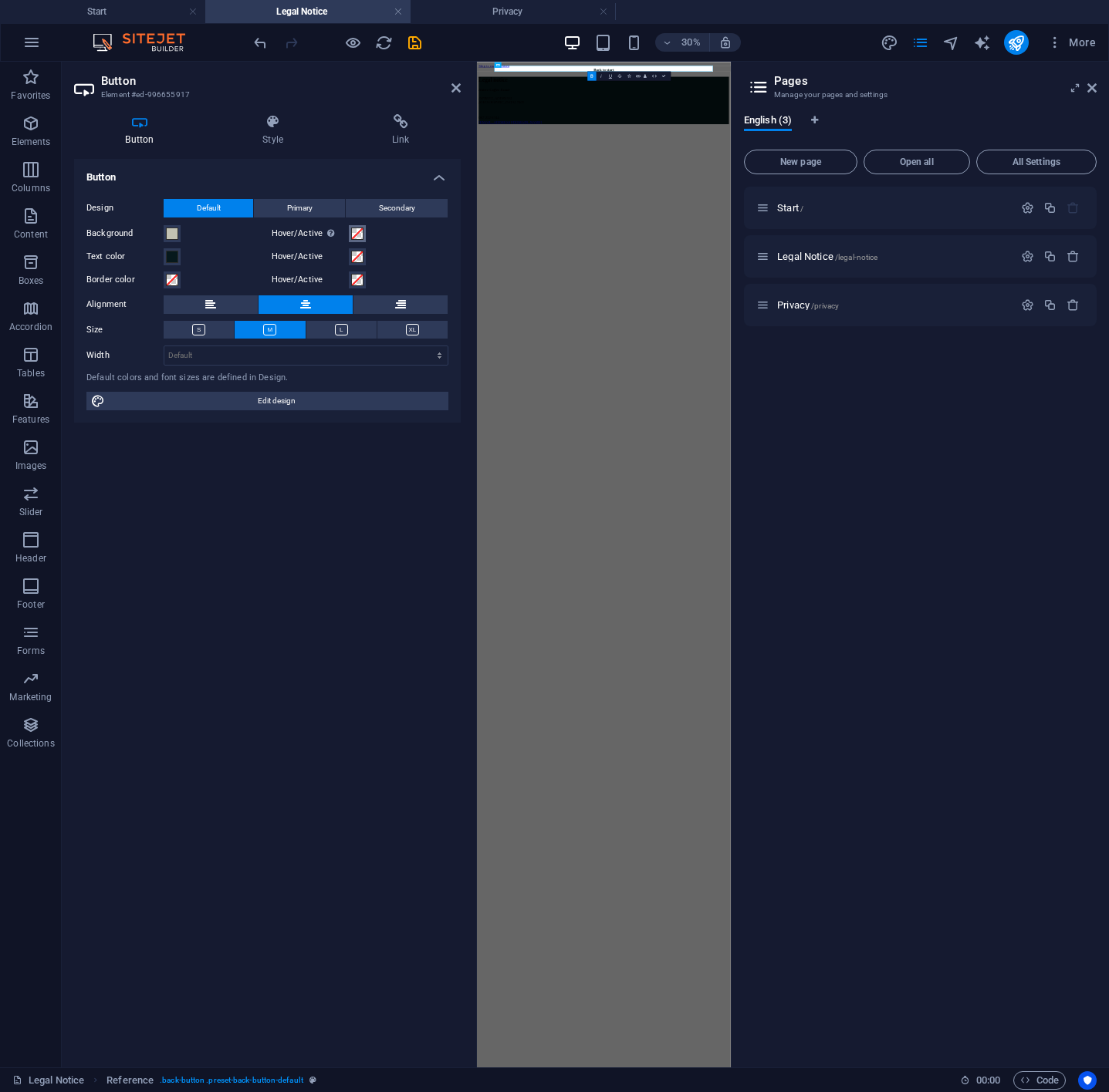
click at [355, 229] on span at bounding box center [357, 233] width 13 height 13
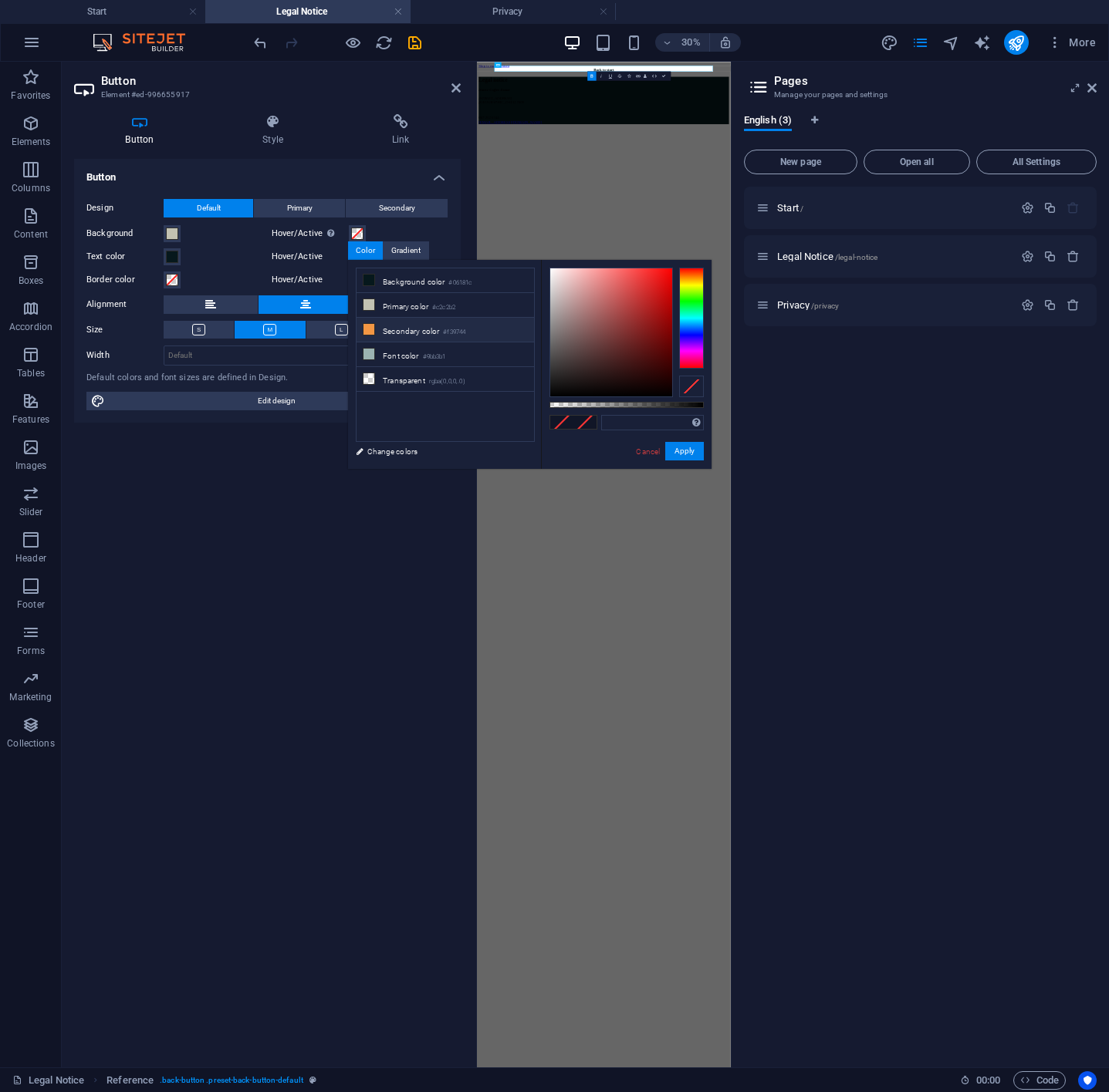
click at [385, 336] on li "Secondary color #f39744" at bounding box center [445, 329] width 178 height 24
type input "#f39744"
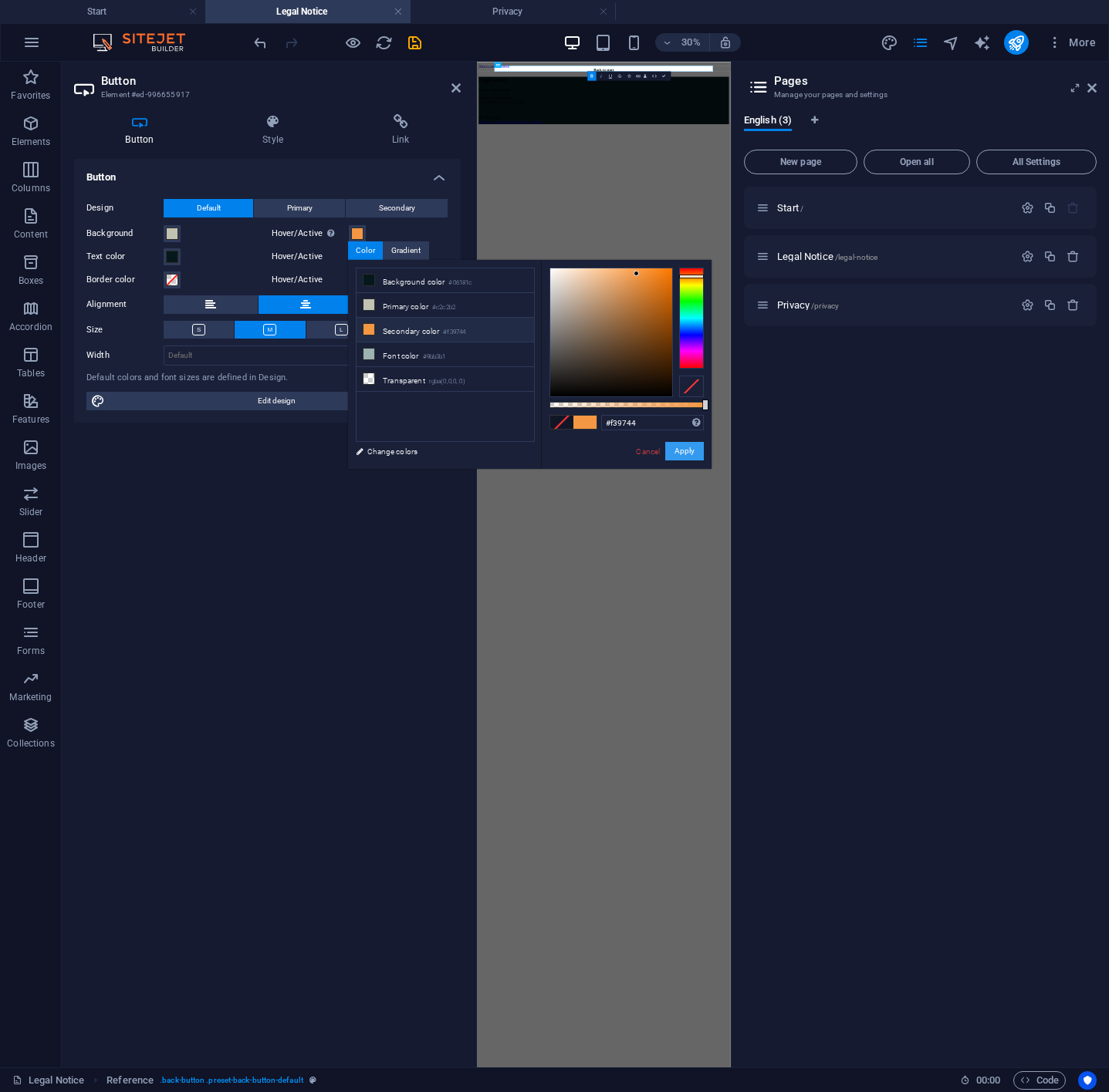
click at [685, 449] on button "Apply" at bounding box center [684, 451] width 39 height 19
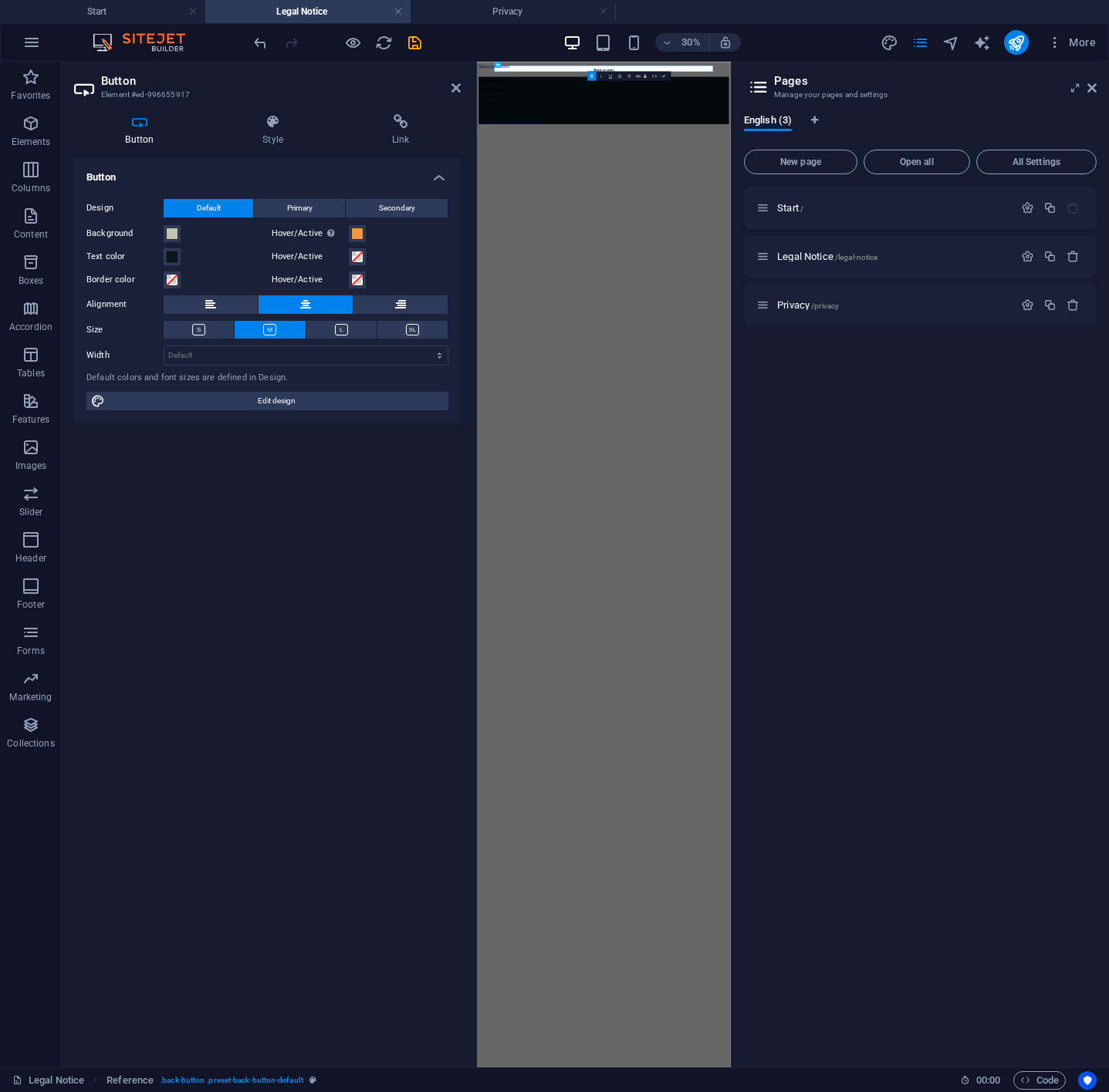
click at [415, 31] on div at bounding box center [337, 42] width 173 height 24
click at [410, 39] on icon "save" at bounding box center [414, 42] width 18 height 18
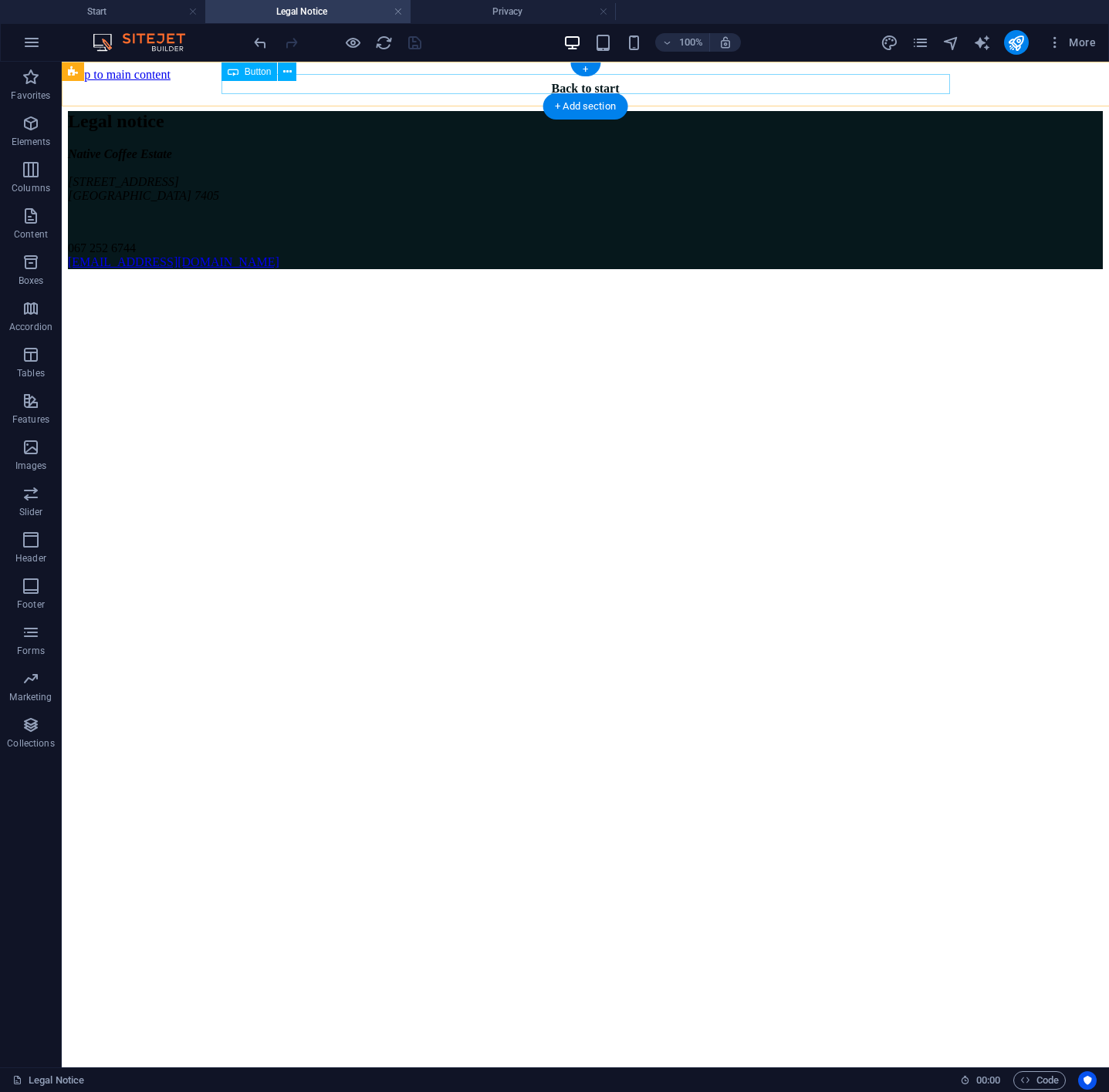
click at [547, 82] on div "Back to start" at bounding box center [585, 89] width 1035 height 14
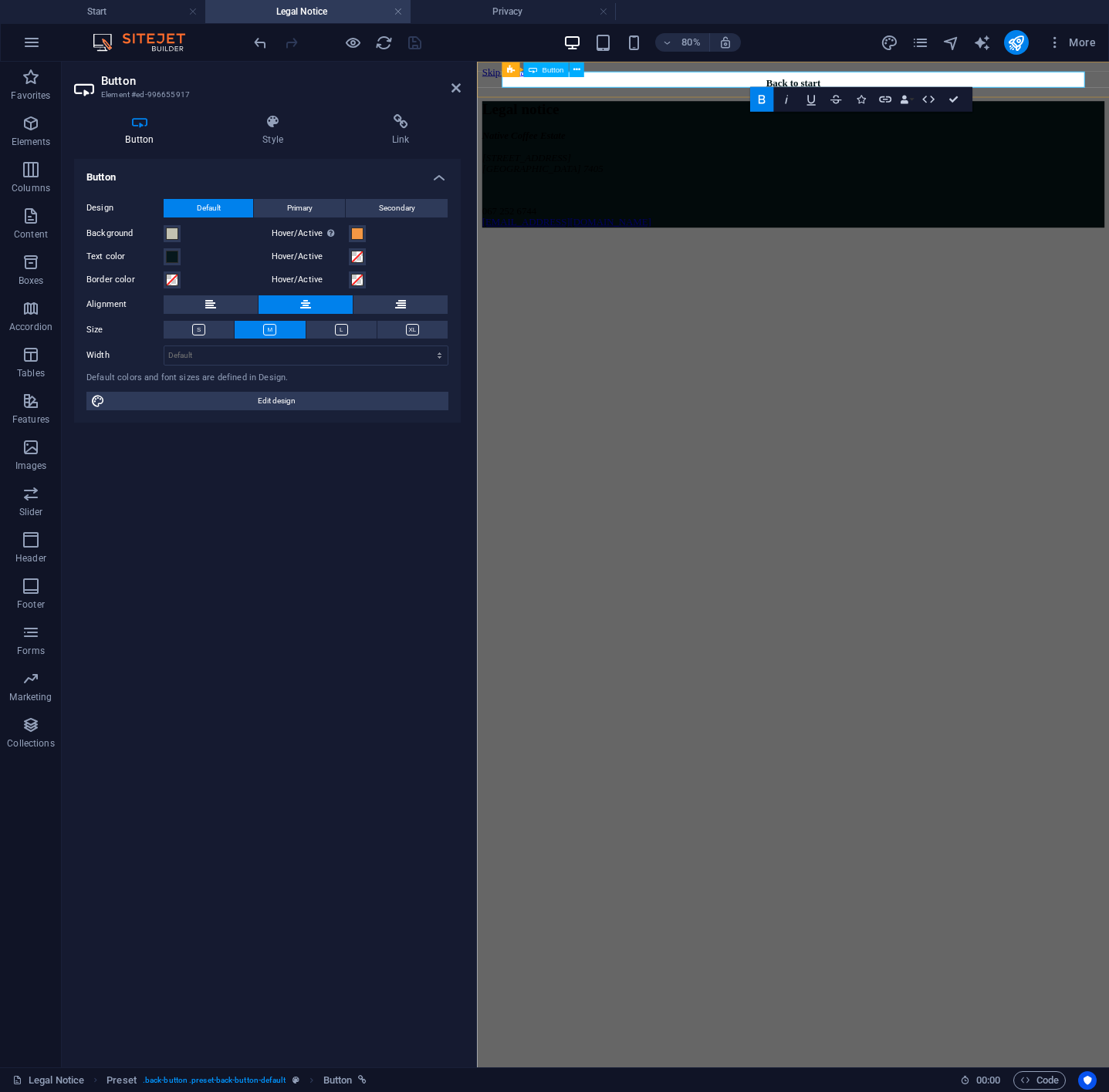
click at [906, 84] on strong "Back to start" at bounding box center [871, 88] width 68 height 13
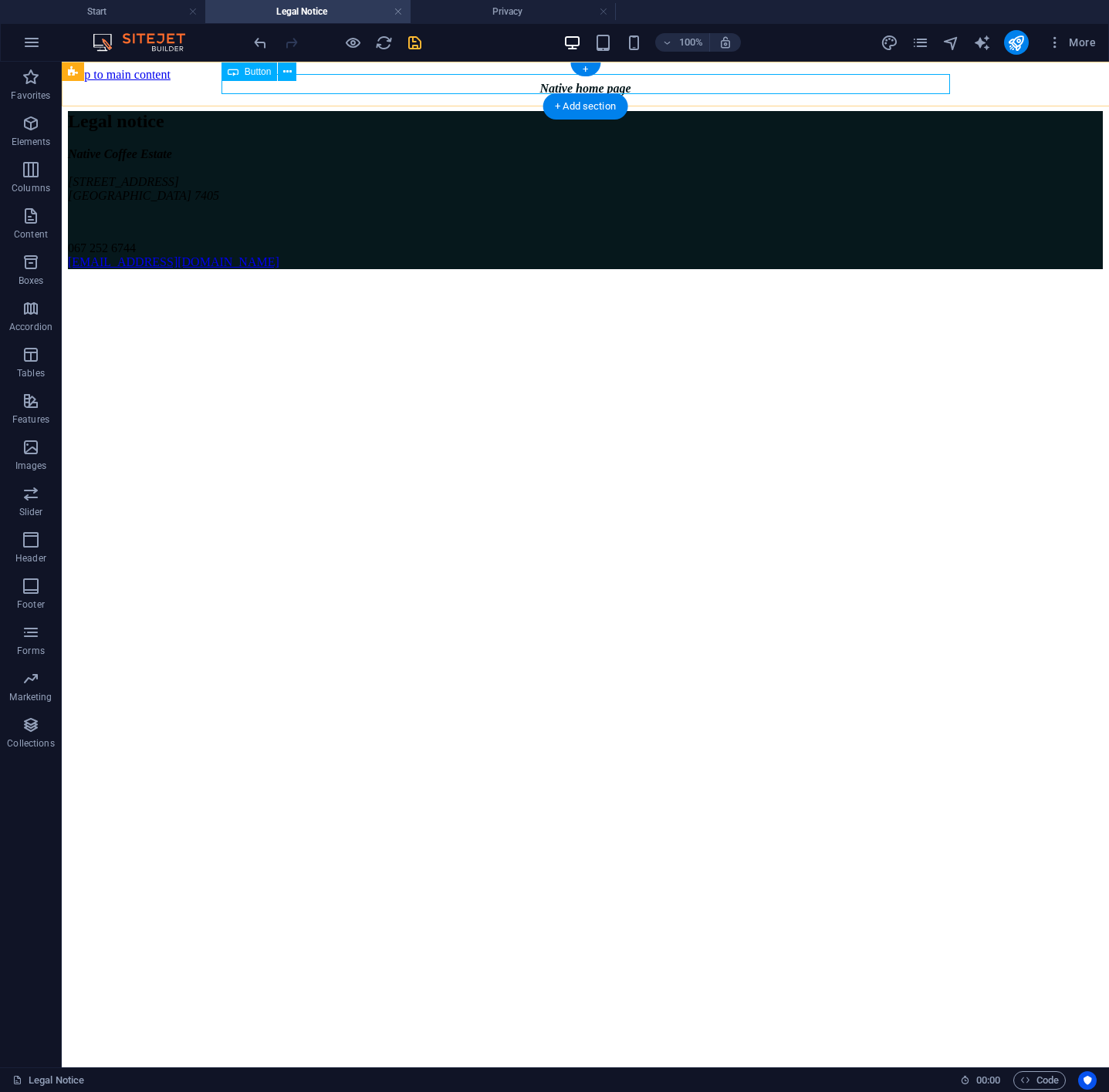
click at [542, 82] on div "Native home page" at bounding box center [585, 89] width 1035 height 14
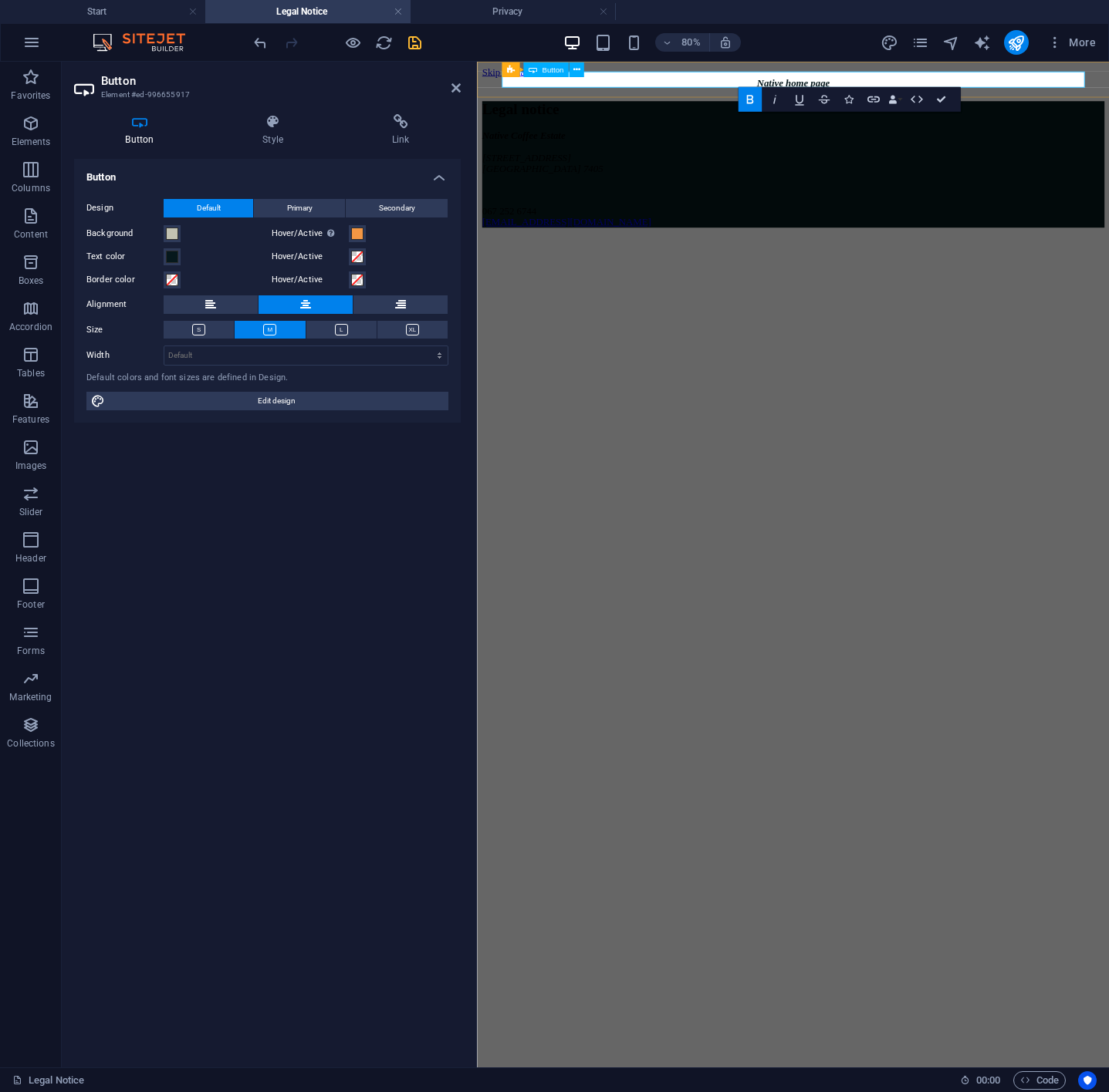
click at [827, 82] on strong "Native home page" at bounding box center [872, 88] width 91 height 13
click at [827, 83] on icon "Native home page" at bounding box center [872, 88] width 91 height 13
click at [752, 101] on icon "button" at bounding box center [746, 100] width 15 height 15
click at [722, 101] on icon "button" at bounding box center [719, 100] width 7 height 9
click at [841, 86] on strong "Native home page" at bounding box center [877, 88] width 91 height 13
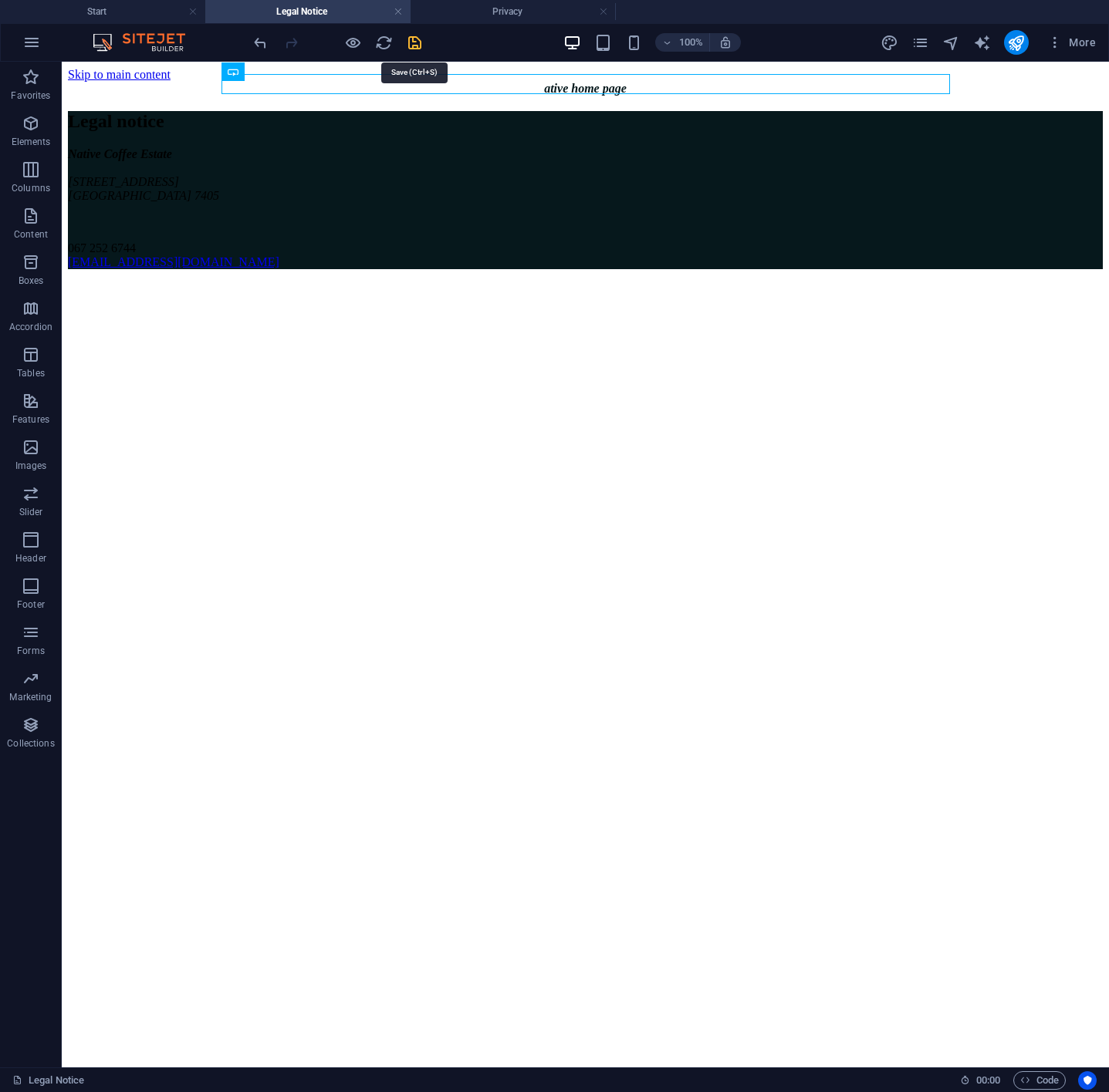
click at [411, 40] on icon "save" at bounding box center [414, 42] width 18 height 18
click at [538, 82] on div "ative home page" at bounding box center [585, 89] width 1035 height 14
drag, startPoint x: 538, startPoint y: 79, endPoint x: 138, endPoint y: 84, distance: 400.0
click at [538, 82] on div "ative home page" at bounding box center [585, 89] width 1035 height 14
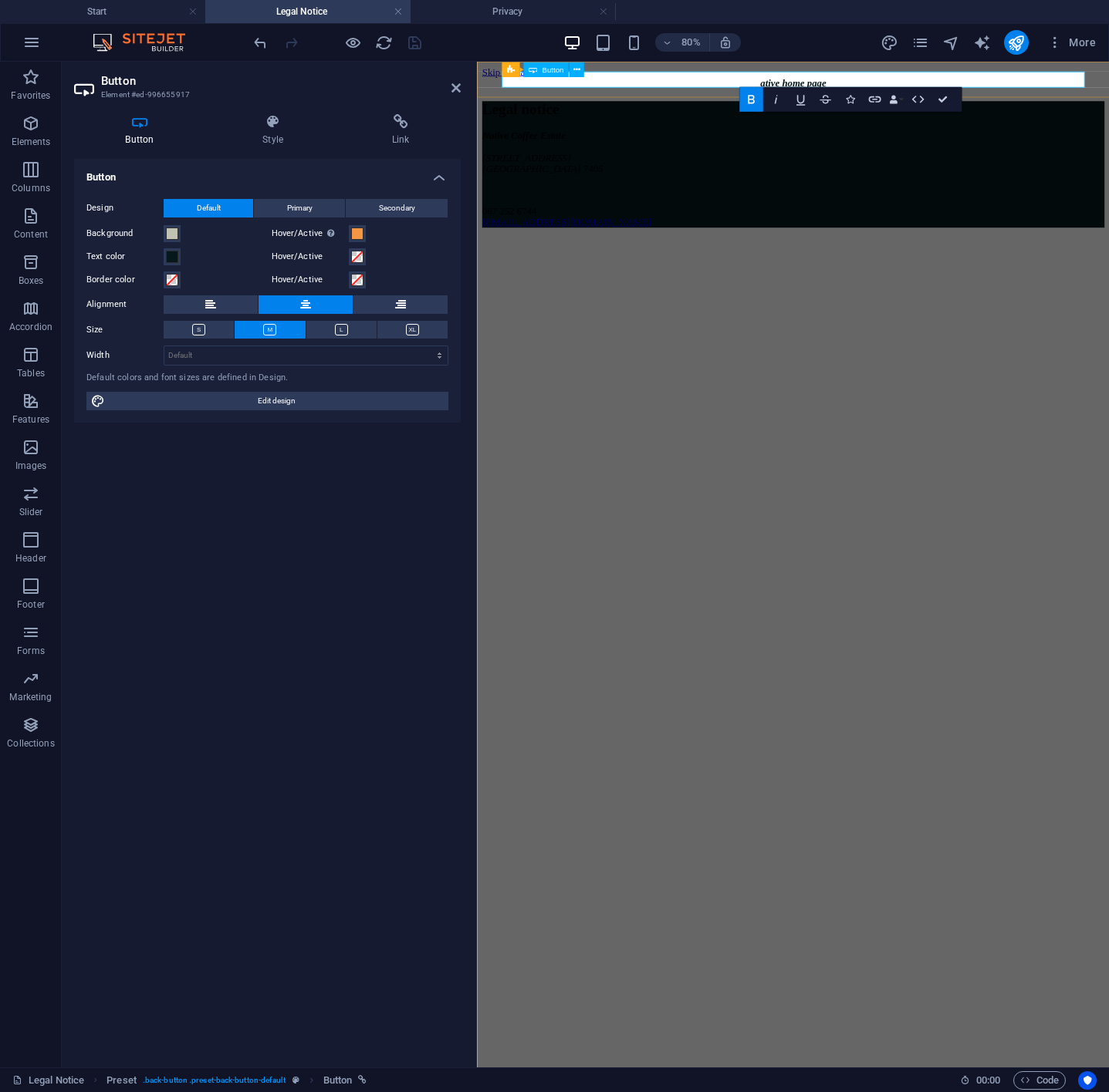
click at [838, 82] on strong "ative home page" at bounding box center [872, 88] width 83 height 13
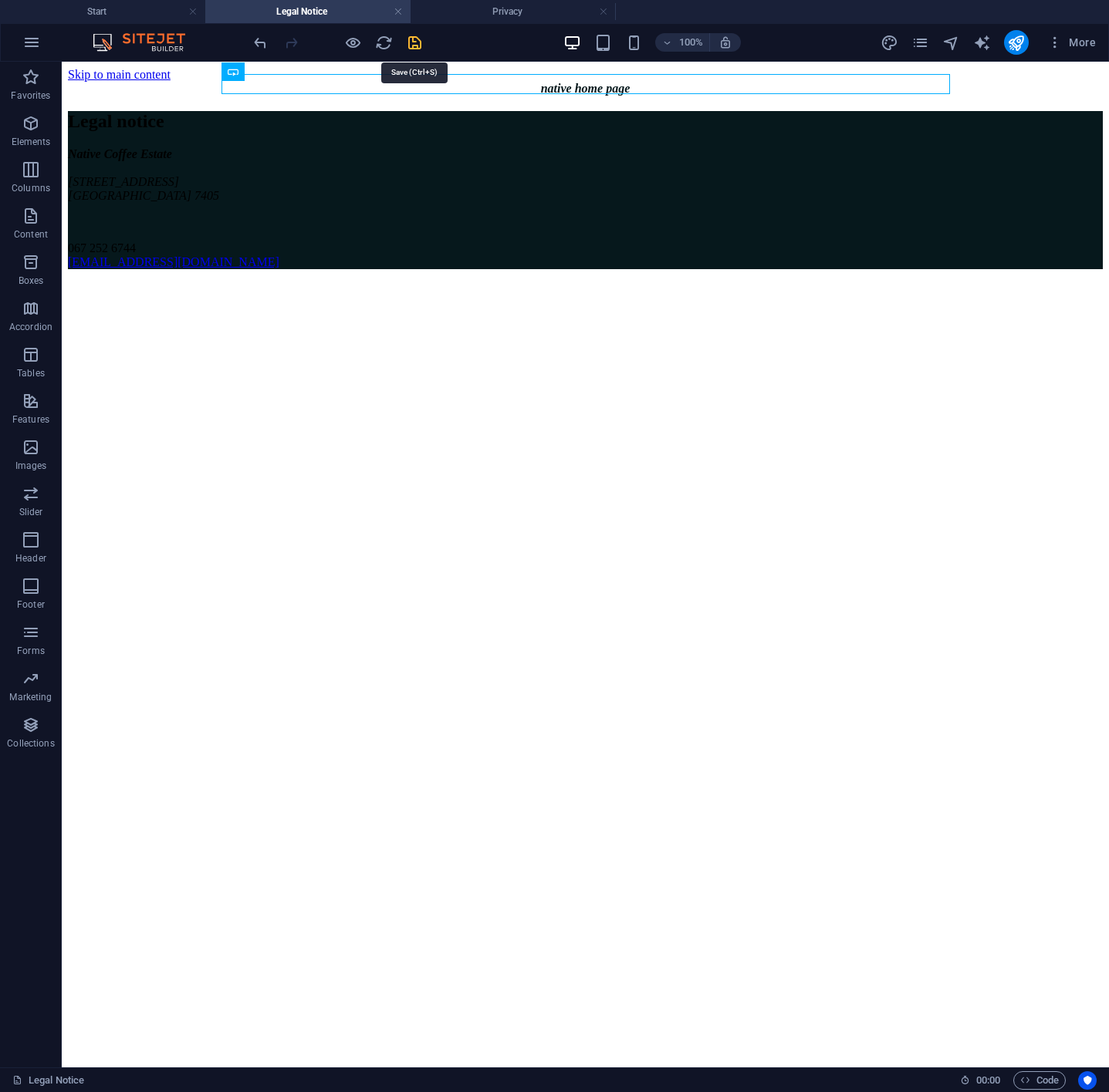
click at [412, 42] on icon "save" at bounding box center [414, 42] width 18 height 18
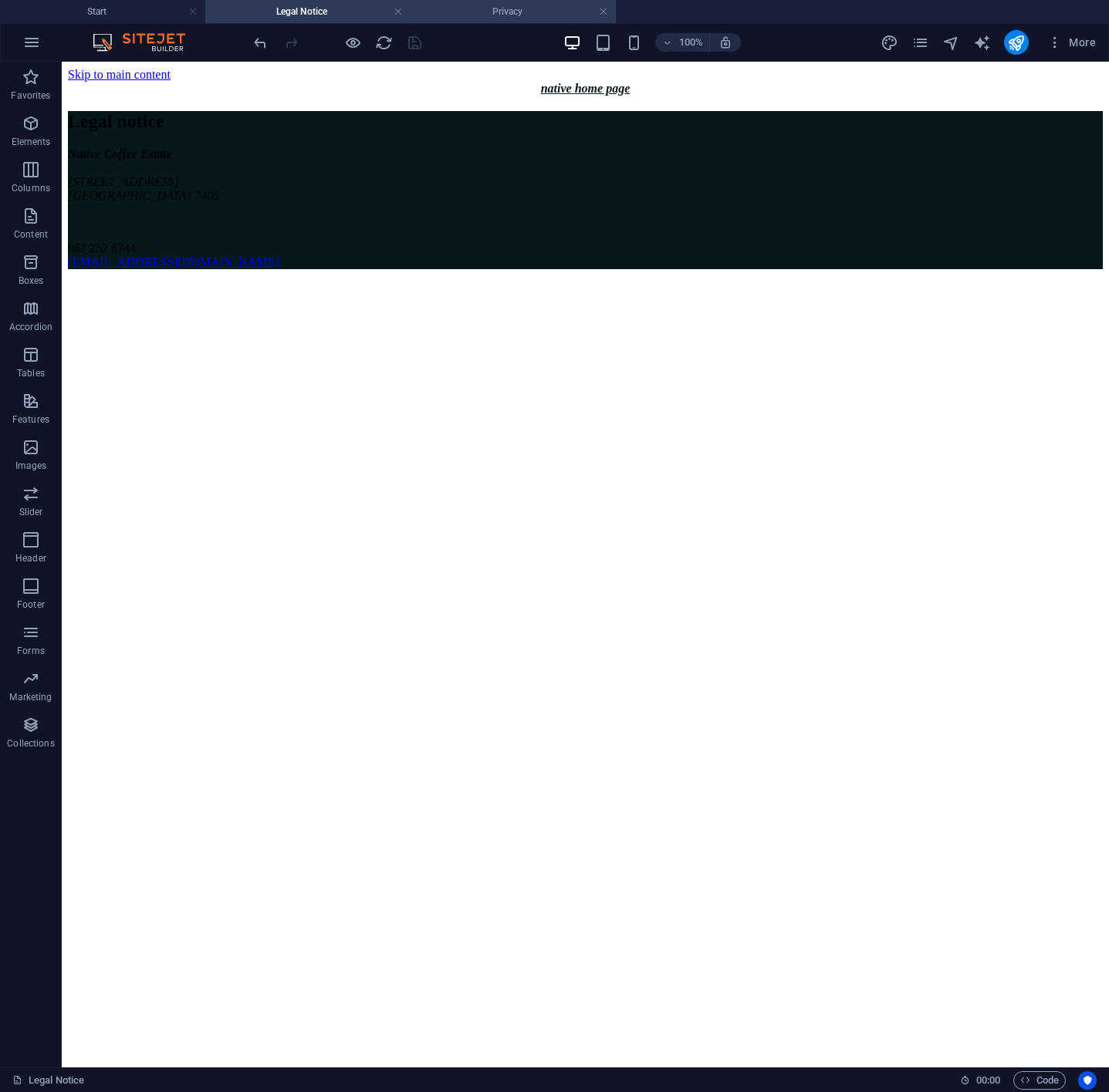
click at [493, 6] on h4 "Privacy" at bounding box center [513, 12] width 205 height 17
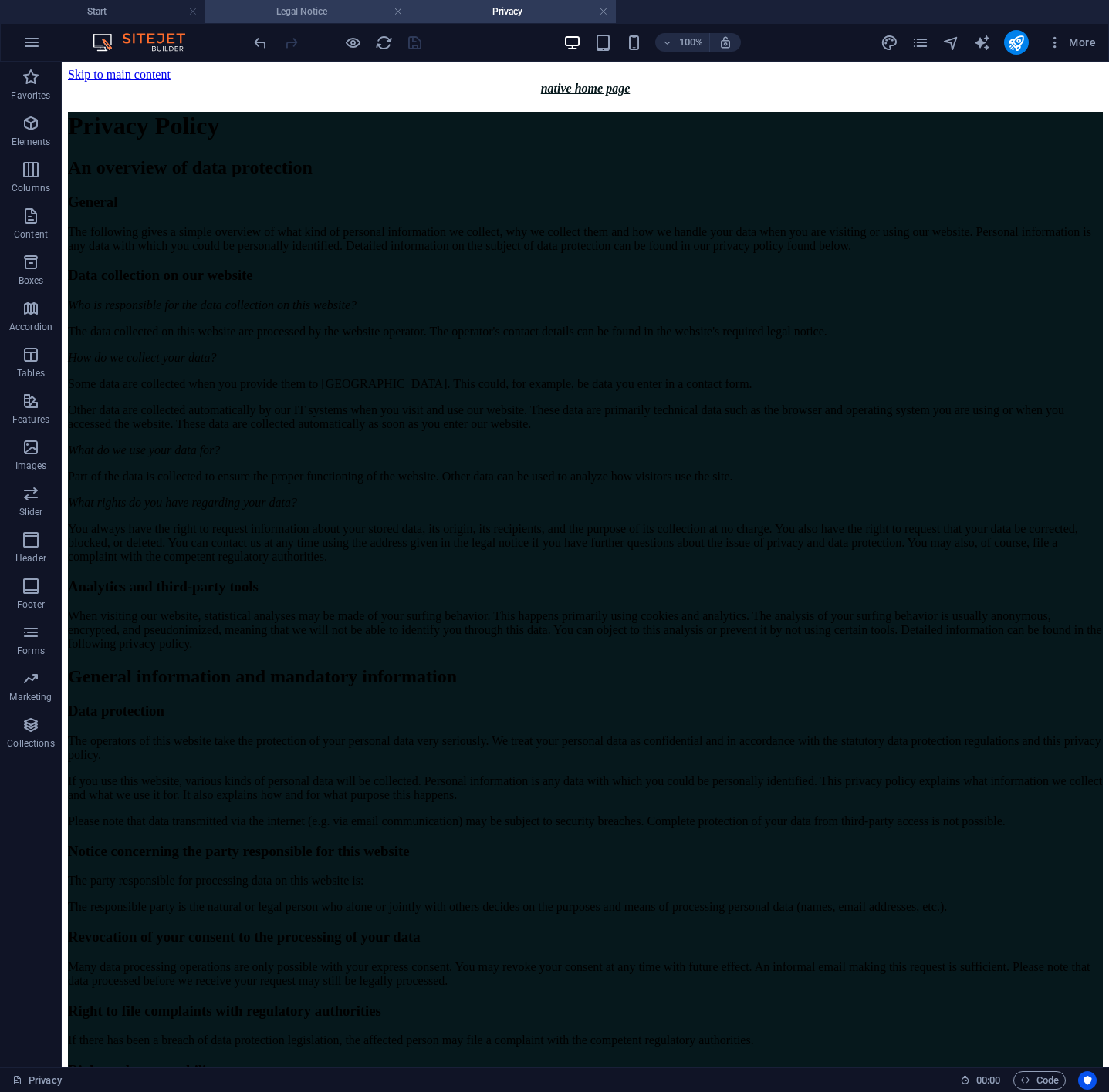
click at [305, 9] on h4 "Legal Notice" at bounding box center [308, 12] width 205 height 17
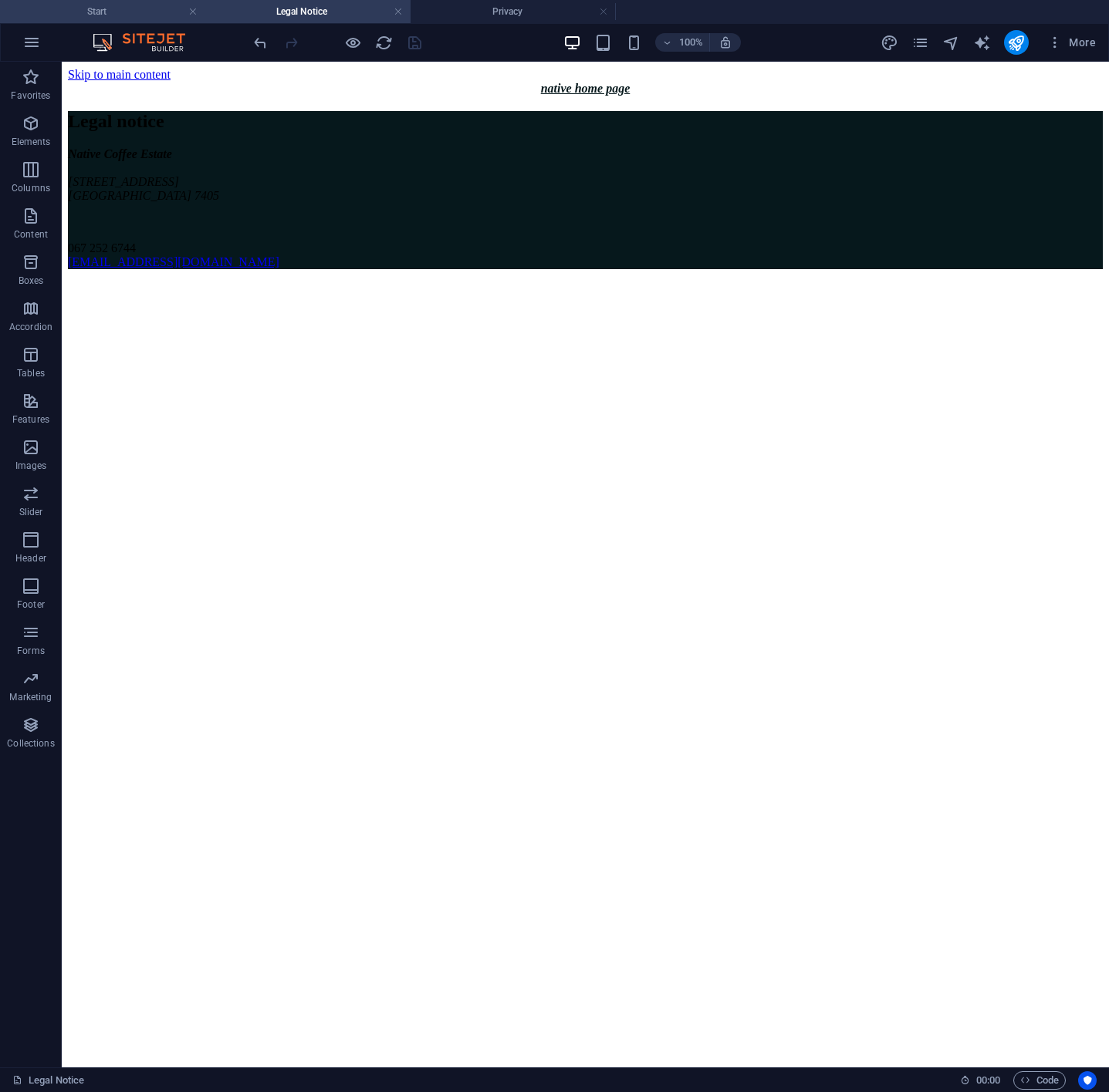
click at [134, 7] on h4 "Start" at bounding box center [102, 12] width 205 height 17
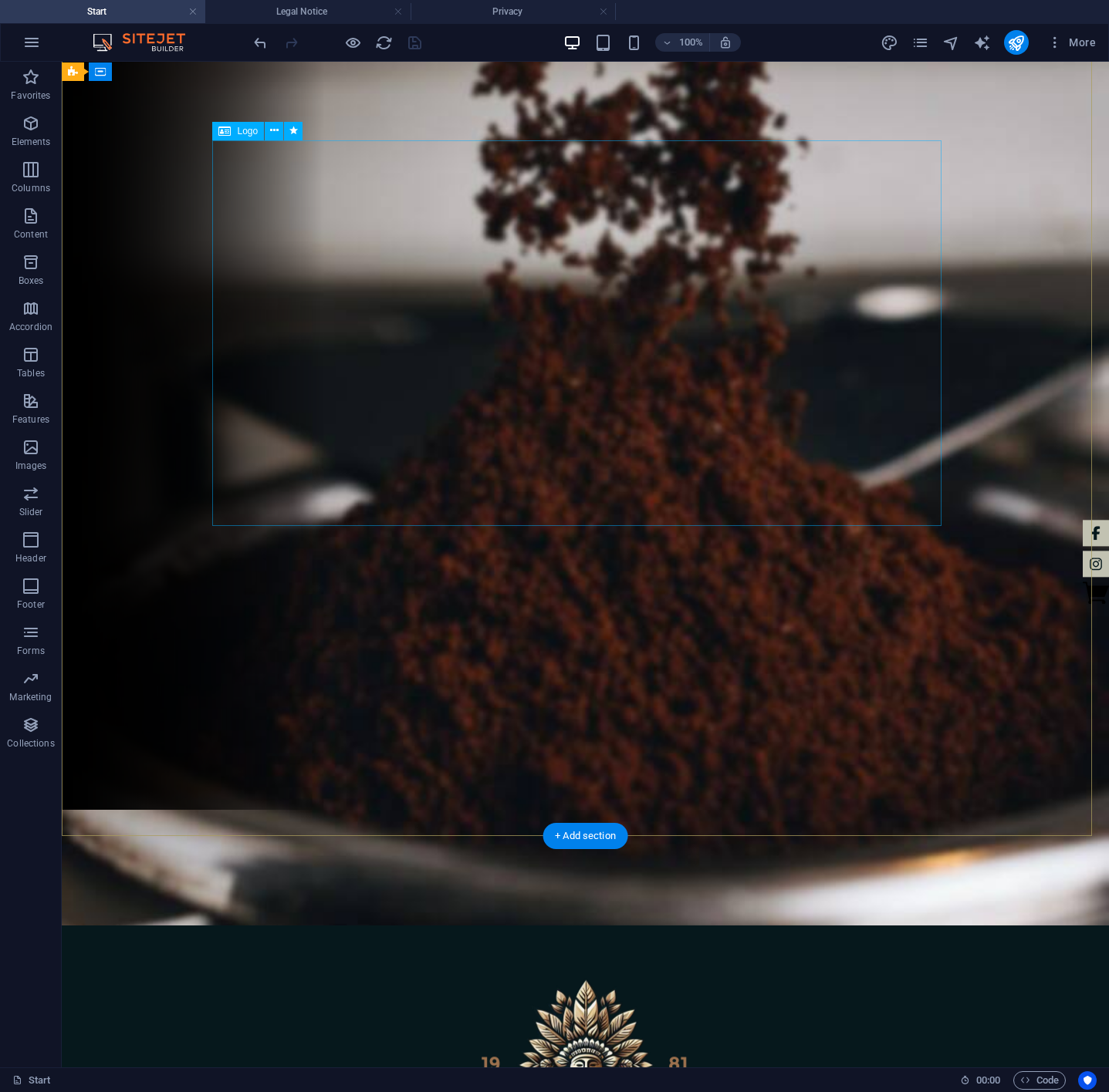
scroll to position [925, 0]
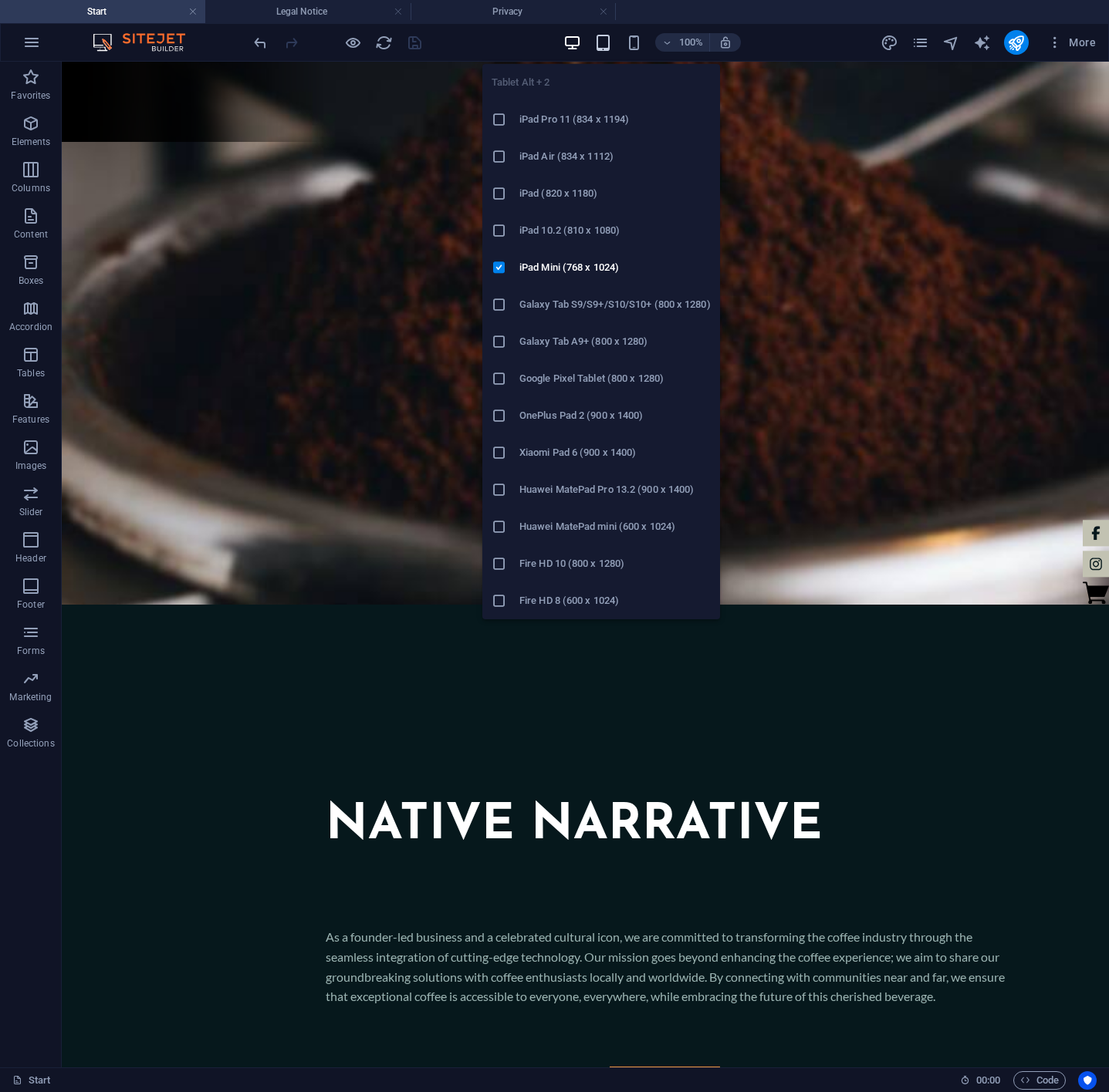
click at [600, 44] on icon "button" at bounding box center [602, 42] width 18 height 18
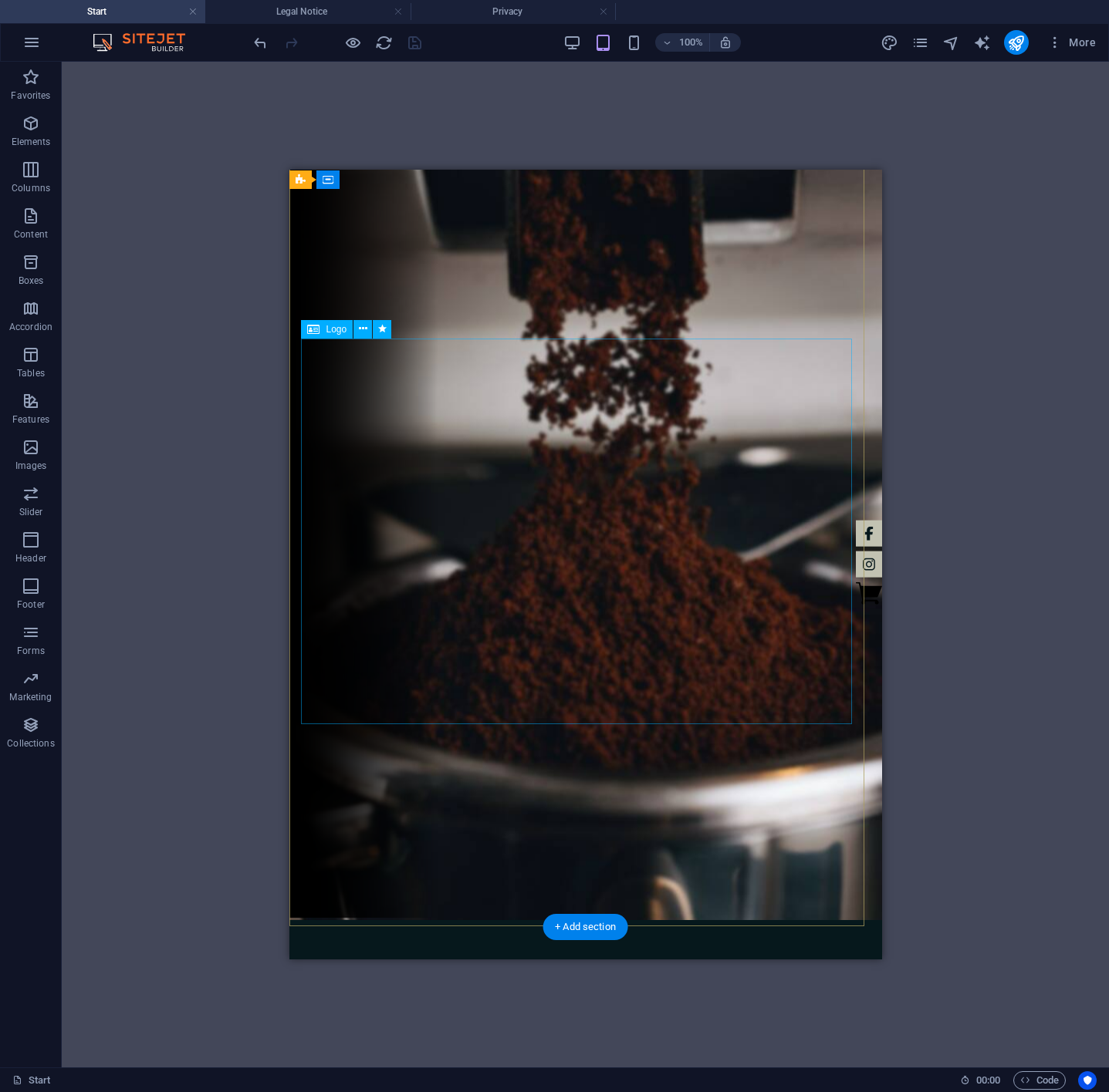
scroll to position [0, 0]
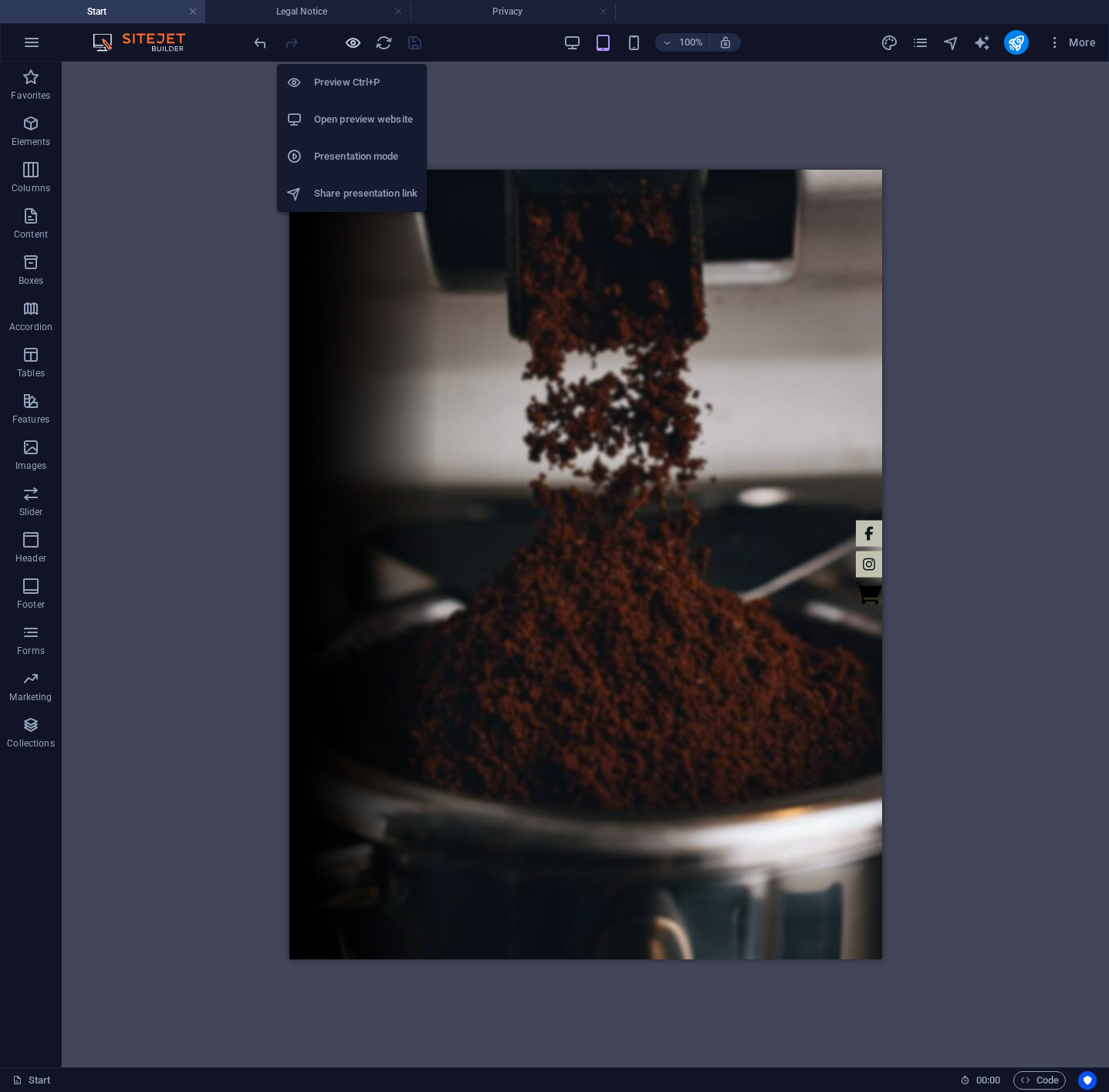
click at [352, 40] on icon "button" at bounding box center [353, 42] width 18 height 18
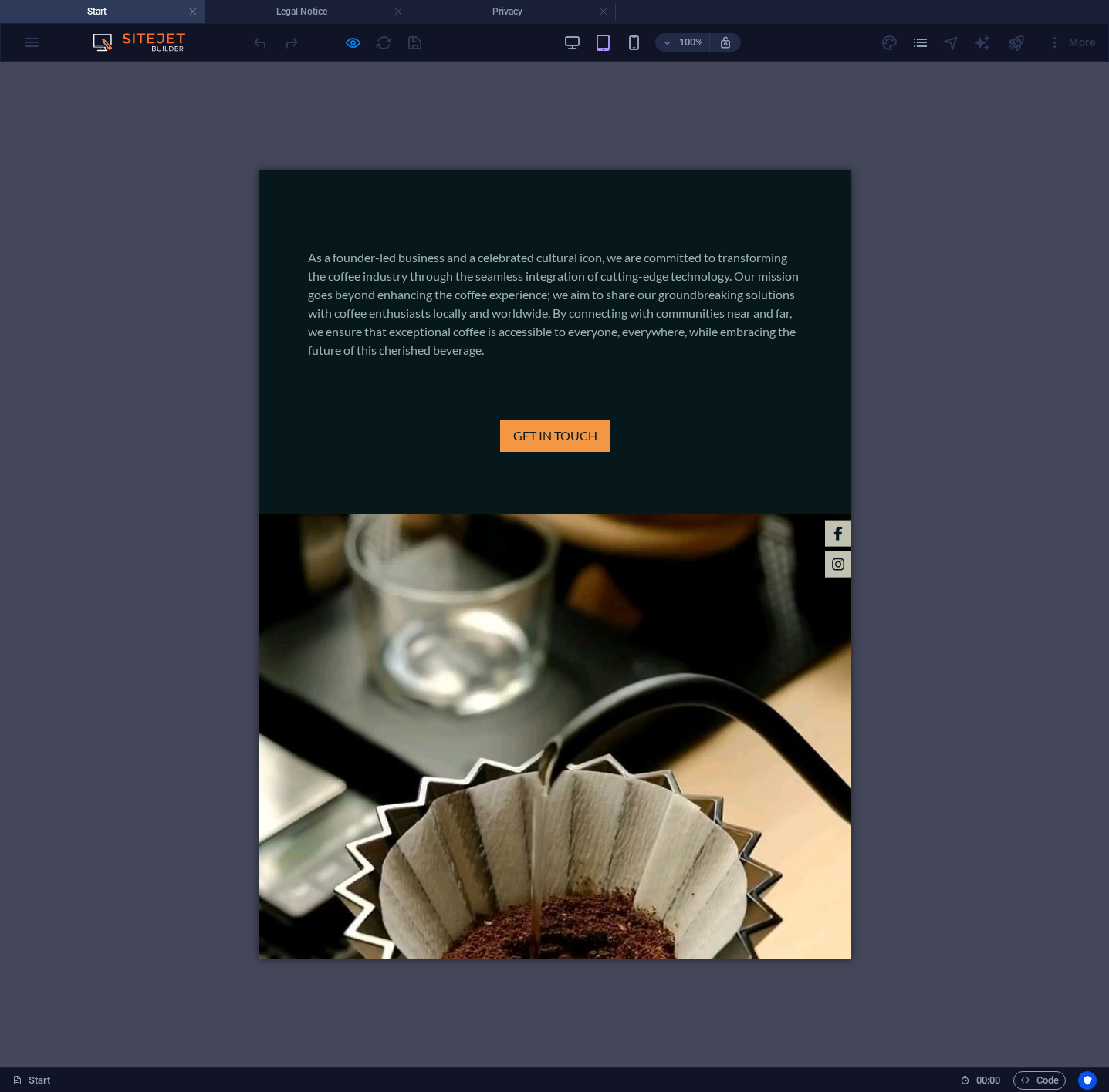
scroll to position [1465, 0]
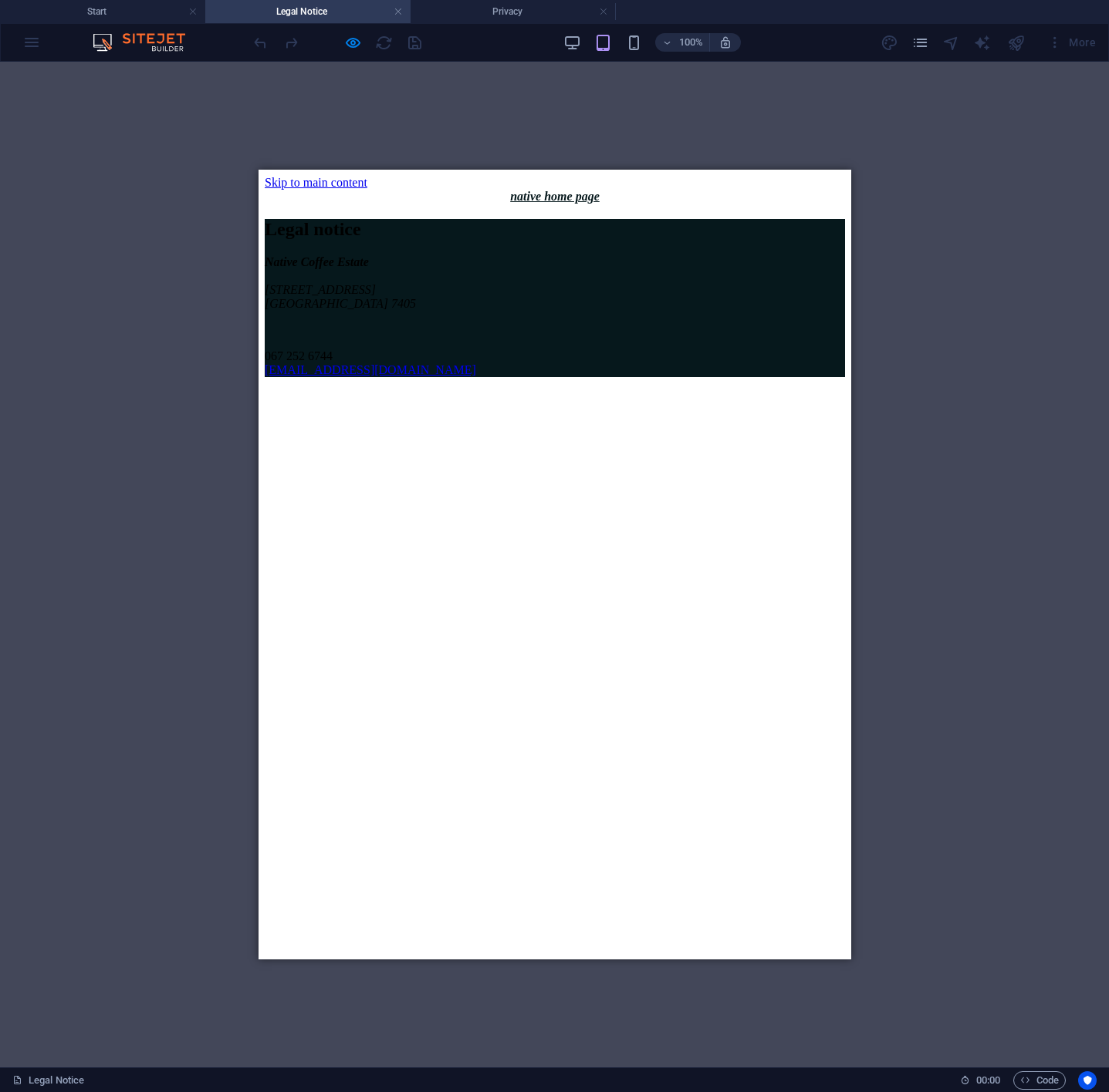
click at [557, 193] on icon "native home page" at bounding box center [554, 196] width 90 height 13
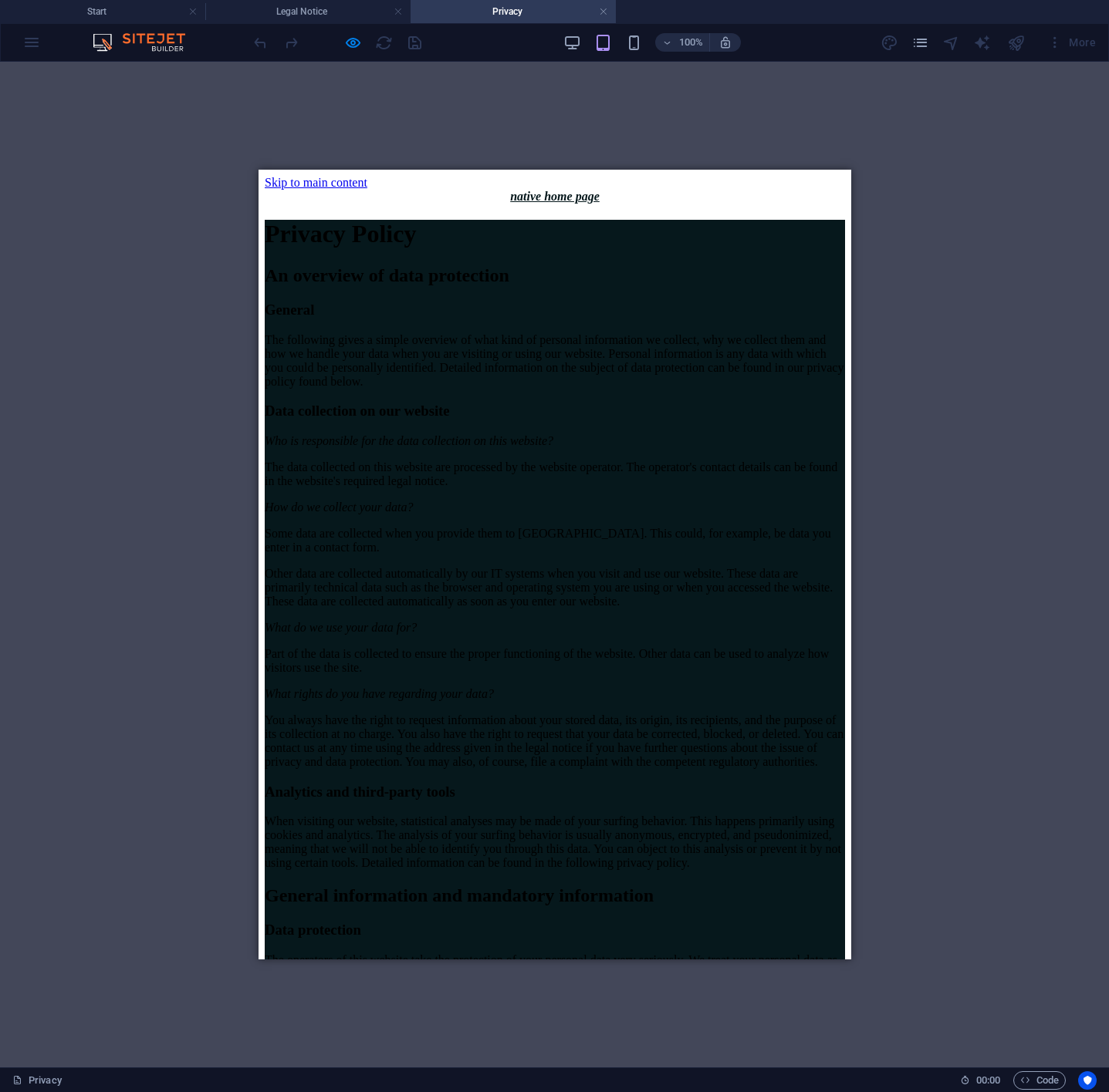
click at [543, 190] on icon "native home page" at bounding box center [554, 196] width 90 height 13
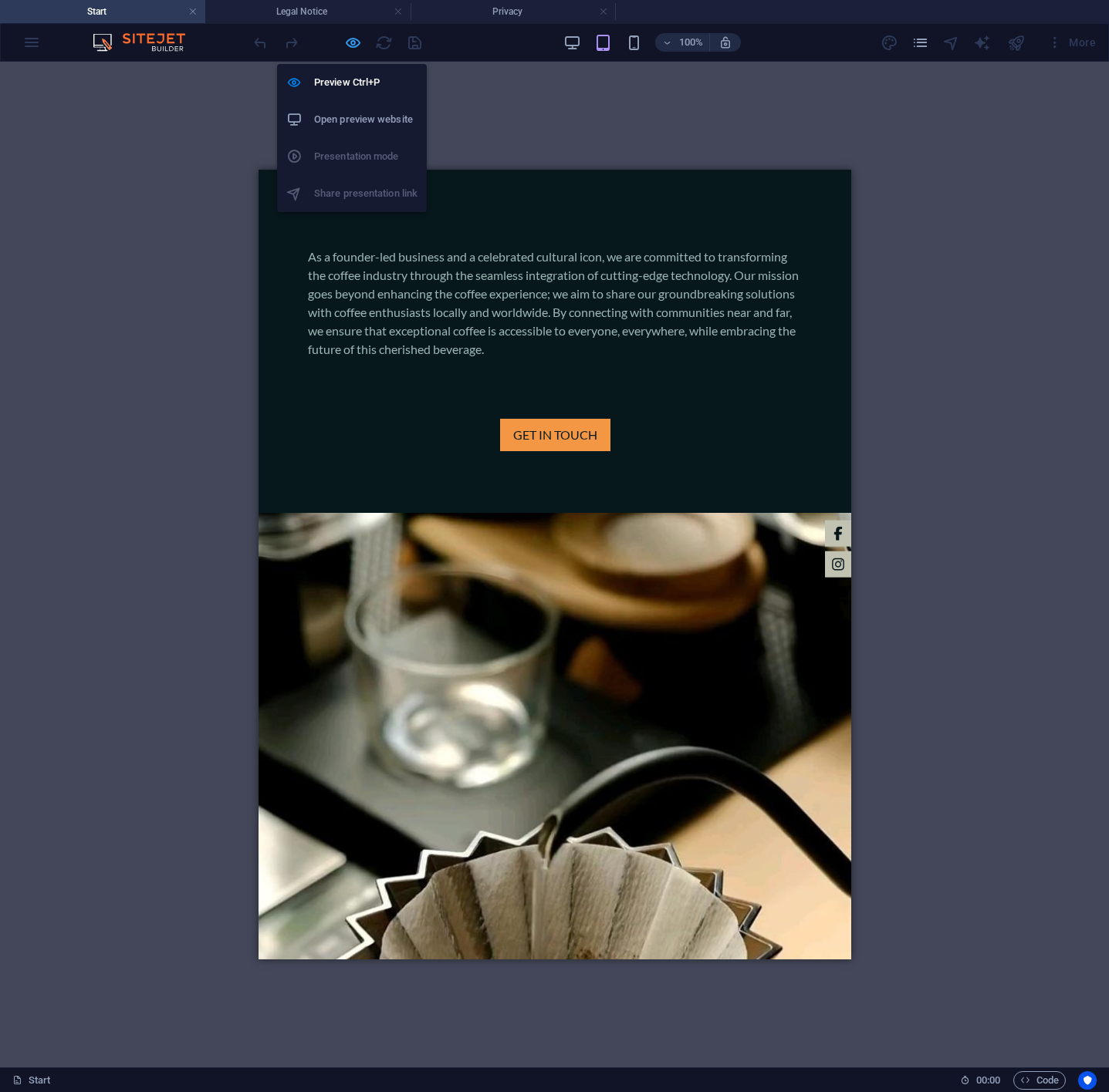
click at [354, 40] on icon "button" at bounding box center [353, 42] width 18 height 18
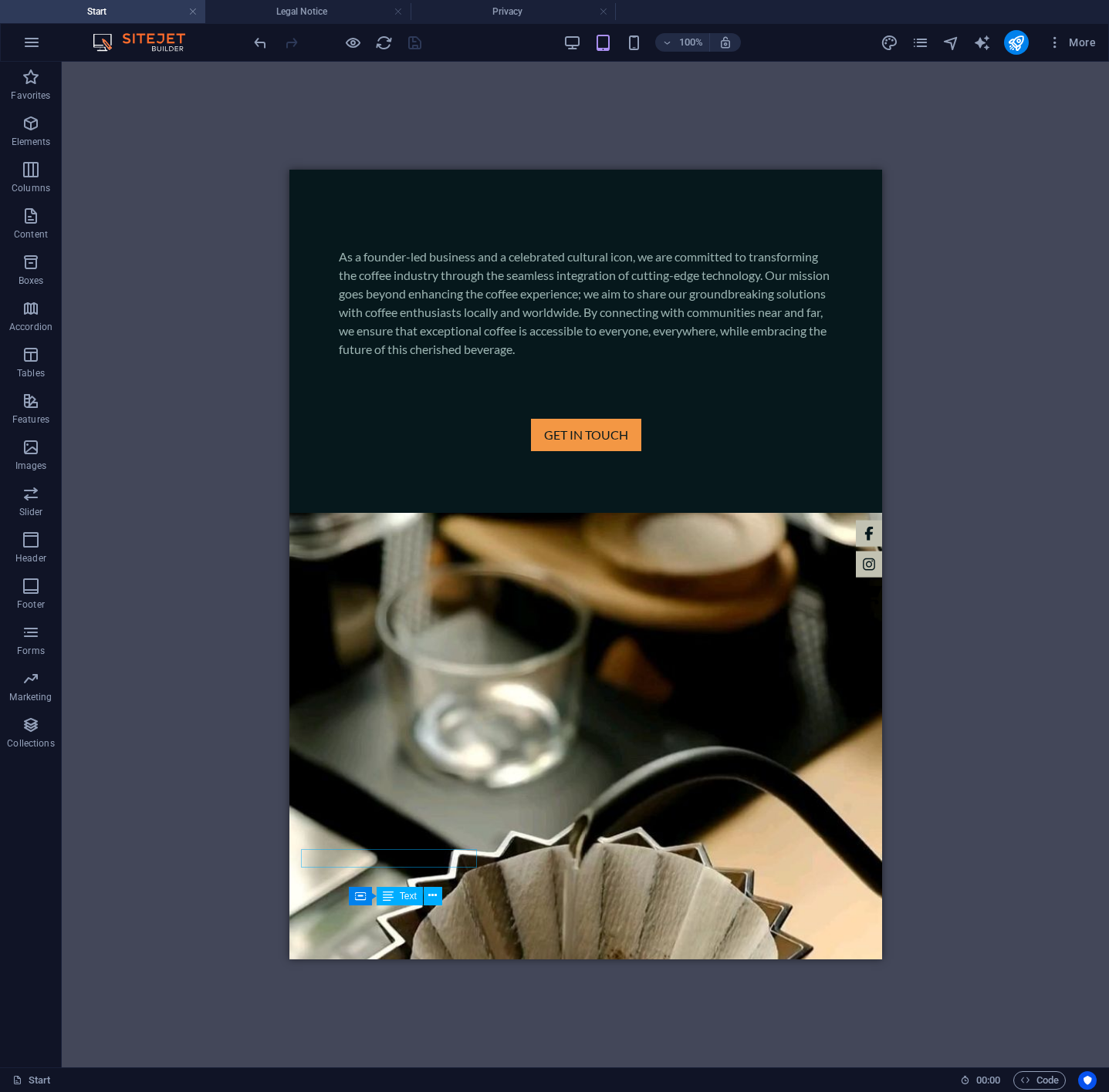
click at [584, 44] on div "100%" at bounding box center [651, 42] width 179 height 24
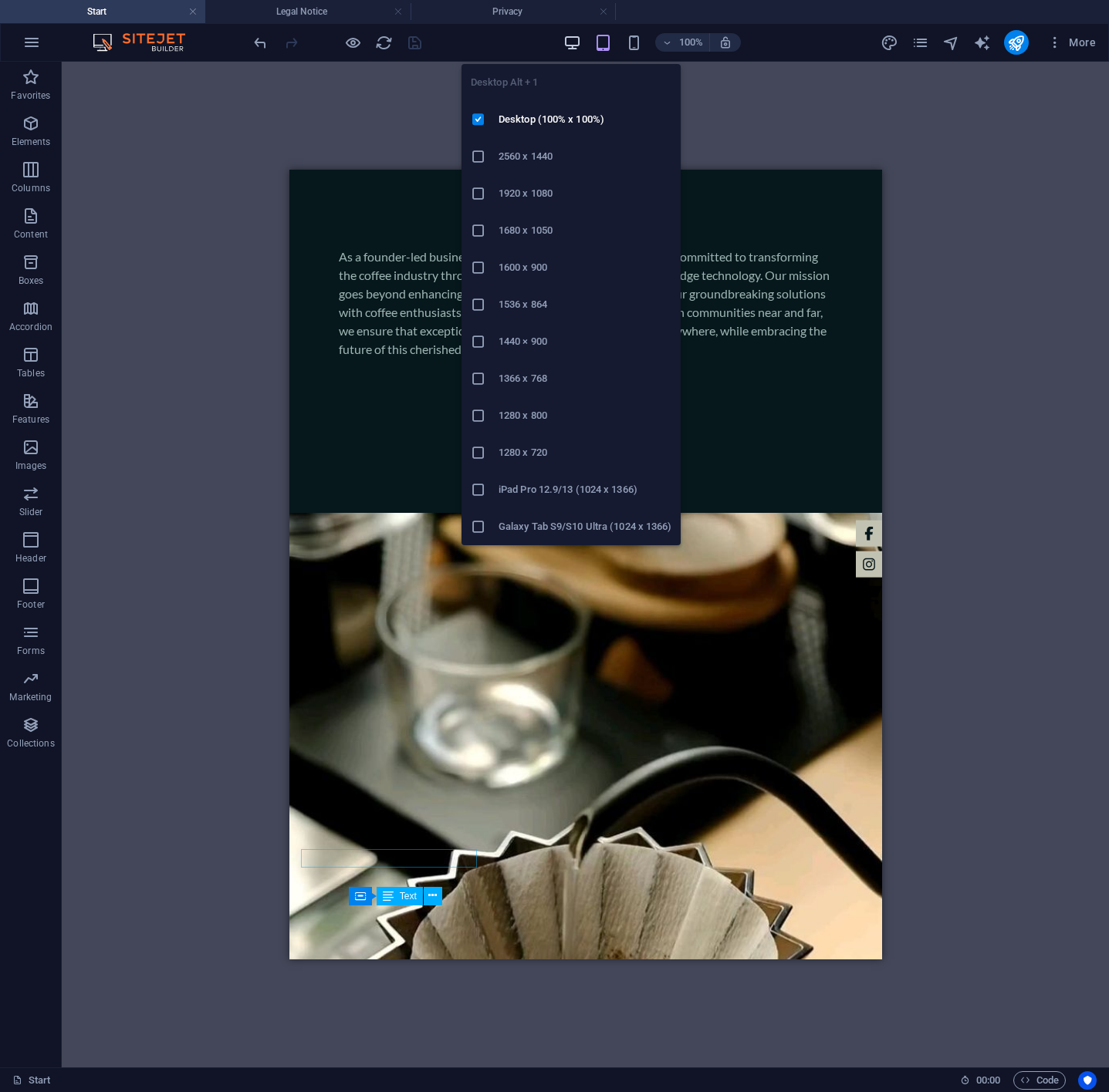
click at [575, 42] on icon "button" at bounding box center [572, 42] width 18 height 18
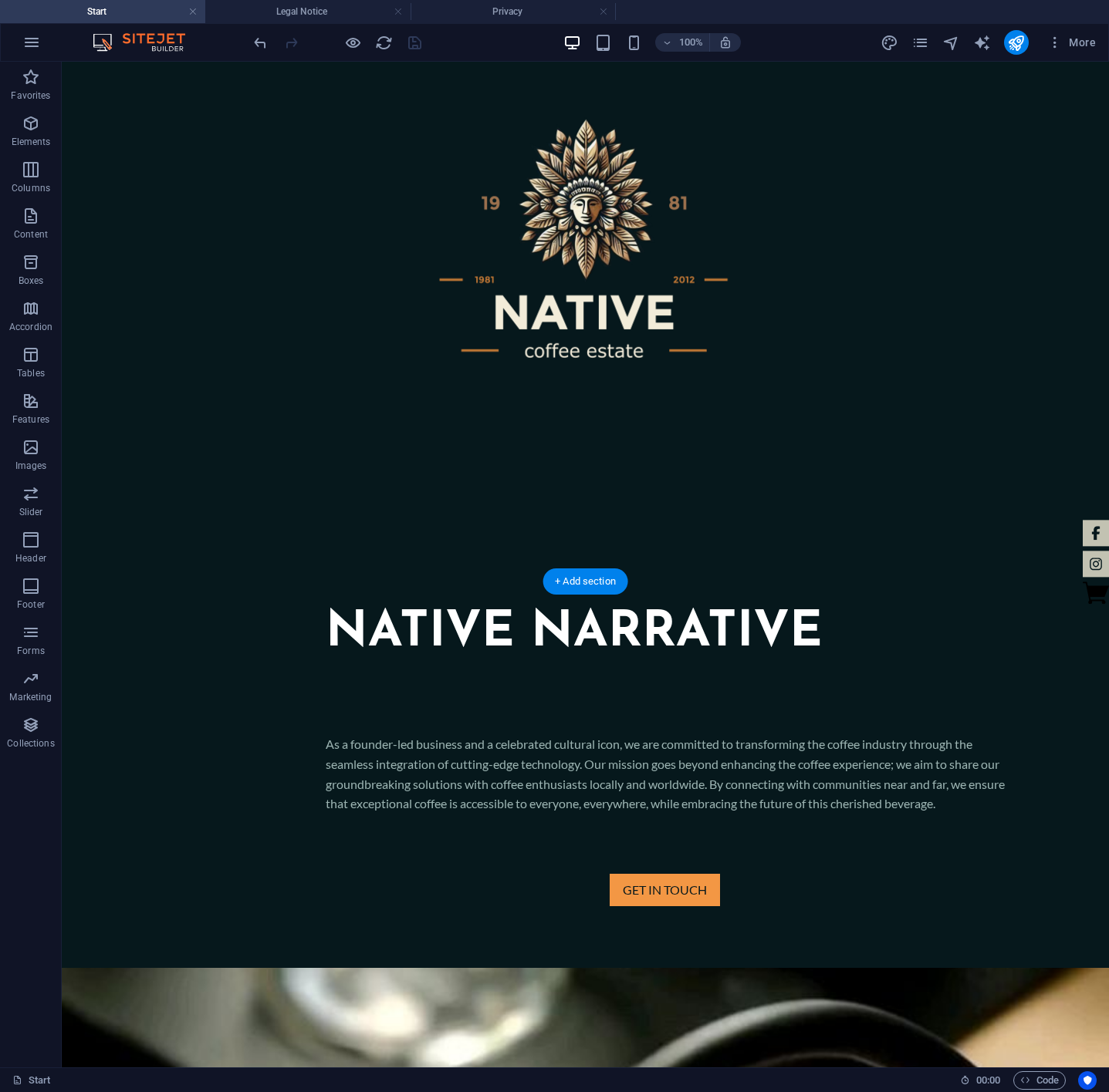
scroll to position [1509, 0]
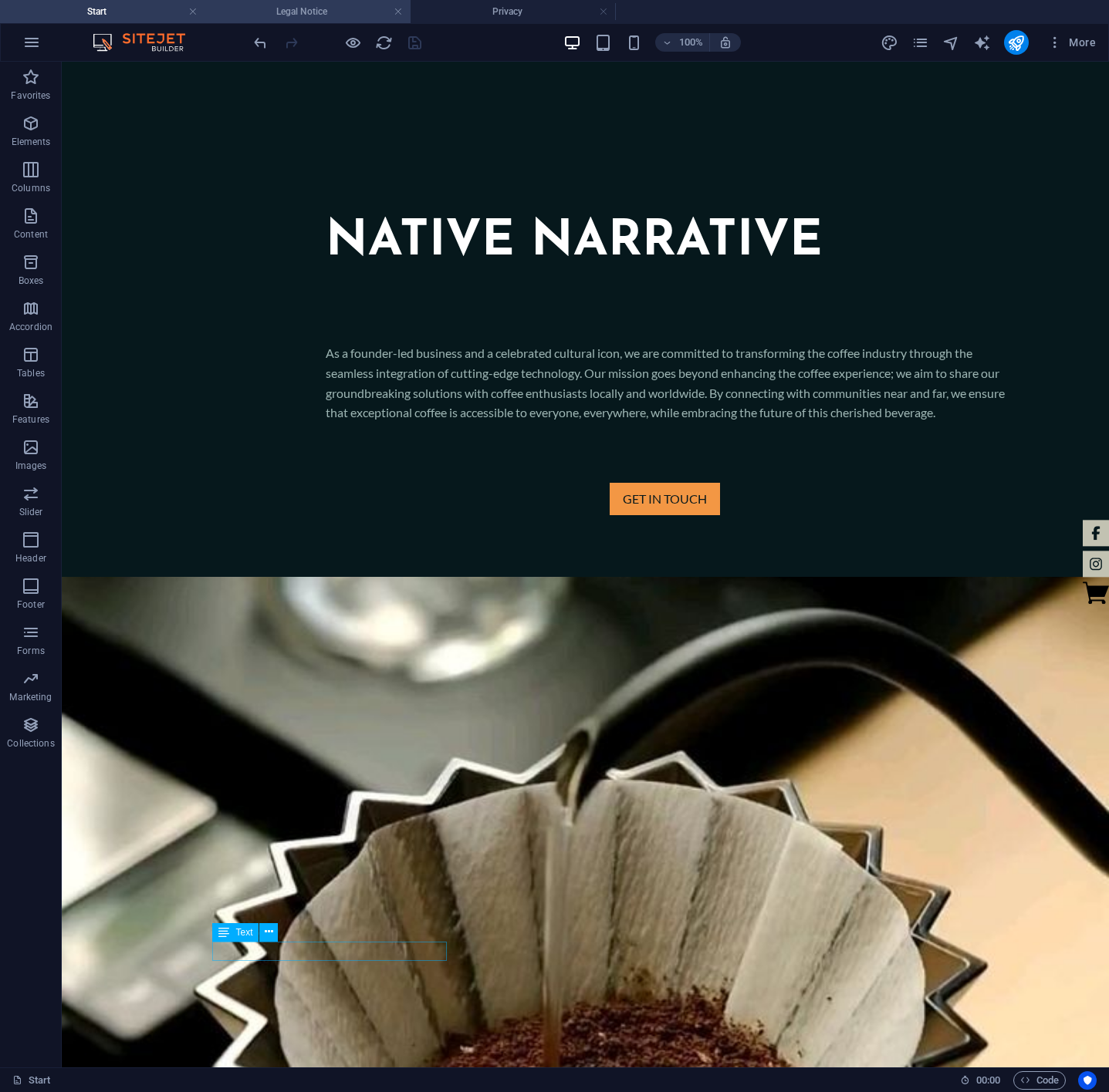
click at [299, 5] on h4 "Legal Notice" at bounding box center [308, 12] width 205 height 17
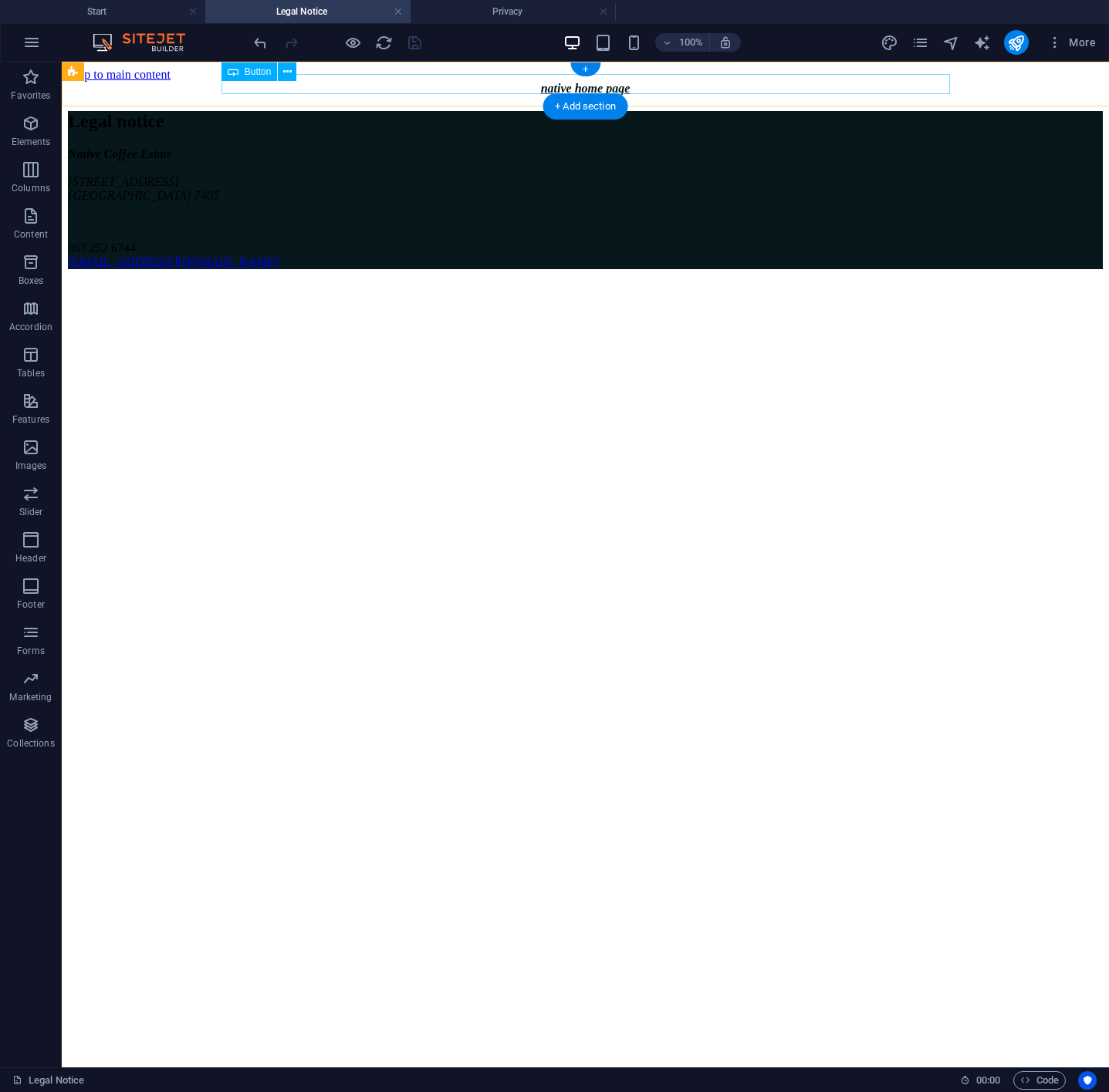
click at [588, 82] on div "native home page" at bounding box center [585, 89] width 1035 height 14
click at [292, 68] on icon at bounding box center [287, 72] width 9 height 17
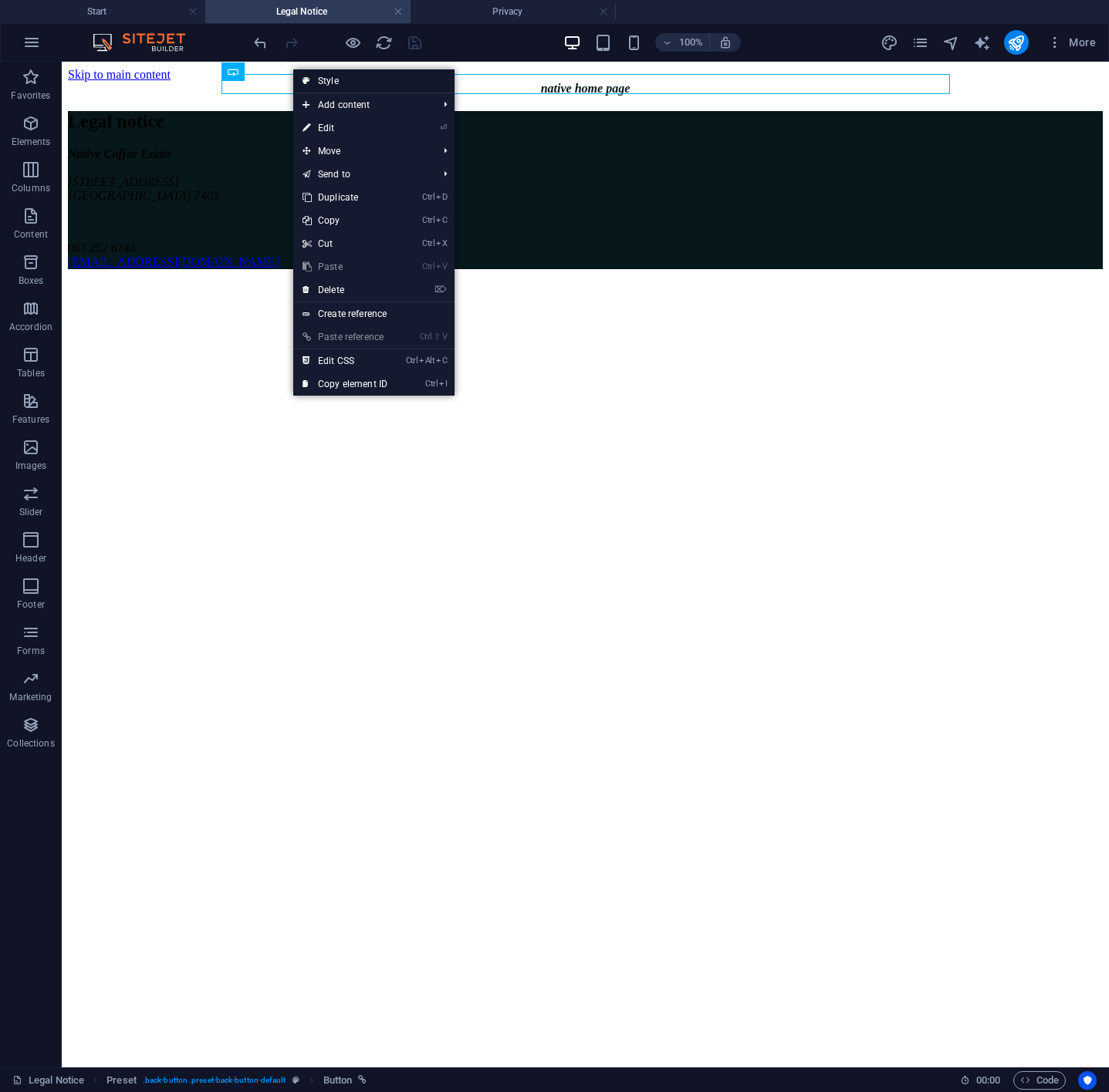
click at [330, 79] on link "Style" at bounding box center [374, 80] width 161 height 23
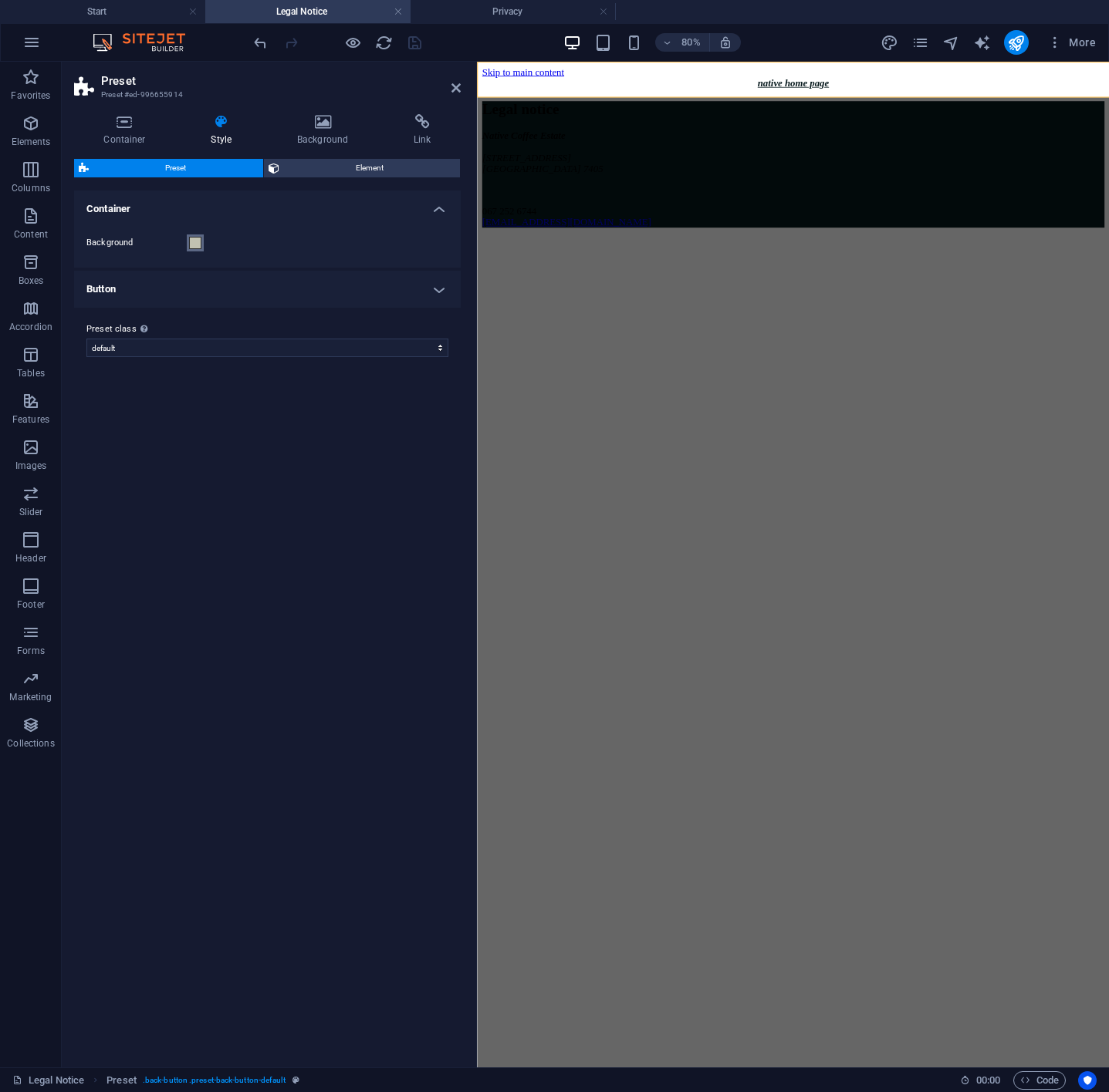
click at [193, 244] on span at bounding box center [195, 243] width 13 height 13
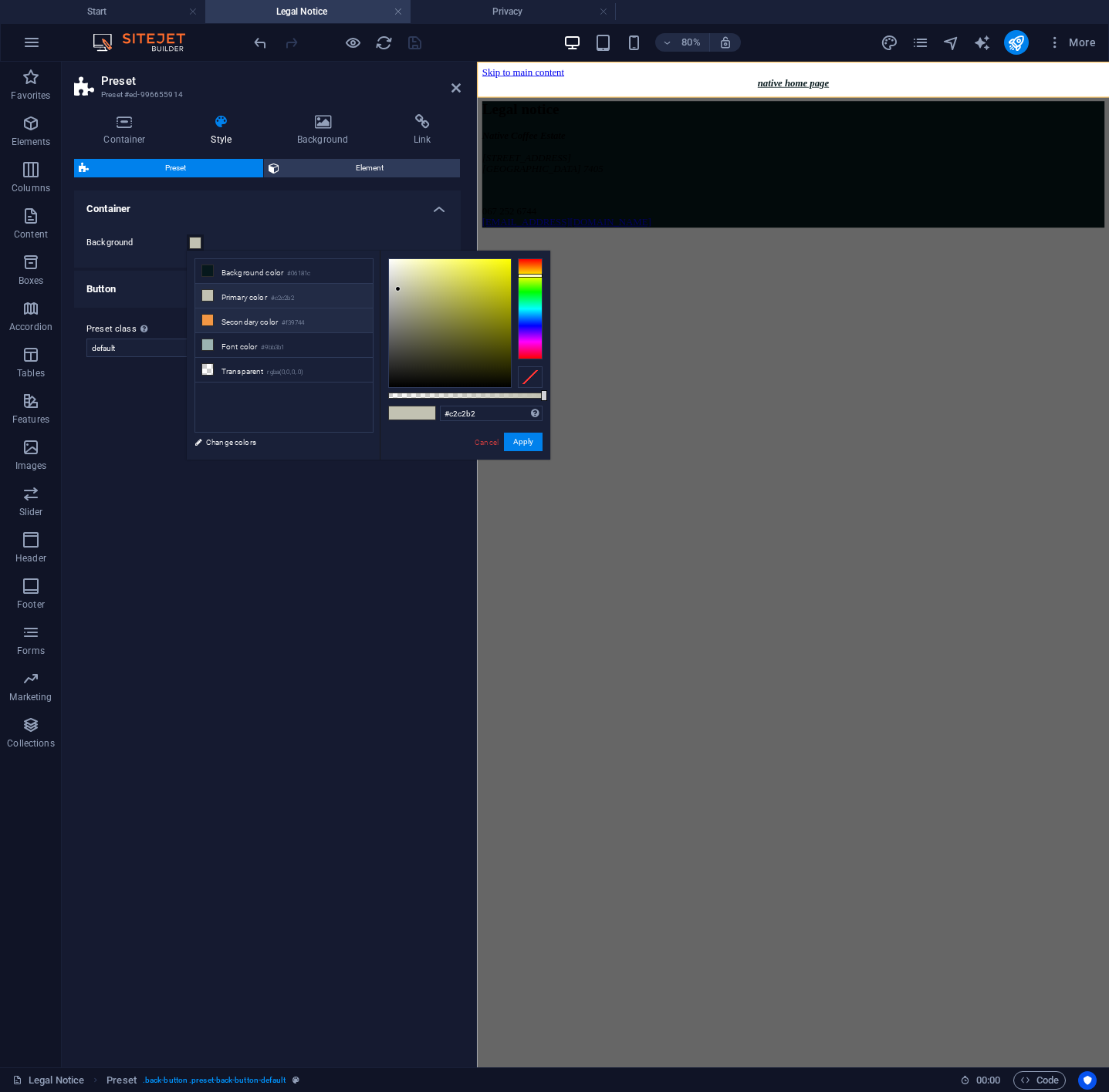
click at [236, 319] on li "Secondary color #f39744" at bounding box center [284, 320] width 178 height 24
type input "#f39744"
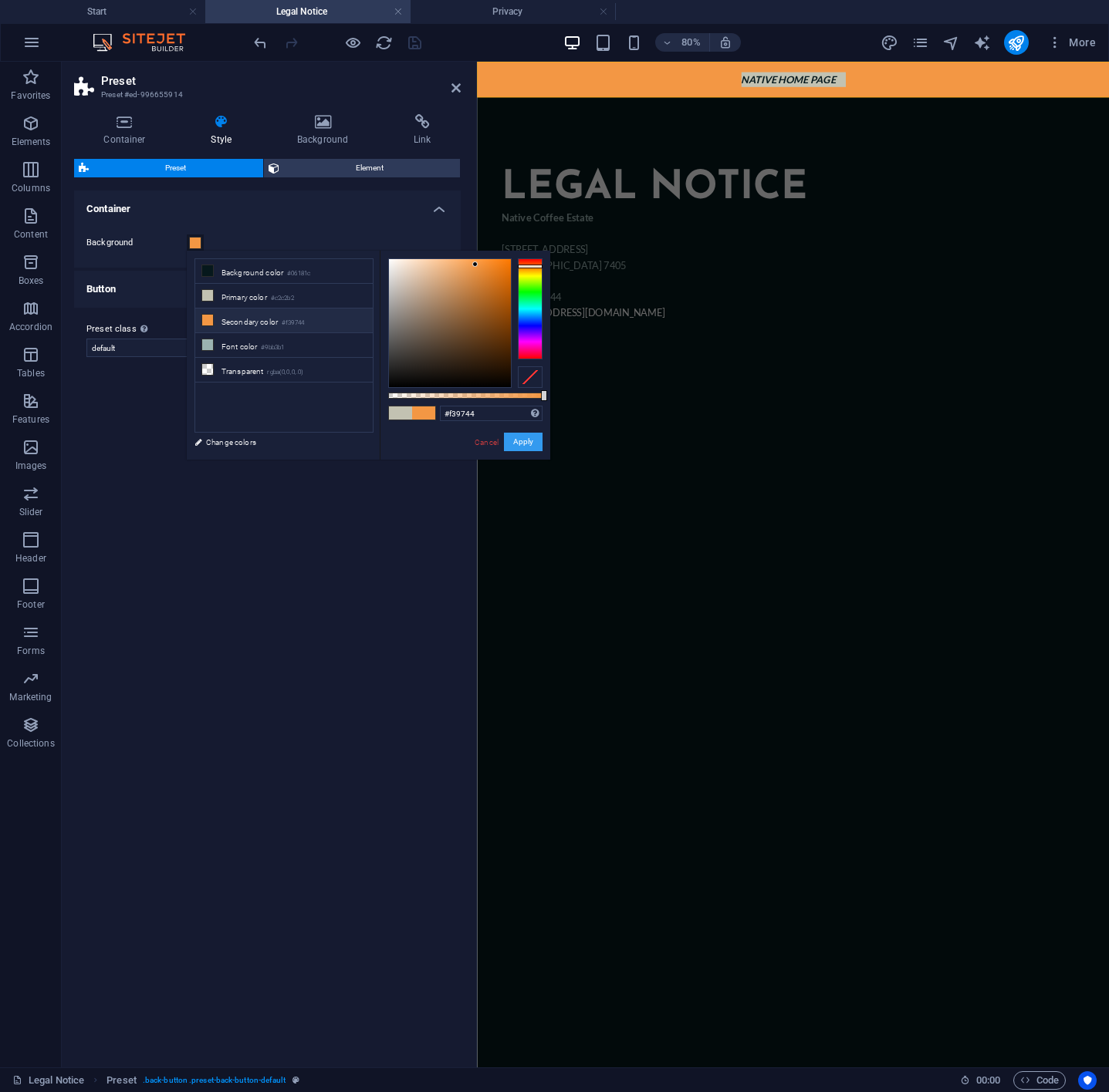
click at [535, 444] on button "Apply" at bounding box center [523, 442] width 39 height 19
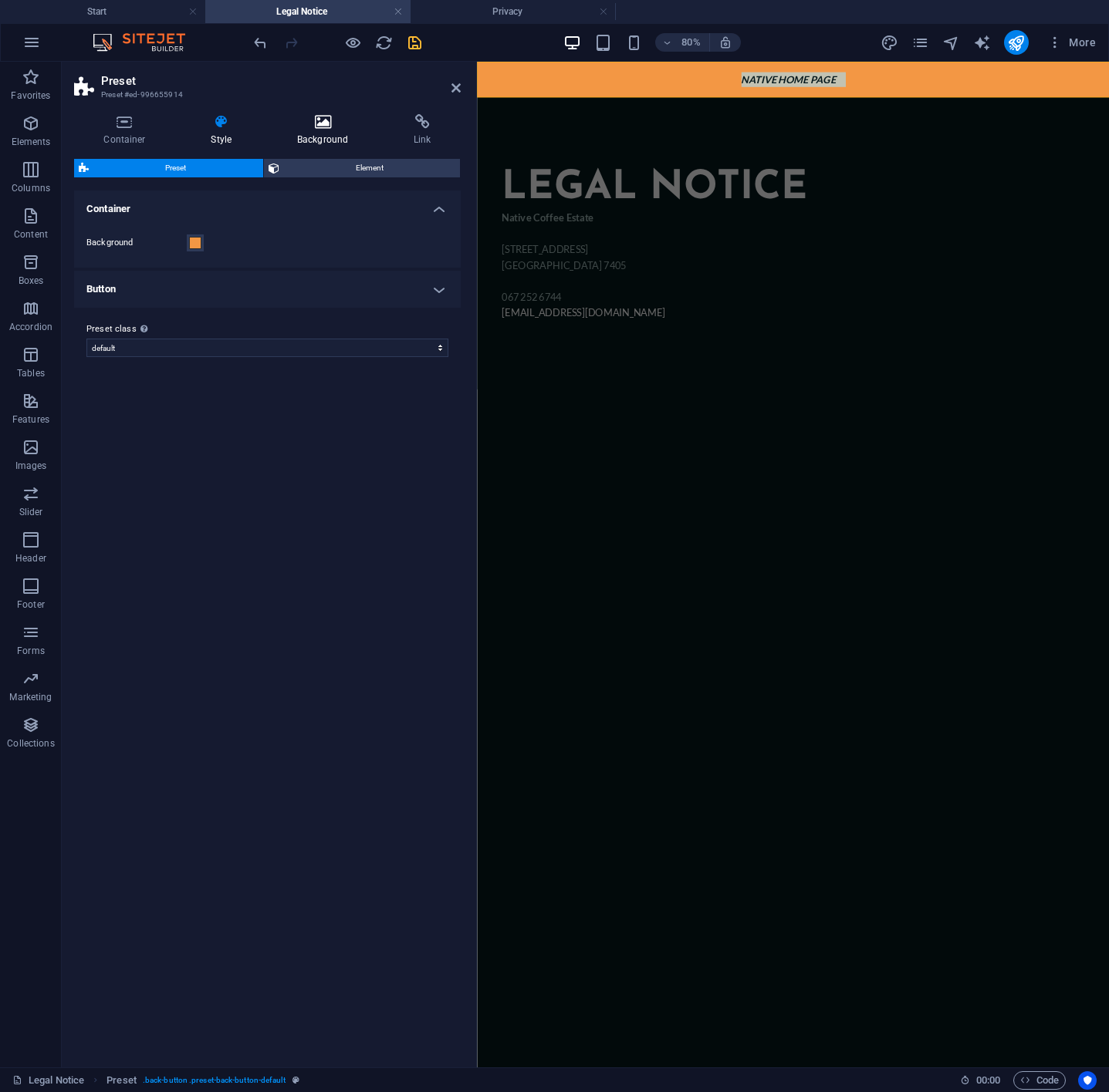
click at [322, 130] on h4 "Background" at bounding box center [326, 130] width 116 height 32
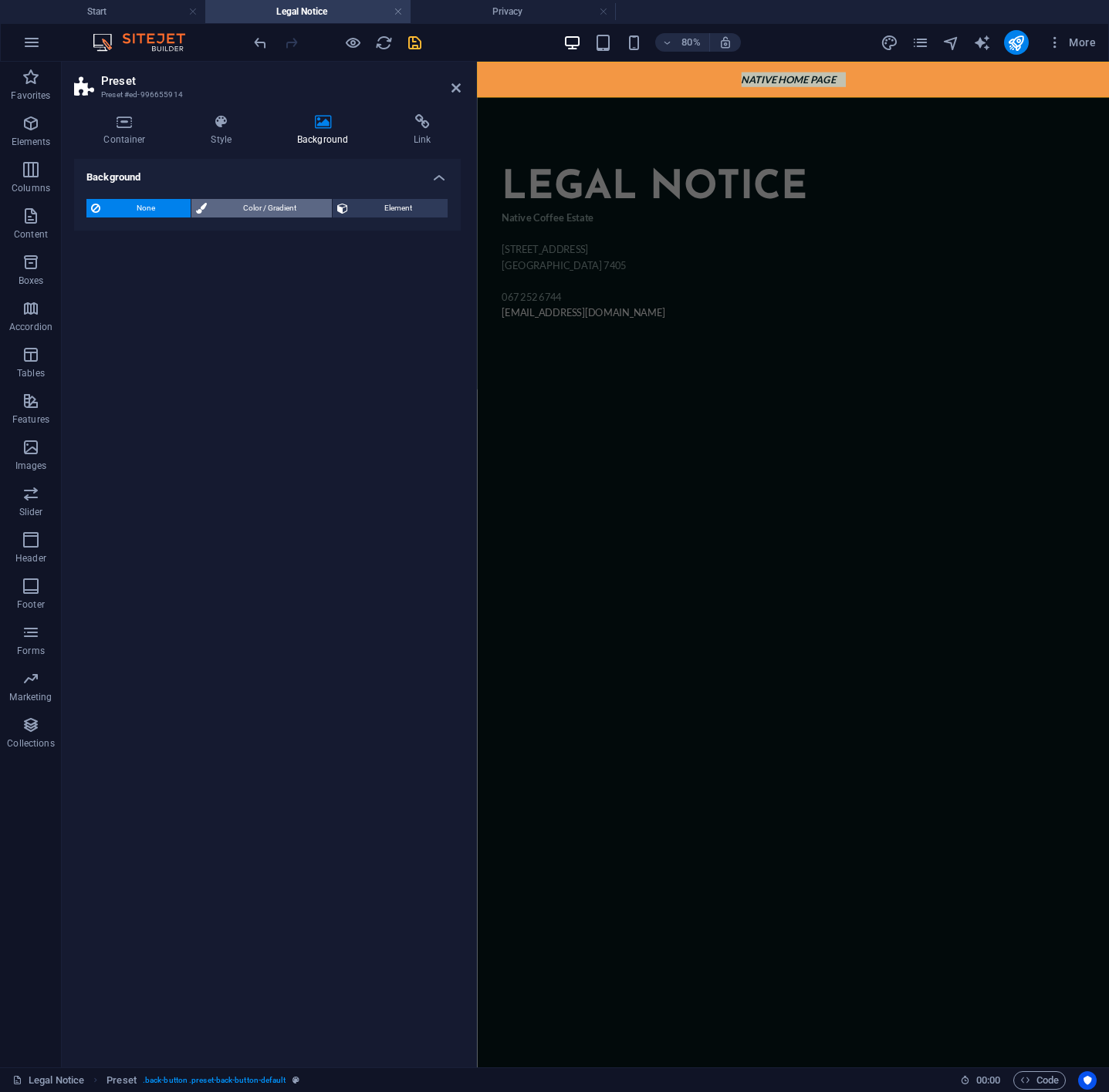
click at [225, 208] on span "Color / Gradient" at bounding box center [269, 208] width 116 height 19
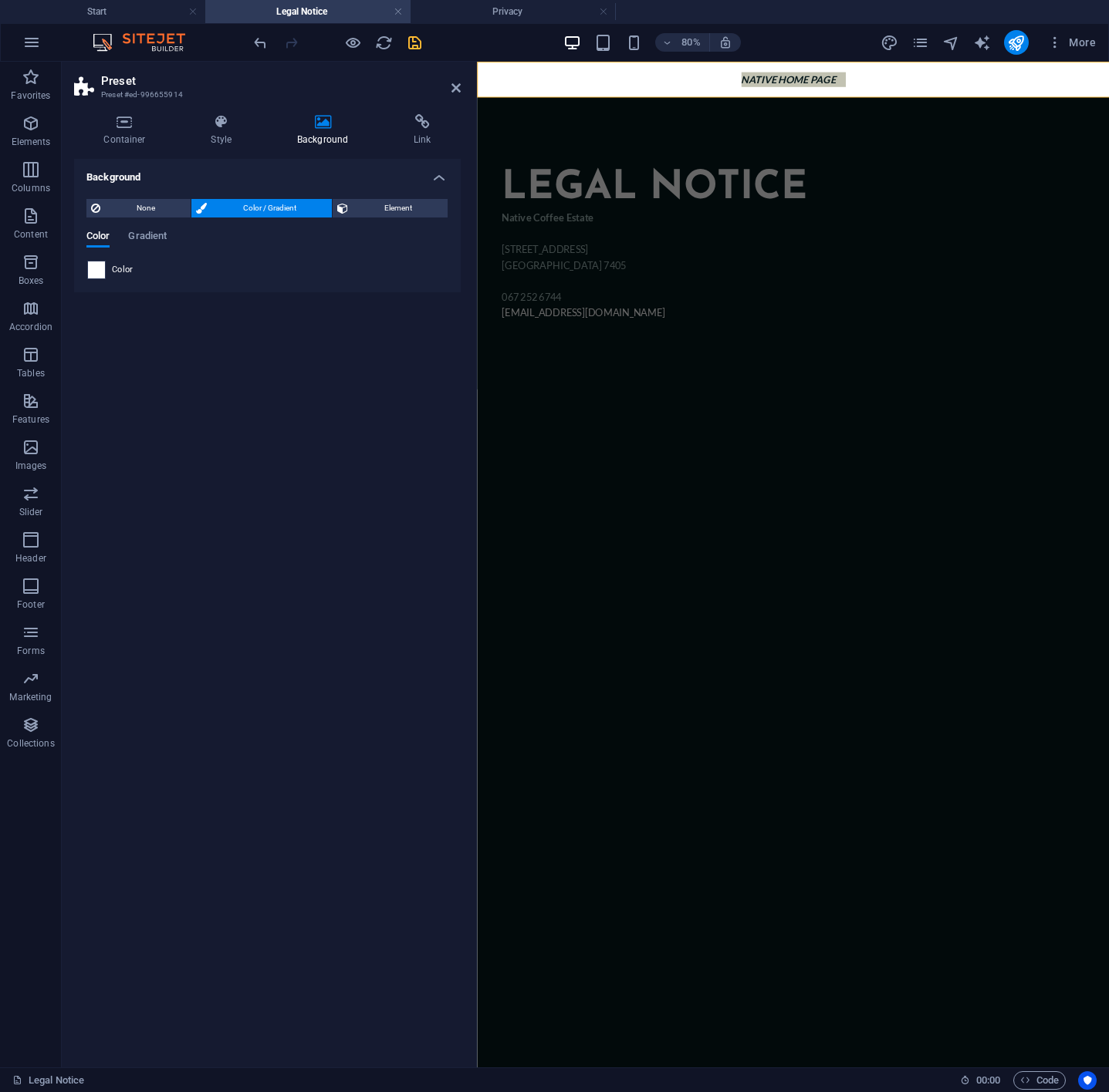
click at [98, 268] on span at bounding box center [97, 270] width 17 height 17
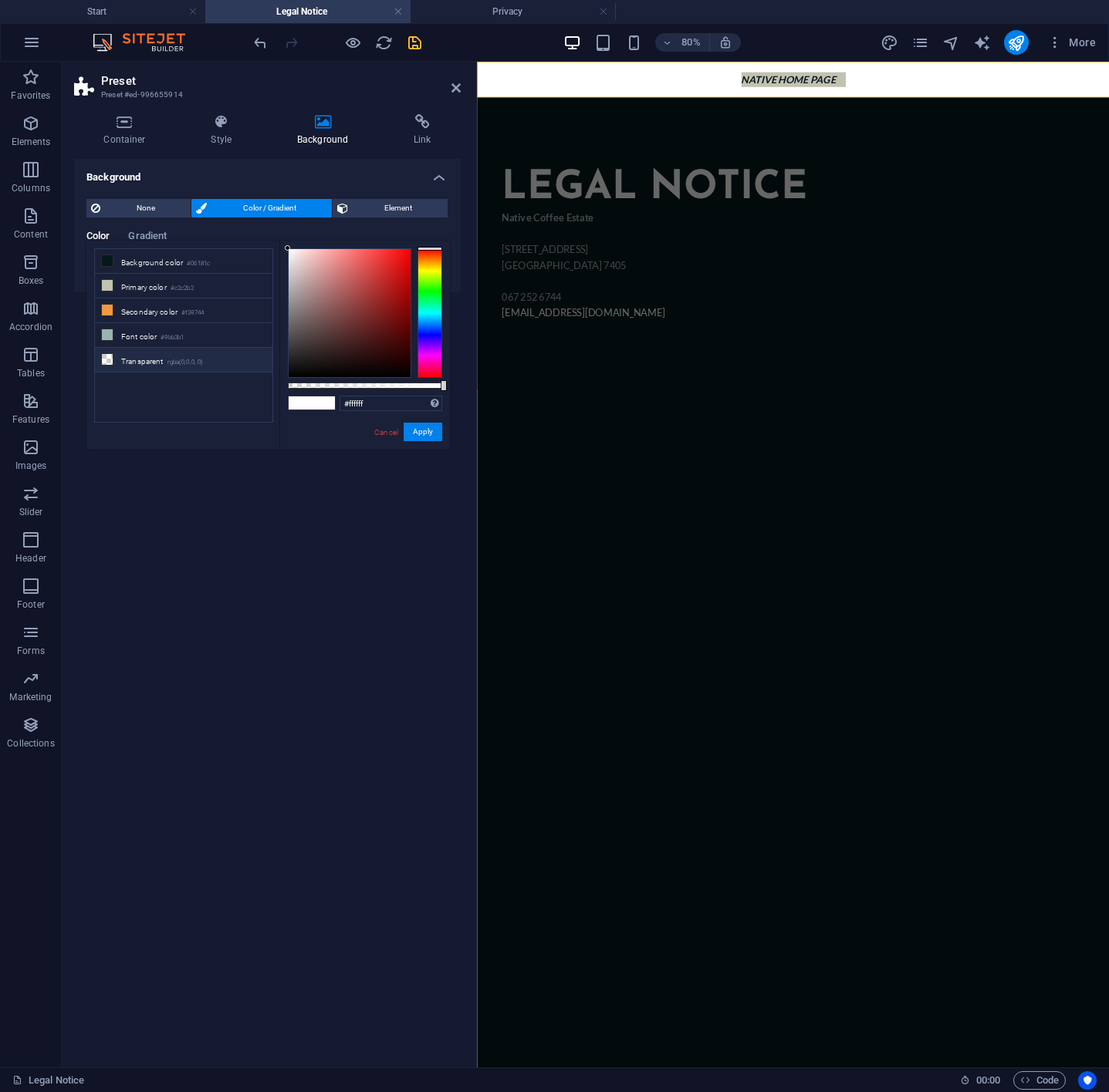
click at [140, 368] on li "Transparent rgba(0,0,0,.0)" at bounding box center [184, 359] width 178 height 24
type input "rgba(0, 0, 0, 0)"
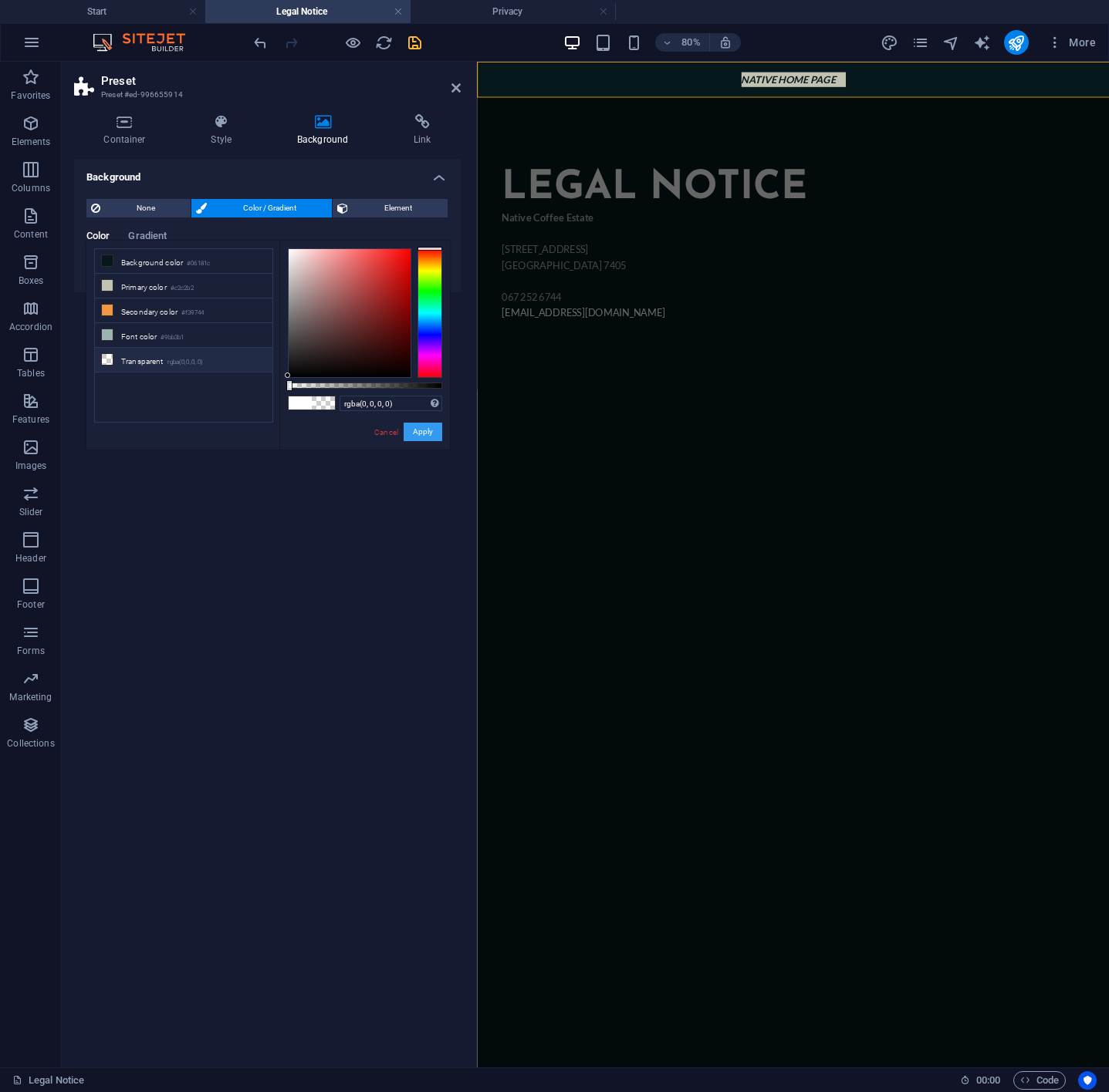
click at [424, 432] on button "Apply" at bounding box center [422, 432] width 39 height 19
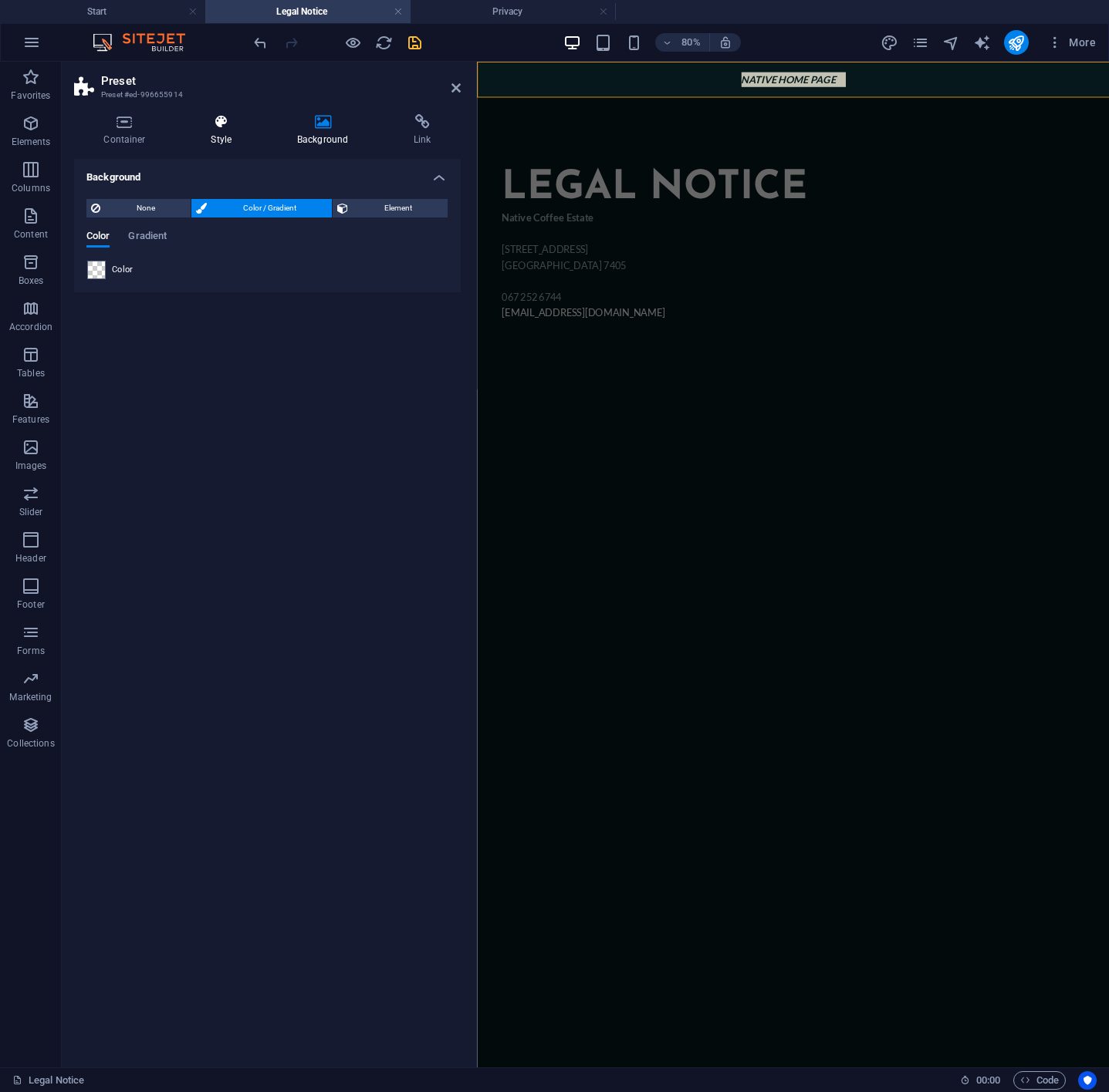
click at [204, 123] on icon at bounding box center [221, 122] width 79 height 16
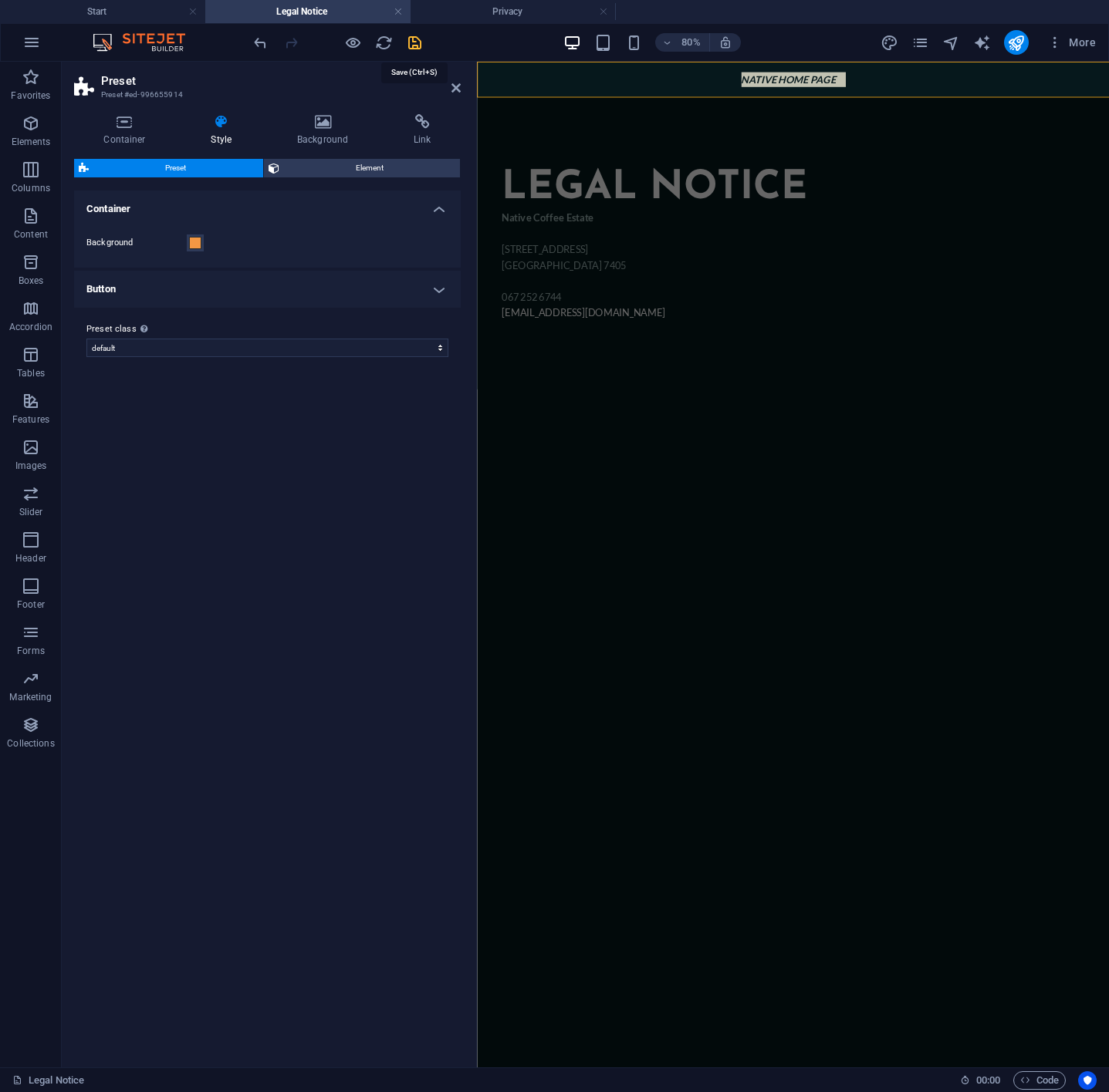
click at [407, 35] on icon "save" at bounding box center [414, 42] width 18 height 18
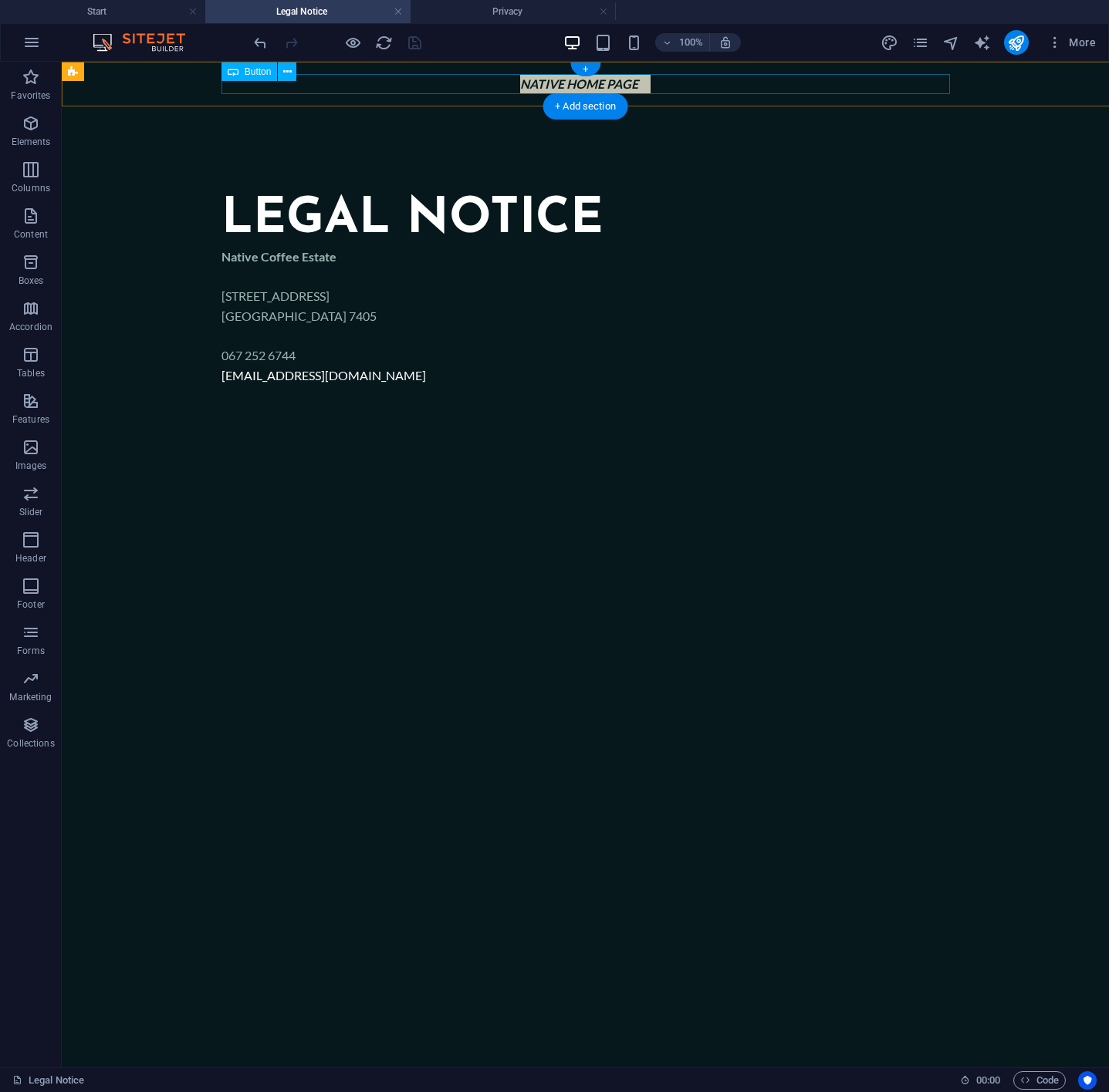
click at [535, 83] on div "native home page" at bounding box center [586, 84] width 728 height 20
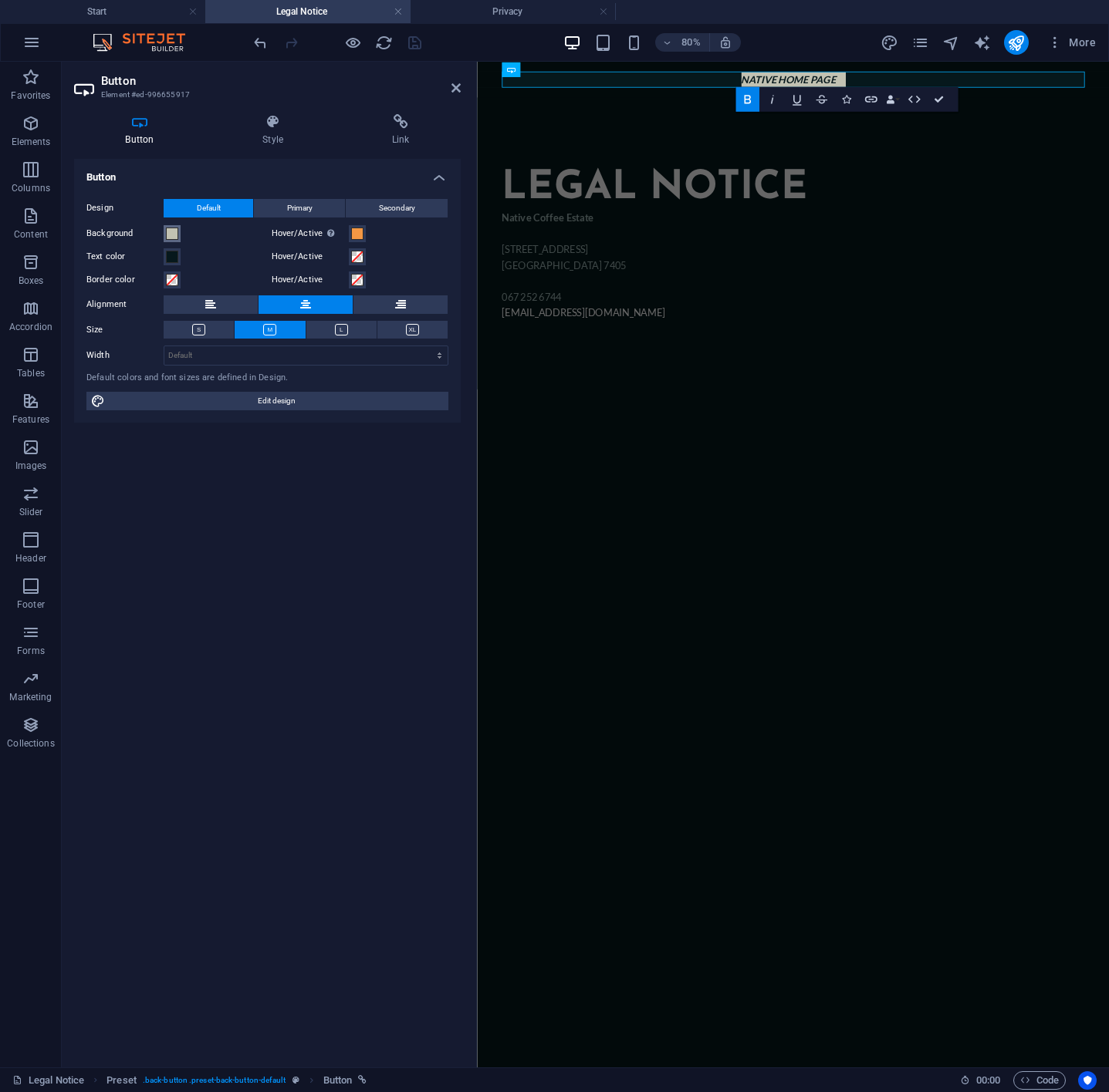
click at [169, 233] on span at bounding box center [172, 233] width 13 height 13
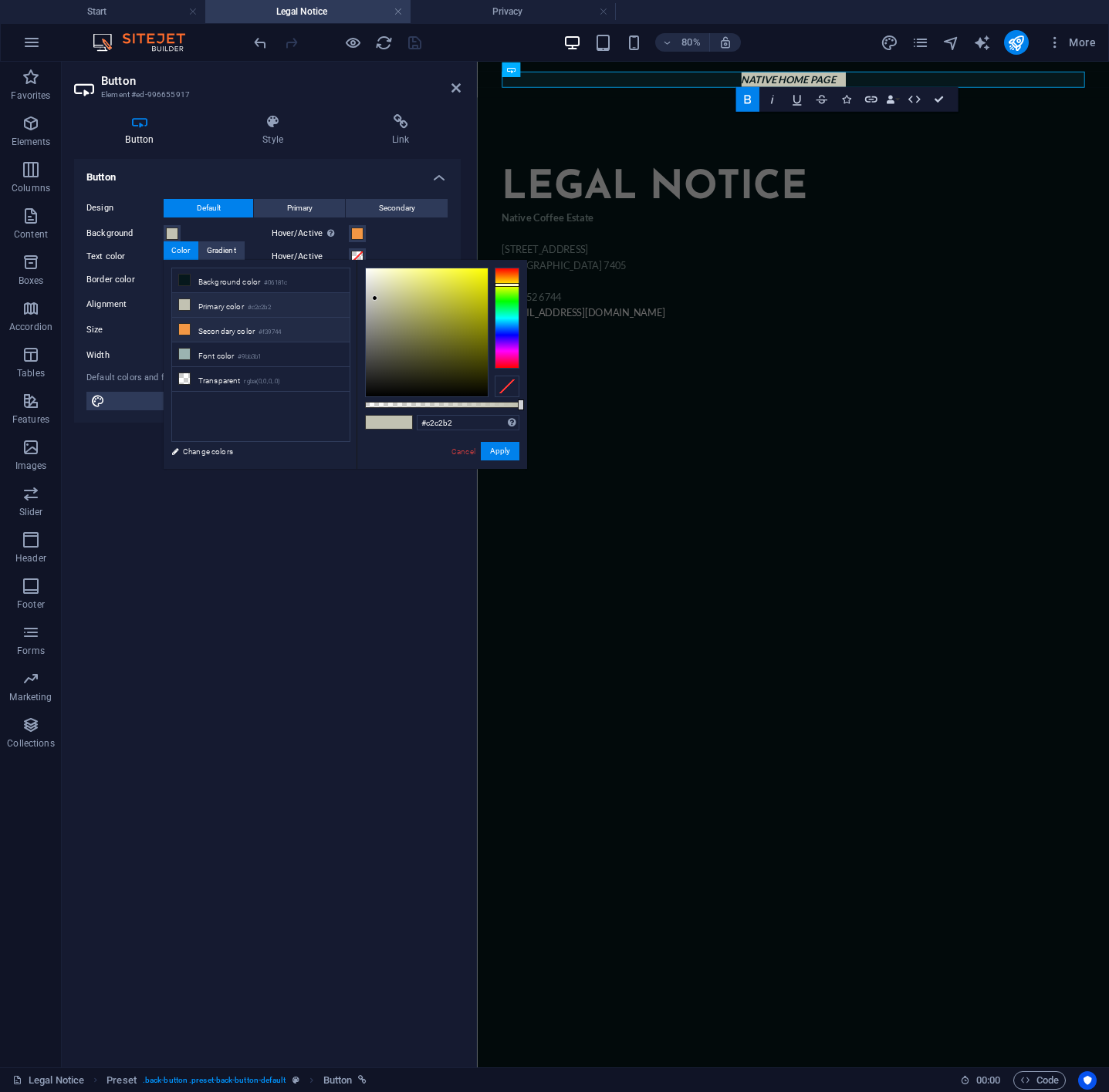
click at [204, 336] on li "Secondary color #f39744" at bounding box center [261, 329] width 178 height 24
type input "#f39744"
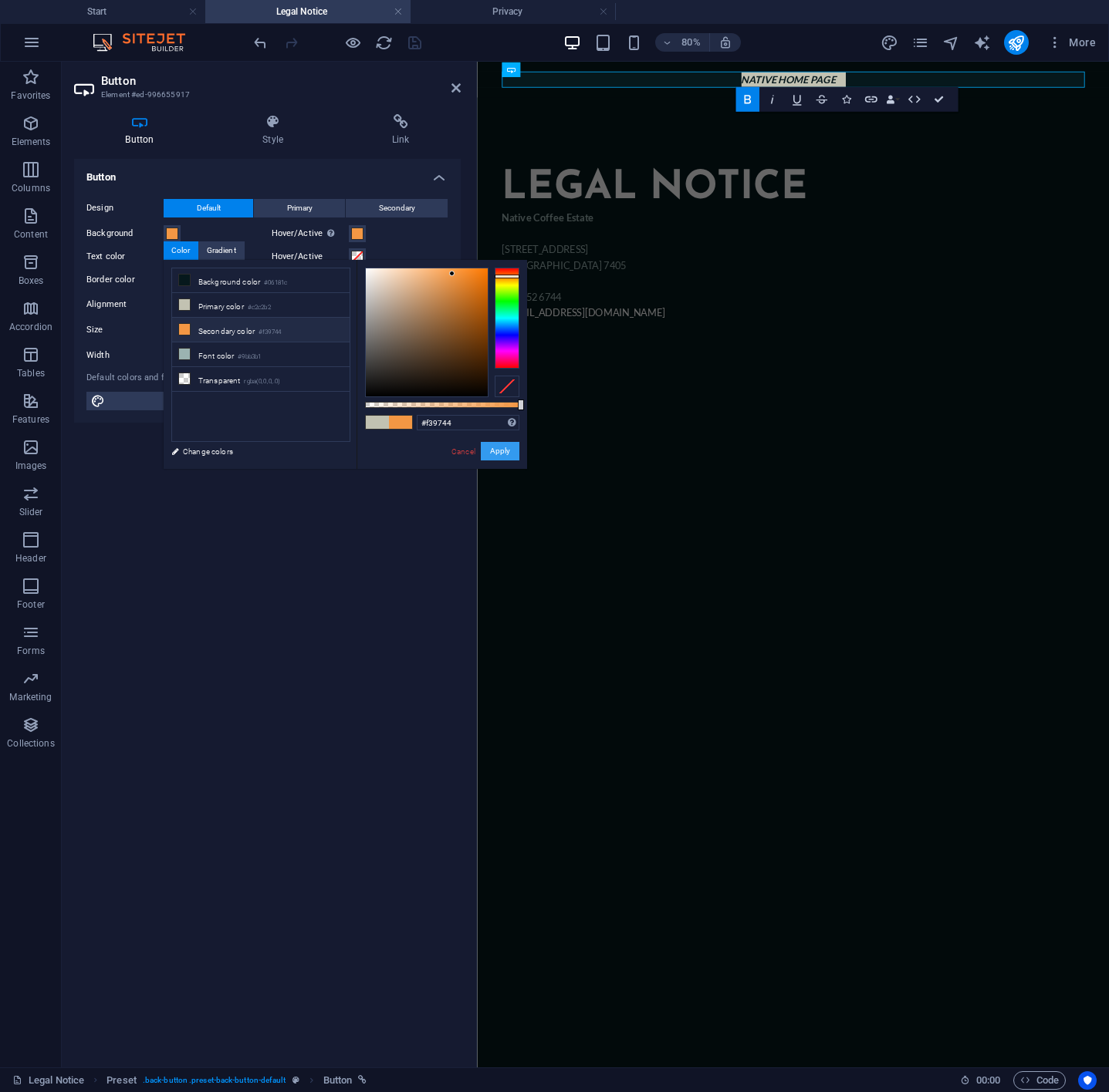
click at [496, 450] on button "Apply" at bounding box center [499, 451] width 39 height 19
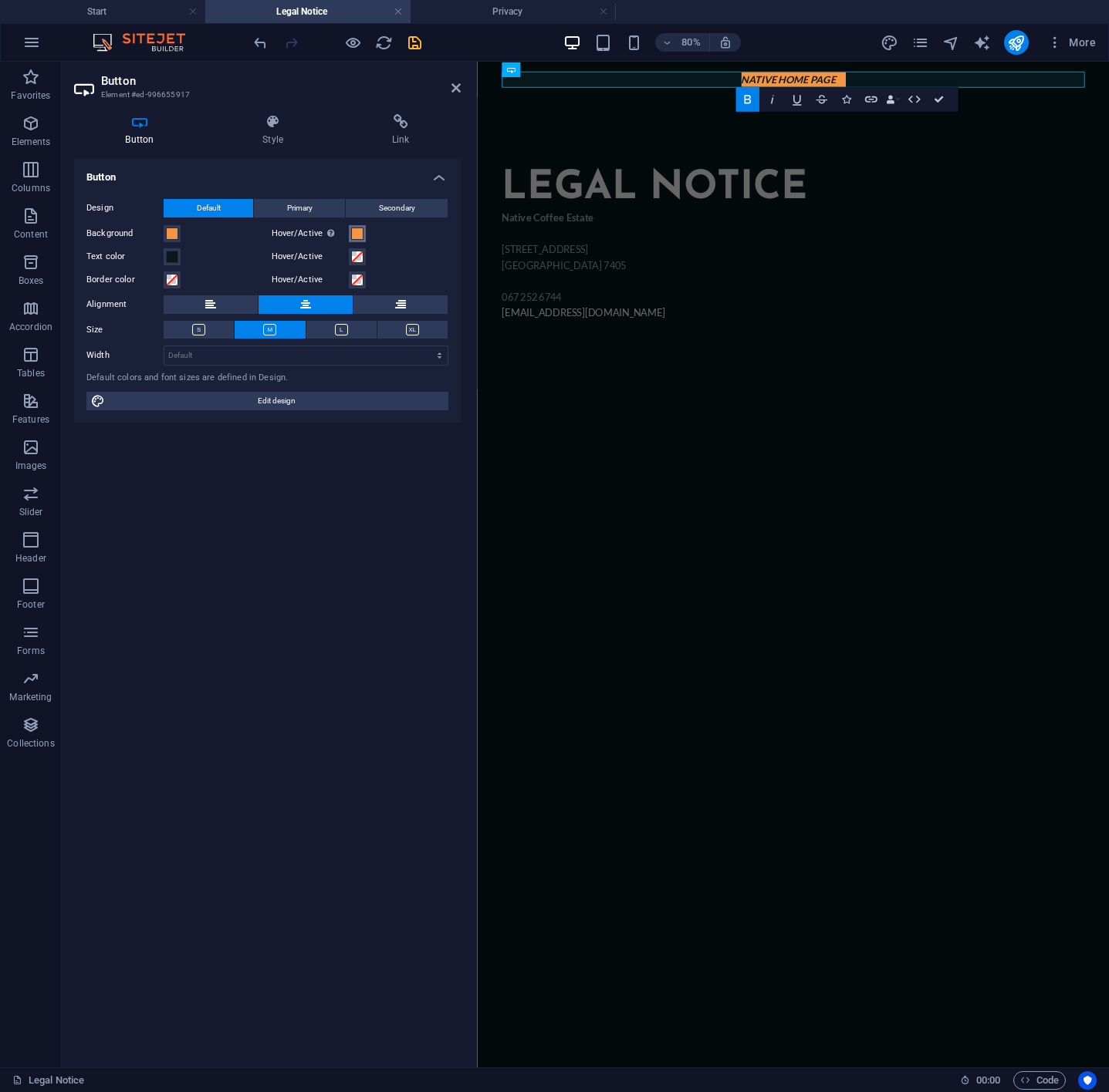
click at [355, 231] on span at bounding box center [357, 233] width 13 height 13
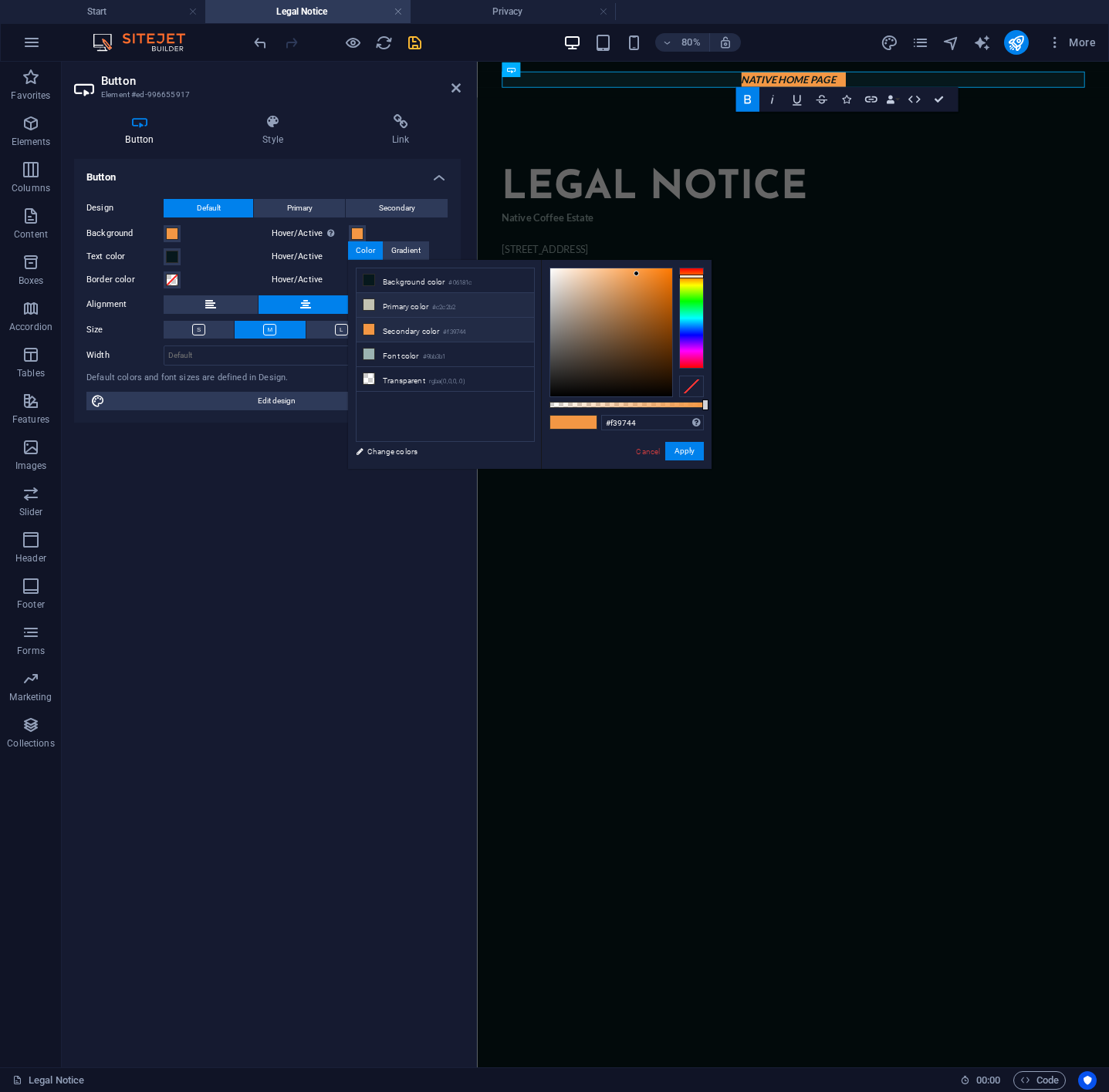
click at [414, 302] on li "Primary color #c2c2b2" at bounding box center [445, 305] width 178 height 24
type input "#c2c2b2"
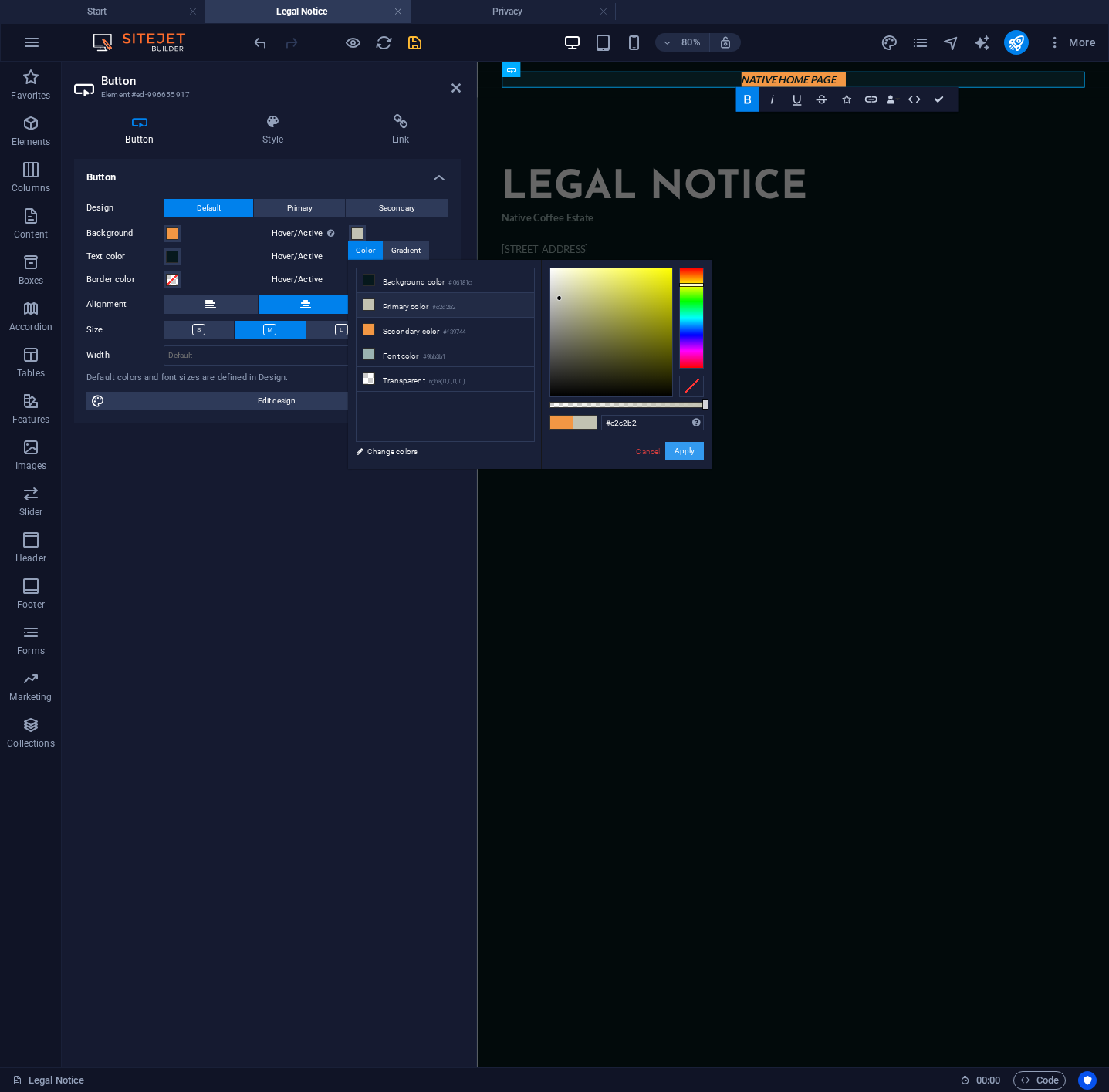
drag, startPoint x: 679, startPoint y: 449, endPoint x: 247, endPoint y: 483, distance: 433.3
click at [679, 449] on button "Apply" at bounding box center [684, 451] width 39 height 19
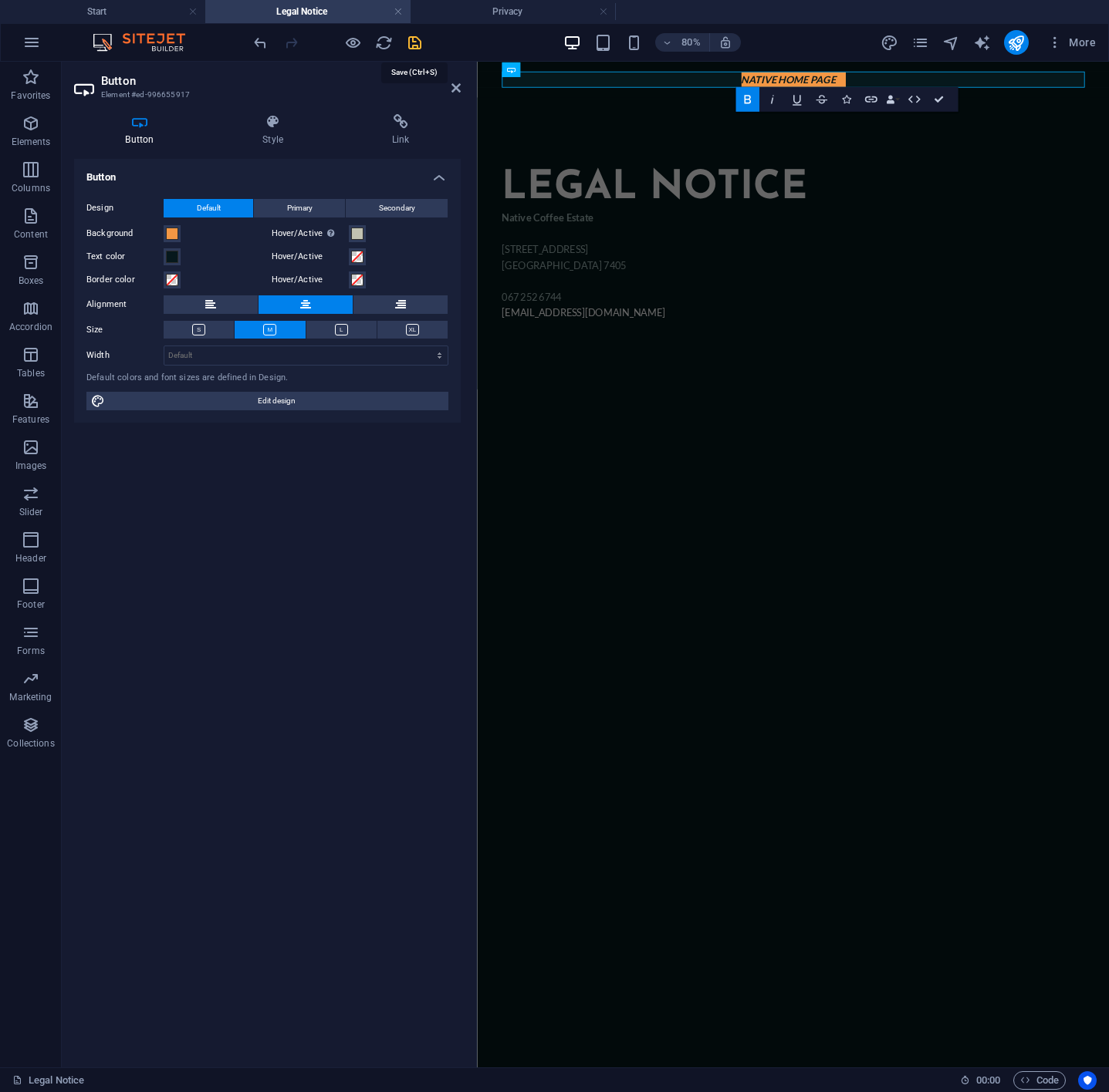
drag, startPoint x: 410, startPoint y: 44, endPoint x: 346, endPoint y: 39, distance: 64.2
click at [410, 44] on icon "save" at bounding box center [414, 42] width 18 height 18
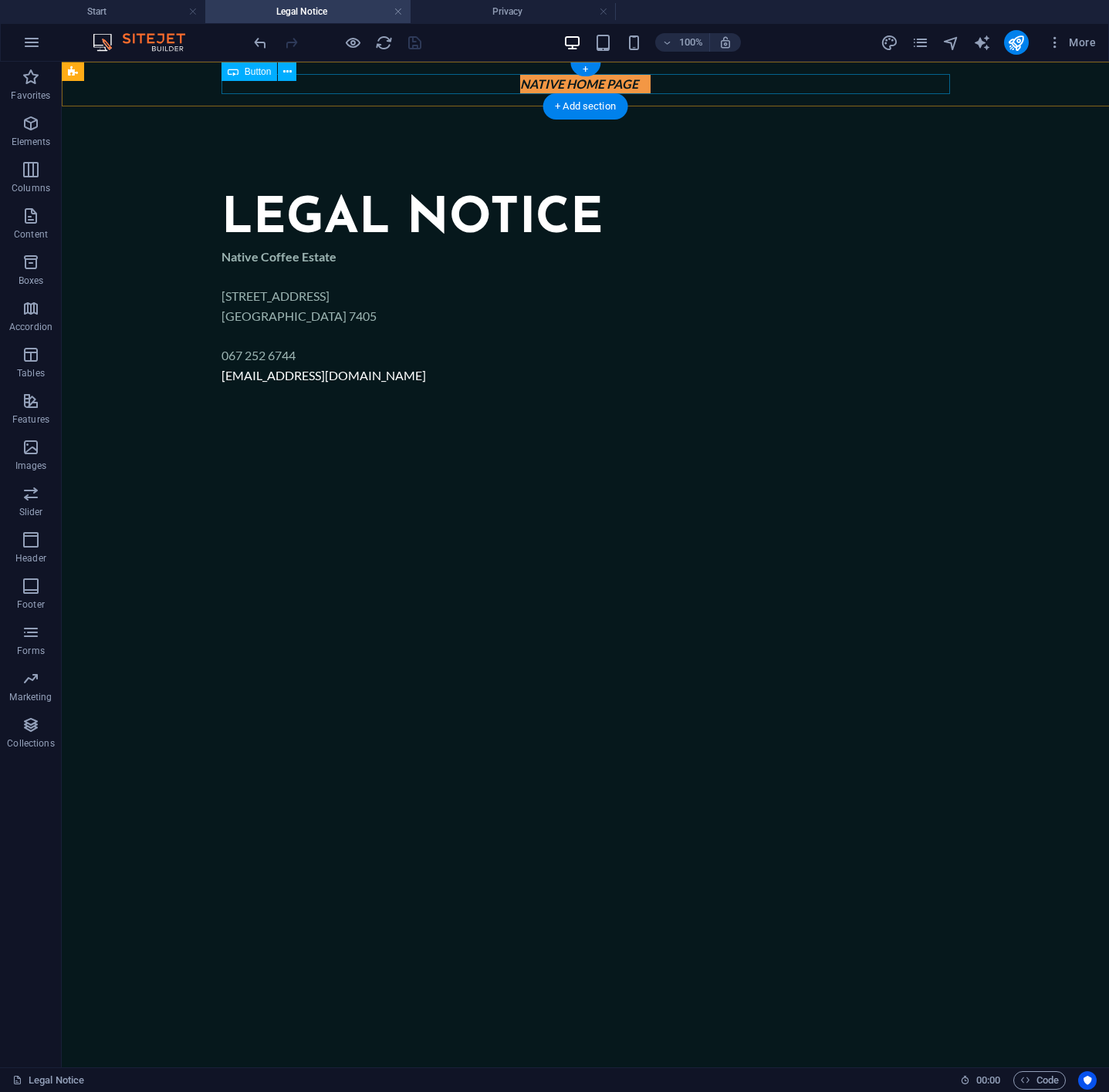
click at [521, 83] on div "native home page" at bounding box center [586, 84] width 728 height 20
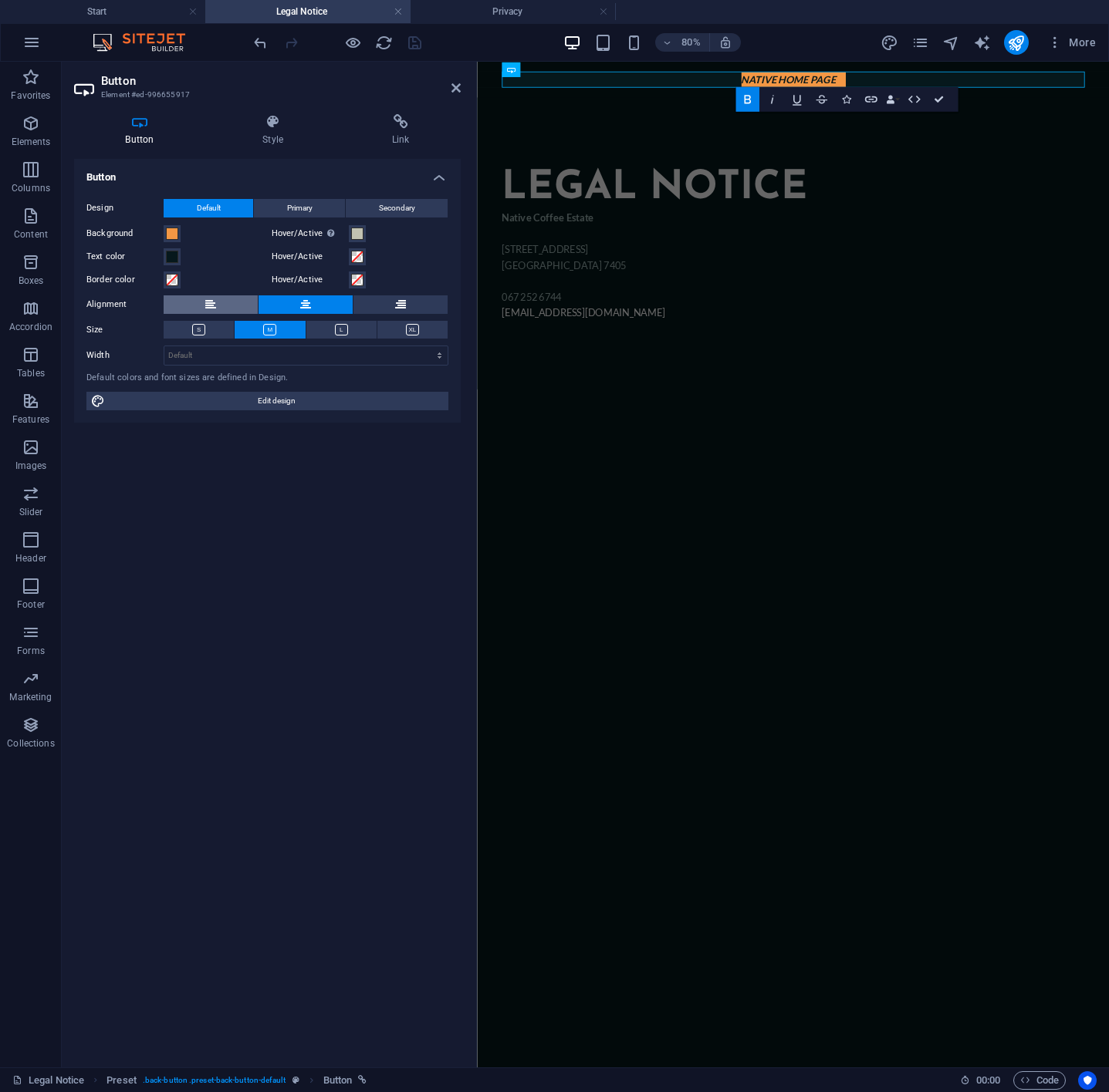
click at [219, 302] on button at bounding box center [211, 305] width 94 height 19
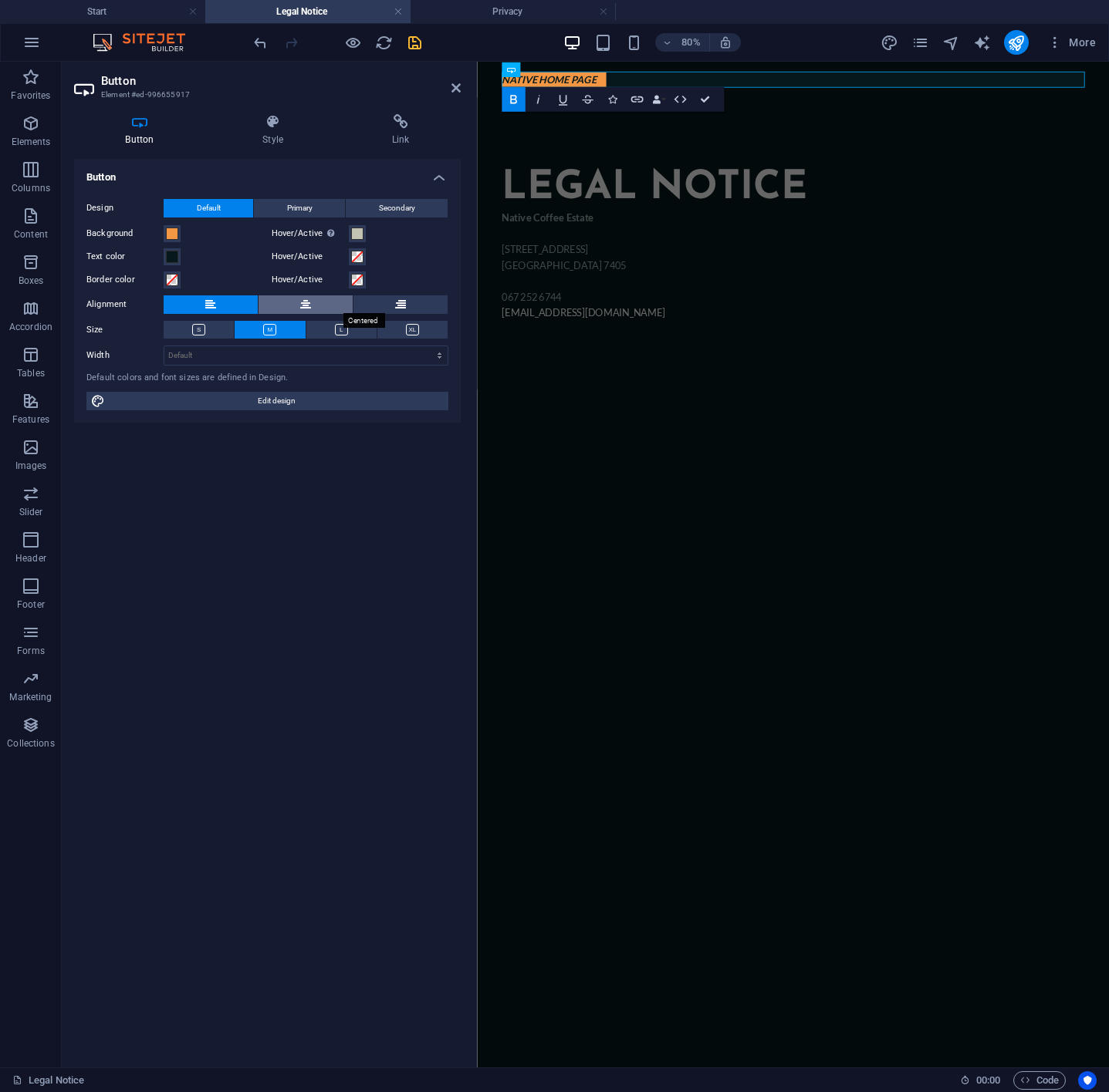
click at [320, 297] on button at bounding box center [306, 305] width 94 height 19
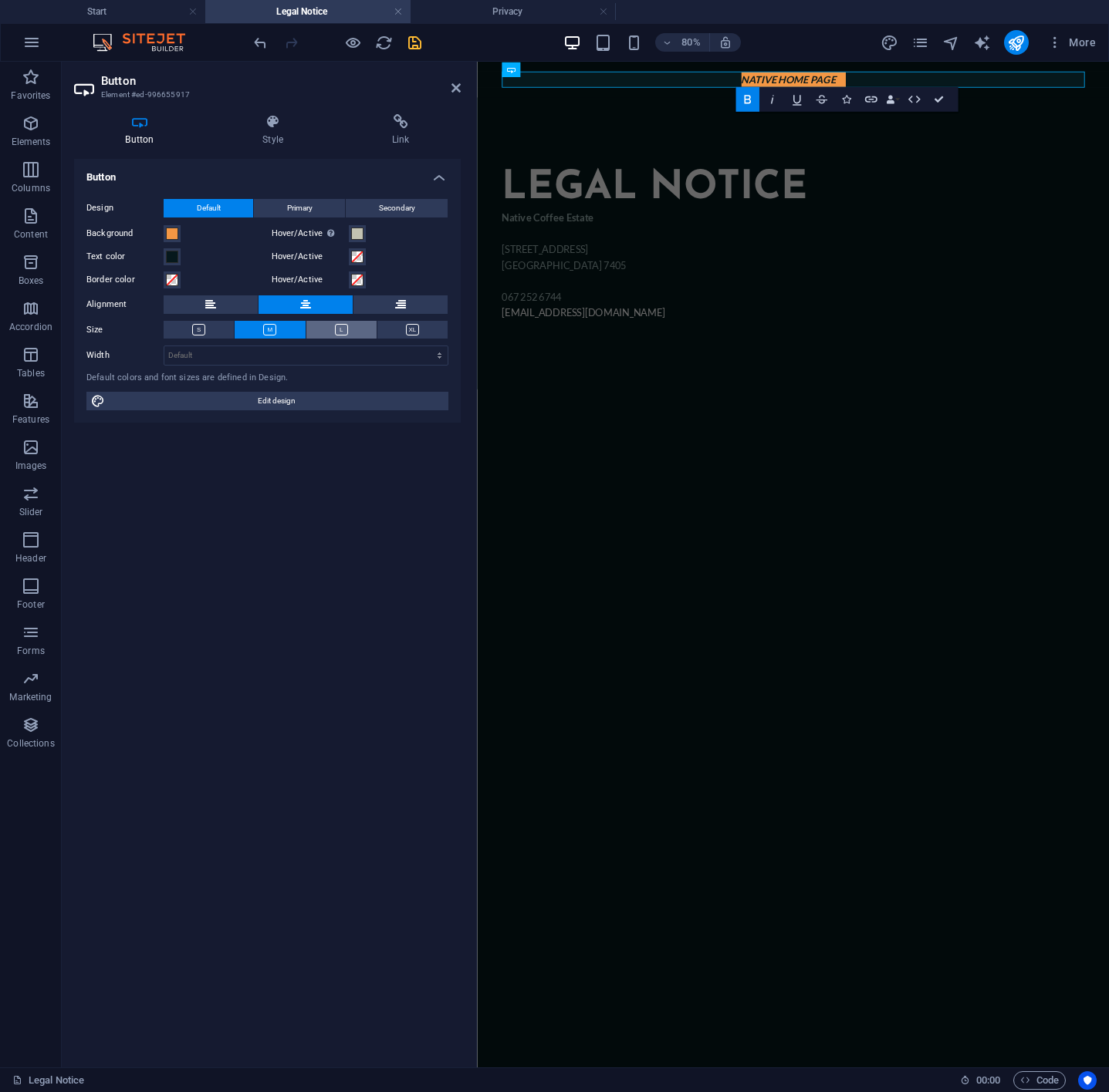
click at [355, 324] on button at bounding box center [341, 329] width 70 height 18
click at [260, 325] on button at bounding box center [269, 329] width 70 height 18
click at [239, 351] on select "Default px rem % em vh vw" at bounding box center [306, 355] width 283 height 19
select select "px"
click at [426, 346] on select "Default px rem % em vh vw" at bounding box center [306, 355] width 283 height 19
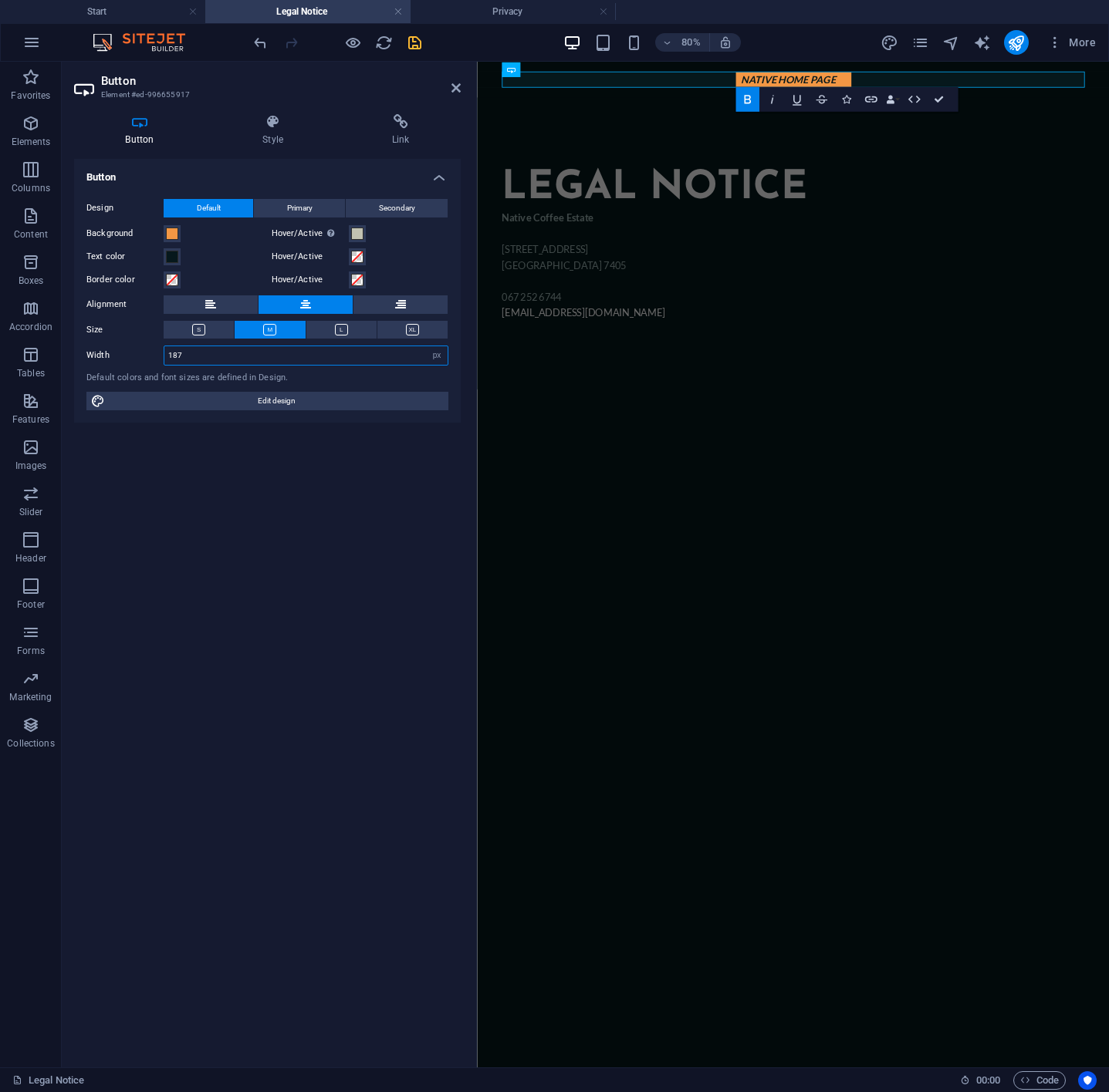
click at [206, 350] on input "187" at bounding box center [306, 355] width 283 height 19
type input "1"
type input "300"
click at [204, 401] on span "Edit design" at bounding box center [276, 401] width 334 height 19
select select "px"
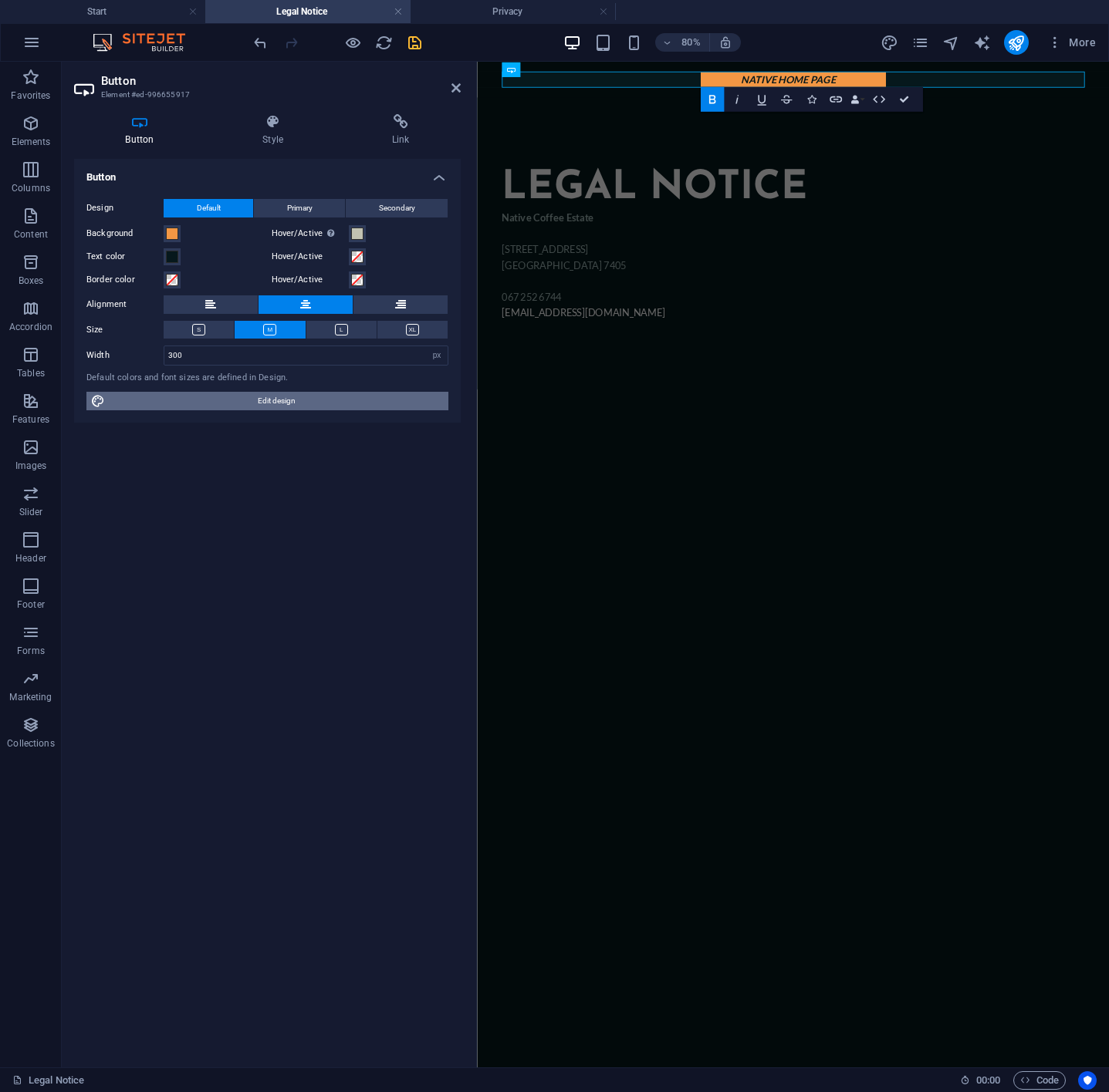
select select "400"
select select "px"
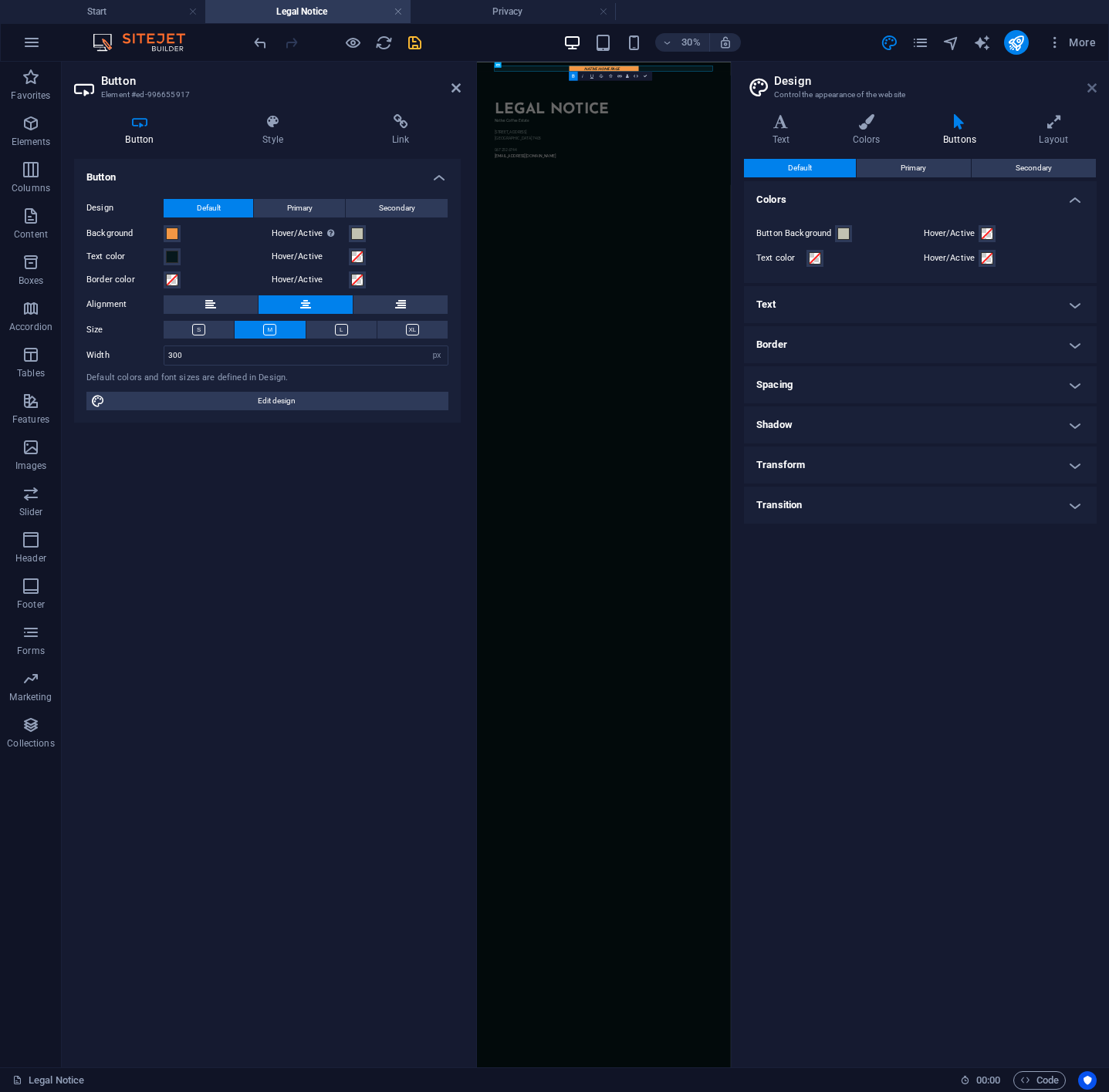
click at [923, 89] on icon at bounding box center [1092, 88] width 9 height 13
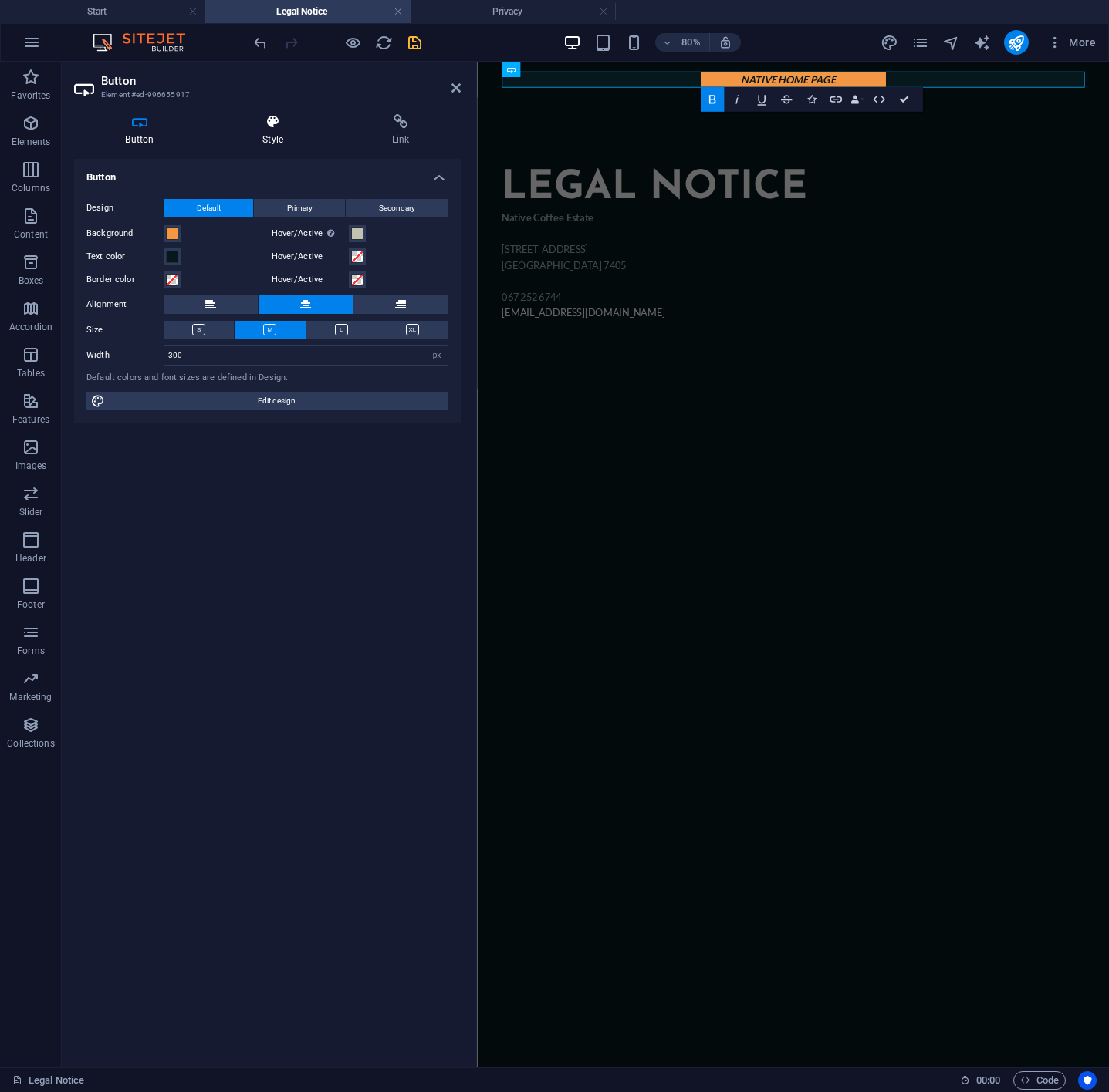
click at [268, 142] on h4 "Style" at bounding box center [276, 130] width 130 height 32
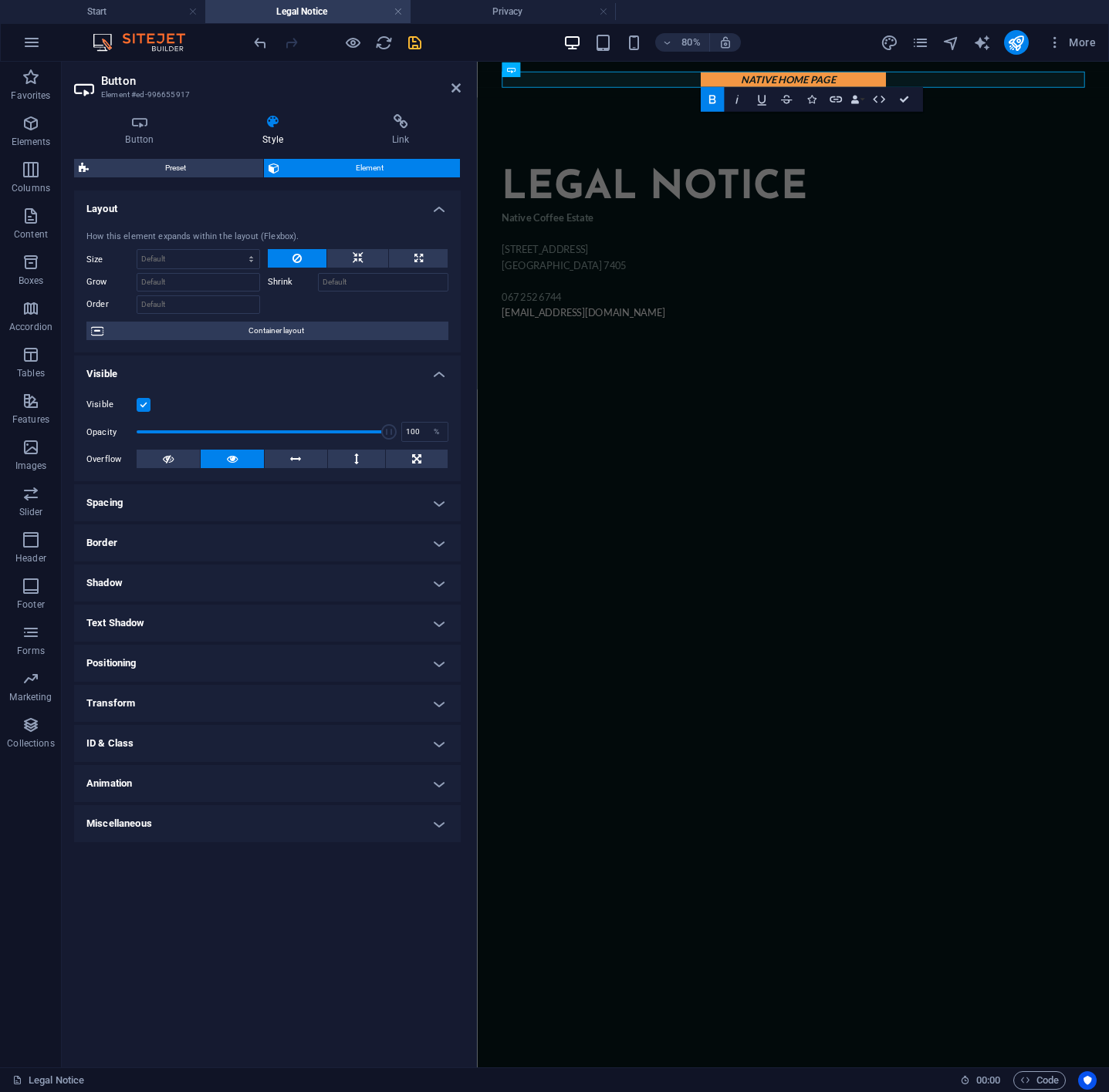
click at [137, 501] on h4 "Spacing" at bounding box center [267, 502] width 386 height 37
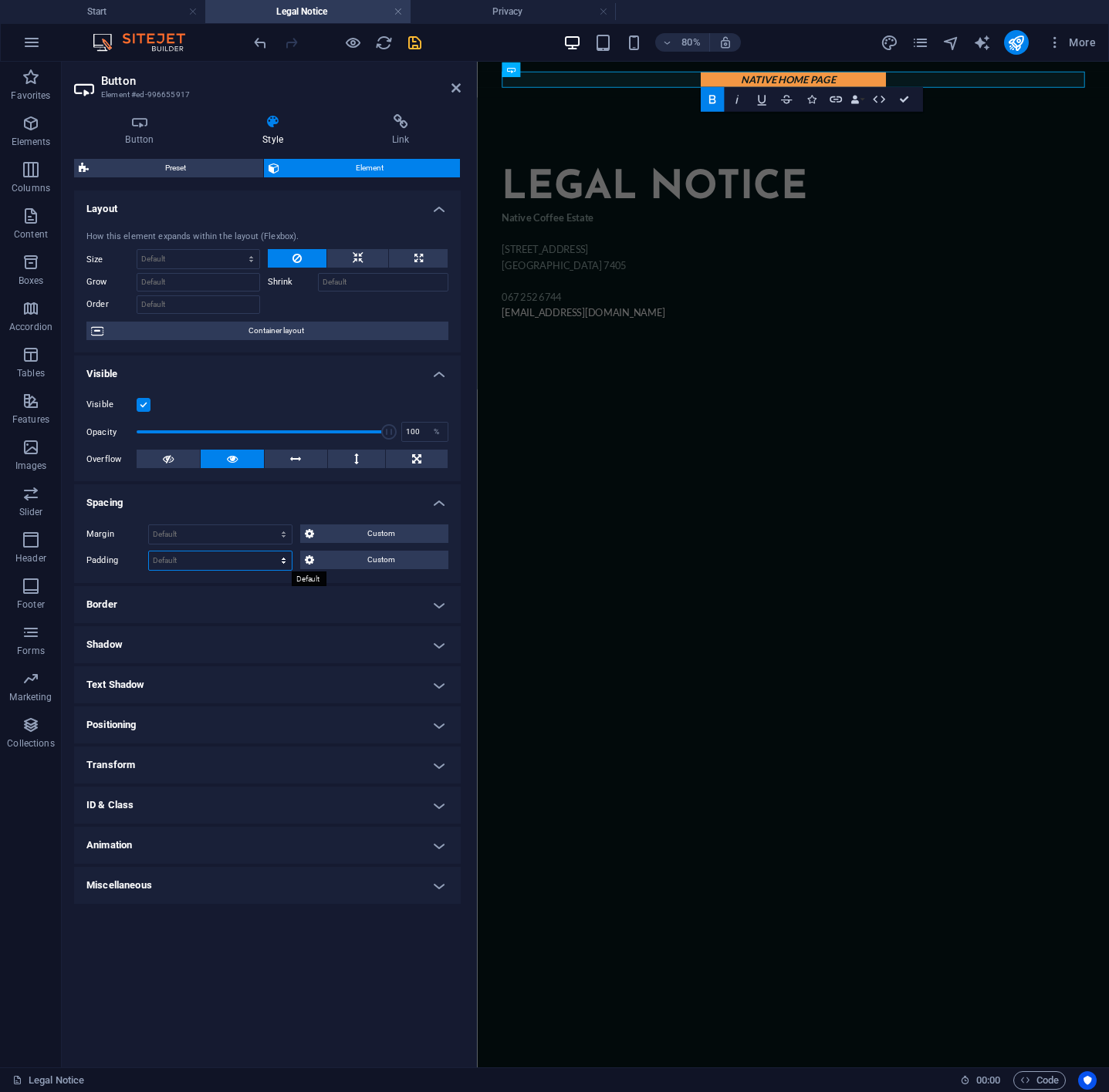
click at [187, 562] on select "Default px rem % vh vw Custom" at bounding box center [219, 561] width 142 height 19
select select "px"
click at [269, 553] on select "Default px rem % vh vw Custom" at bounding box center [219, 561] width 142 height 19
type input "0"
click at [181, 561] on input "0" at bounding box center [219, 561] width 142 height 19
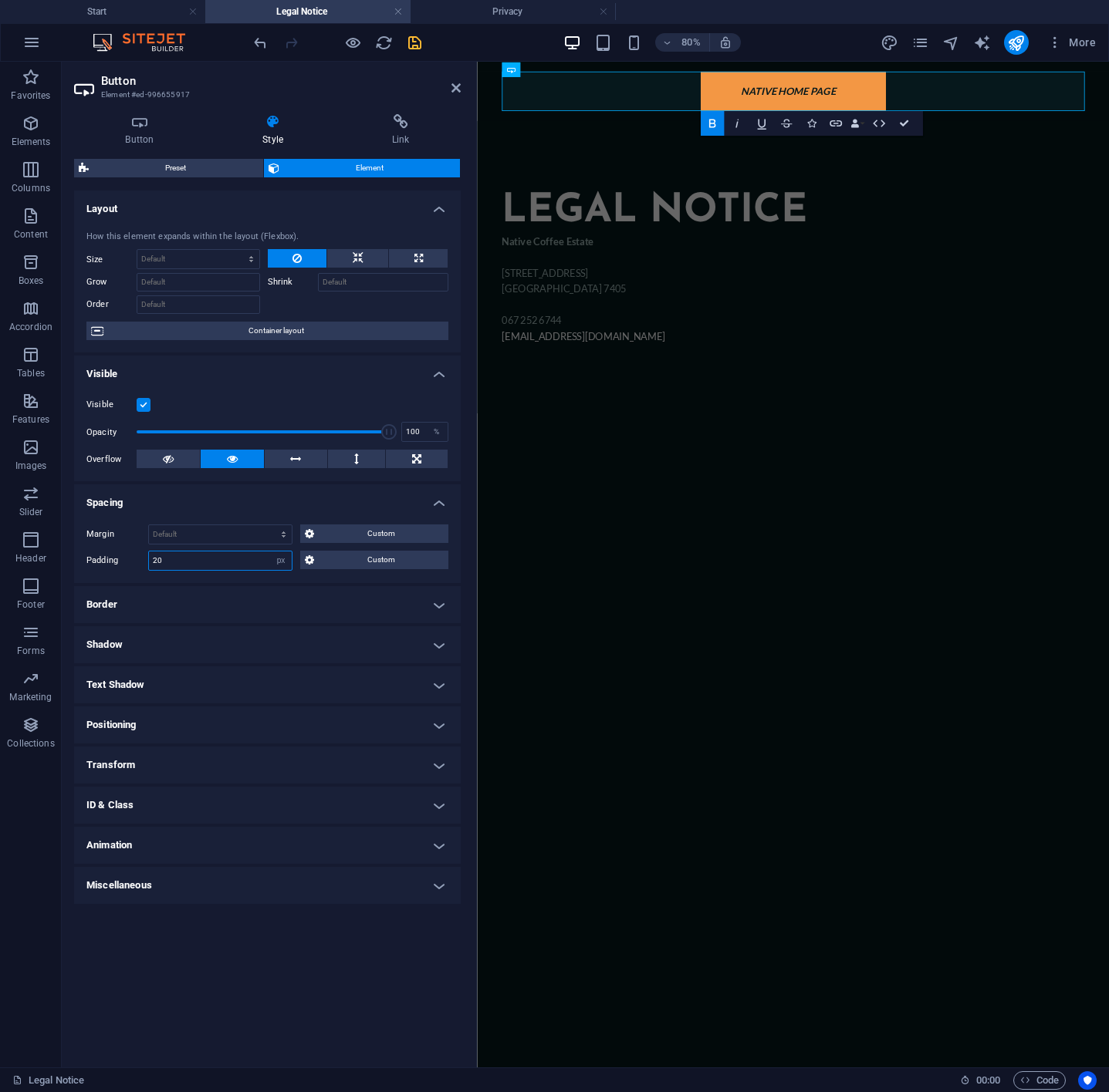
click at [171, 568] on input "20" at bounding box center [219, 561] width 142 height 19
type input "2"
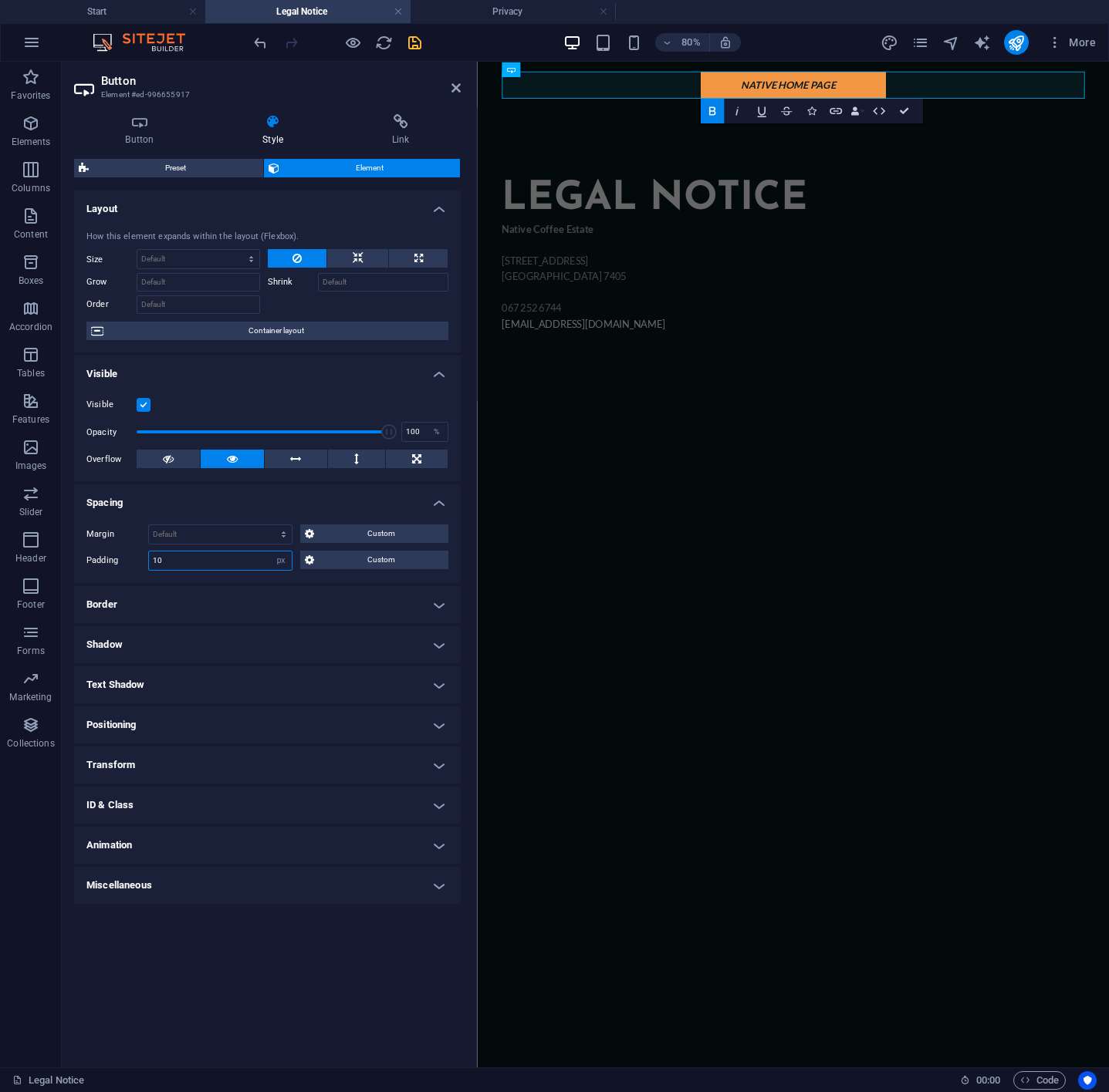
click at [171, 568] on input "10" at bounding box center [219, 561] width 142 height 19
type input "1"
type input "8"
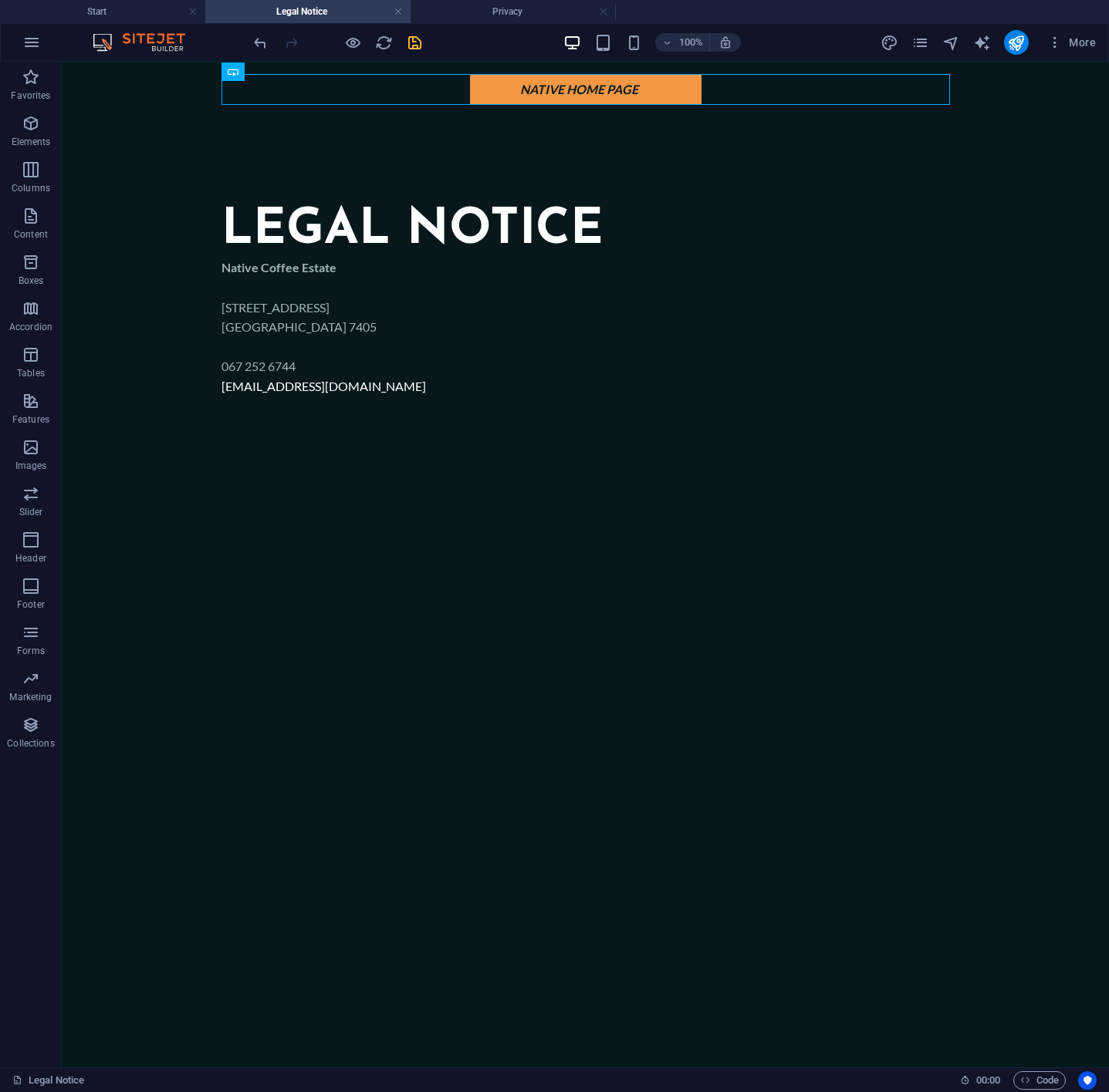
click at [567, 483] on html "Skip to main content native home page Legal notice Native Coffee Estate [STREET…" at bounding box center [584, 272] width 1047 height 421
click at [414, 40] on icon "save" at bounding box center [414, 42] width 18 height 18
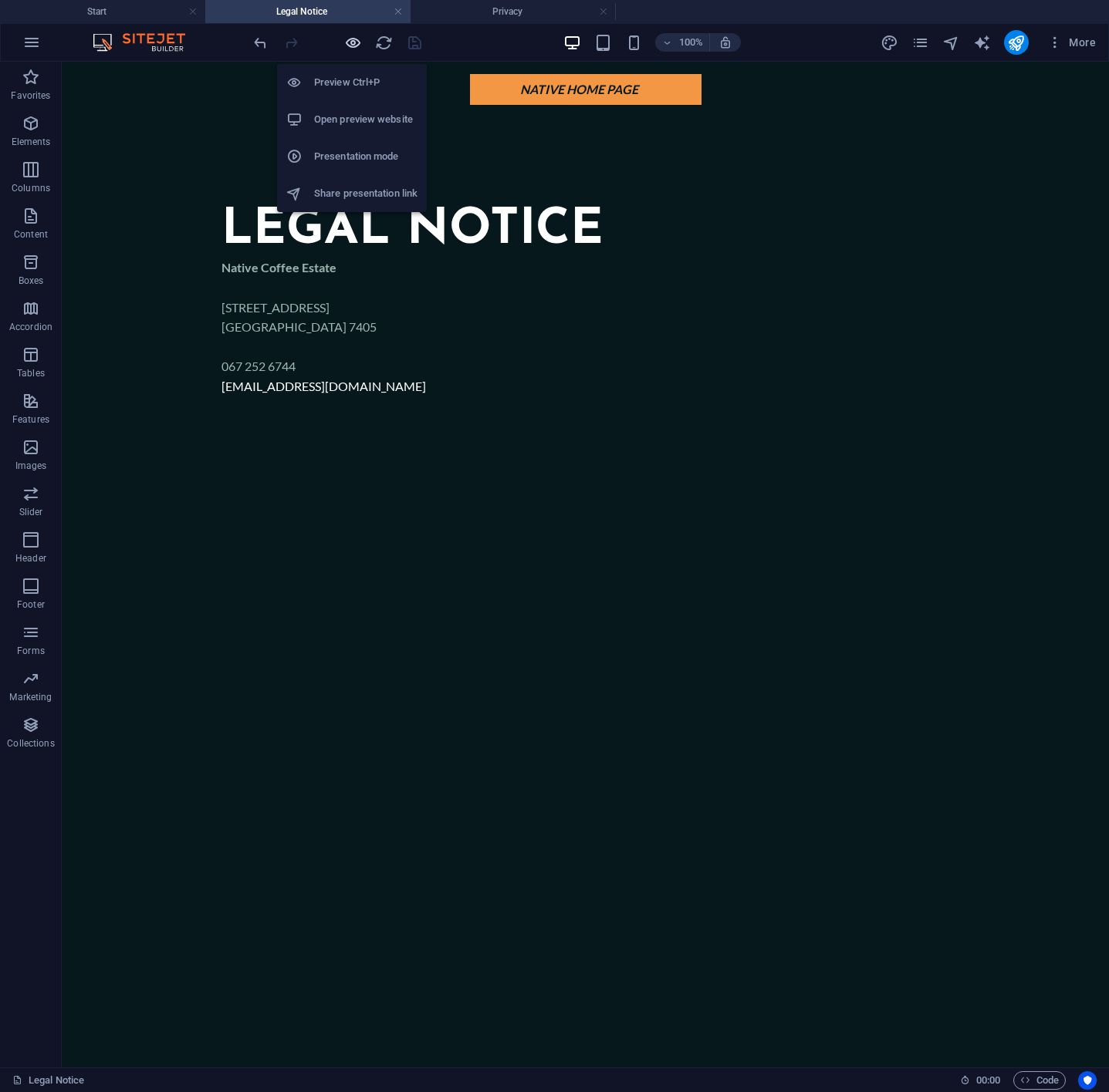
click at [345, 40] on icon "button" at bounding box center [353, 42] width 18 height 18
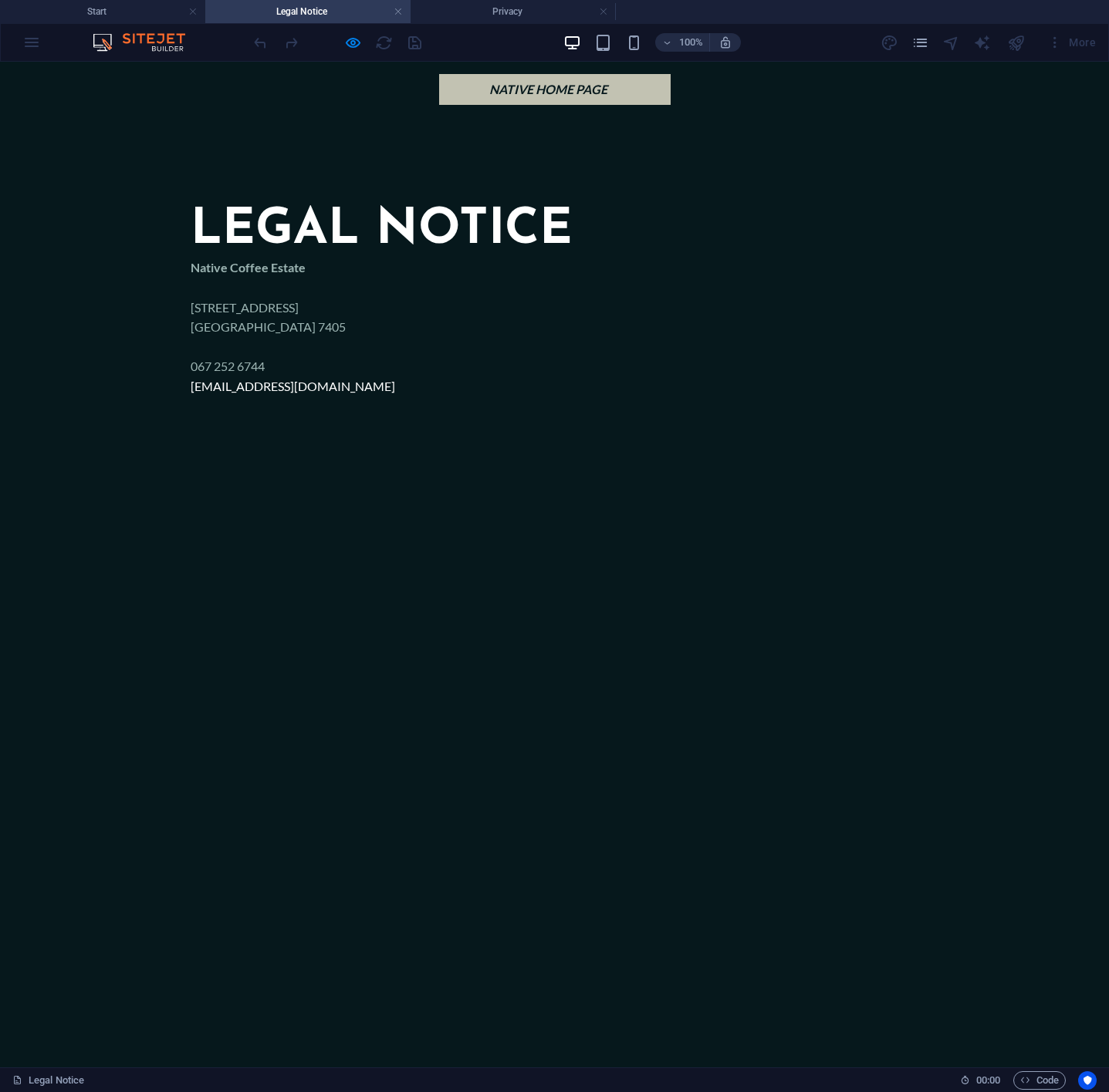
click at [512, 77] on link "native home page" at bounding box center [554, 89] width 231 height 31
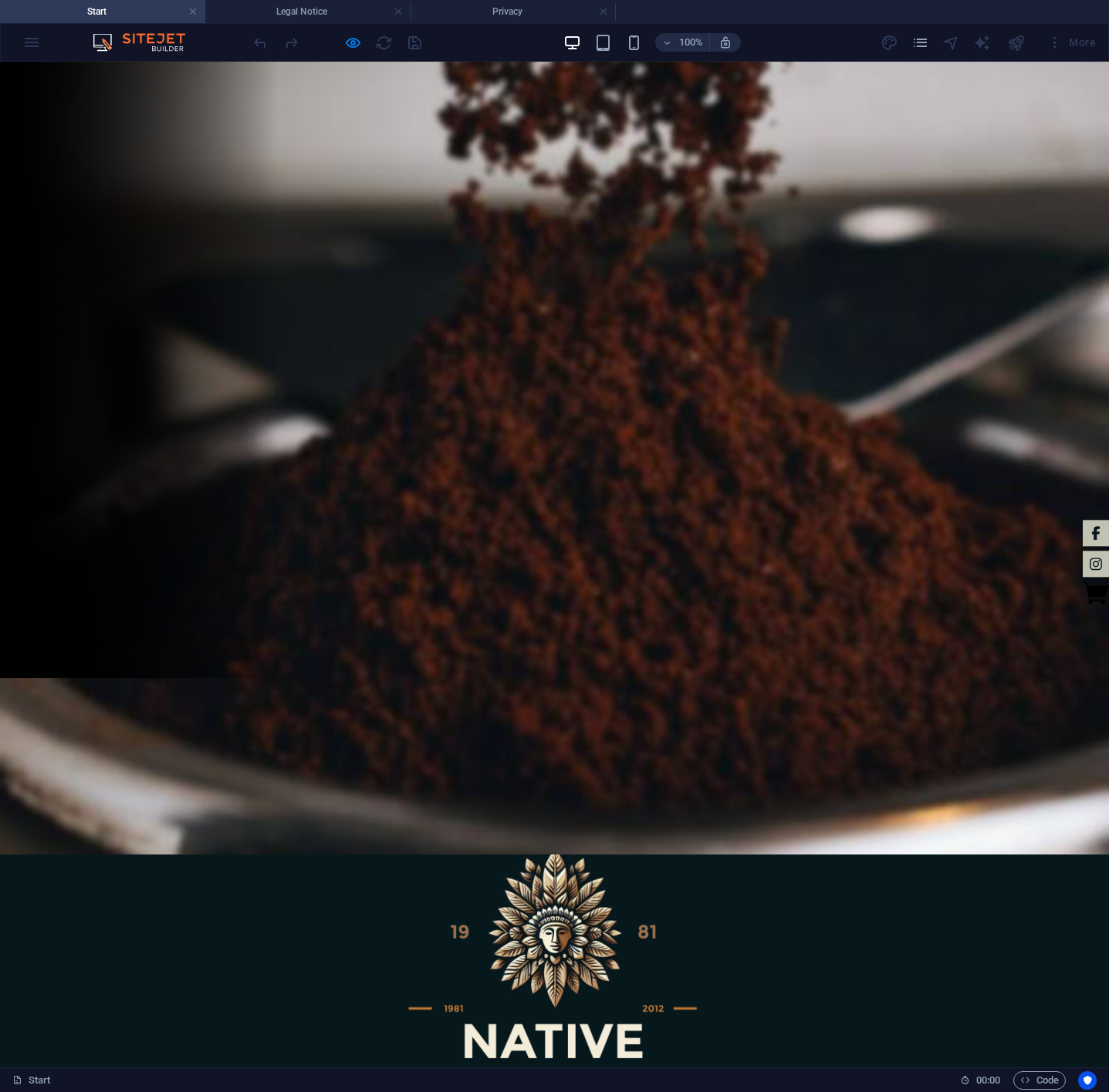
scroll to position [352, 0]
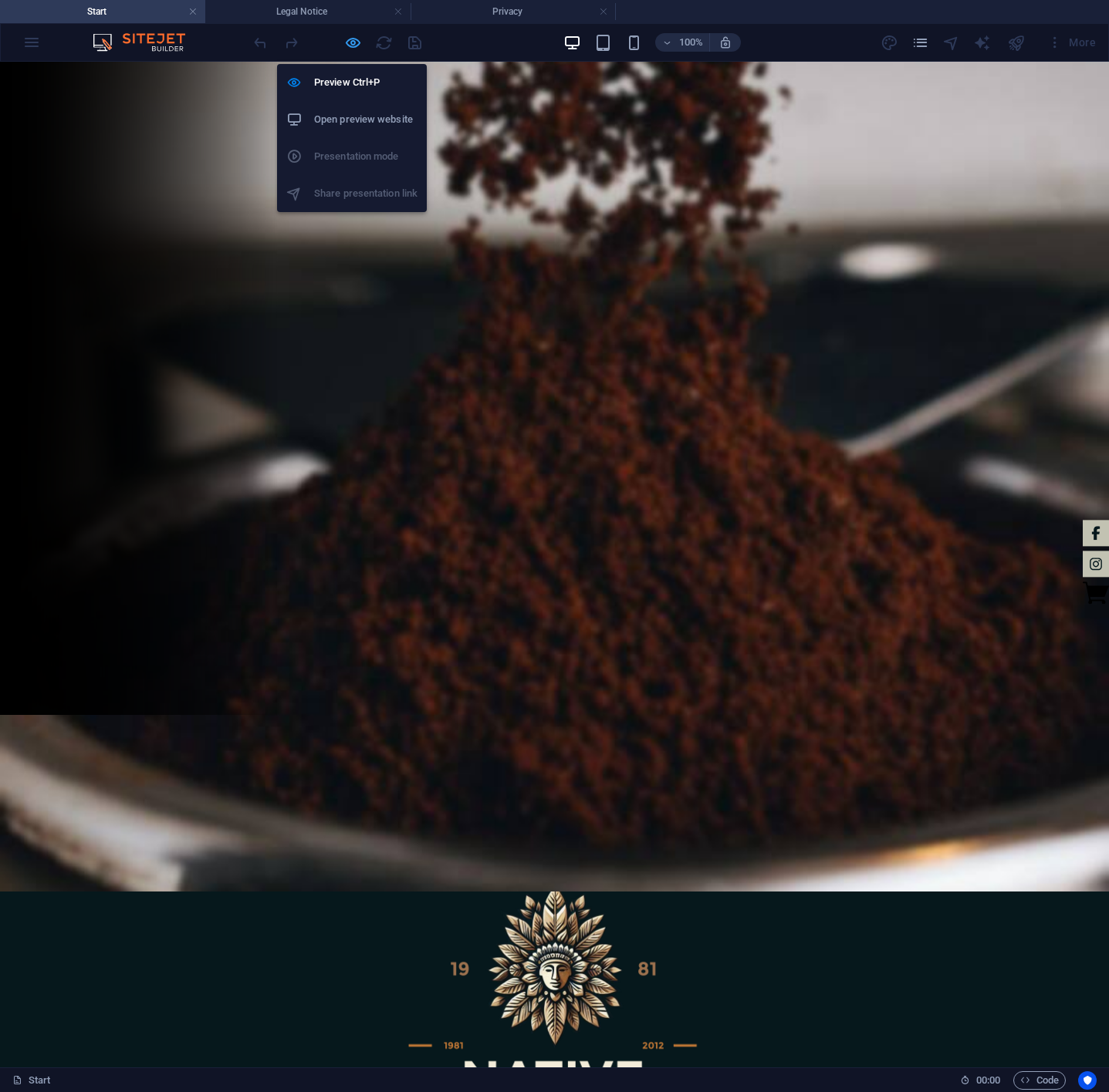
click at [350, 39] on icon "button" at bounding box center [353, 42] width 18 height 18
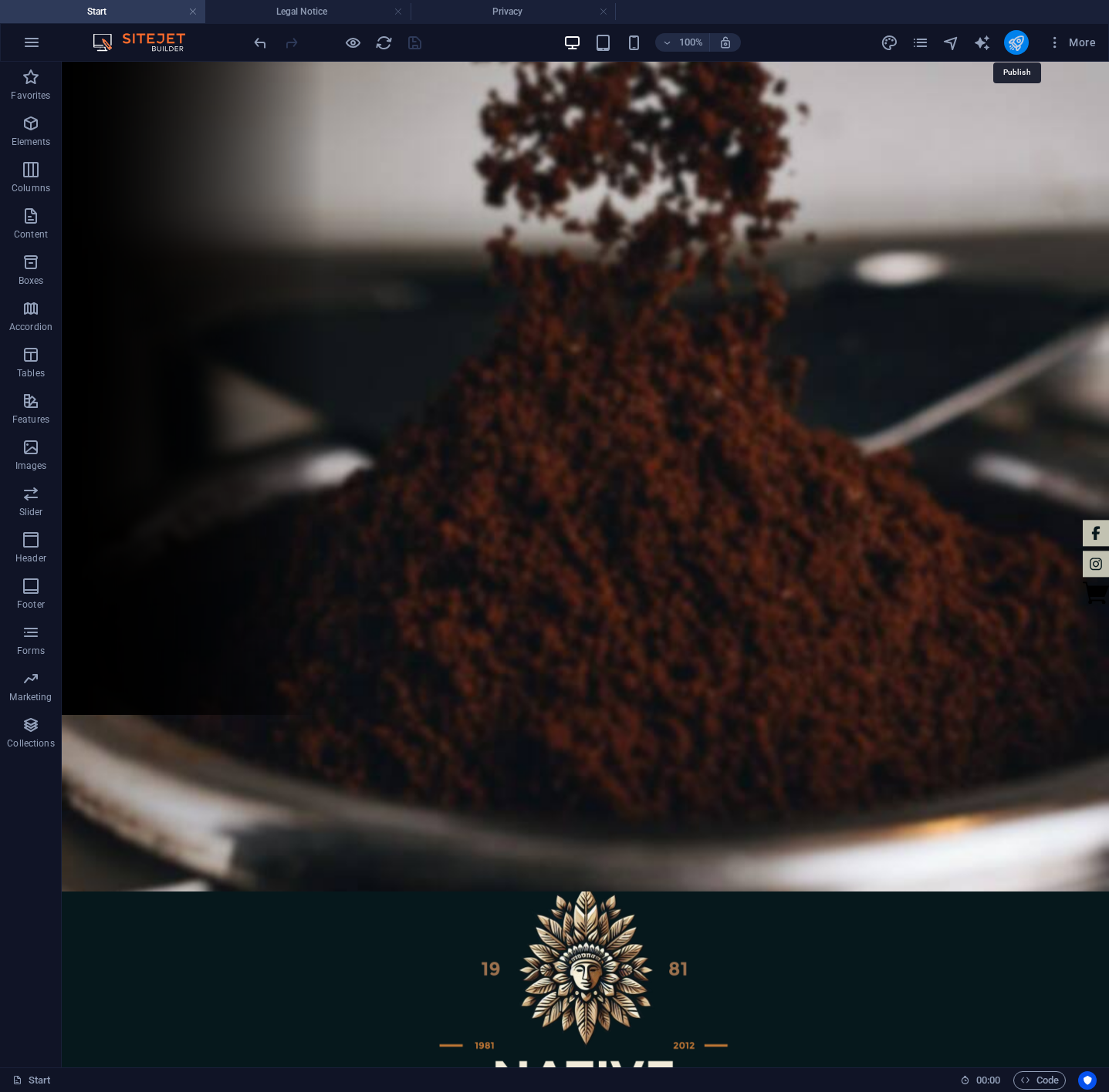
click at [923, 42] on icon "publish" at bounding box center [1015, 42] width 18 height 18
